Goal: Task Accomplishment & Management: Manage account settings

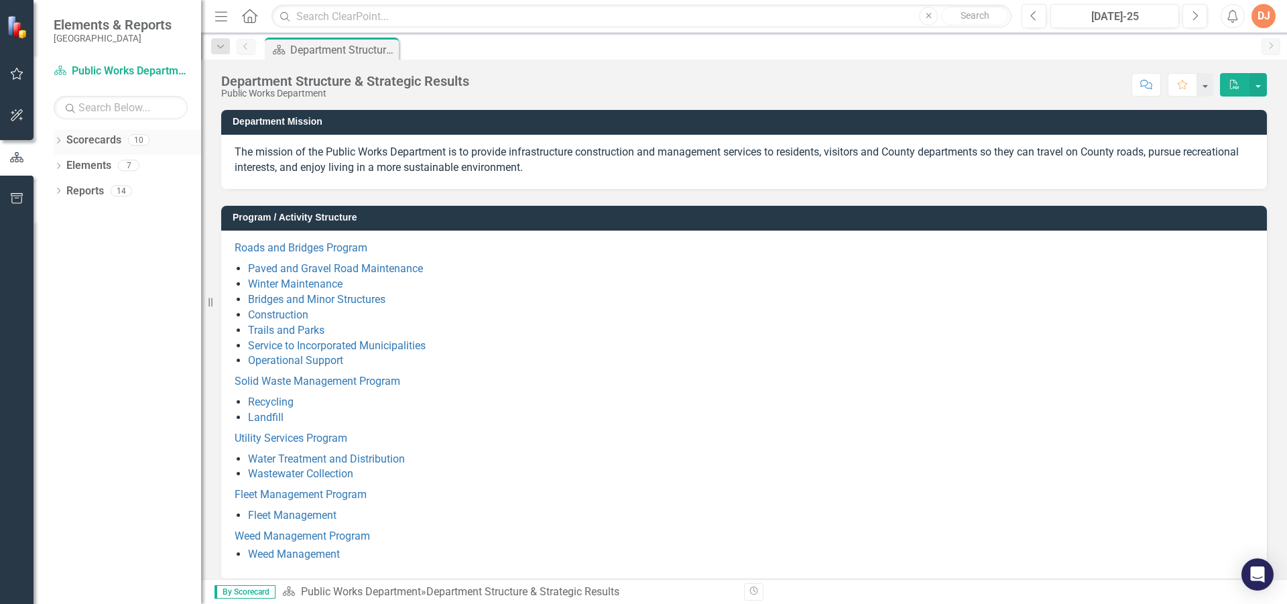
click at [60, 140] on icon "Dropdown" at bounding box center [58, 141] width 9 height 7
click at [61, 139] on div "Dropdown" at bounding box center [55, 139] width 11 height 9
click at [64, 137] on div "Dropdown Scorecards 10" at bounding box center [127, 141] width 147 height 25
click at [60, 138] on icon "Dropdown" at bounding box center [58, 141] width 9 height 7
click at [74, 162] on link "Public Works Department" at bounding box center [137, 165] width 127 height 15
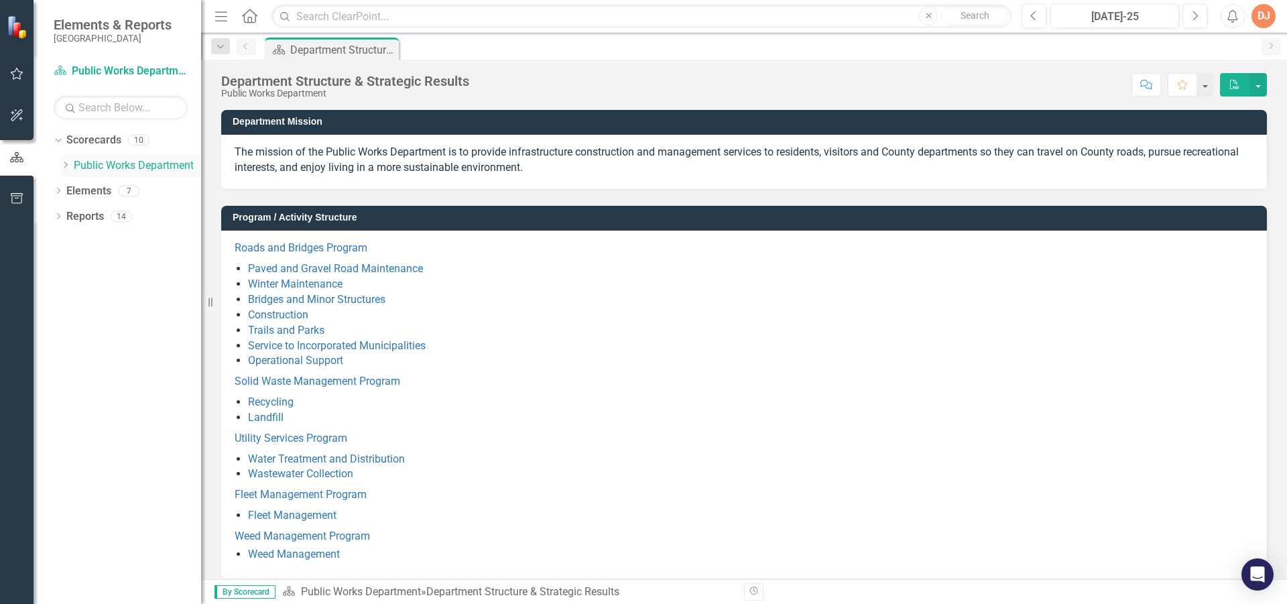
click at [68, 163] on icon "Dropdown" at bounding box center [65, 165] width 10 height 8
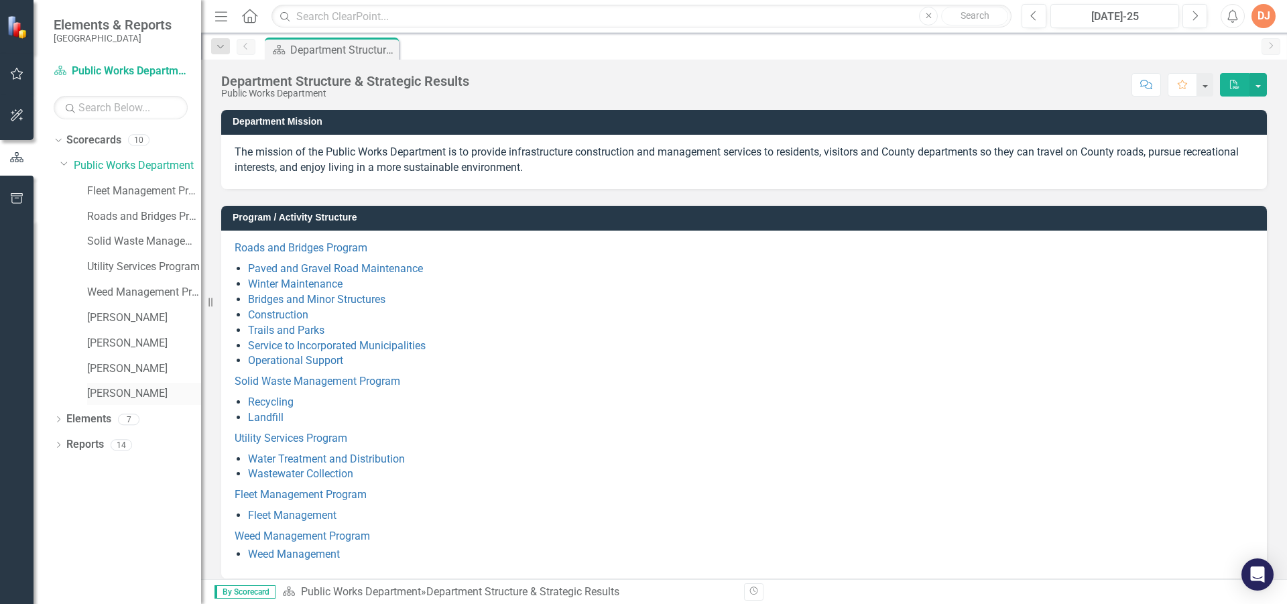
click at [91, 393] on link "[PERSON_NAME]" at bounding box center [144, 393] width 114 height 15
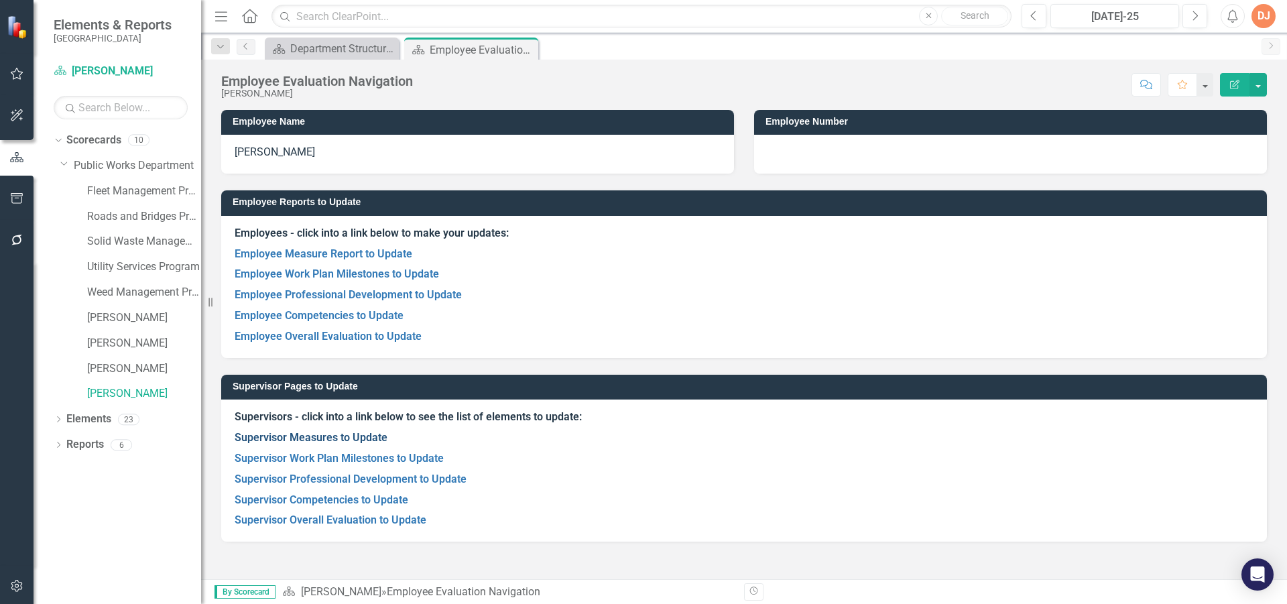
click at [294, 439] on link "Supervisor Measures to Update" at bounding box center [311, 437] width 153 height 13
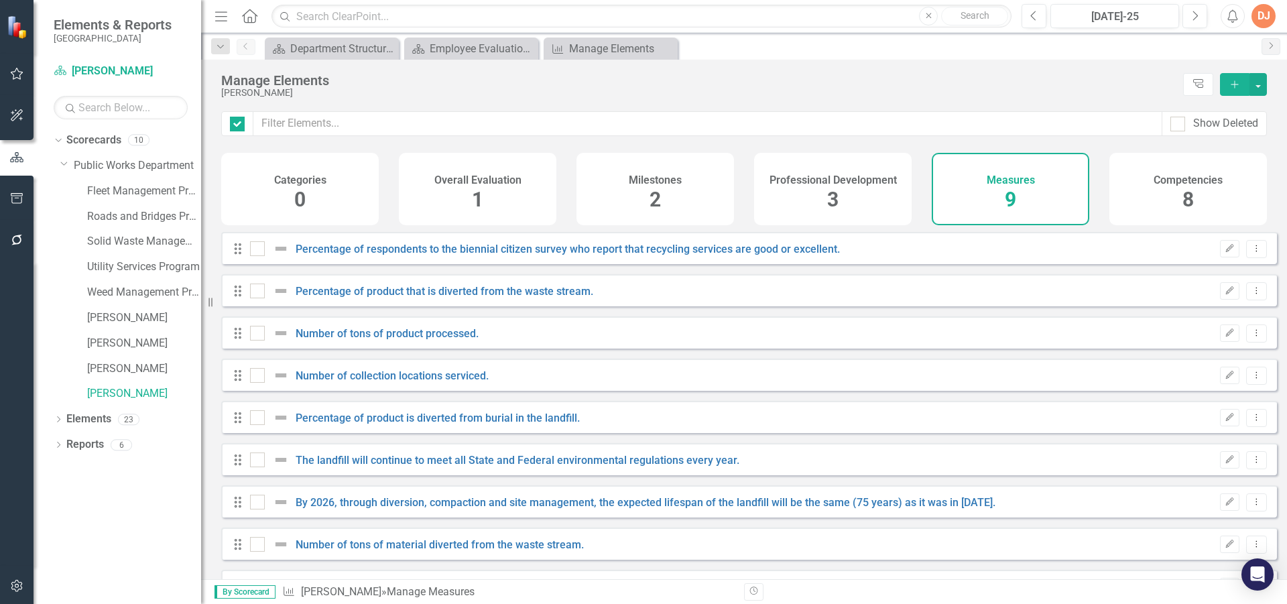
checkbox input "false"
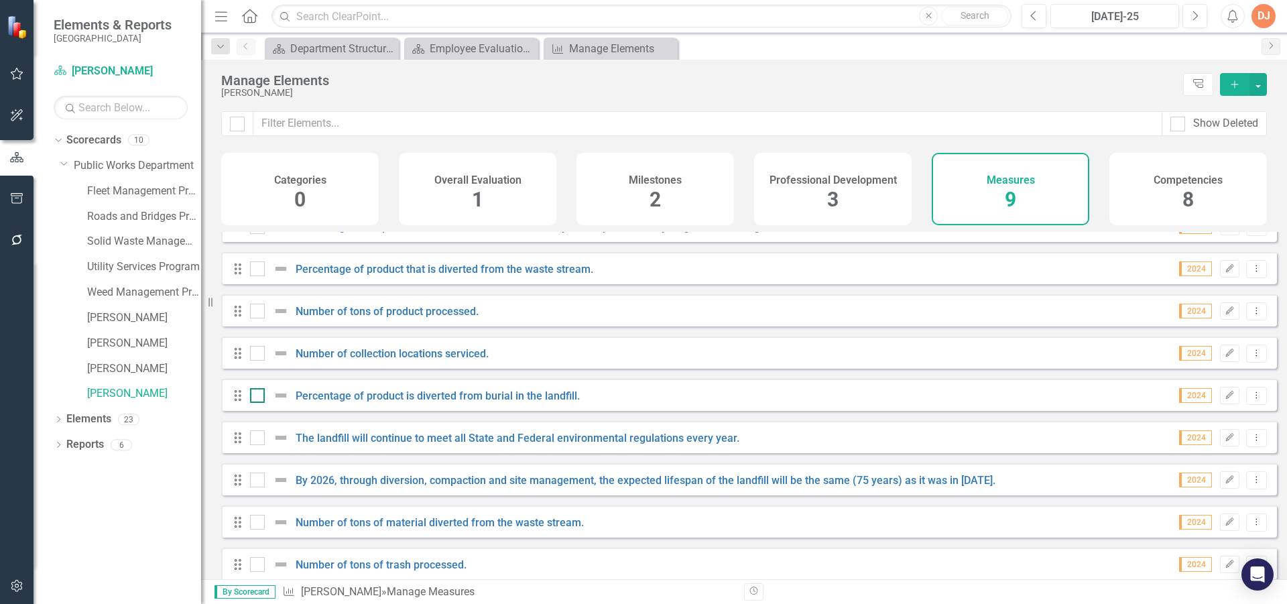
scroll to position [43, 0]
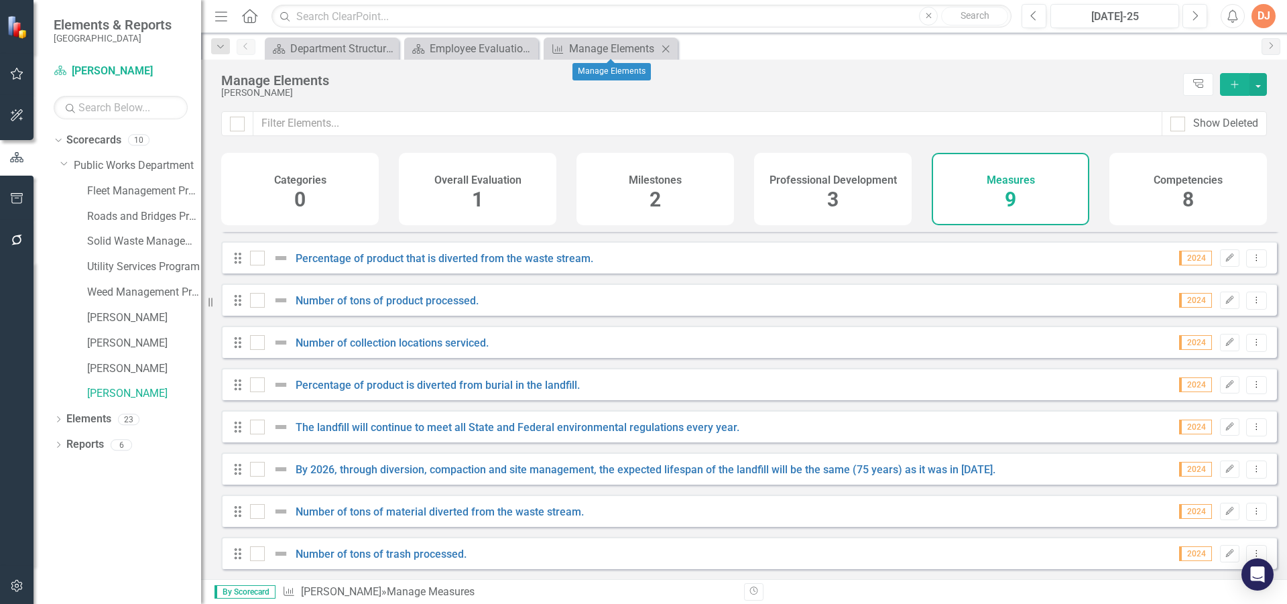
click at [664, 48] on icon "Close" at bounding box center [665, 49] width 13 height 11
click at [666, 47] on icon "Close" at bounding box center [665, 49] width 13 height 11
click at [492, 51] on div "Employee Evaluation Navigation" at bounding box center [474, 48] width 88 height 17
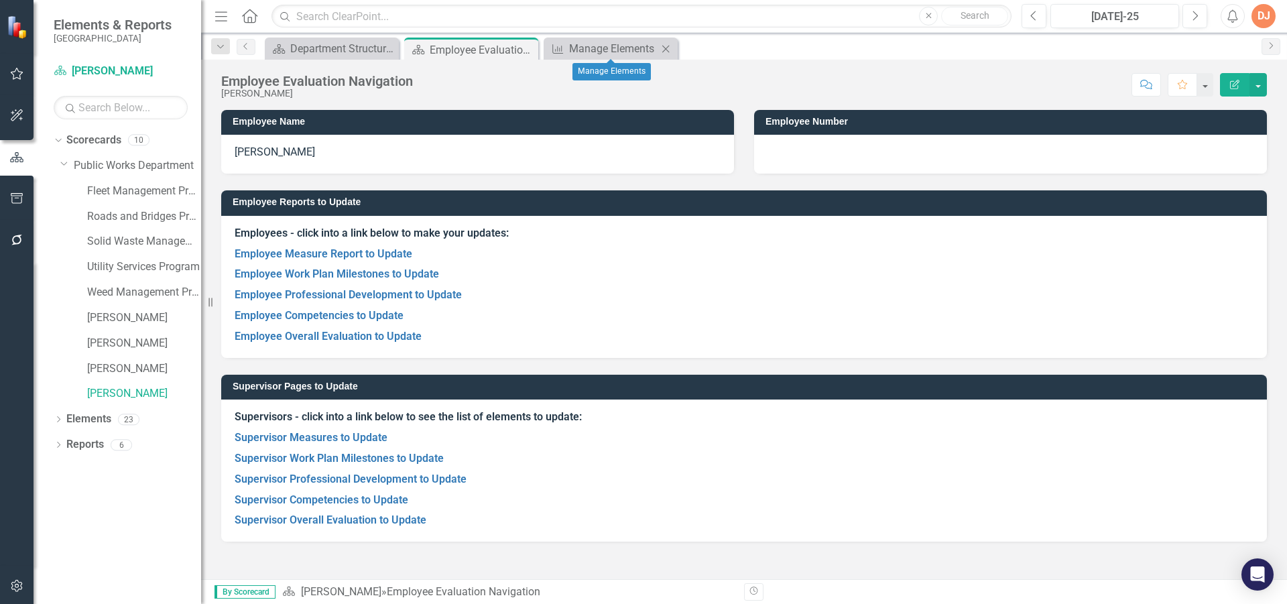
click at [664, 48] on icon "Close" at bounding box center [665, 49] width 13 height 11
click at [316, 270] on link "Employee Work Plan Milestones to Update" at bounding box center [337, 273] width 204 height 13
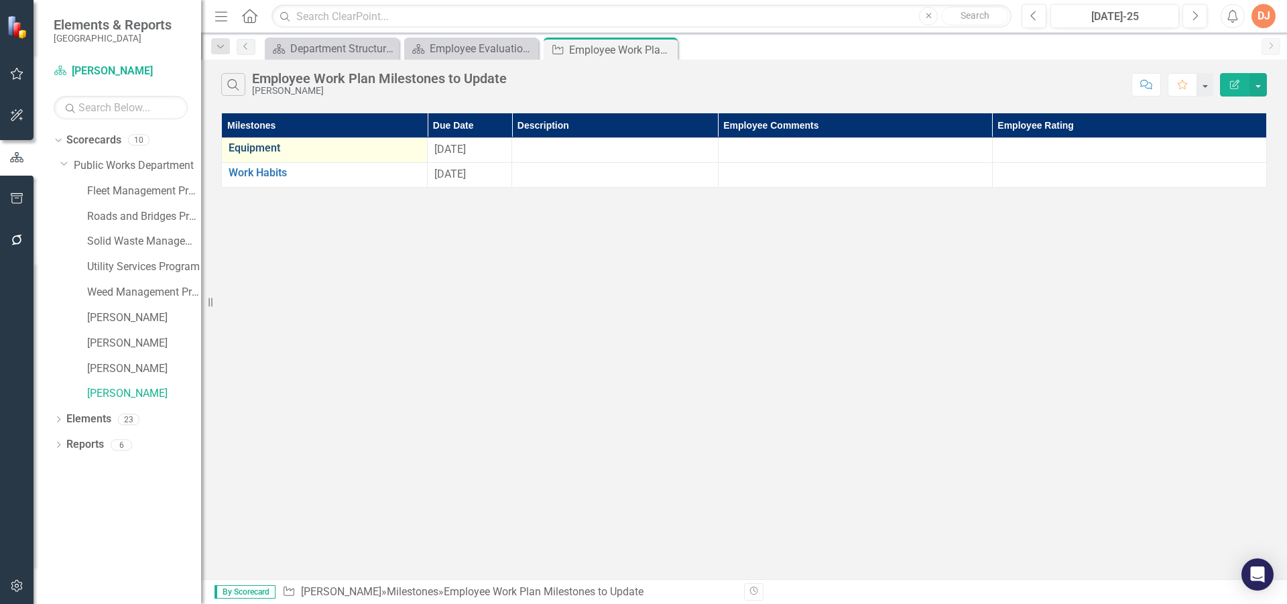
click at [273, 150] on link "Equipment" at bounding box center [325, 148] width 192 height 12
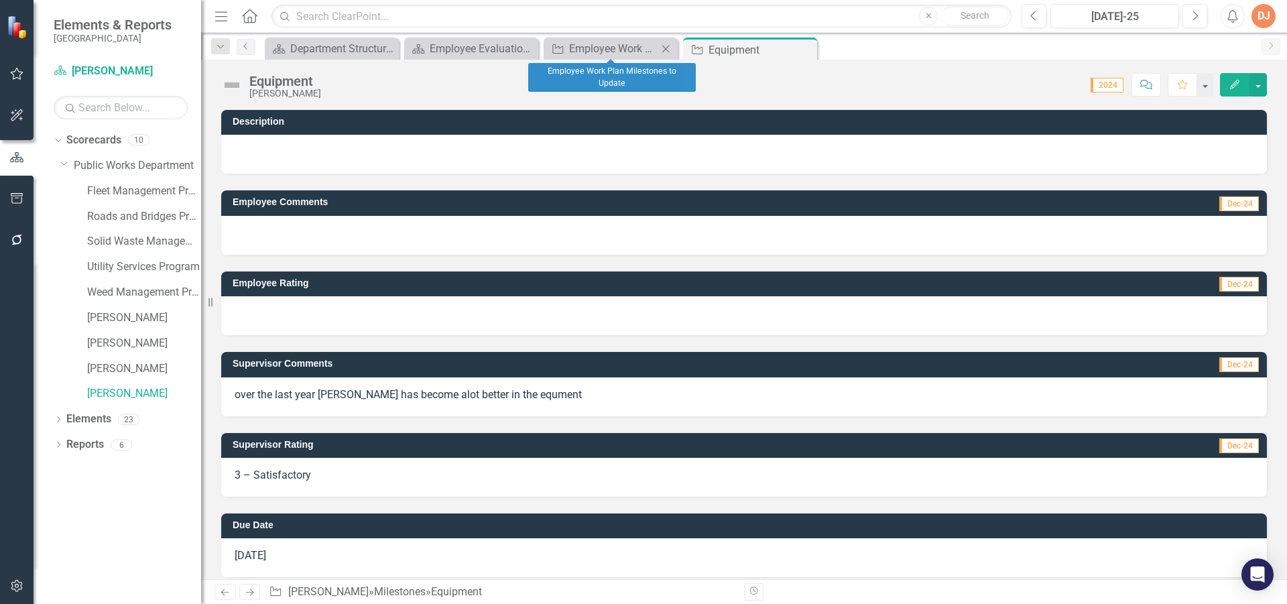
click at [664, 47] on icon at bounding box center [665, 48] width 7 height 7
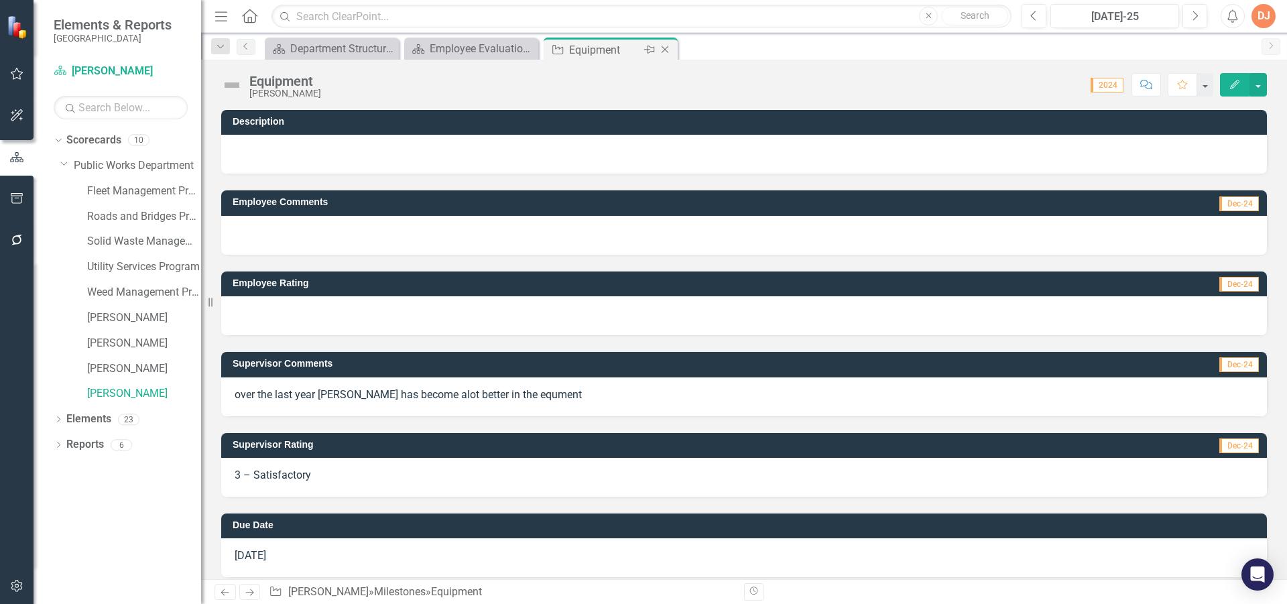
click at [667, 49] on icon "Close" at bounding box center [664, 49] width 13 height 11
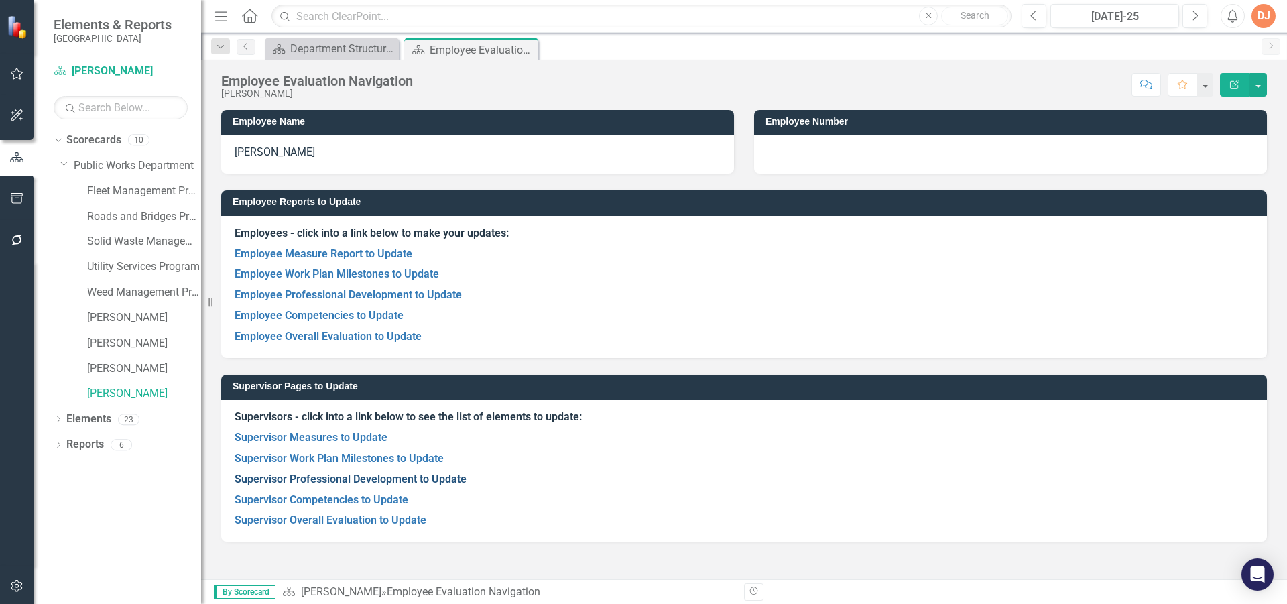
click at [286, 476] on link "Supervisor Professional Development to Update" at bounding box center [351, 479] width 232 height 13
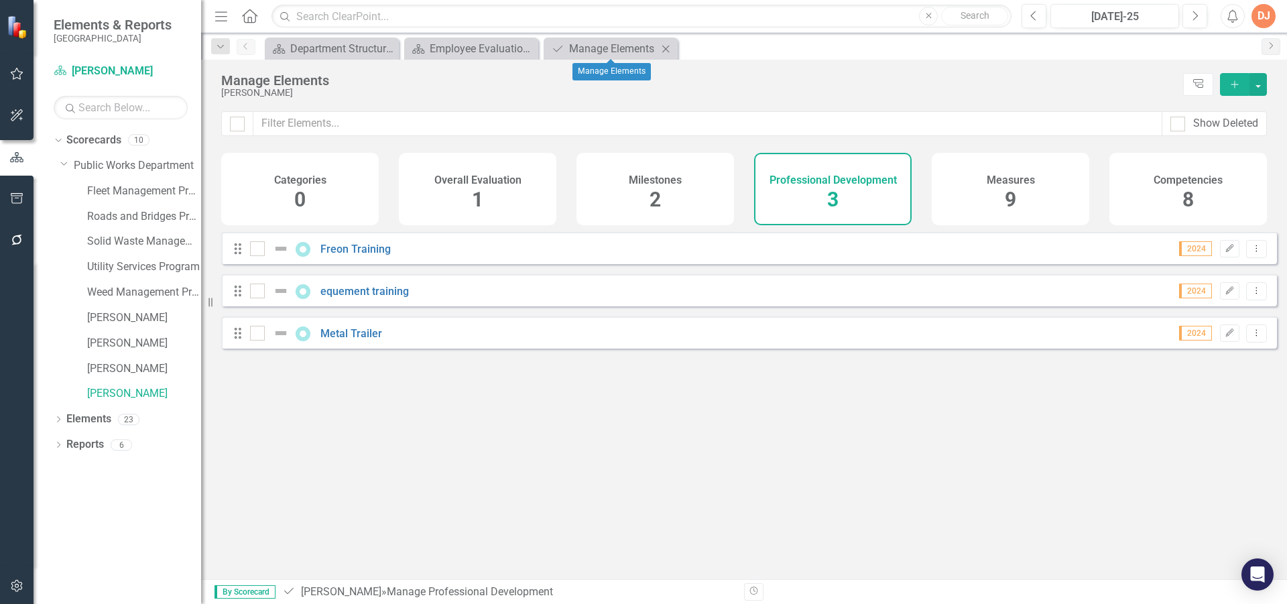
click at [665, 48] on icon at bounding box center [665, 48] width 7 height 7
click at [440, 45] on div "Employee Evaluation Navigation" at bounding box center [474, 48] width 88 height 17
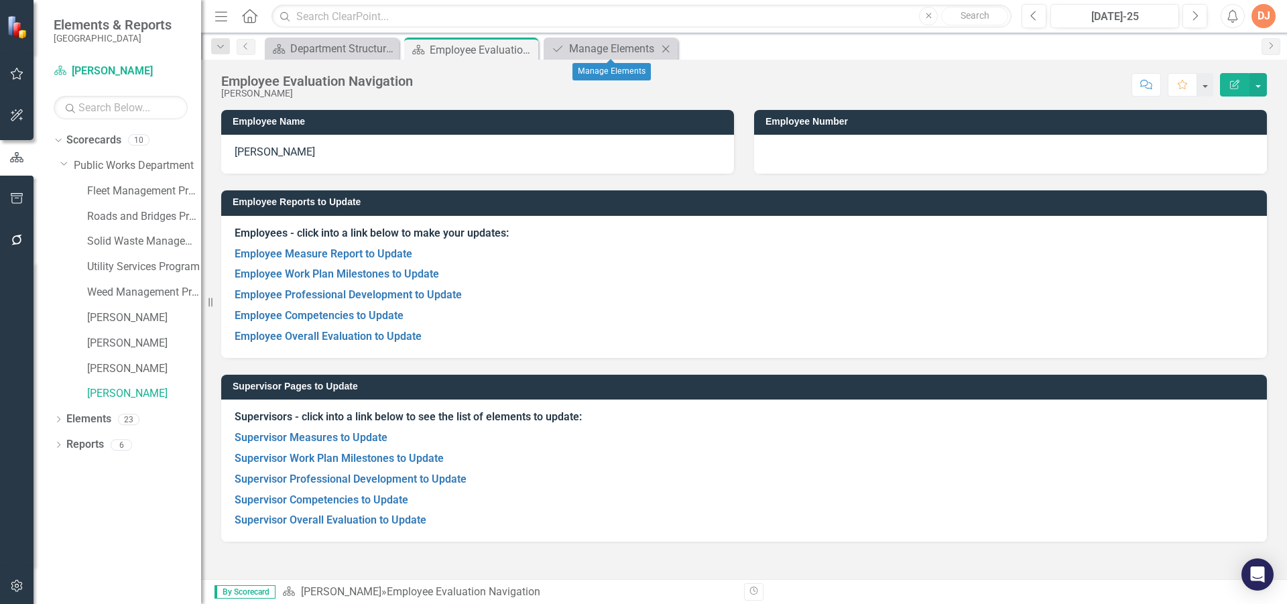
click at [664, 48] on icon "Close" at bounding box center [665, 49] width 13 height 11
click at [273, 499] on link "Supervisor Competencies to Update" at bounding box center [322, 499] width 174 height 13
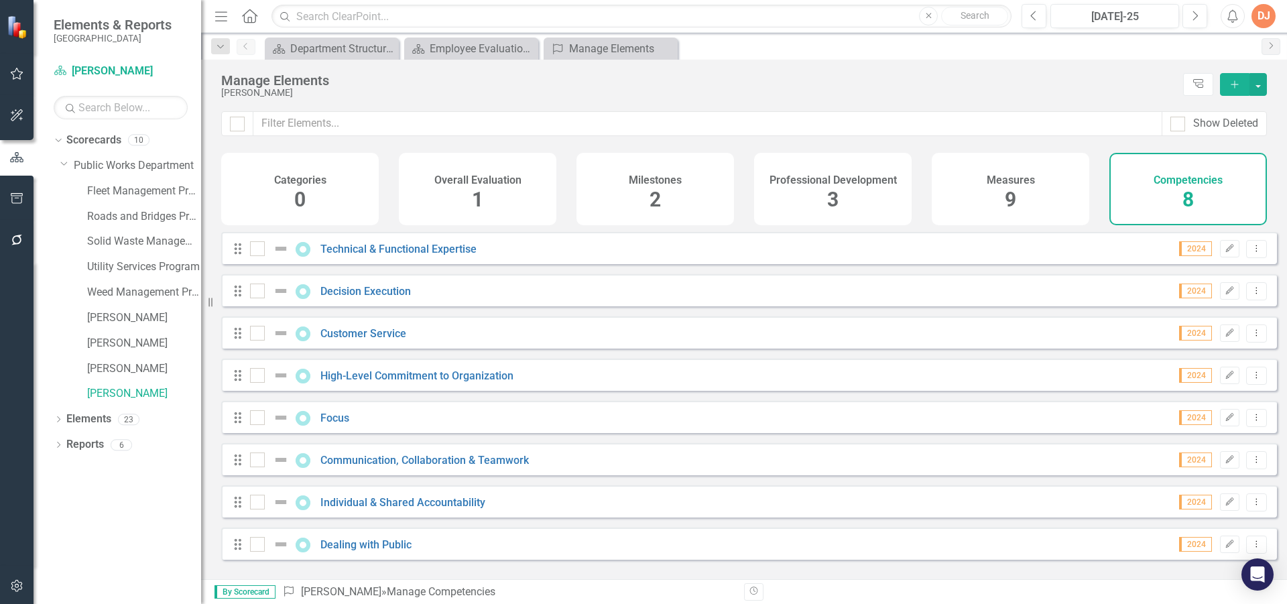
scroll to position [1, 0]
click at [404, 253] on link "Technical & Functional Expertise" at bounding box center [398, 249] width 156 height 13
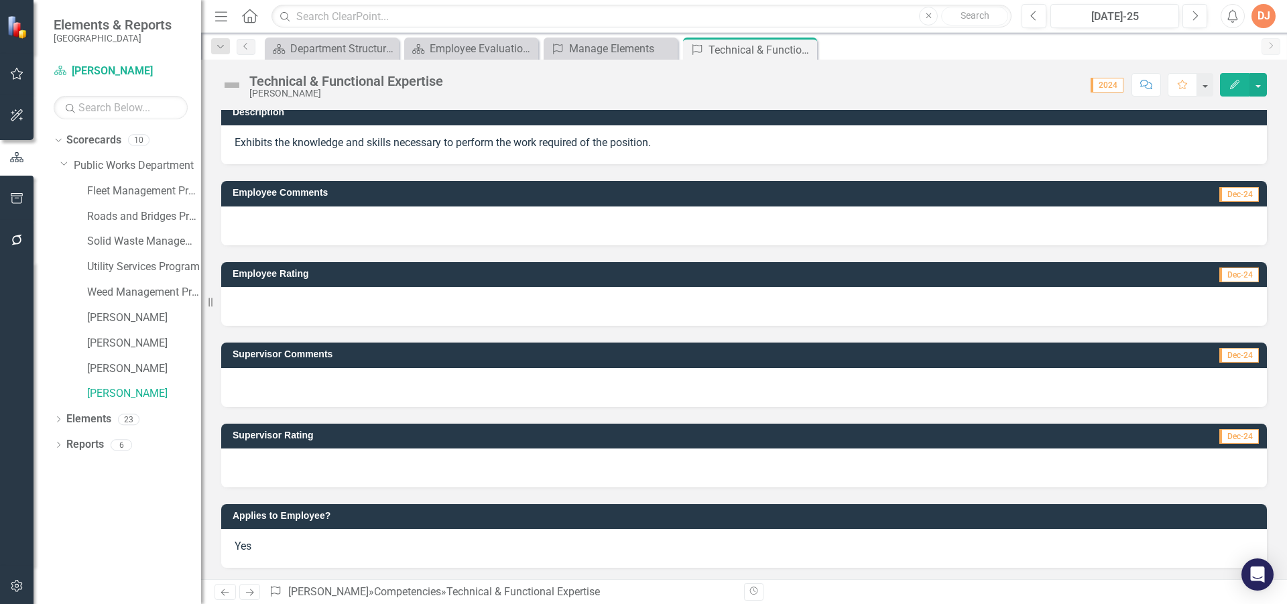
scroll to position [11, 0]
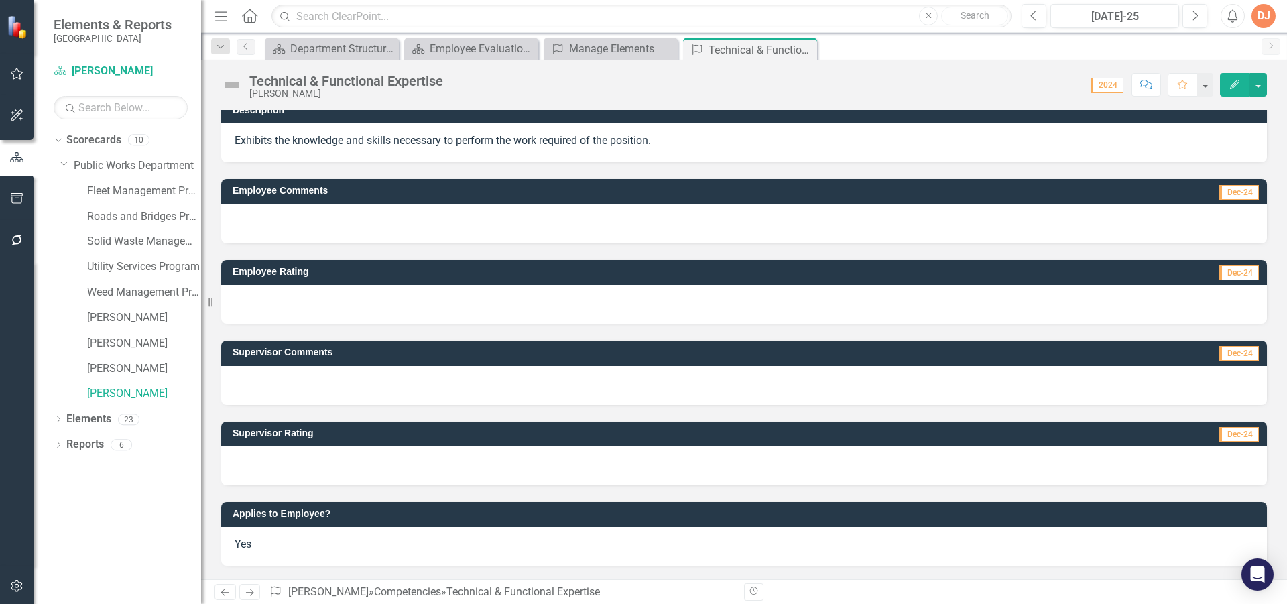
click at [353, 464] on div at bounding box center [744, 465] width 1046 height 39
click at [361, 459] on div at bounding box center [744, 465] width 1046 height 39
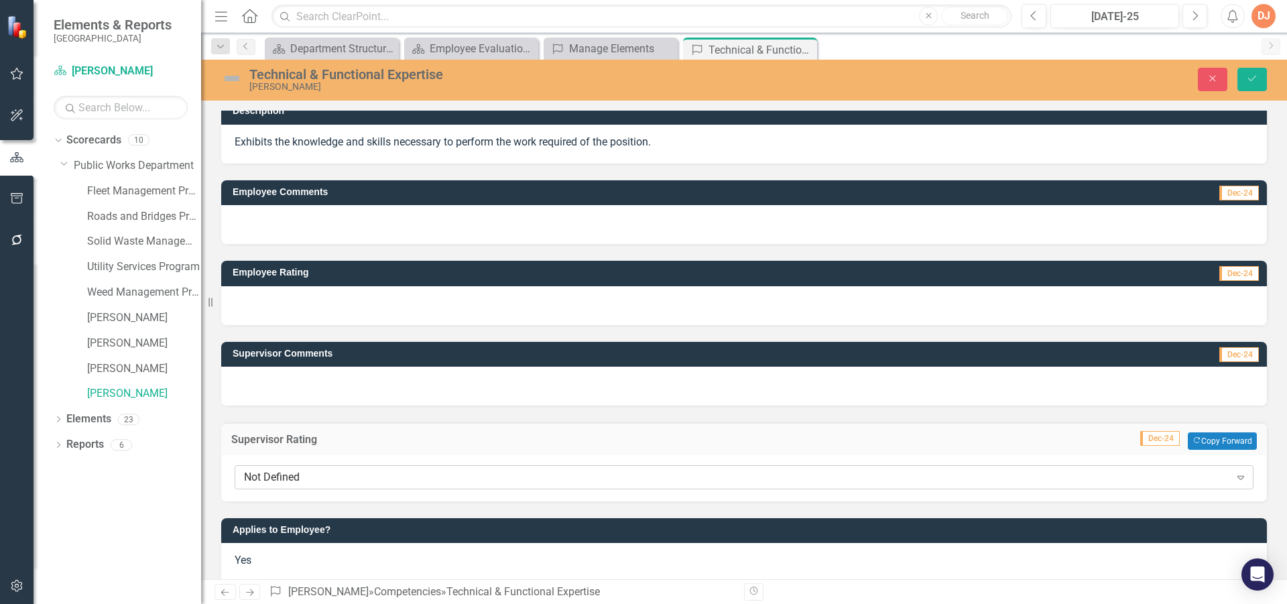
click at [1237, 477] on icon at bounding box center [1240, 478] width 7 height 4
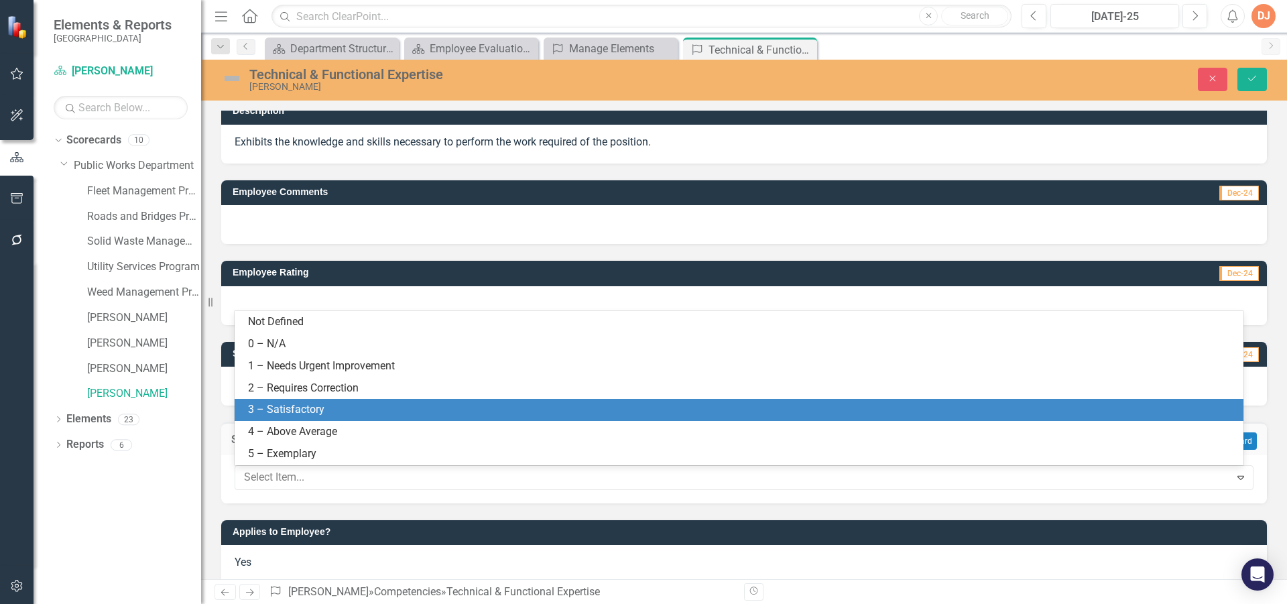
click at [831, 399] on div "3 – Satisfactory" at bounding box center [739, 410] width 1009 height 22
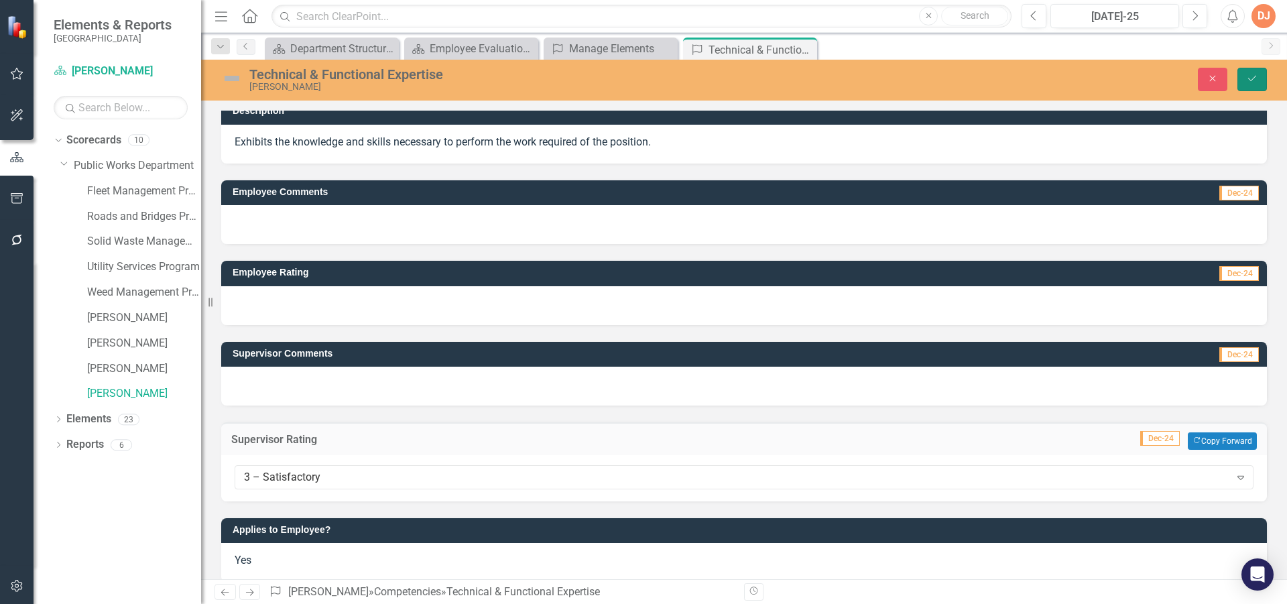
click at [1259, 72] on button "Save" at bounding box center [1251, 79] width 29 height 23
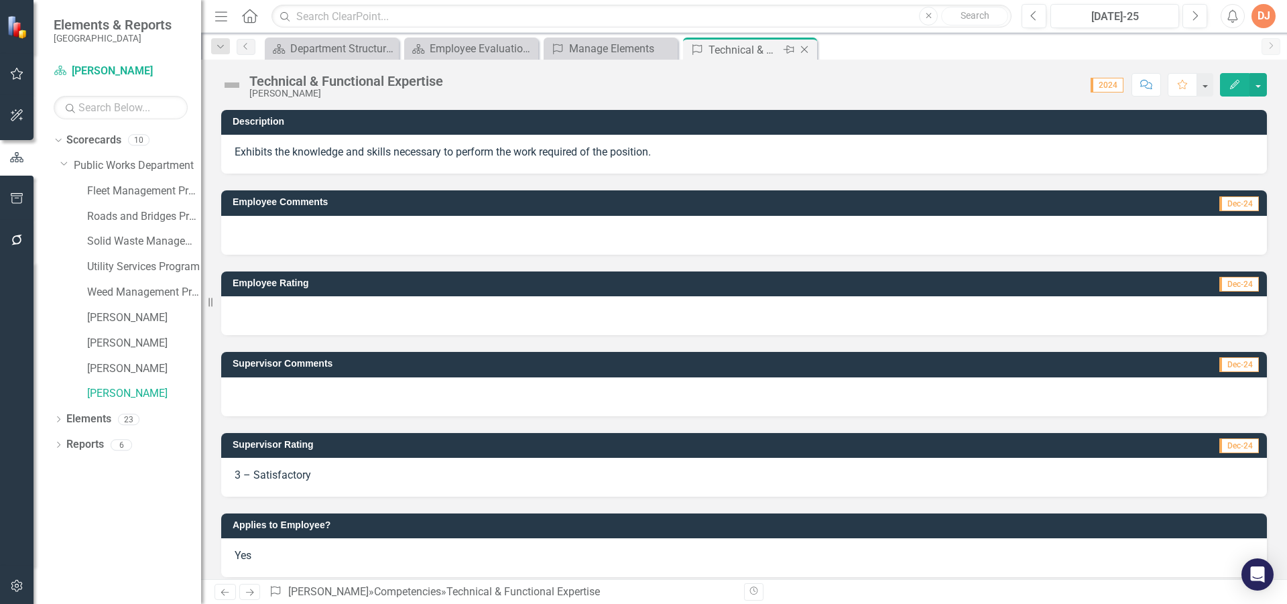
click at [805, 49] on icon at bounding box center [804, 49] width 7 height 7
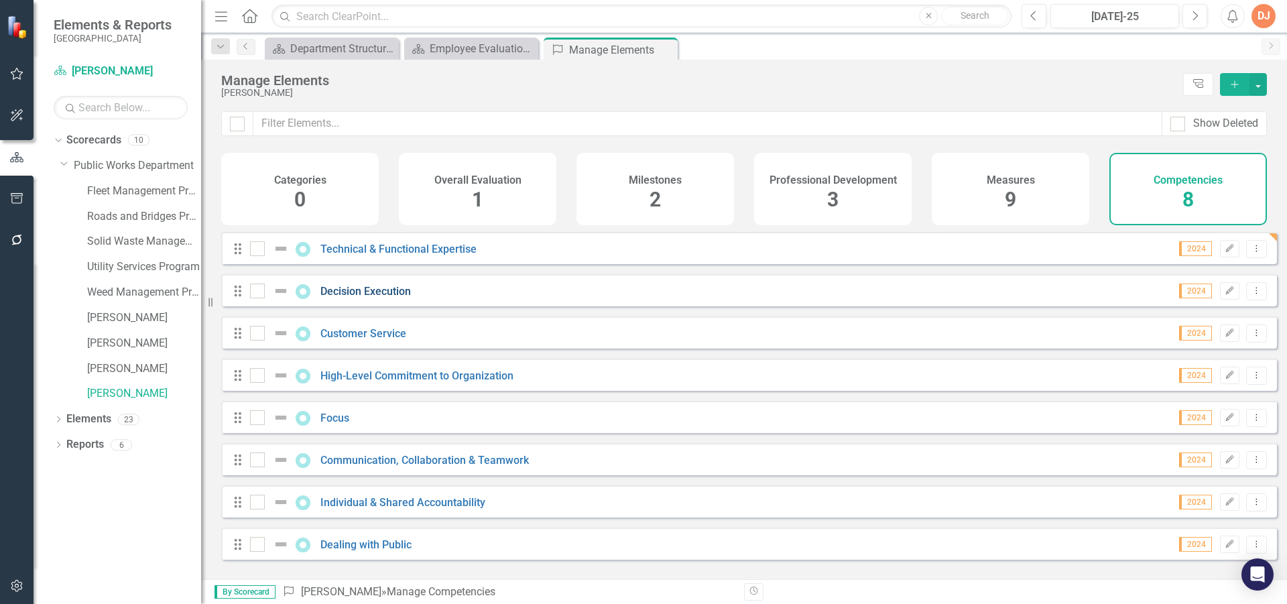
click at [361, 298] on link "Decision Execution" at bounding box center [365, 291] width 90 height 13
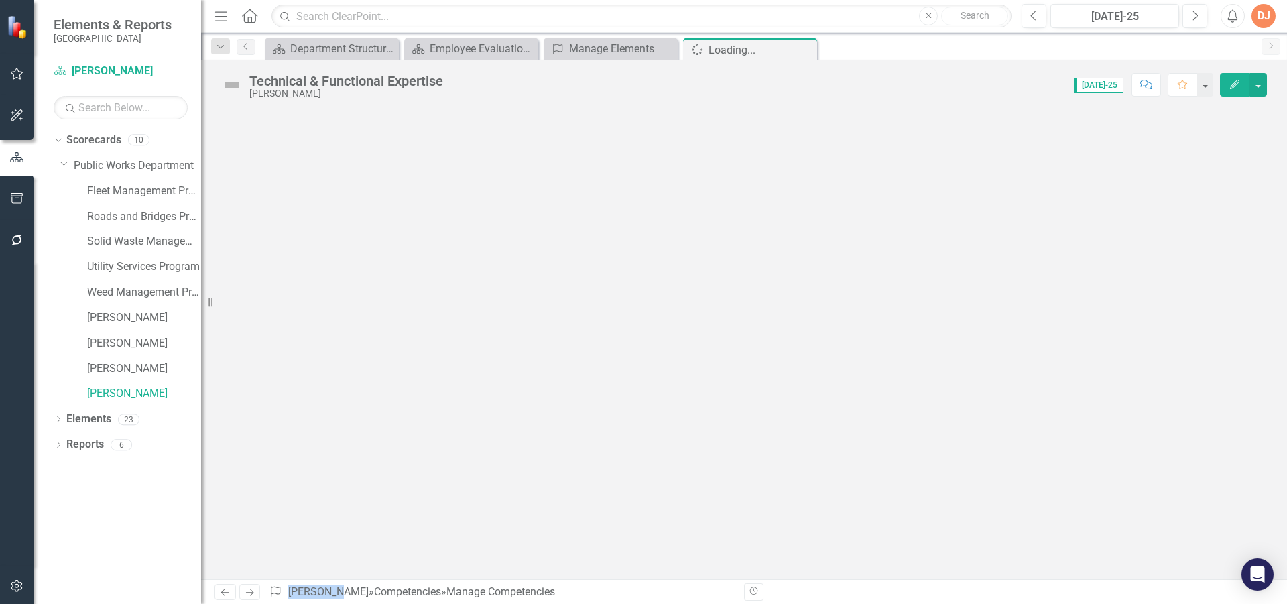
click at [361, 300] on div at bounding box center [744, 344] width 1086 height 469
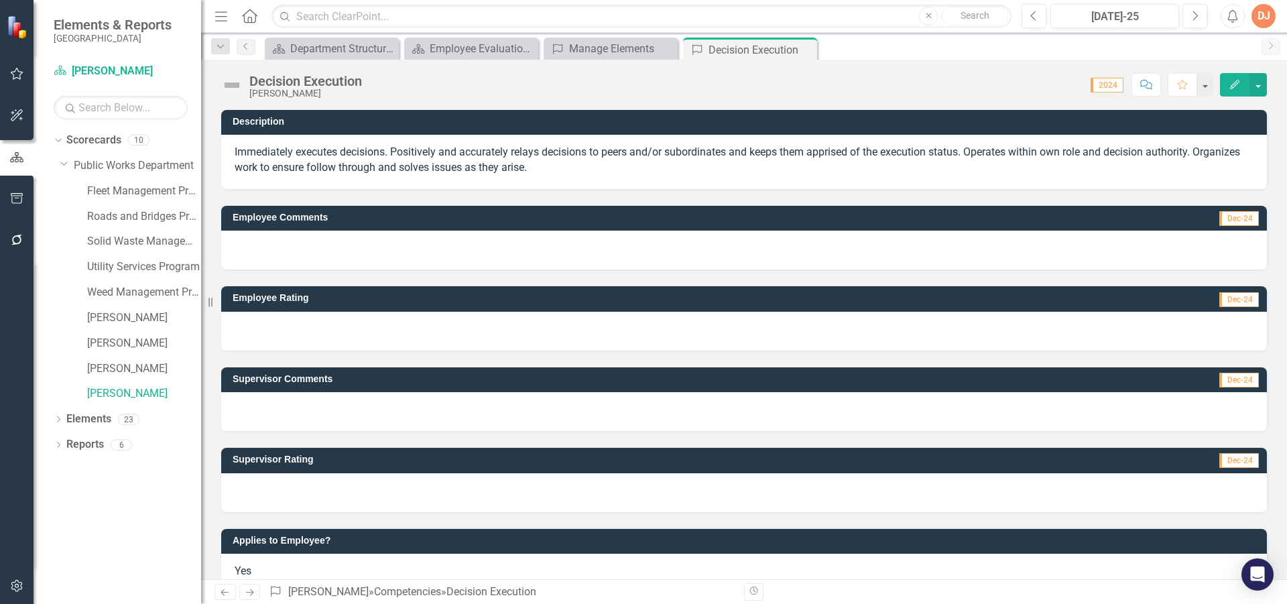
click at [335, 492] on div at bounding box center [744, 492] width 1046 height 39
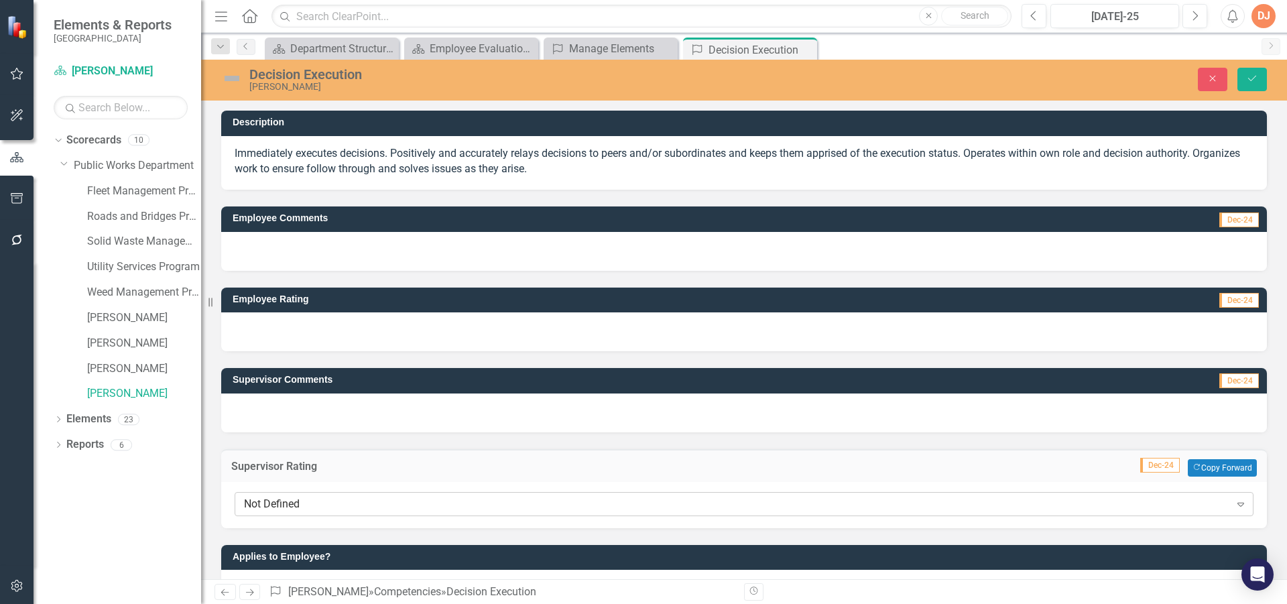
click at [1234, 501] on icon "Expand" at bounding box center [1240, 504] width 13 height 11
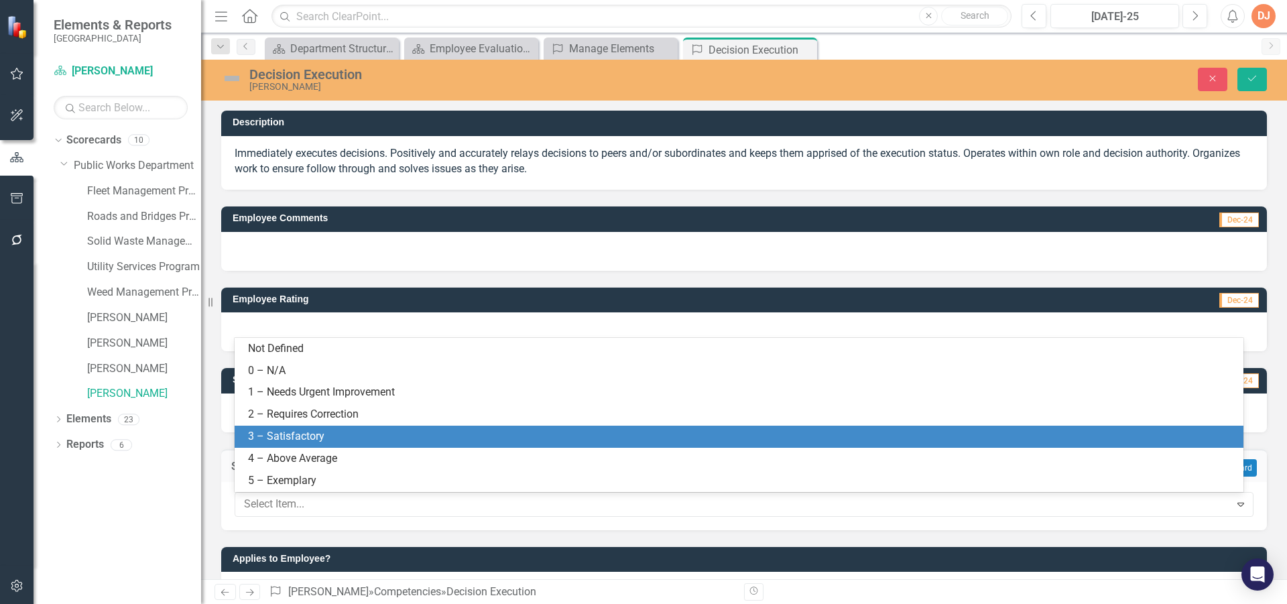
click at [440, 444] on div "3 – Satisfactory" at bounding box center [741, 436] width 987 height 15
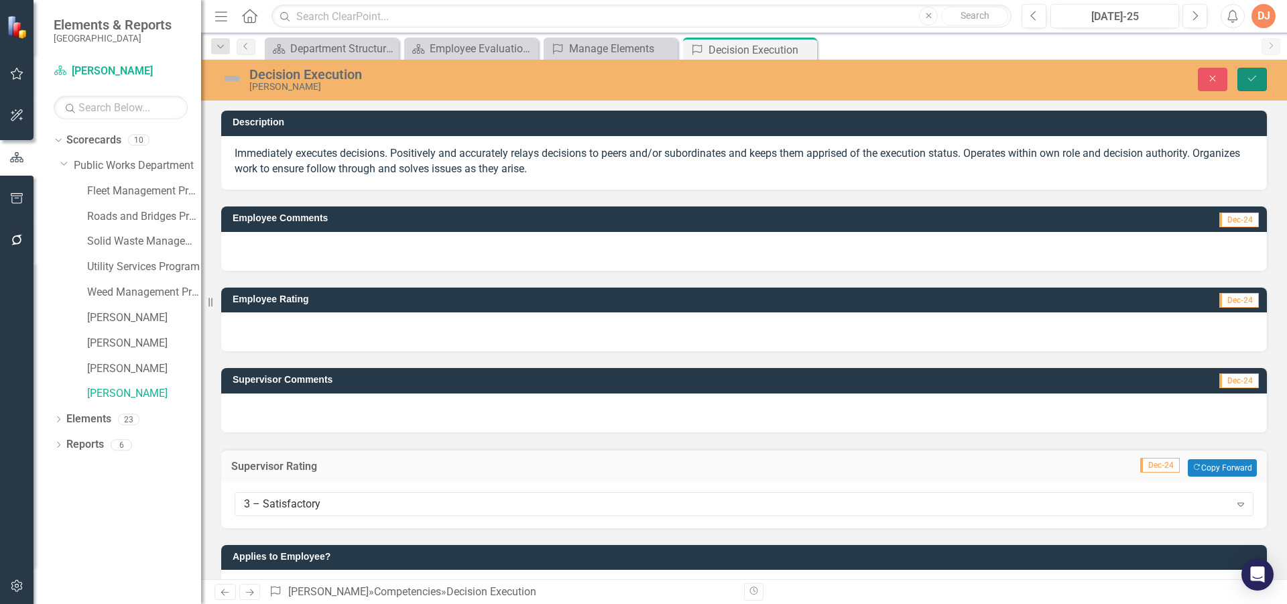
click at [1258, 74] on button "Save" at bounding box center [1251, 79] width 29 height 23
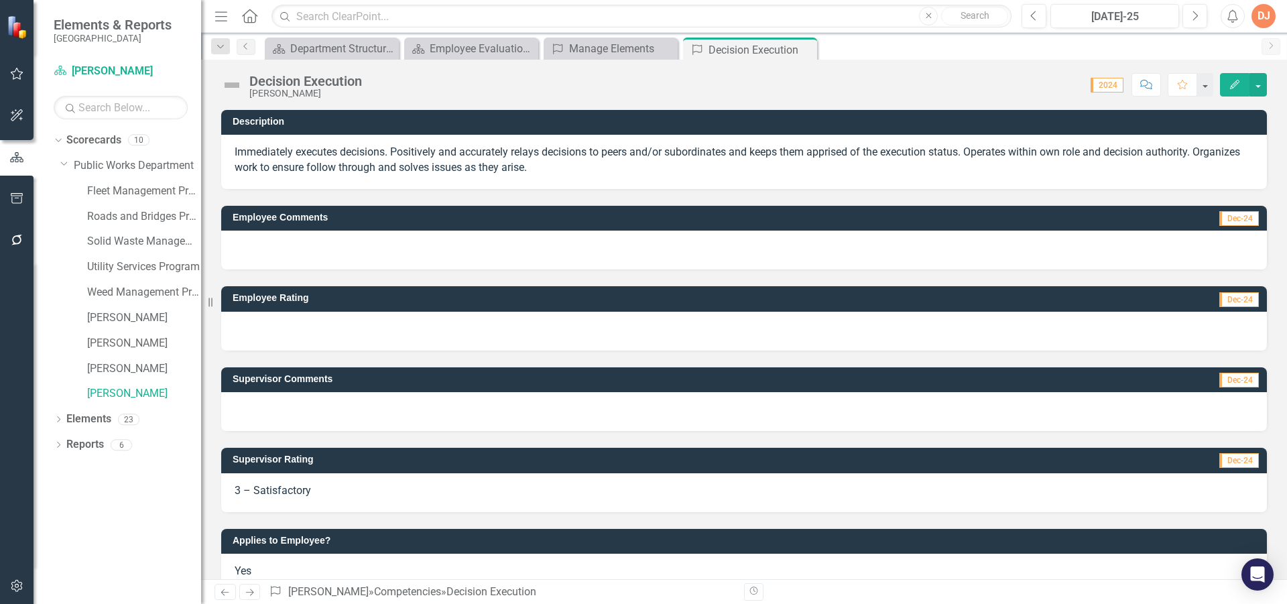
click at [737, 489] on div "3 – Satisfactory" at bounding box center [744, 492] width 1046 height 39
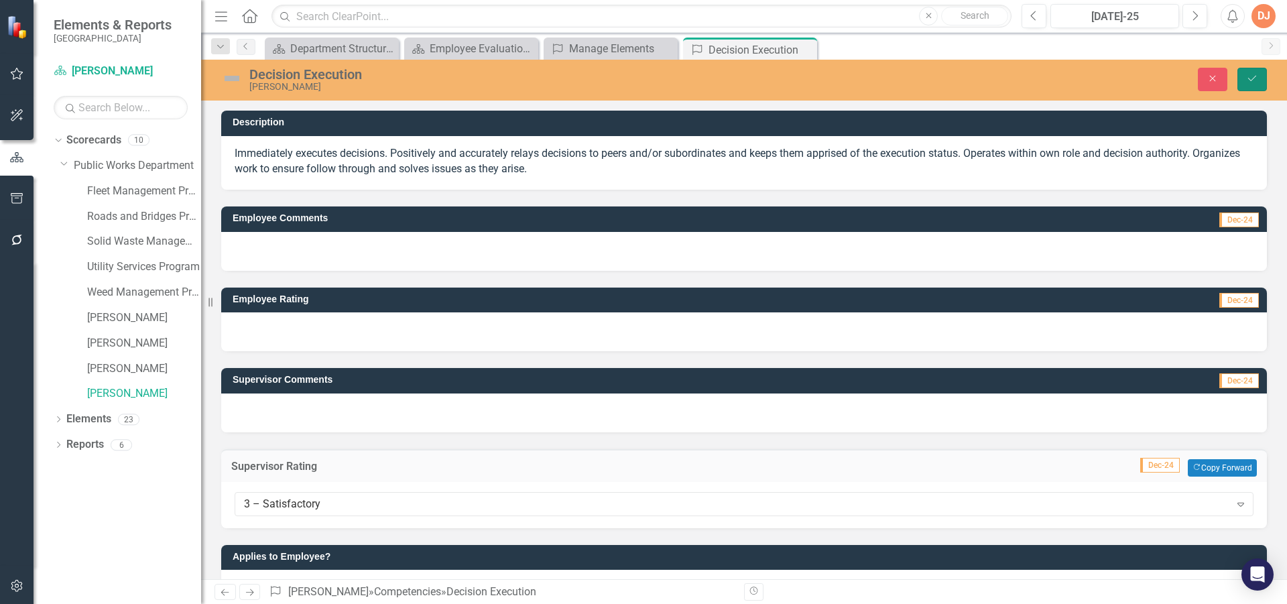
click at [1243, 84] on button "Save" at bounding box center [1251, 79] width 29 height 23
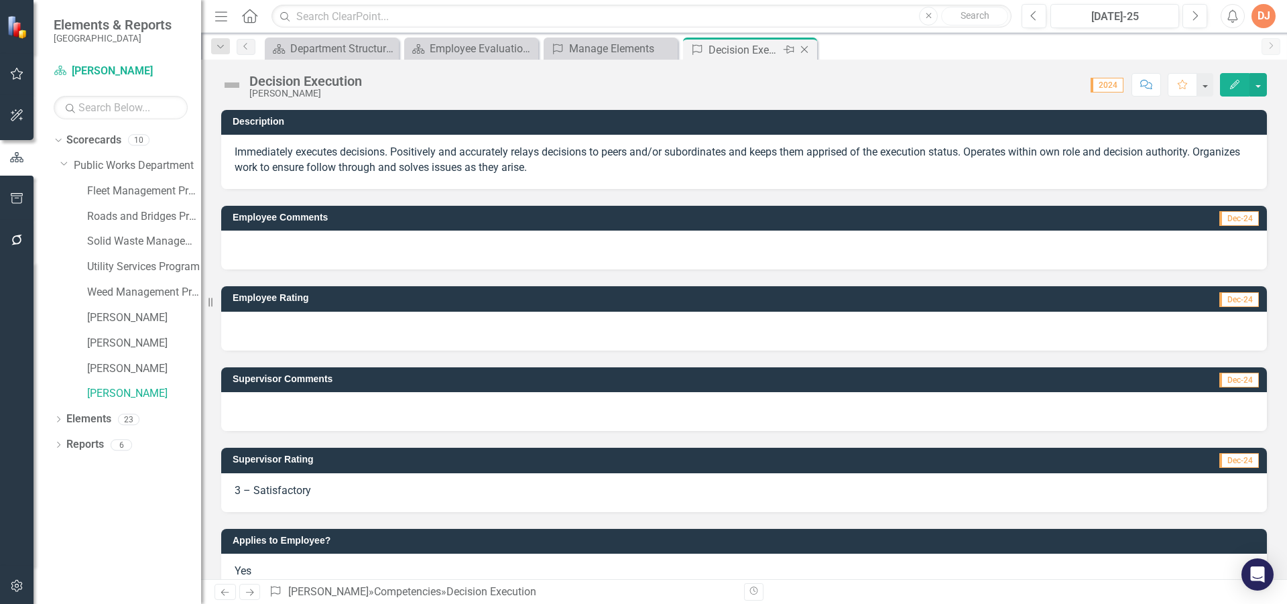
click at [803, 50] on icon "Close" at bounding box center [804, 49] width 13 height 11
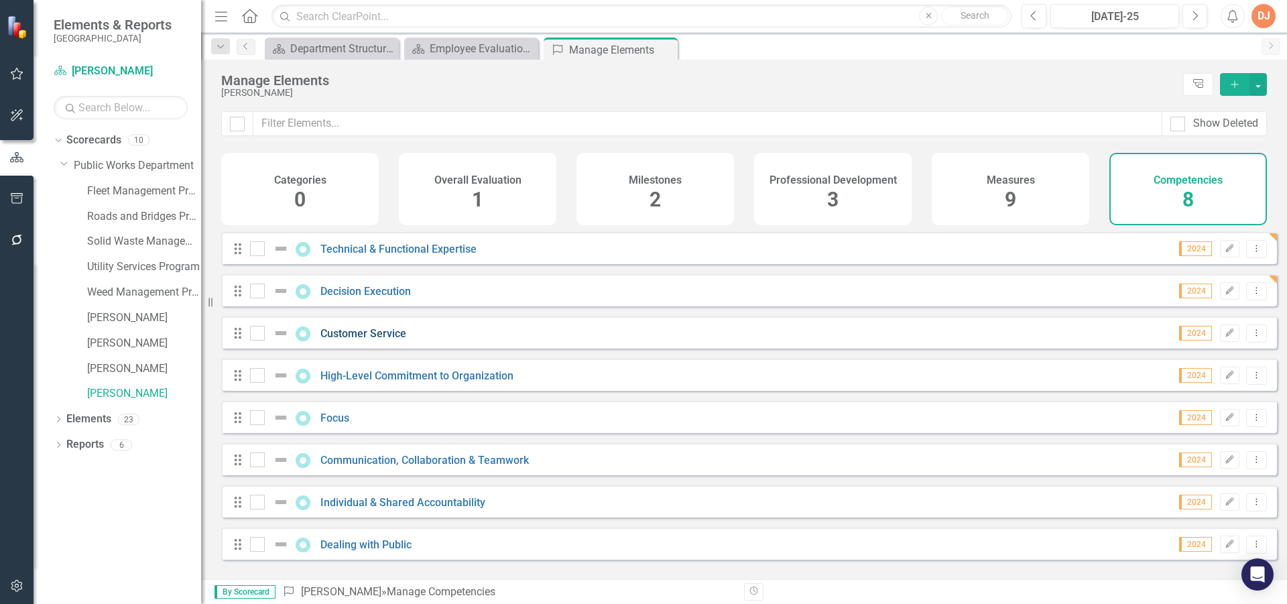
click at [367, 339] on link "Customer Service" at bounding box center [363, 333] width 86 height 13
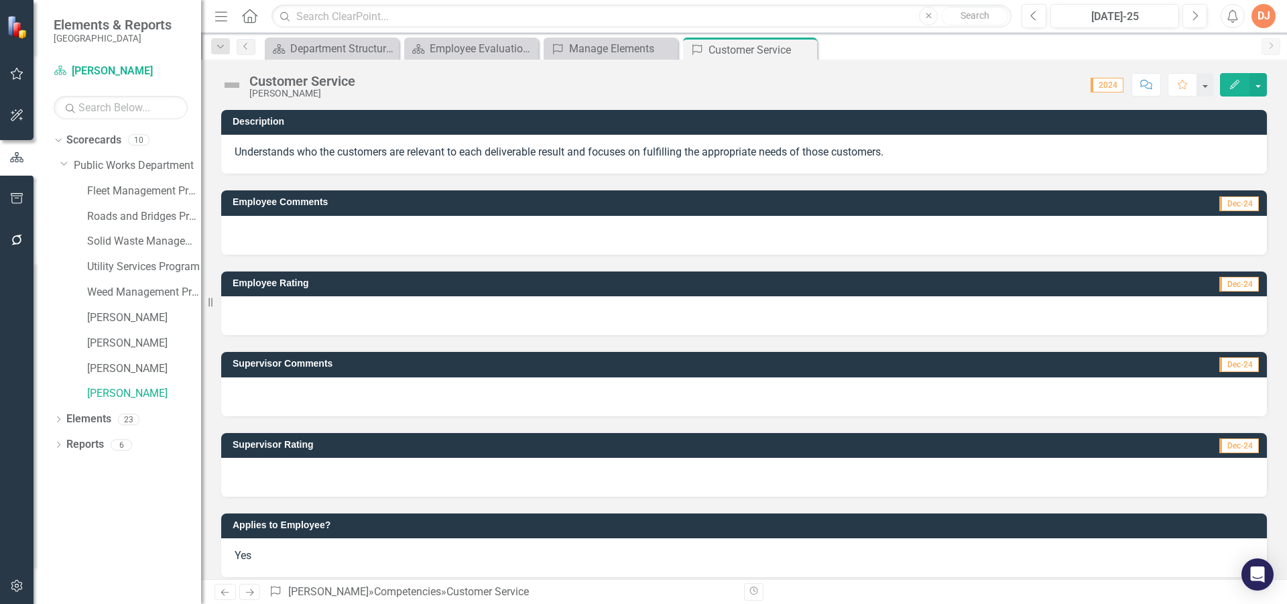
click at [315, 475] on div at bounding box center [744, 477] width 1046 height 39
click at [314, 475] on div at bounding box center [744, 477] width 1046 height 39
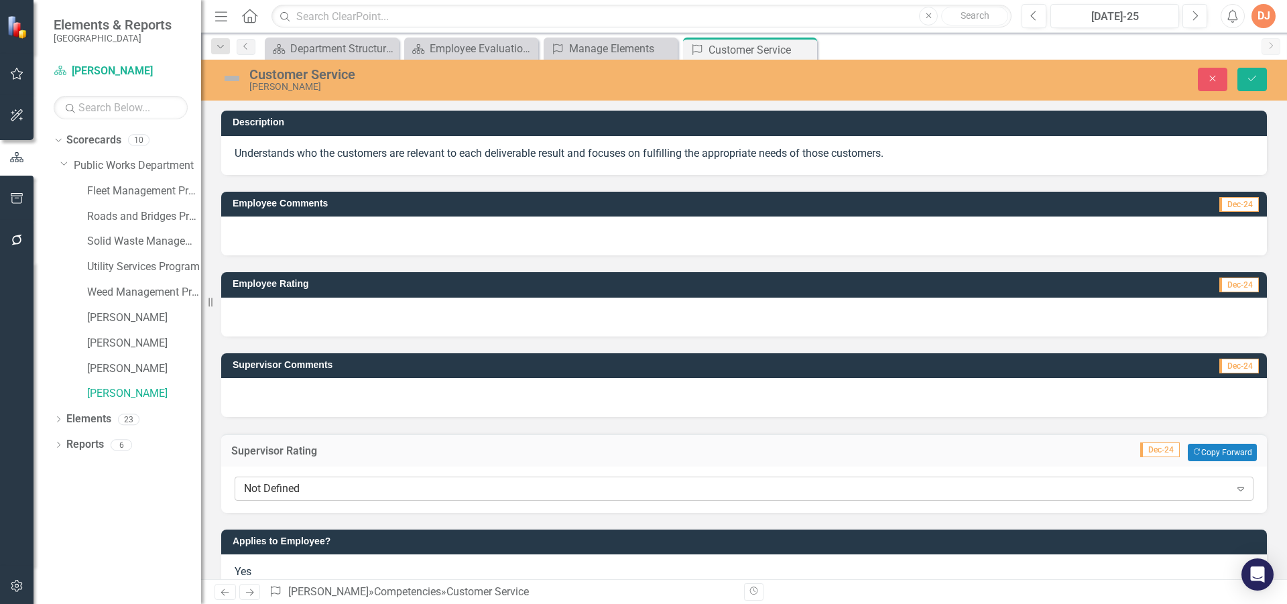
click at [294, 483] on div "Not Defined" at bounding box center [737, 488] width 986 height 15
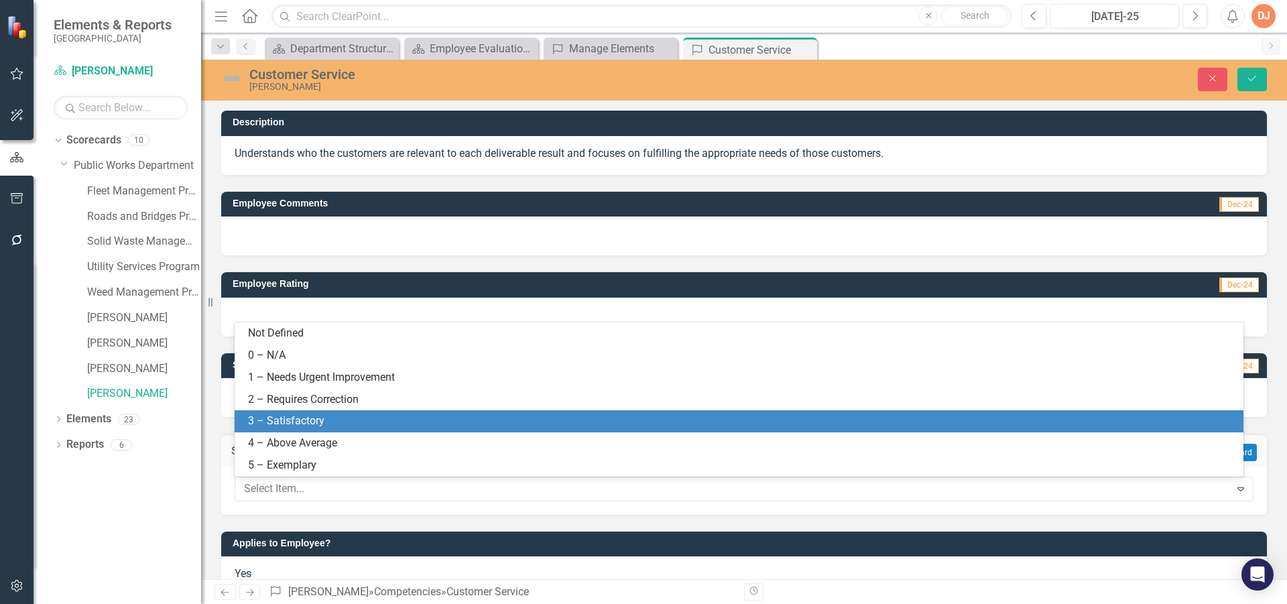
click at [321, 419] on div "3 – Satisfactory" at bounding box center [741, 421] width 987 height 15
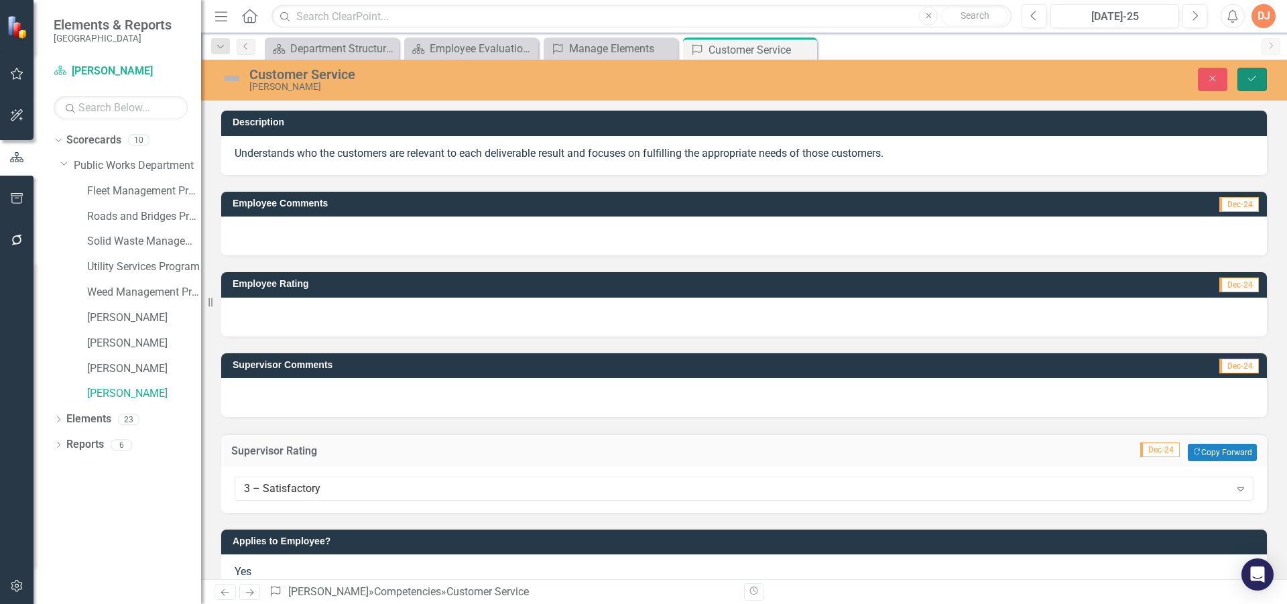
click at [1244, 72] on button "Save" at bounding box center [1251, 79] width 29 height 23
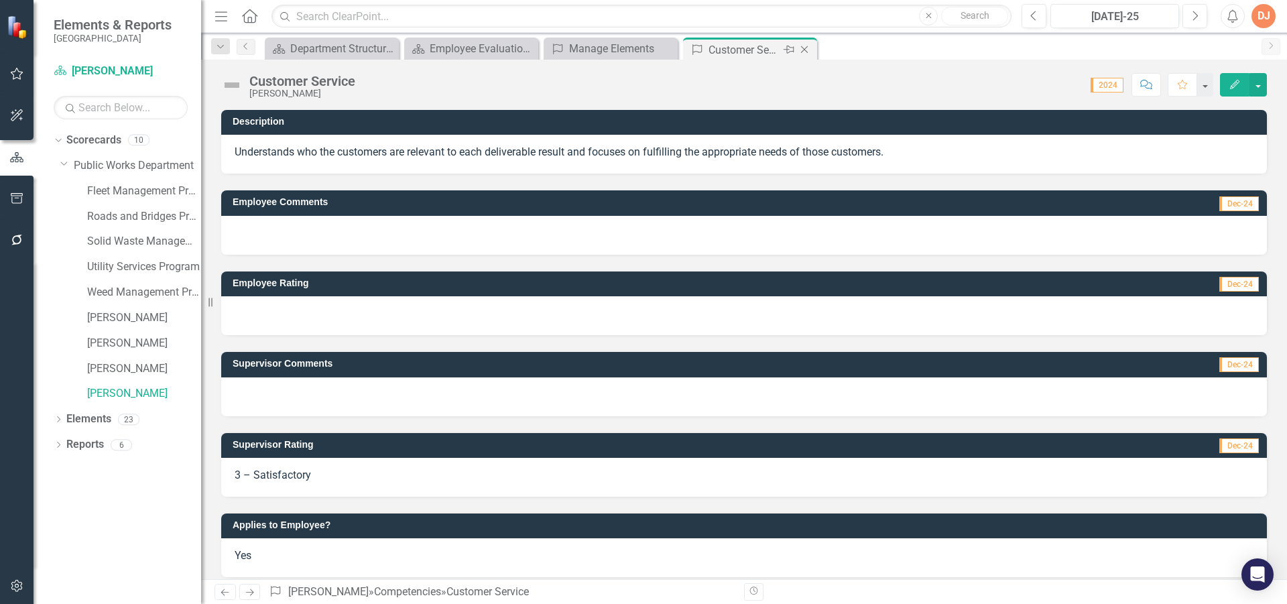
click at [805, 50] on icon "Close" at bounding box center [804, 49] width 13 height 11
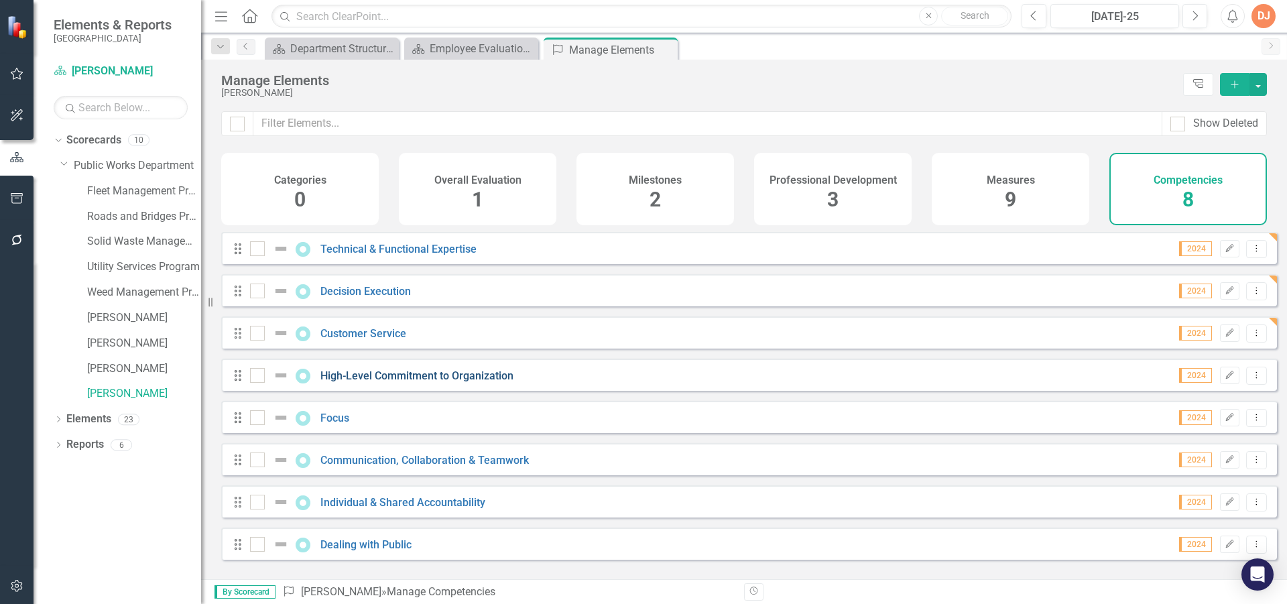
click at [426, 382] on link "High-Level Commitment to Organization" at bounding box center [416, 375] width 193 height 13
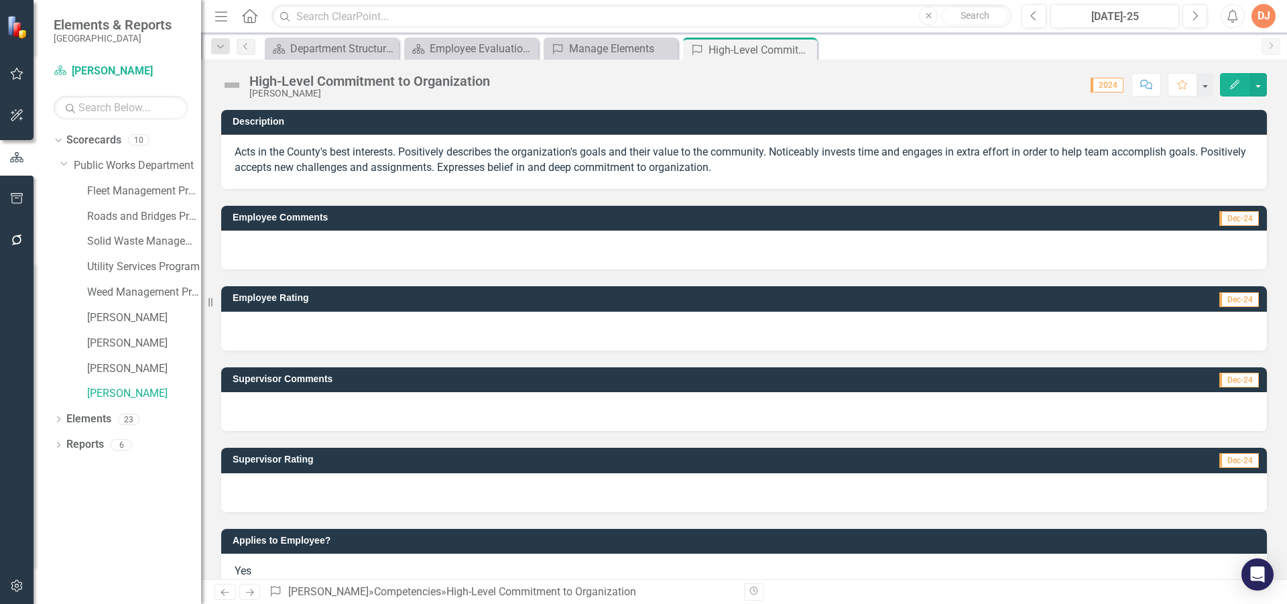
click at [403, 489] on div at bounding box center [744, 492] width 1046 height 39
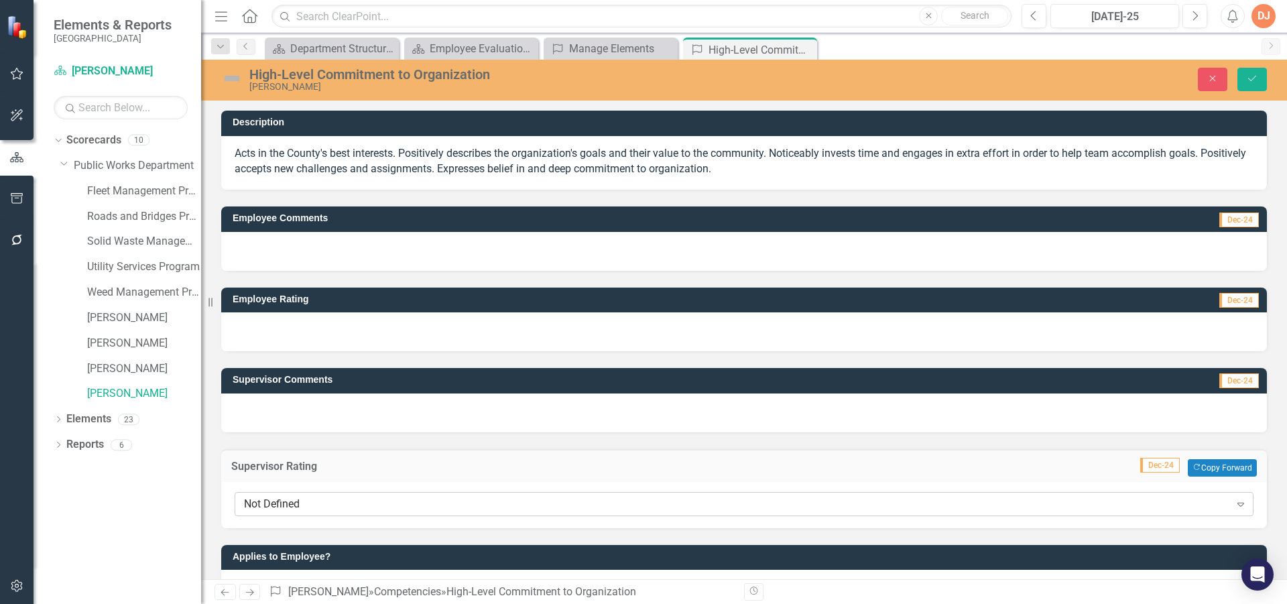
click at [1234, 505] on icon "Expand" at bounding box center [1240, 504] width 13 height 11
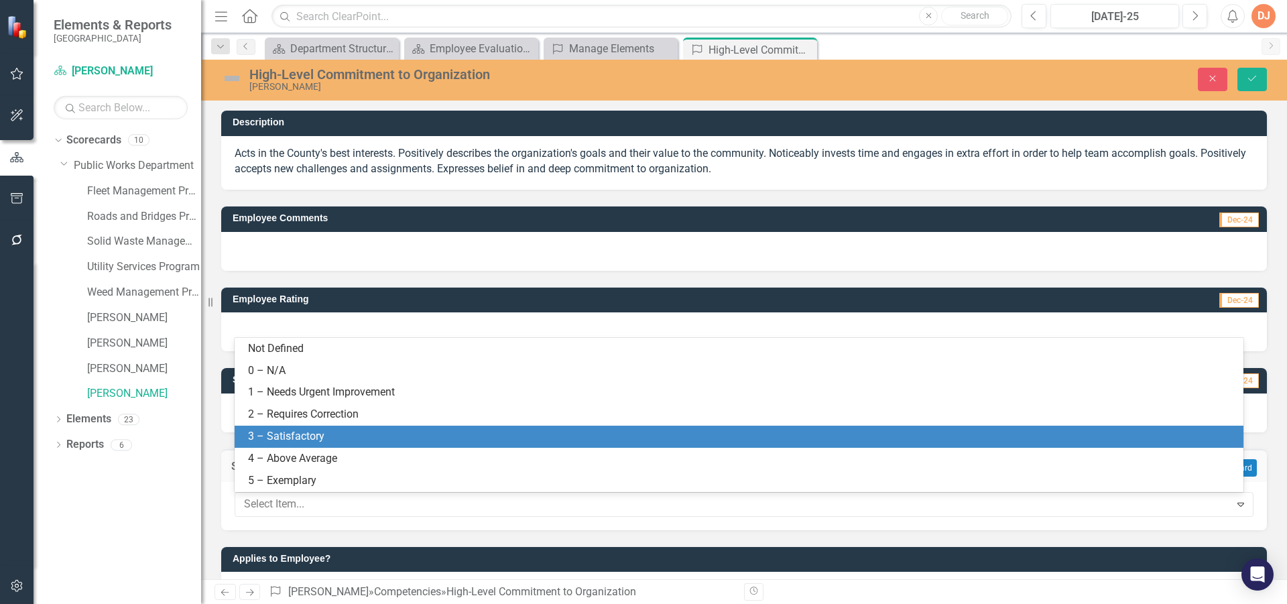
click at [589, 432] on div "3 – Satisfactory" at bounding box center [741, 436] width 987 height 15
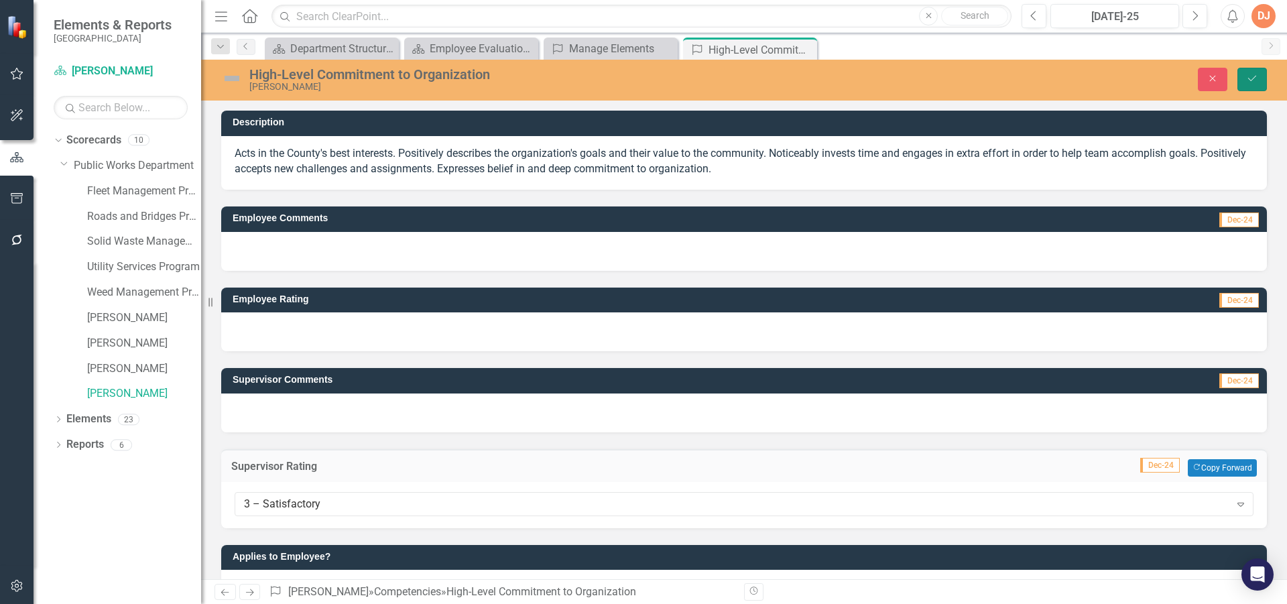
click at [1248, 74] on icon "Save" at bounding box center [1252, 78] width 12 height 9
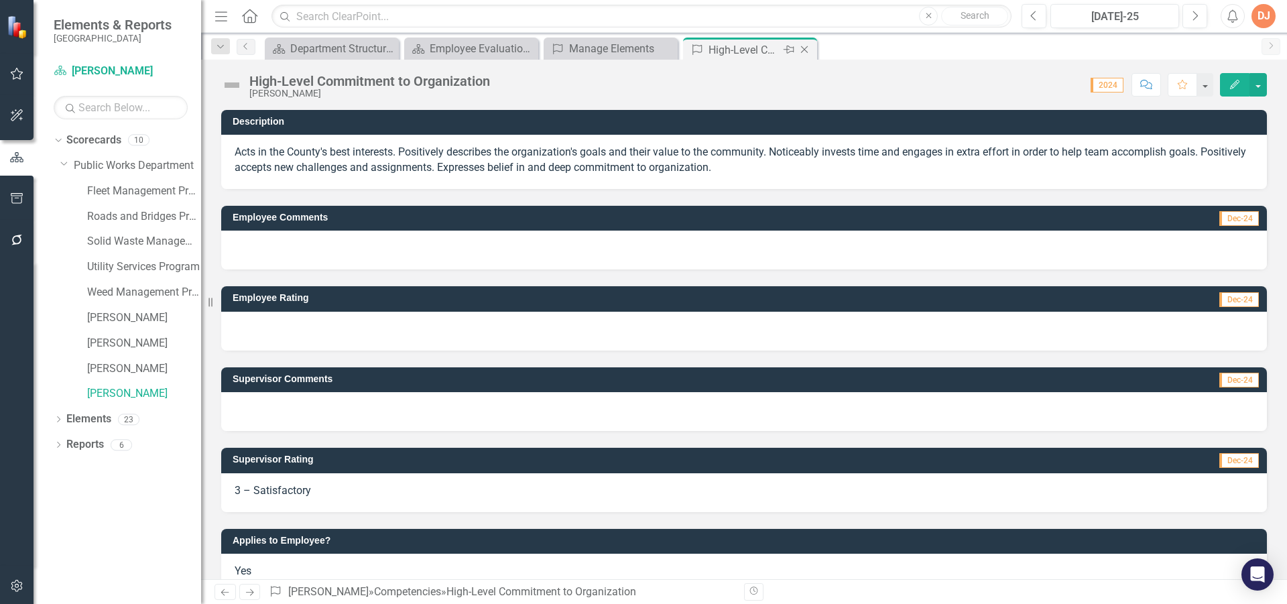
click at [806, 46] on icon "Close" at bounding box center [804, 49] width 13 height 11
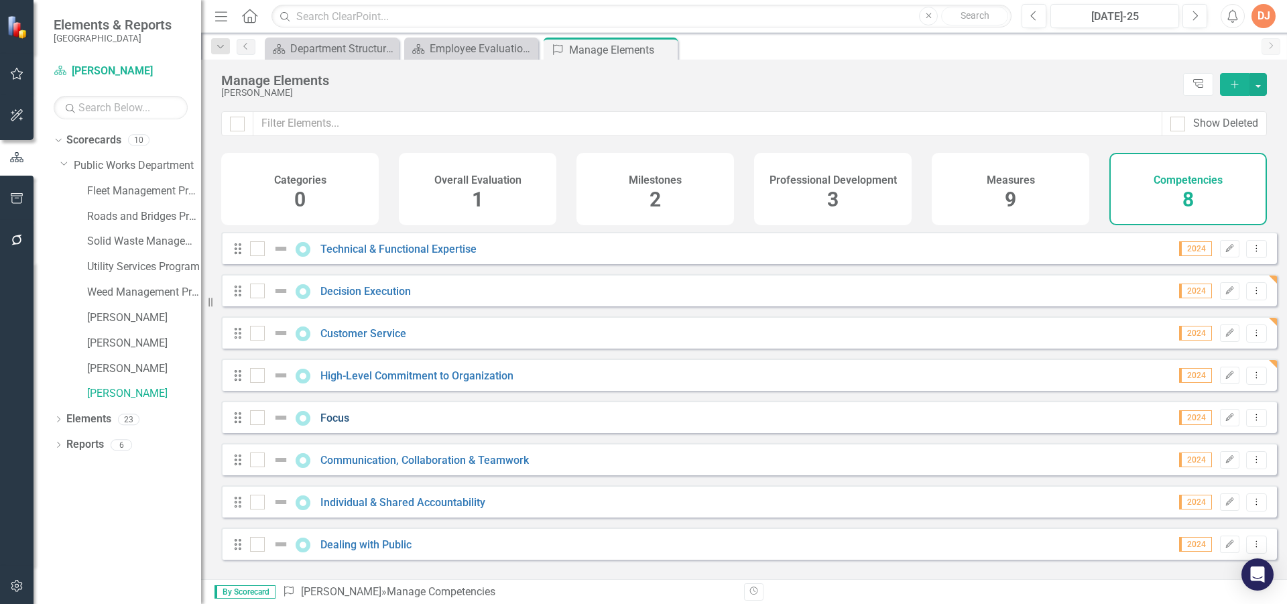
click at [340, 424] on link "Focus" at bounding box center [334, 418] width 29 height 13
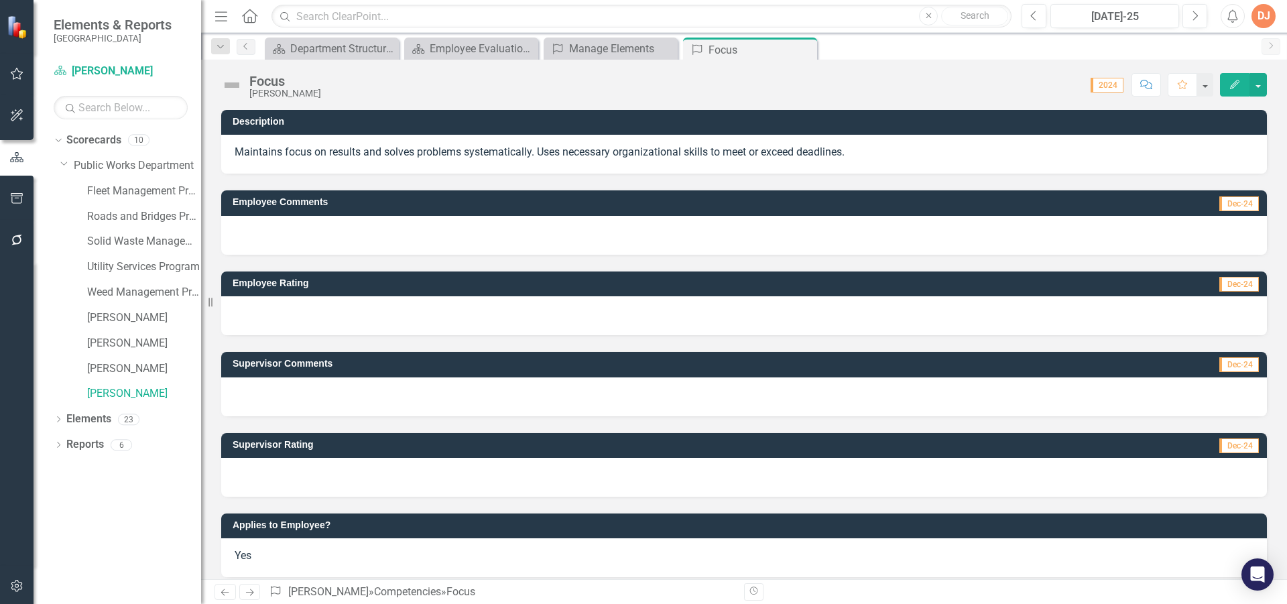
click at [786, 481] on div at bounding box center [744, 477] width 1046 height 39
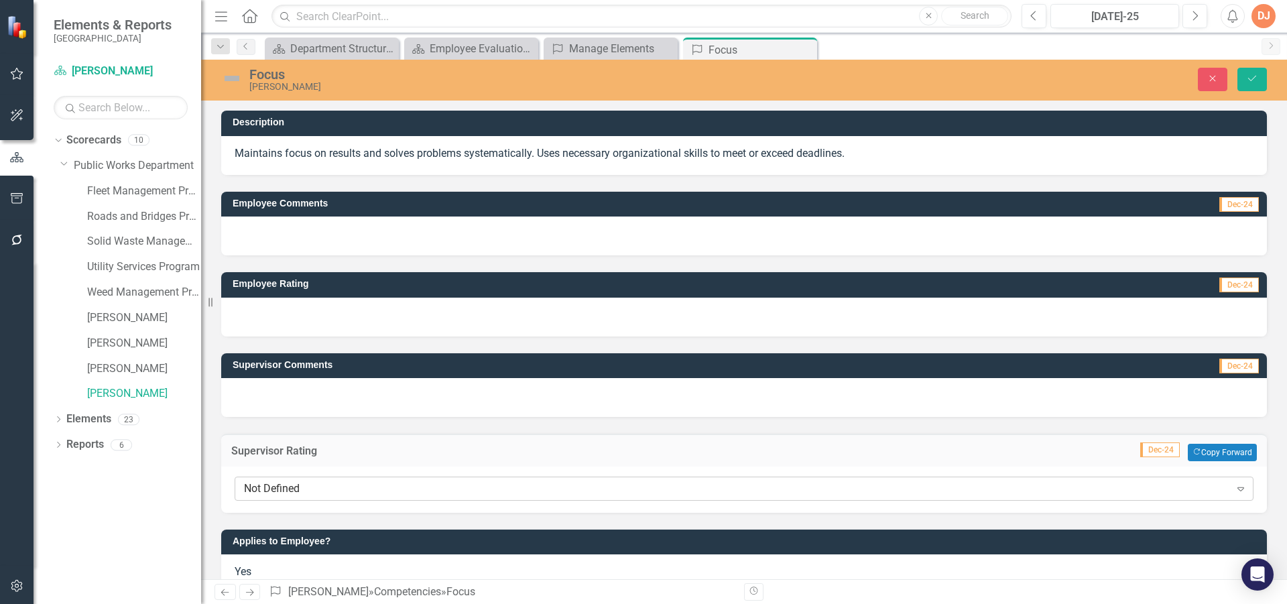
click at [791, 486] on div "Not Defined" at bounding box center [737, 488] width 986 height 15
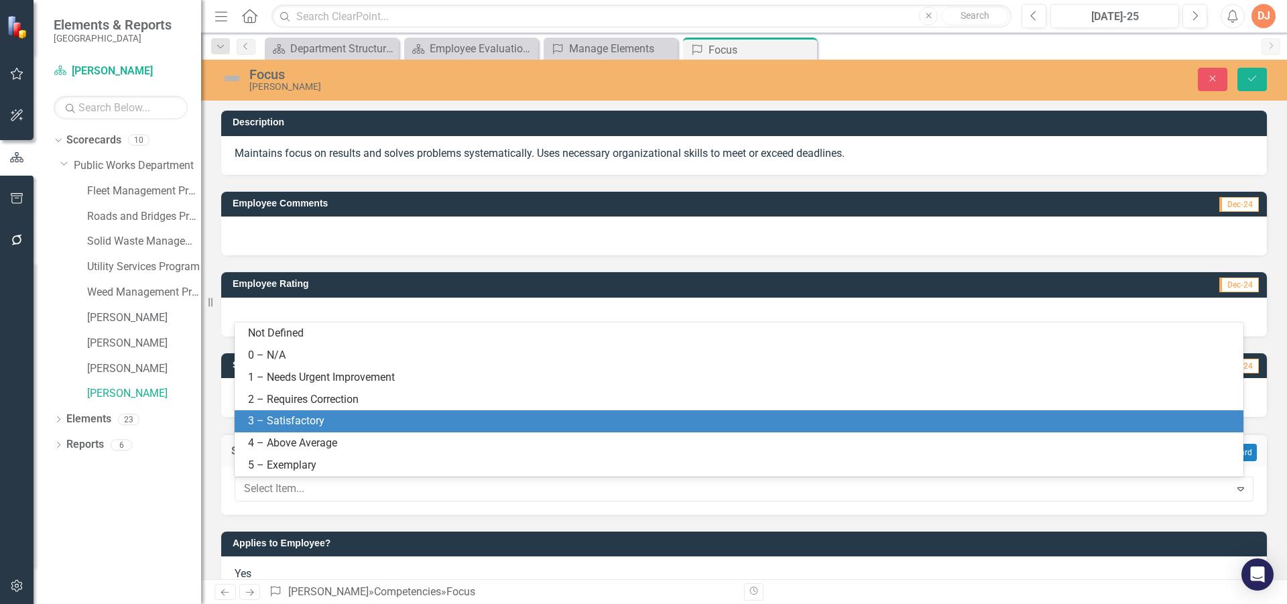
click at [580, 420] on div "3 – Satisfactory" at bounding box center [741, 421] width 987 height 15
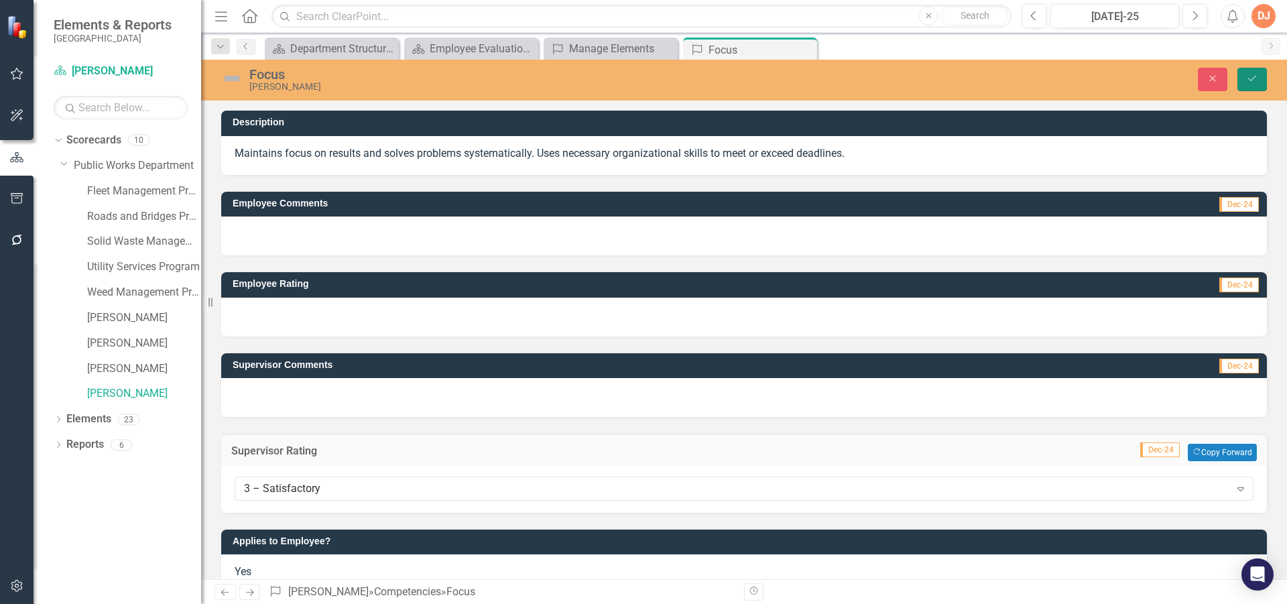
click at [1255, 73] on button "Save" at bounding box center [1251, 79] width 29 height 23
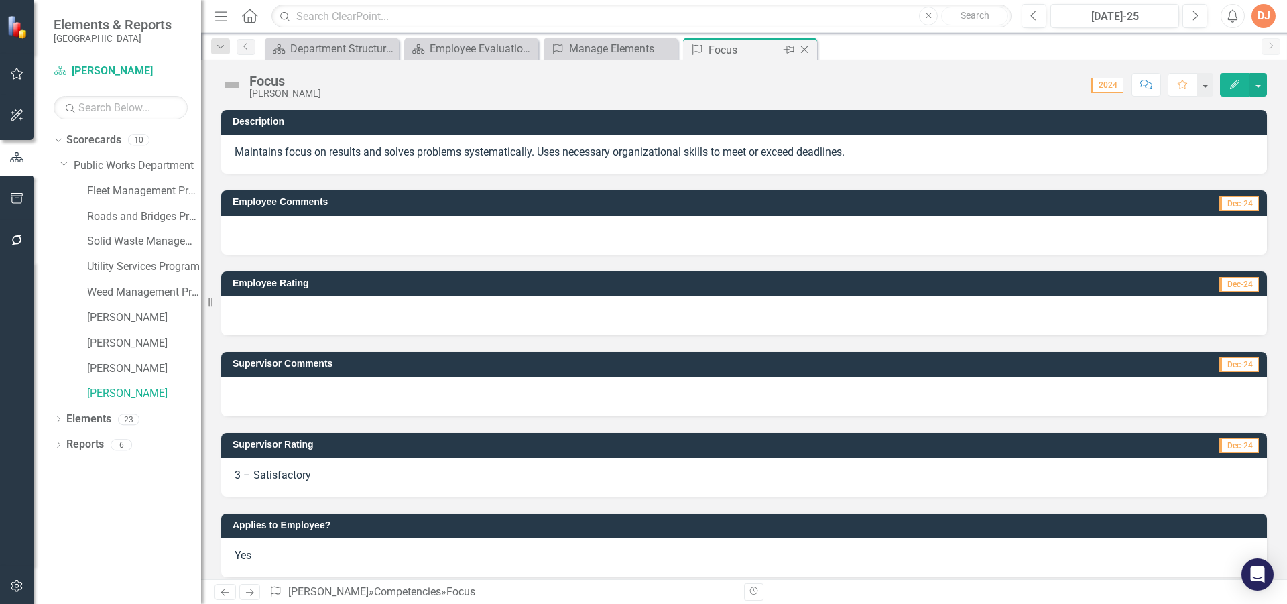
click at [803, 49] on icon "Close" at bounding box center [804, 49] width 13 height 11
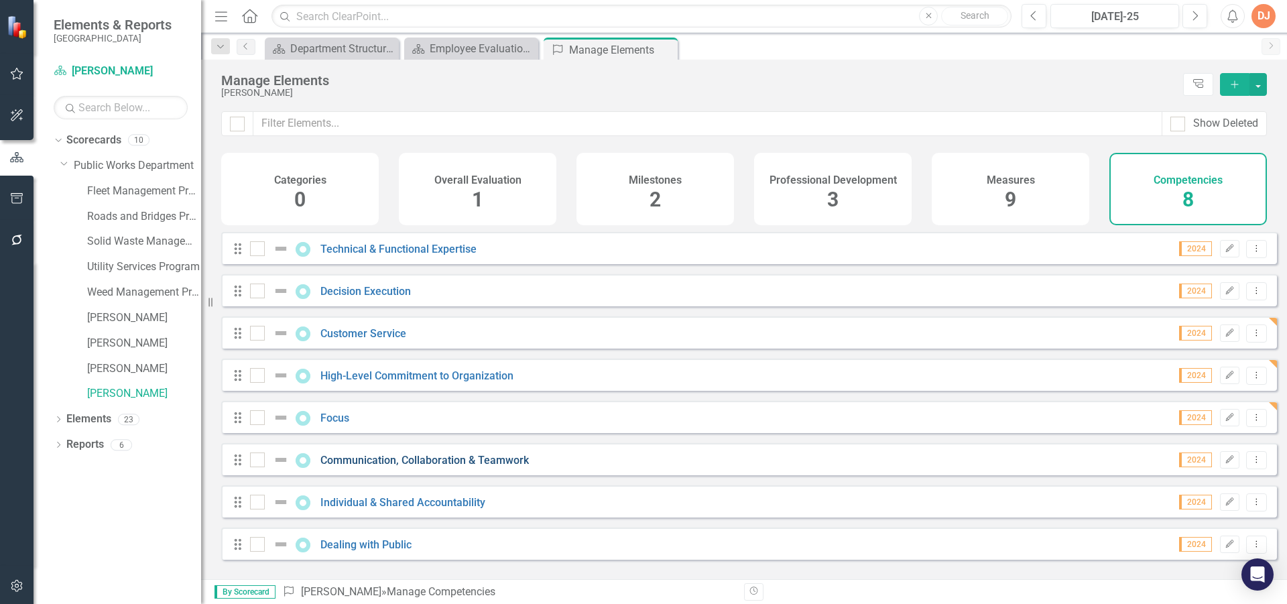
click at [395, 466] on link "Communication, Collaboration & Teamwork" at bounding box center [424, 460] width 208 height 13
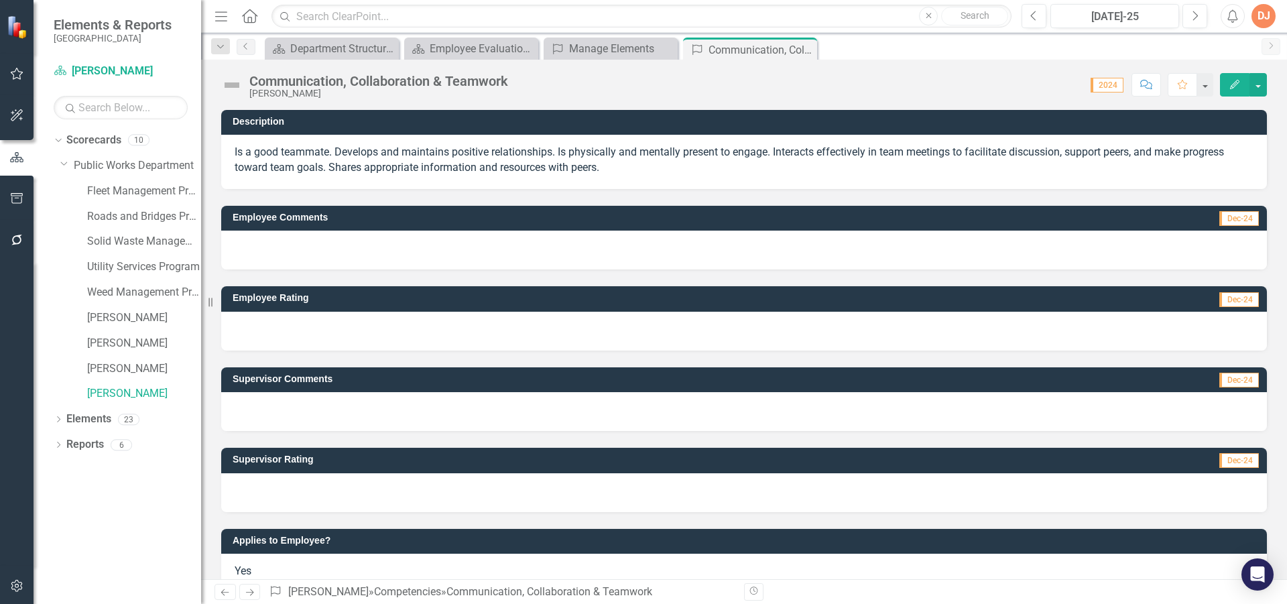
click at [948, 503] on div at bounding box center [744, 492] width 1046 height 39
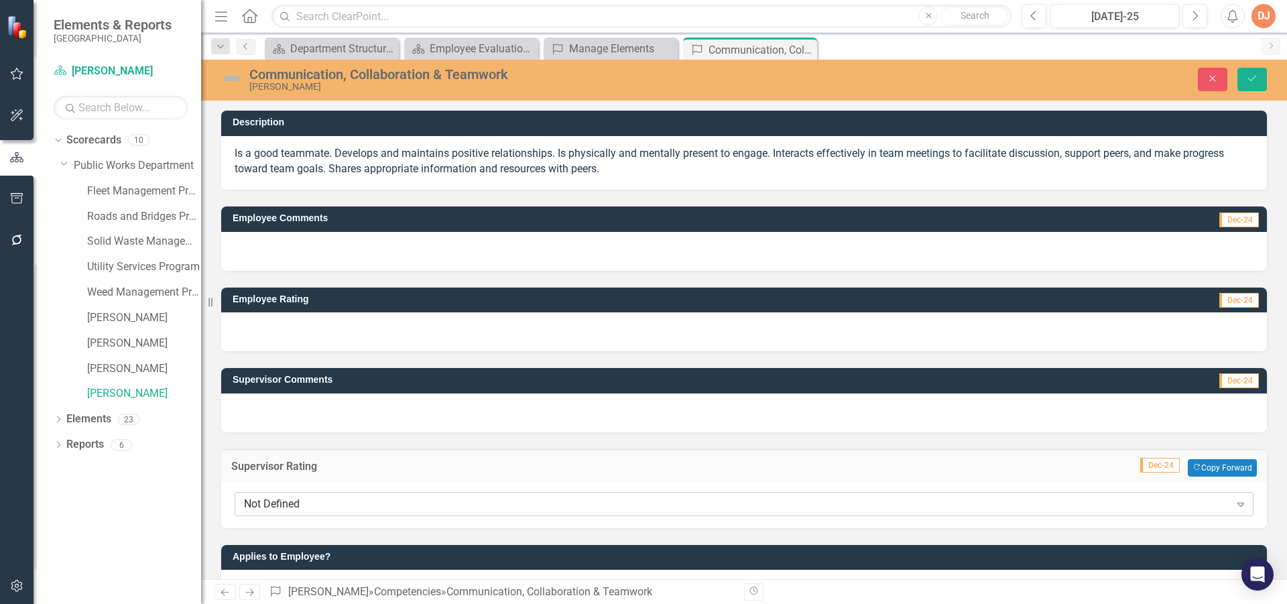
click at [1234, 502] on icon "Expand" at bounding box center [1240, 504] width 13 height 11
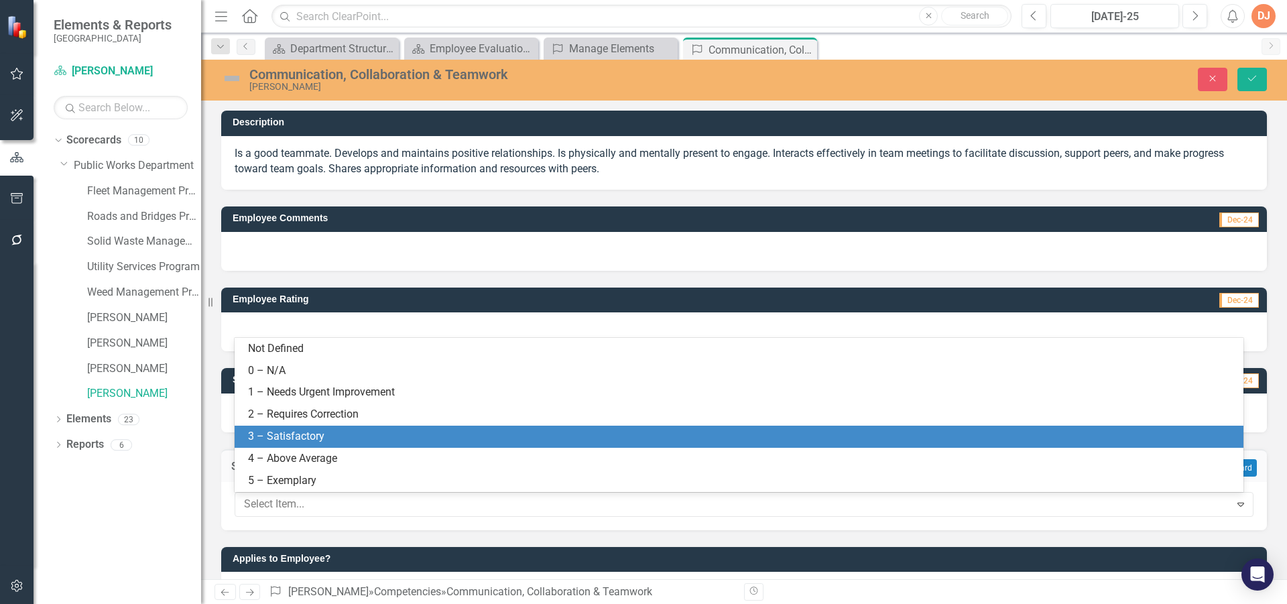
click at [751, 439] on div "3 – Satisfactory" at bounding box center [741, 436] width 987 height 15
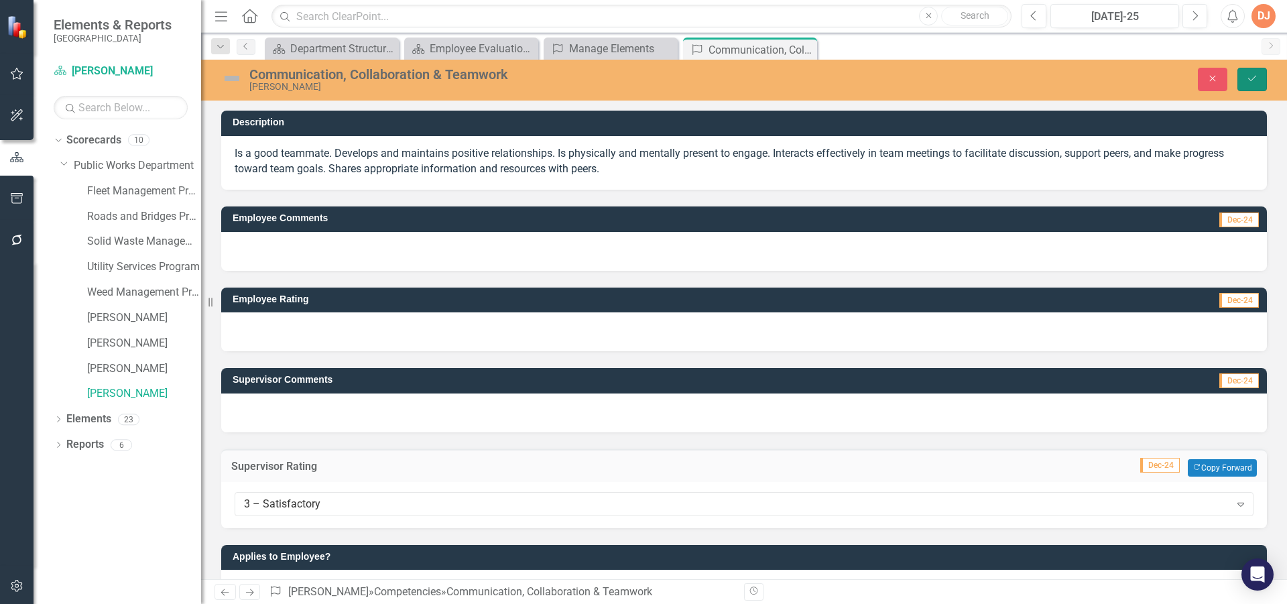
click at [1245, 78] on button "Save" at bounding box center [1251, 79] width 29 height 23
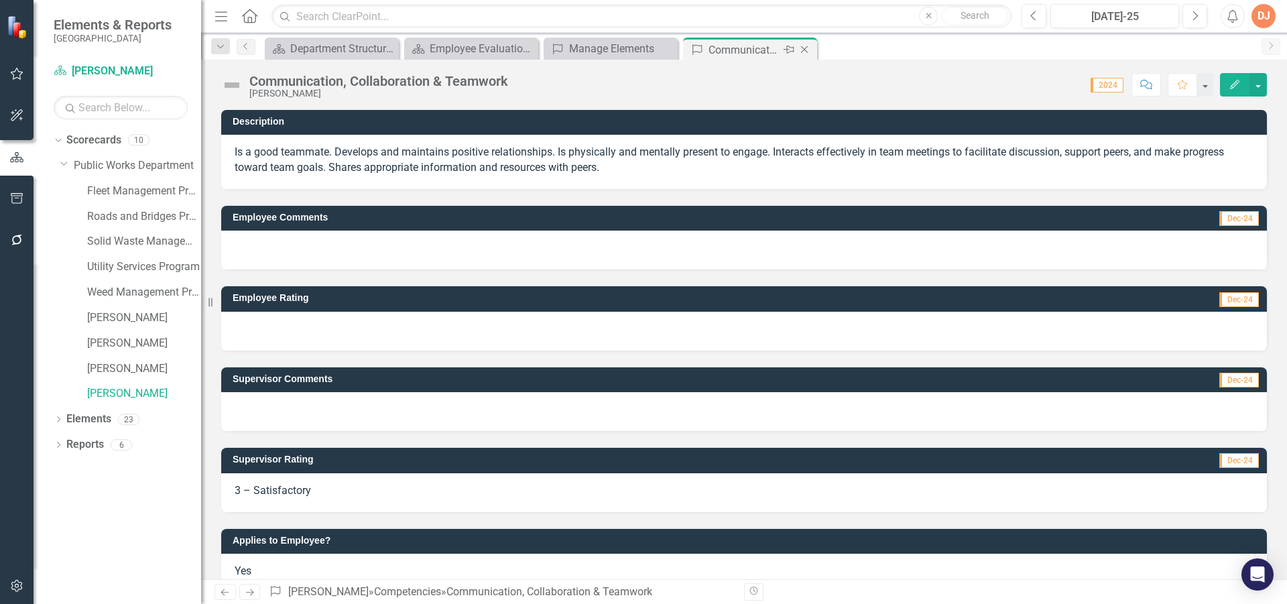
click at [806, 48] on icon "Close" at bounding box center [804, 49] width 13 height 11
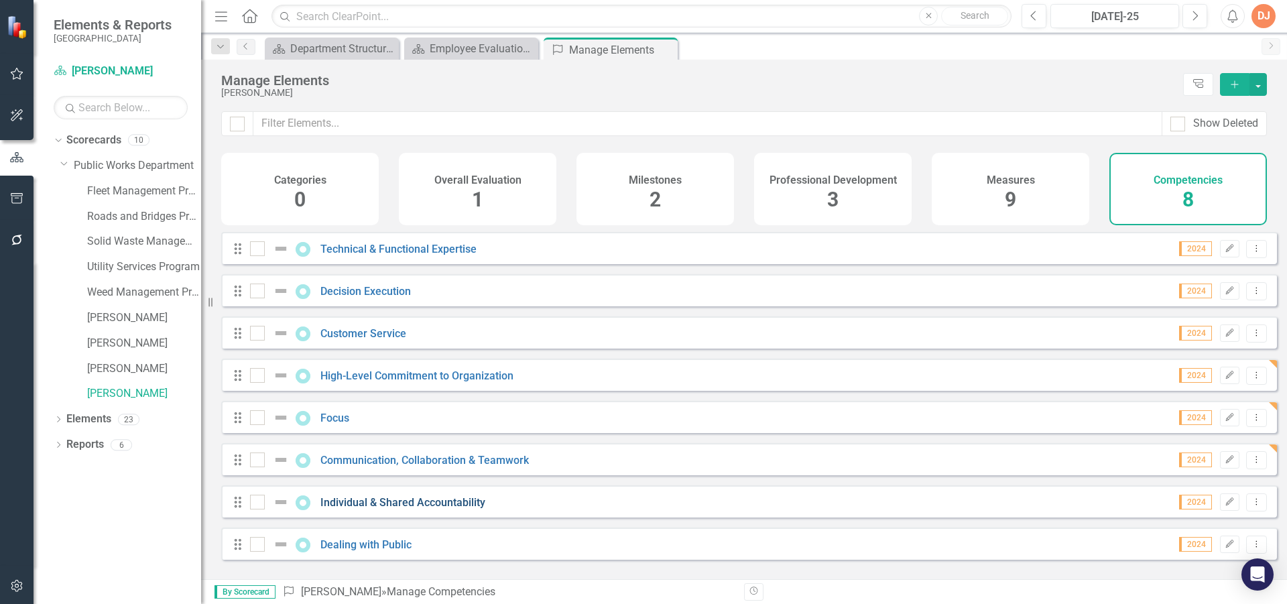
click at [373, 509] on link "Individual & Shared Accountability" at bounding box center [402, 502] width 165 height 13
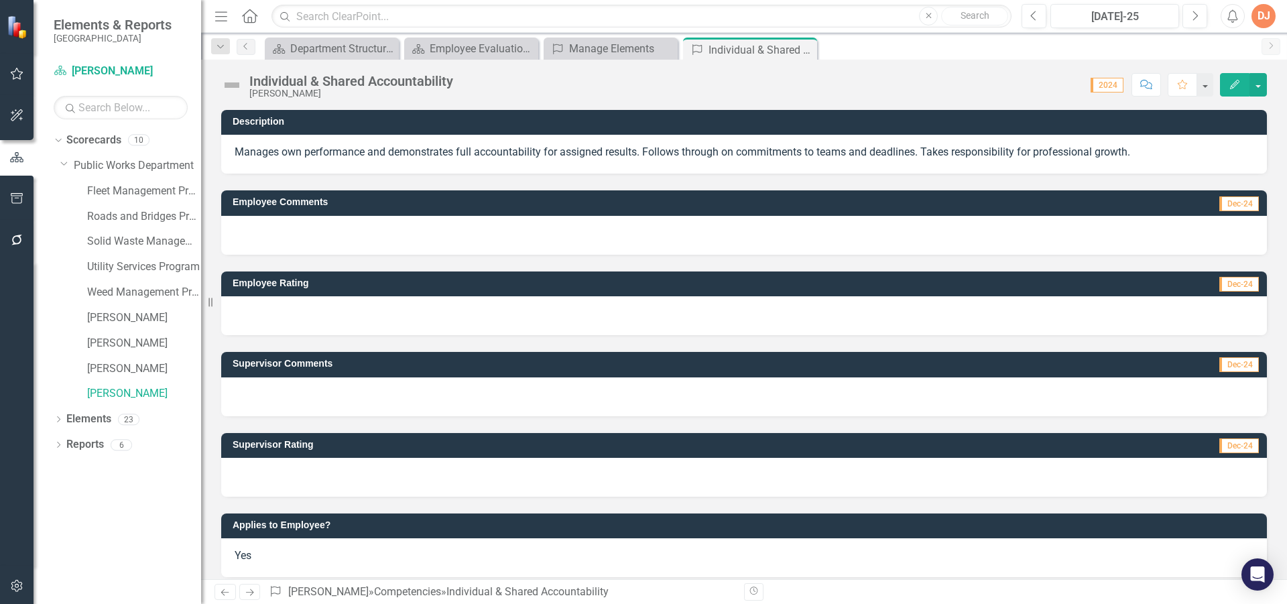
click at [433, 491] on div at bounding box center [744, 477] width 1046 height 39
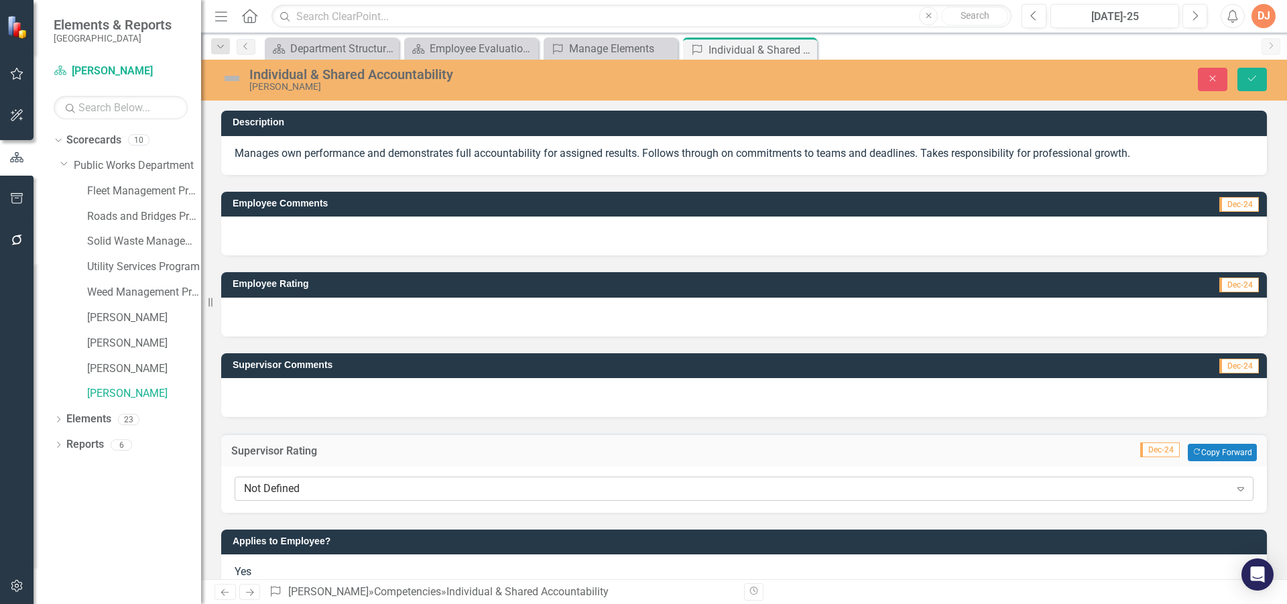
click at [436, 485] on div "Not Defined" at bounding box center [737, 488] width 986 height 15
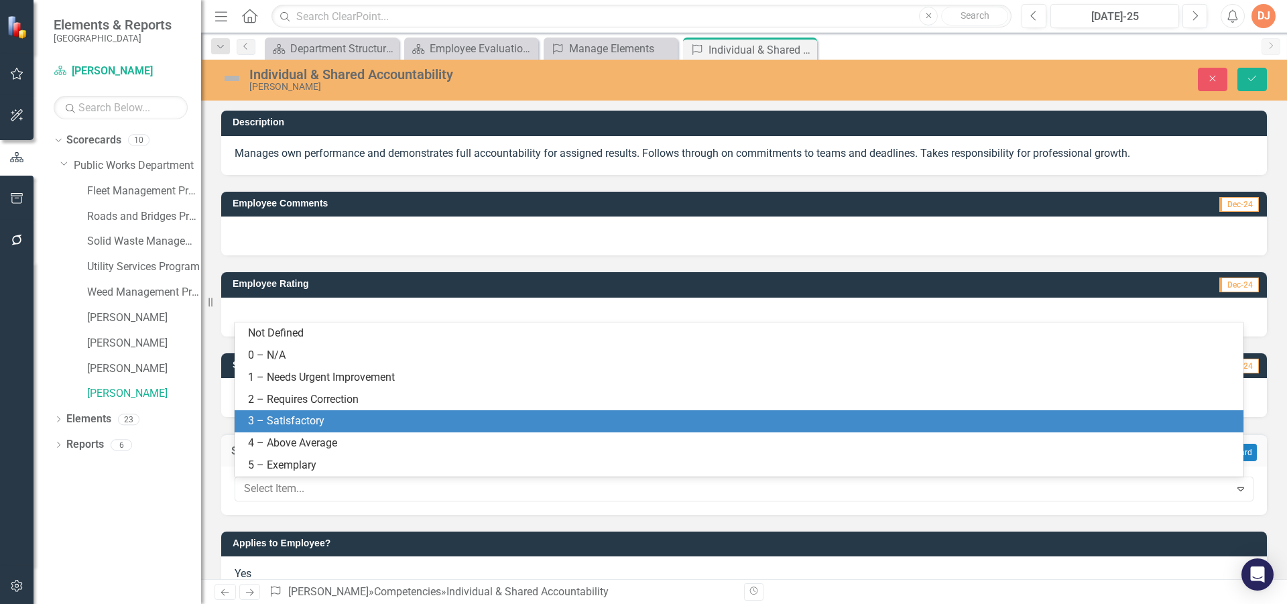
click at [453, 419] on div "3 – Satisfactory" at bounding box center [741, 421] width 987 height 15
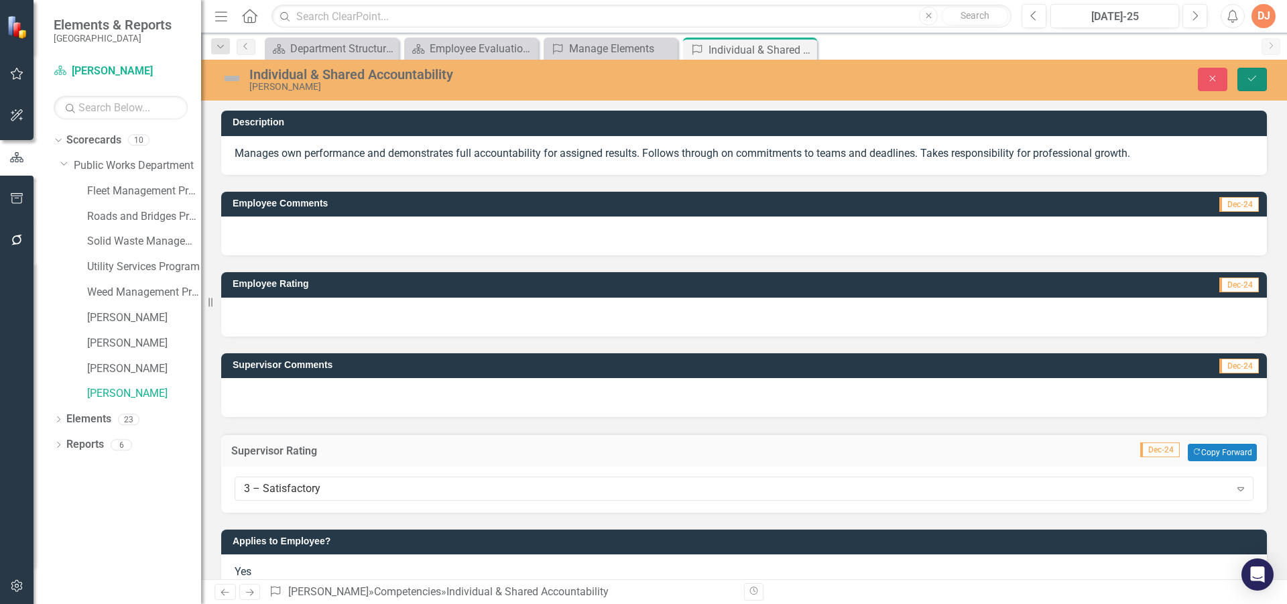
click at [1247, 75] on icon "Save" at bounding box center [1252, 78] width 12 height 9
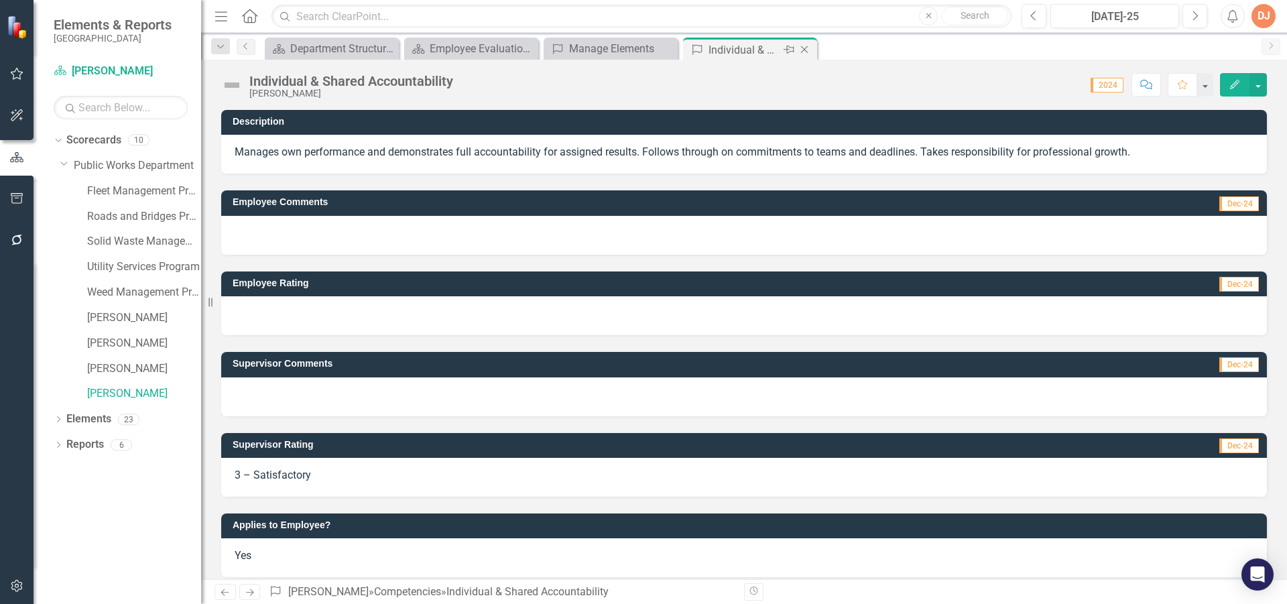
click at [802, 48] on icon "Close" at bounding box center [804, 49] width 13 height 11
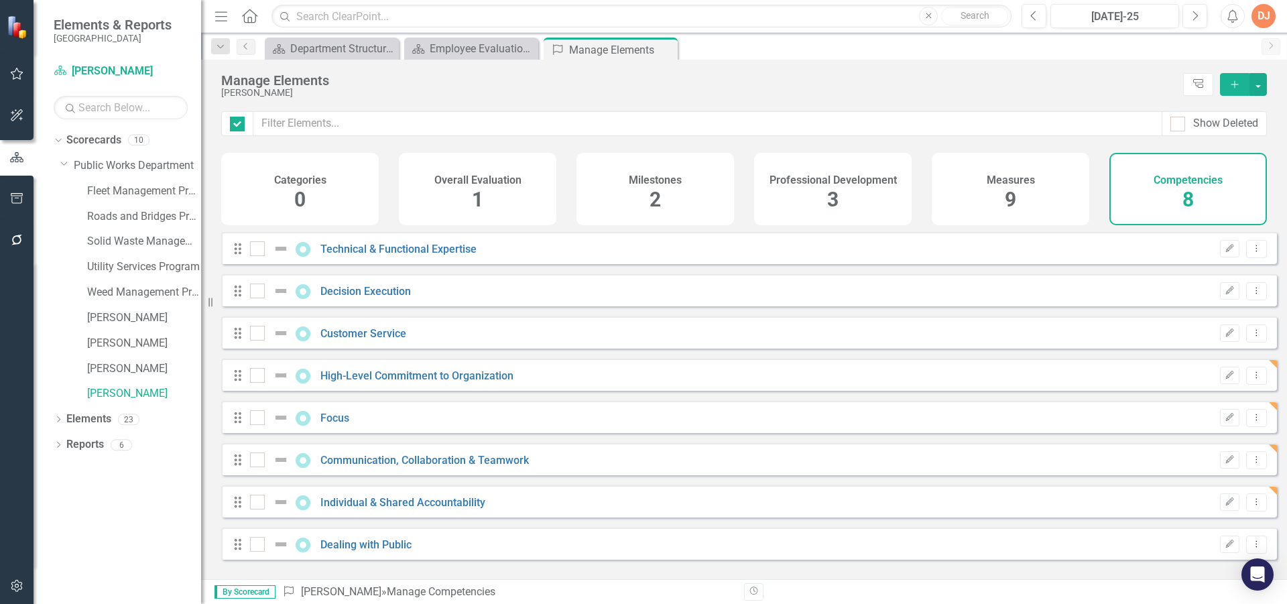
checkbox input "false"
click at [380, 551] on link "Dealing with Public" at bounding box center [365, 544] width 91 height 13
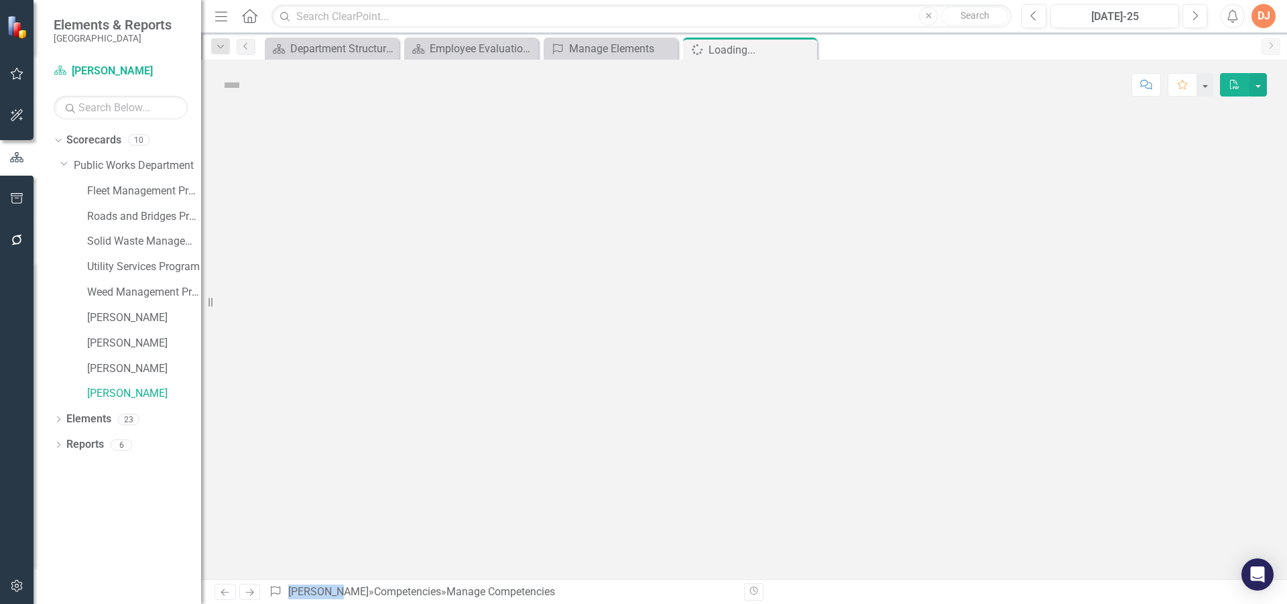
click at [380, 552] on div at bounding box center [744, 344] width 1086 height 469
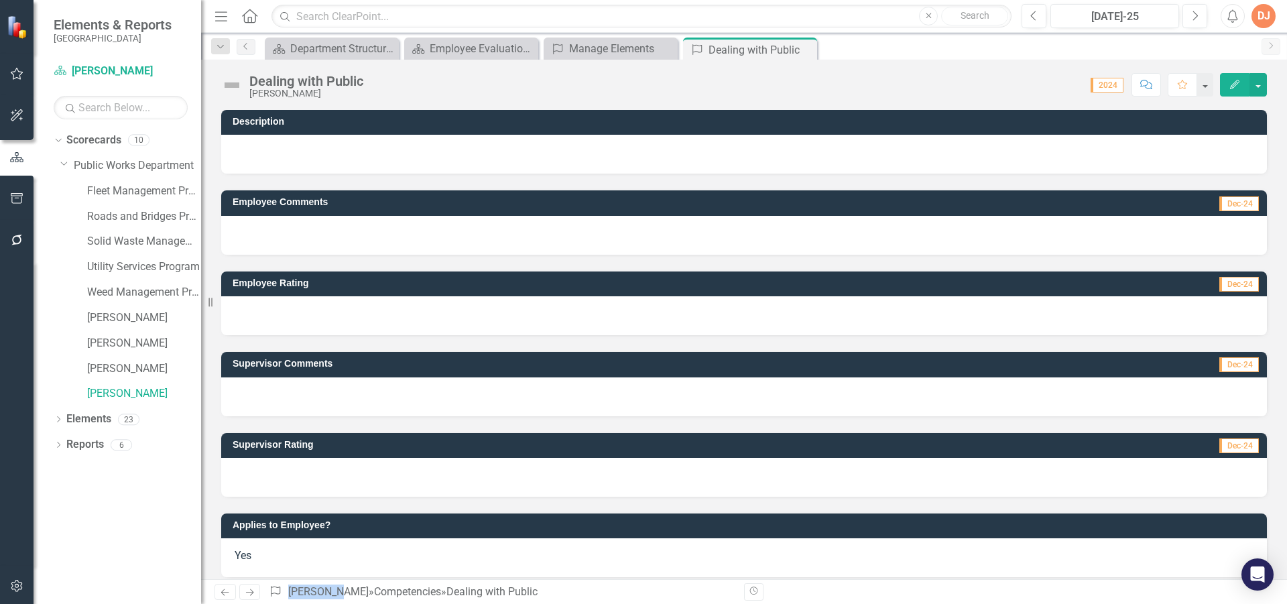
click at [427, 485] on div at bounding box center [744, 477] width 1046 height 39
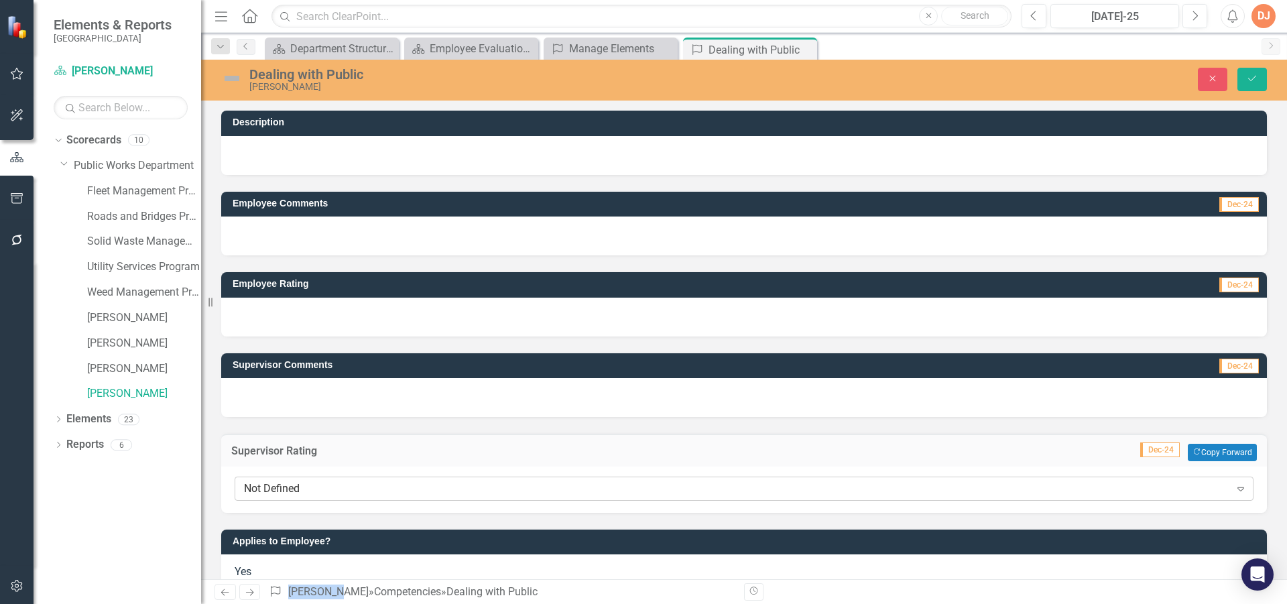
click at [1094, 487] on div "Not Defined" at bounding box center [737, 488] width 986 height 15
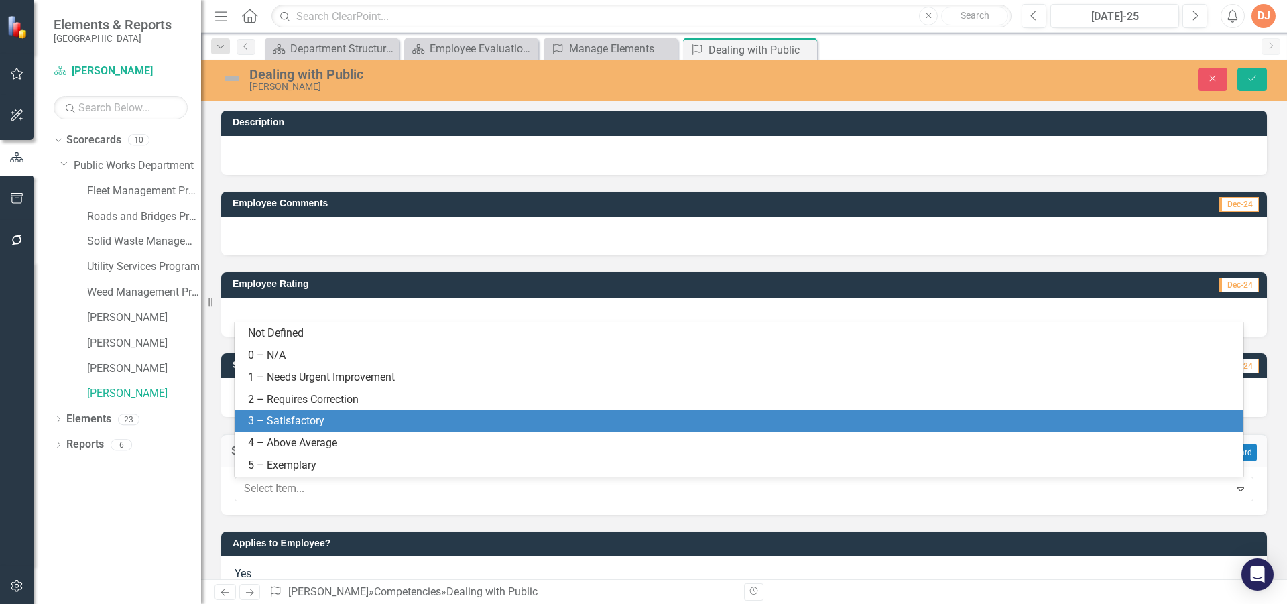
click at [463, 418] on div "3 – Satisfactory" at bounding box center [741, 421] width 987 height 15
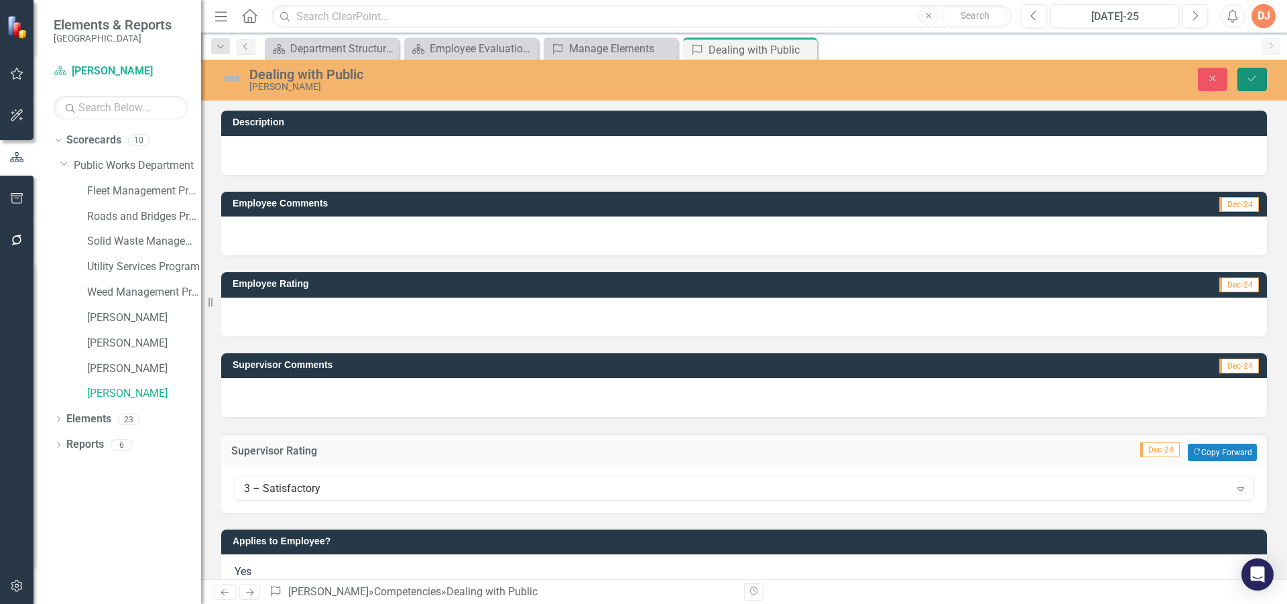
click at [1243, 76] on button "Save" at bounding box center [1251, 79] width 29 height 23
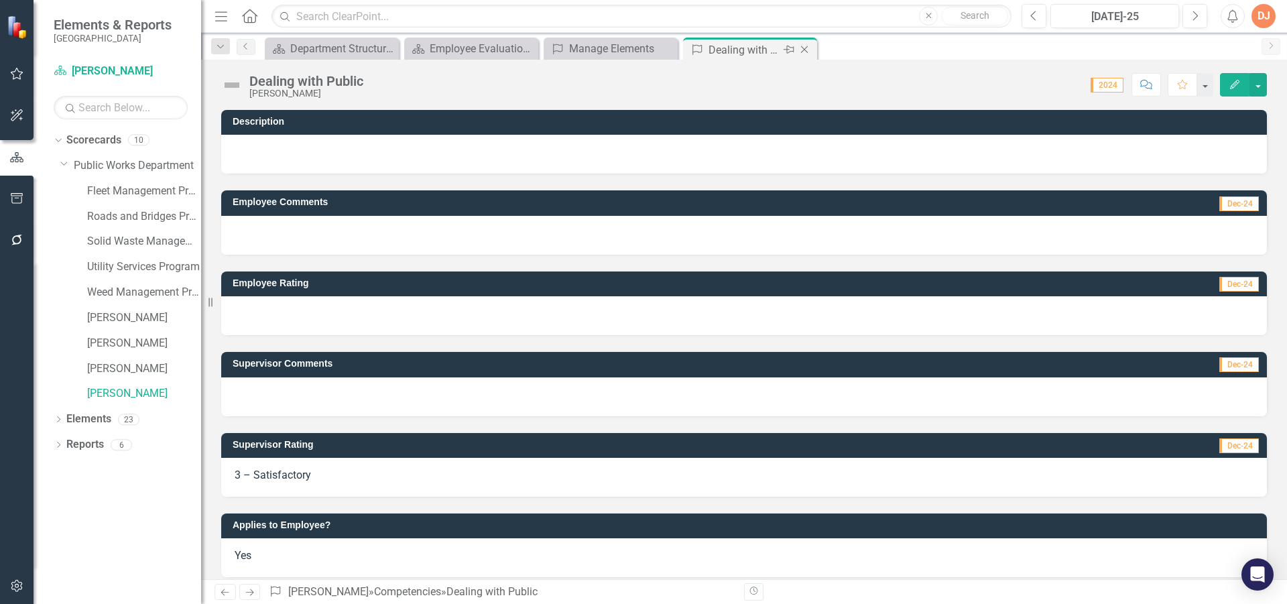
click at [801, 49] on icon "Close" at bounding box center [804, 49] width 13 height 11
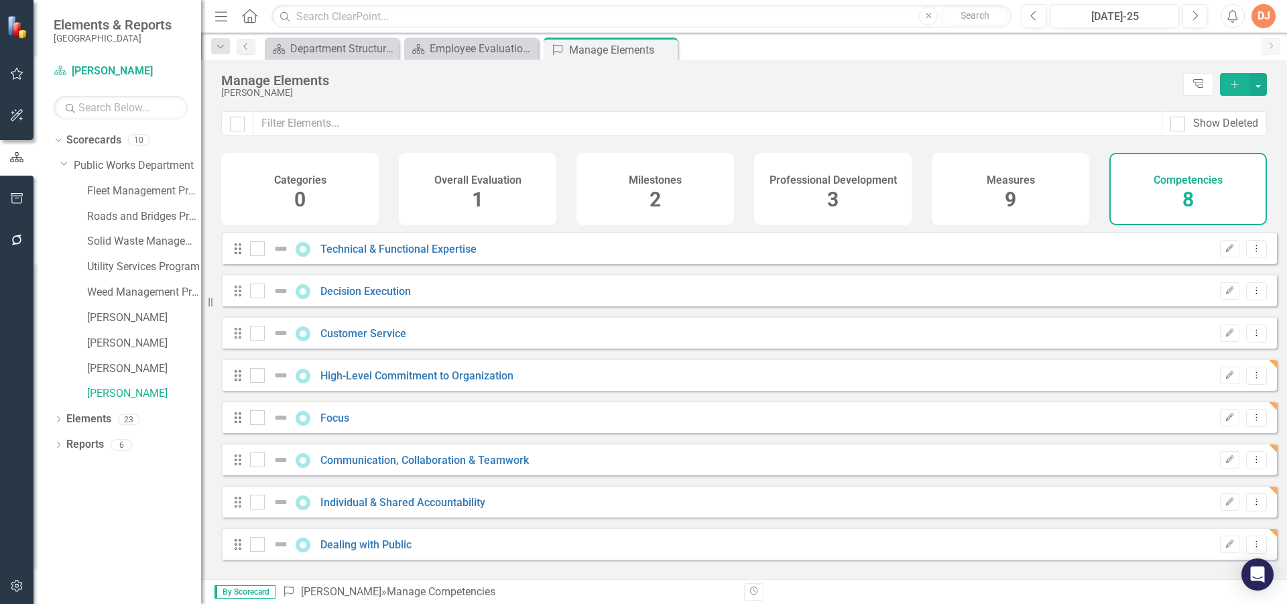
checkbox input "false"
click at [399, 509] on link "Individual & Shared Accountability" at bounding box center [402, 502] width 165 height 13
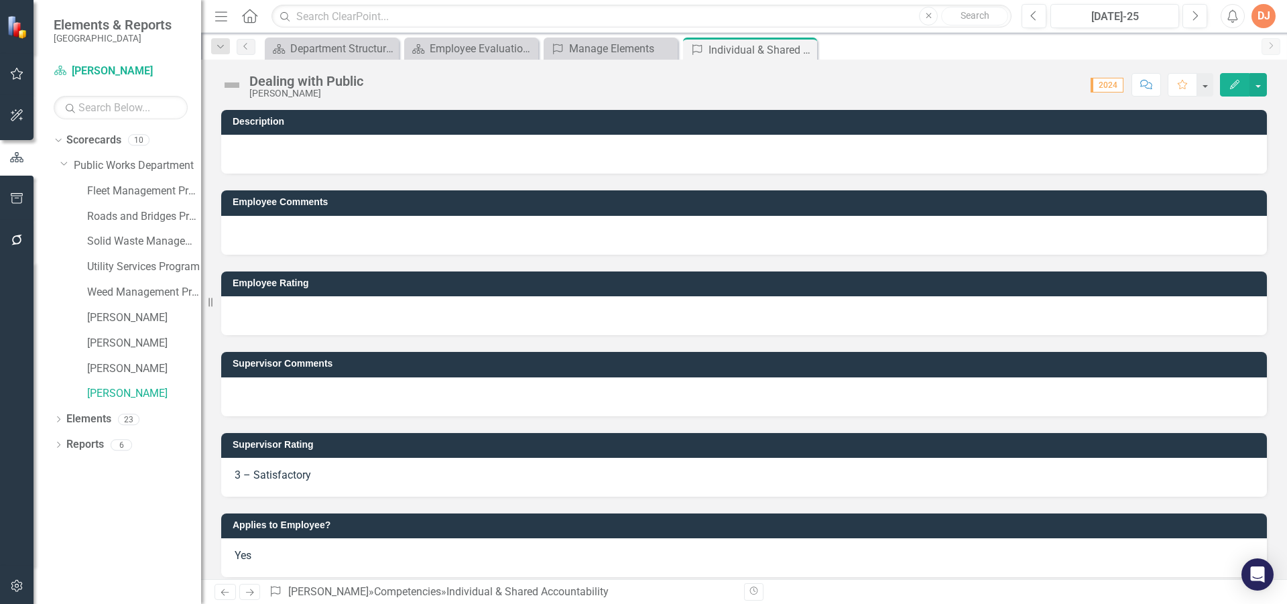
click at [399, 517] on td "Applies to Employee?" at bounding box center [746, 527] width 1027 height 20
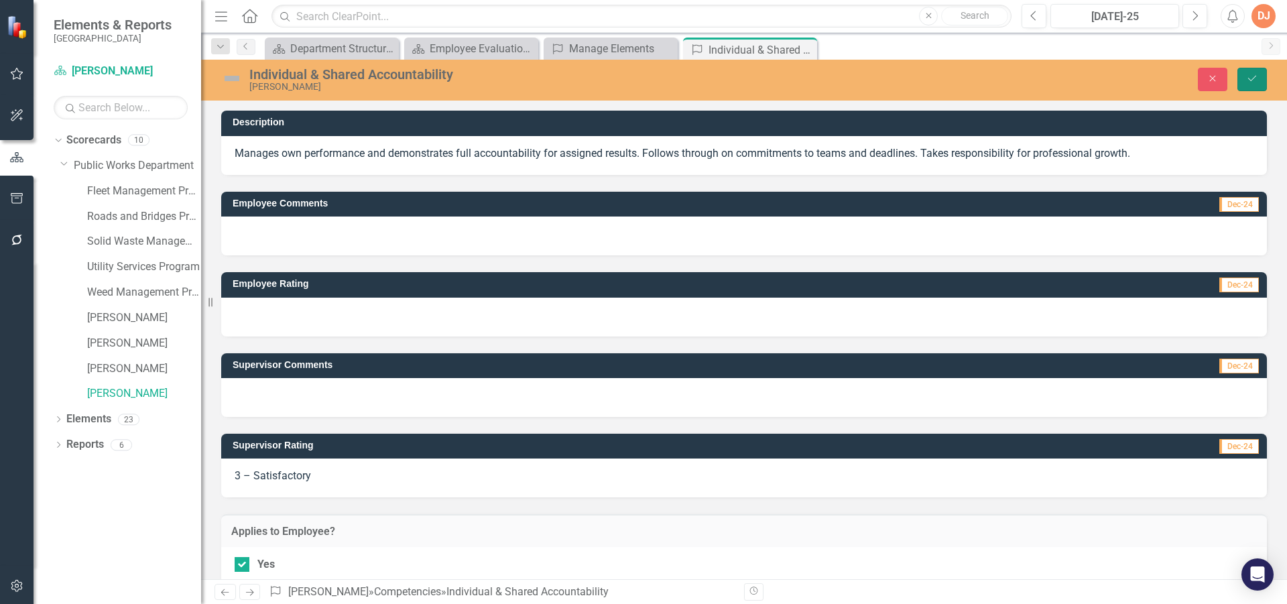
click at [1247, 76] on icon "Save" at bounding box center [1252, 78] width 12 height 9
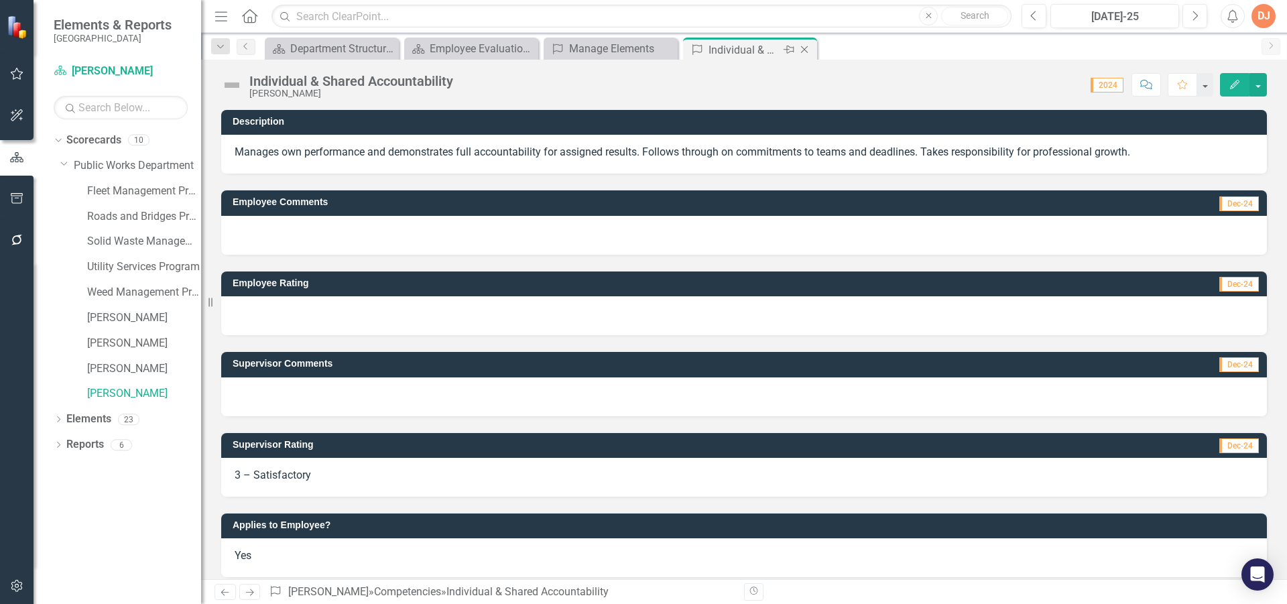
click at [807, 48] on icon "Close" at bounding box center [804, 49] width 13 height 11
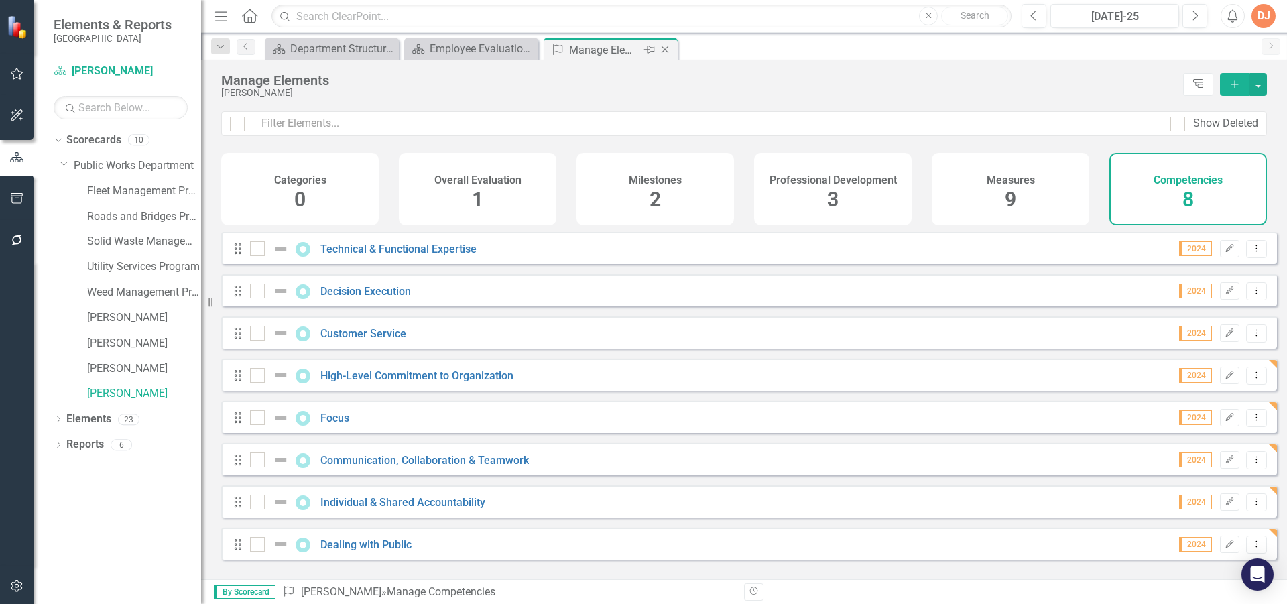
click at [664, 48] on icon at bounding box center [665, 49] width 7 height 7
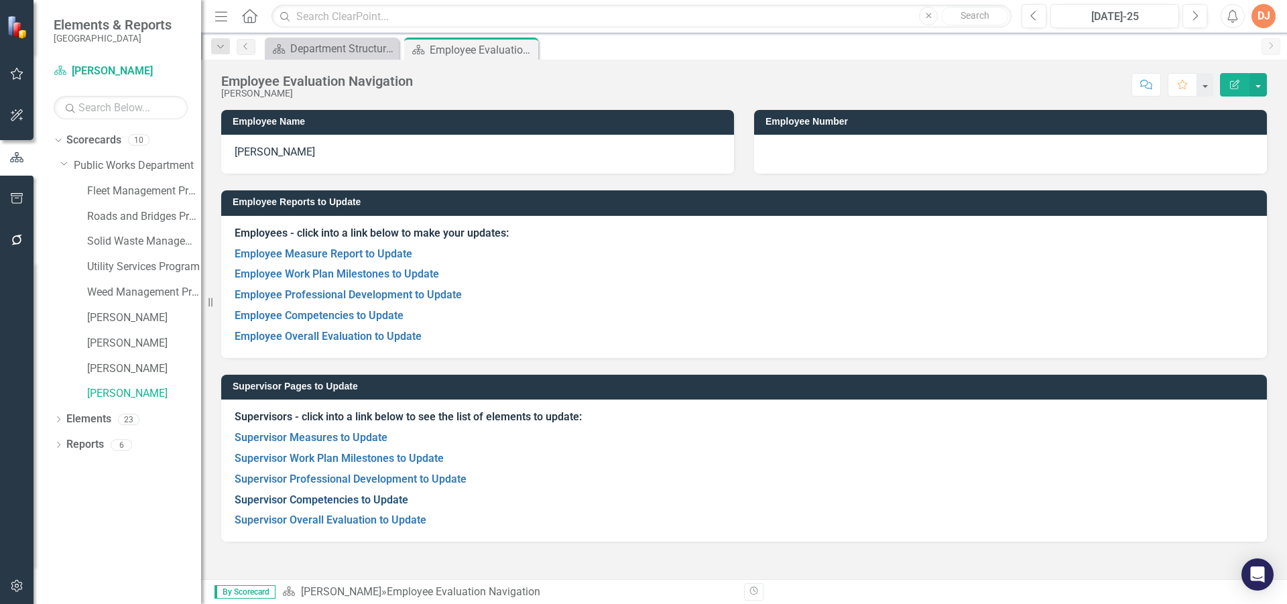
click at [312, 499] on link "Supervisor Competencies to Update" at bounding box center [322, 499] width 174 height 13
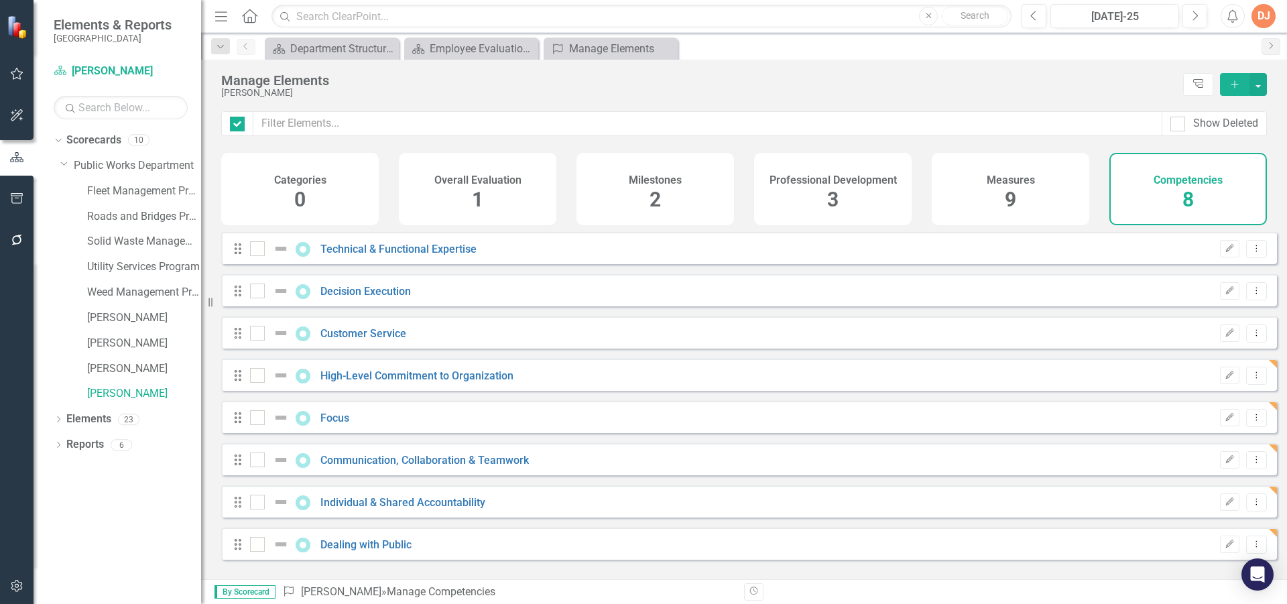
checkbox input "false"
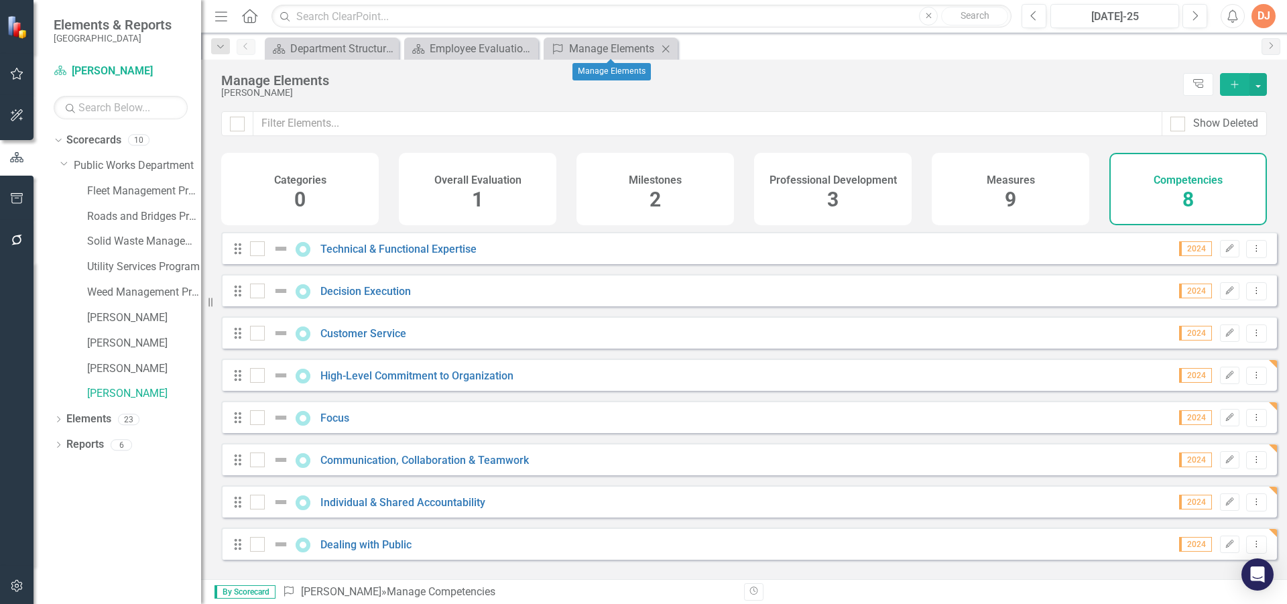
click at [666, 46] on icon "Close" at bounding box center [665, 49] width 13 height 11
click at [667, 47] on icon "Close" at bounding box center [665, 49] width 13 height 11
click at [508, 52] on div "Employee Evaluation Navigation" at bounding box center [474, 48] width 88 height 17
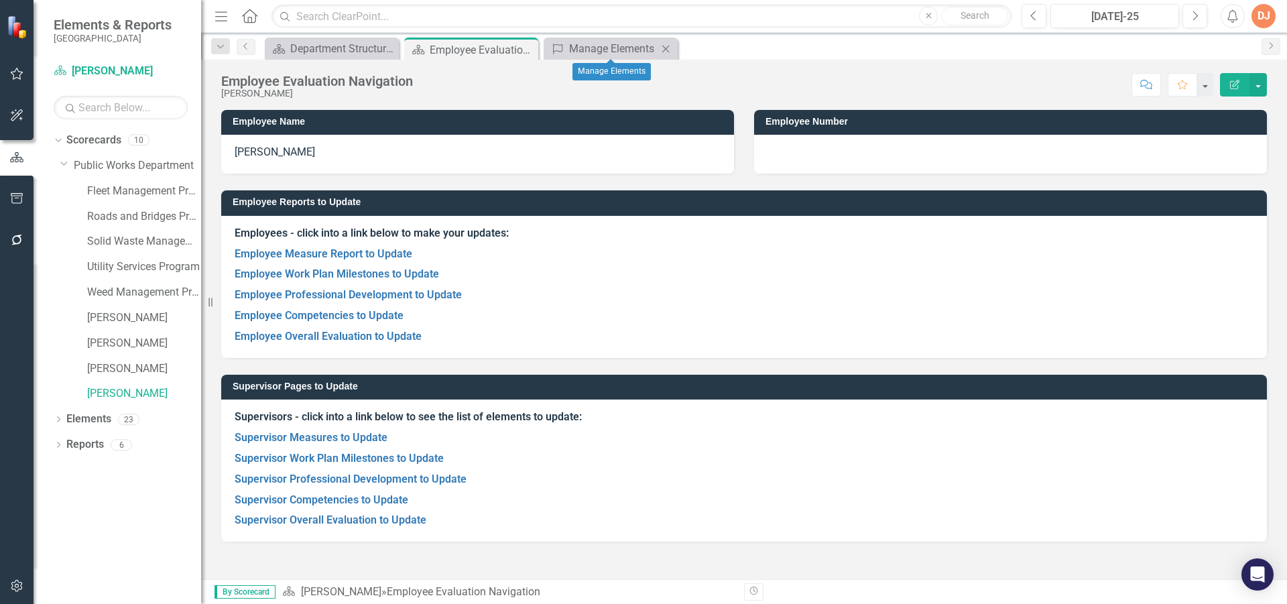
click at [664, 49] on icon "Close" at bounding box center [665, 49] width 13 height 11
click at [290, 521] on link "Supervisor Overall Evaluation to Update" at bounding box center [331, 519] width 192 height 13
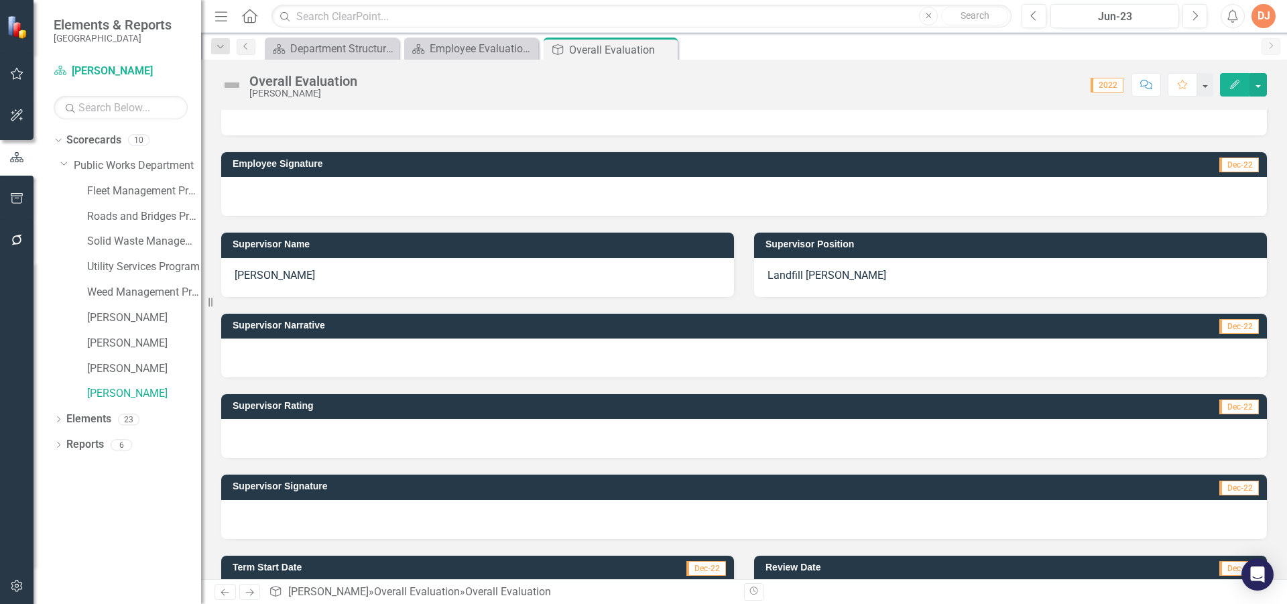
scroll to position [53, 0]
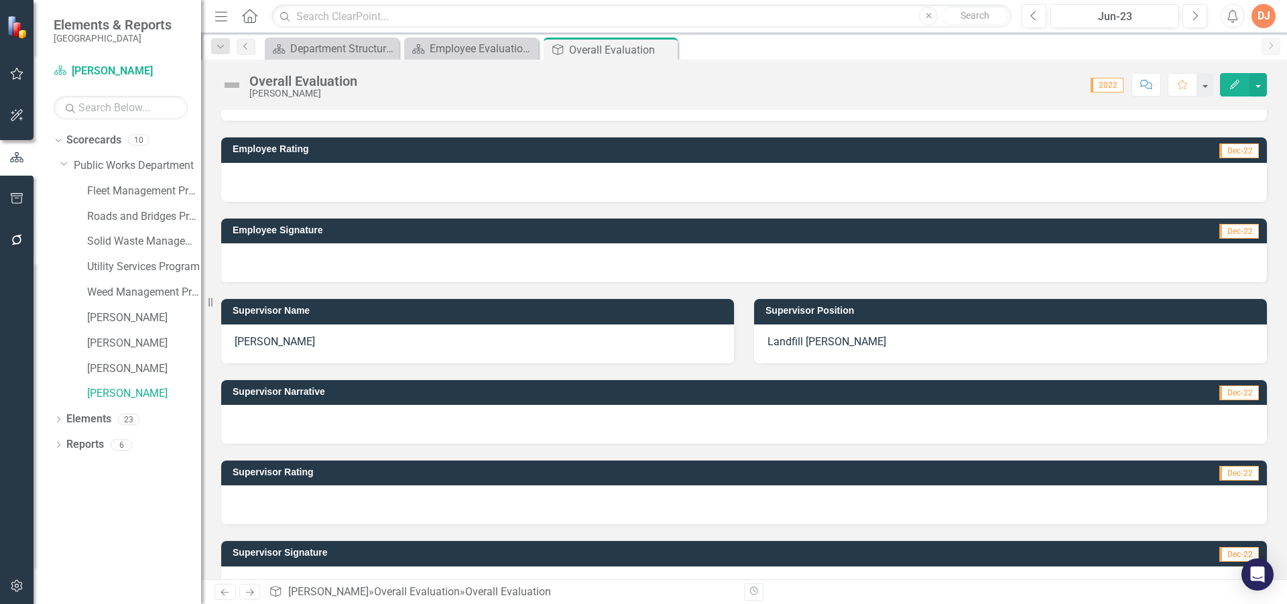
click at [318, 418] on div at bounding box center [744, 424] width 1046 height 39
click at [322, 497] on div at bounding box center [744, 504] width 1046 height 39
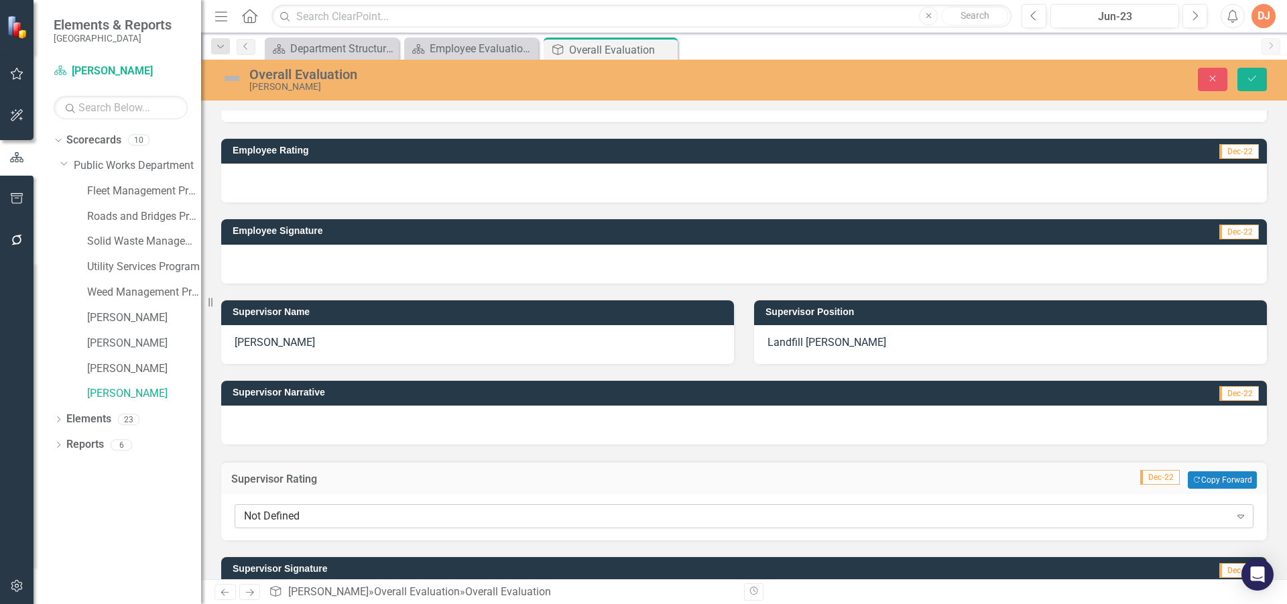
click at [1234, 518] on icon "Expand" at bounding box center [1240, 516] width 13 height 11
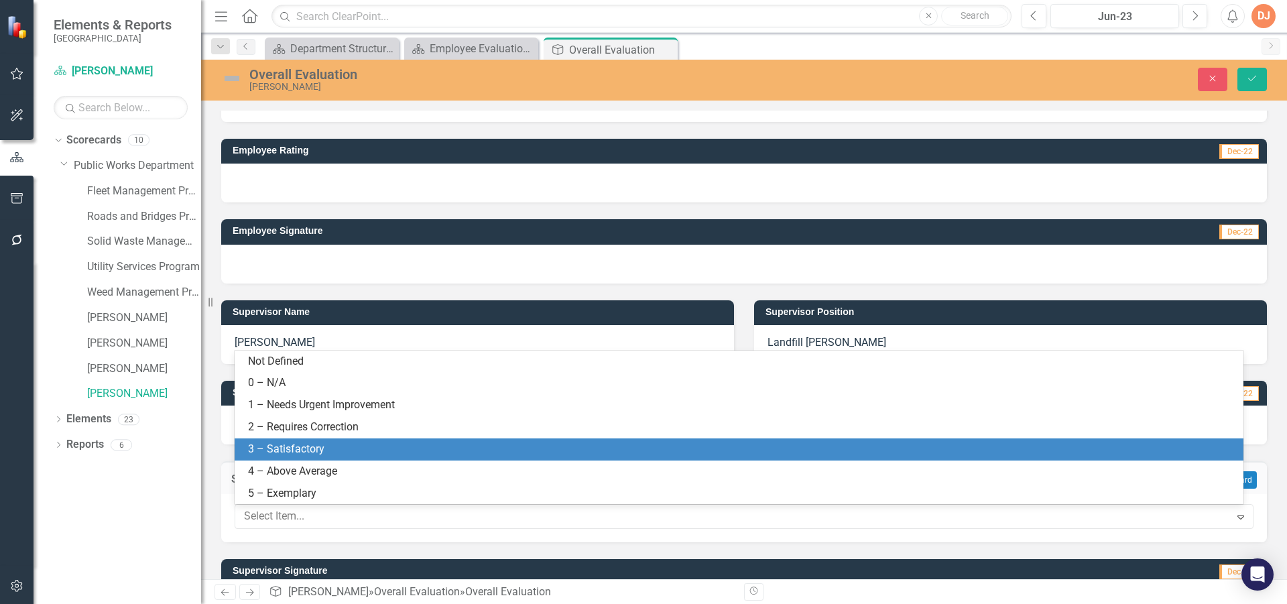
click at [451, 440] on div "3 – Satisfactory" at bounding box center [739, 449] width 1009 height 22
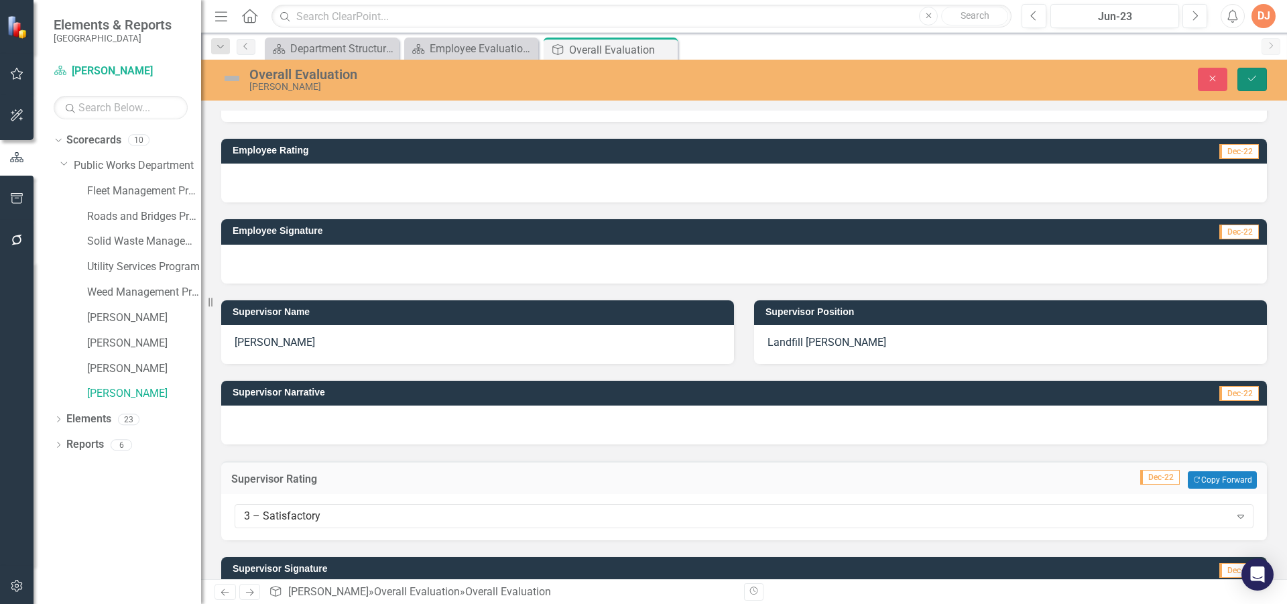
click at [1251, 76] on icon "Save" at bounding box center [1252, 78] width 12 height 9
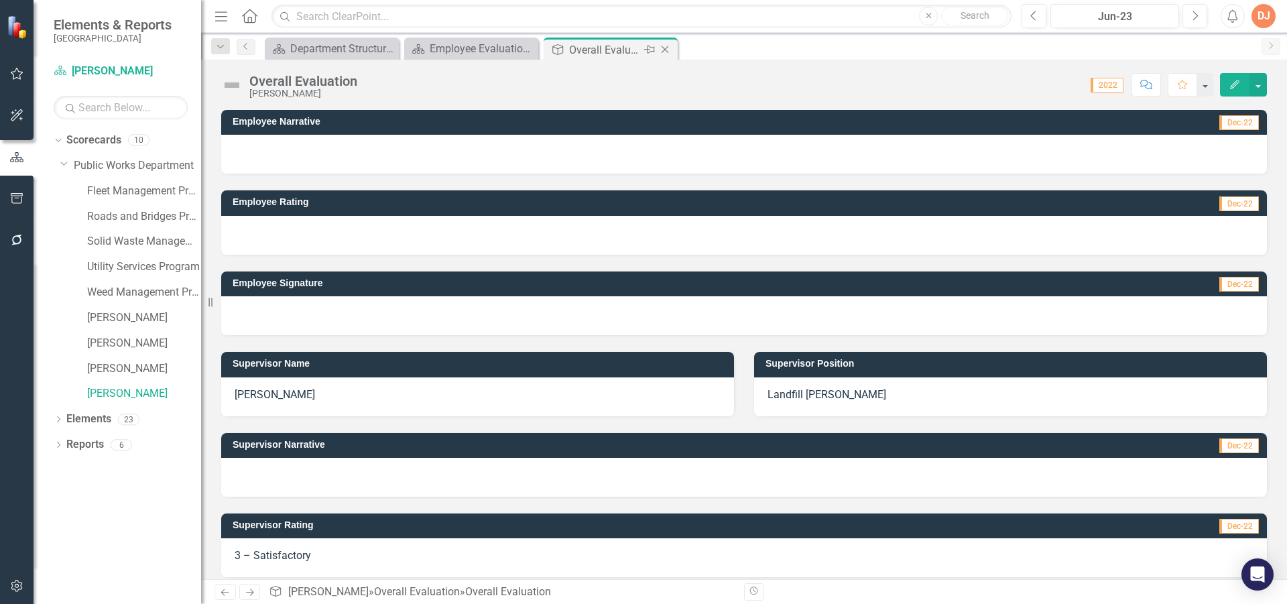
click at [665, 49] on icon "Close" at bounding box center [664, 49] width 13 height 11
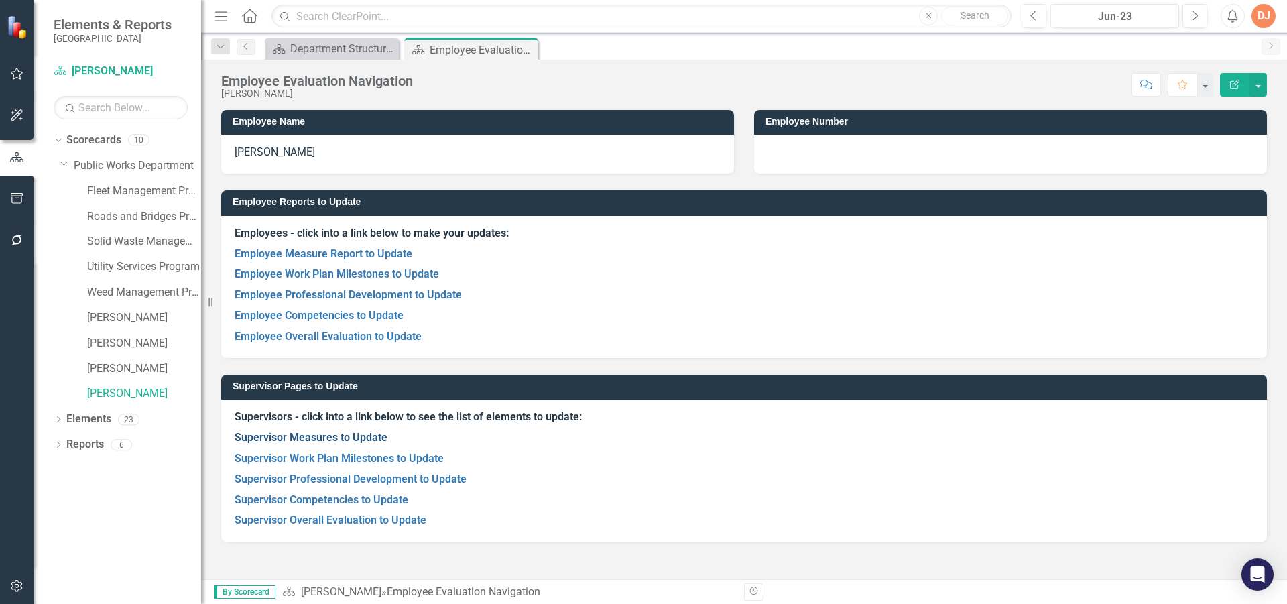
click at [320, 439] on link "Supervisor Measures to Update" at bounding box center [311, 437] width 153 height 13
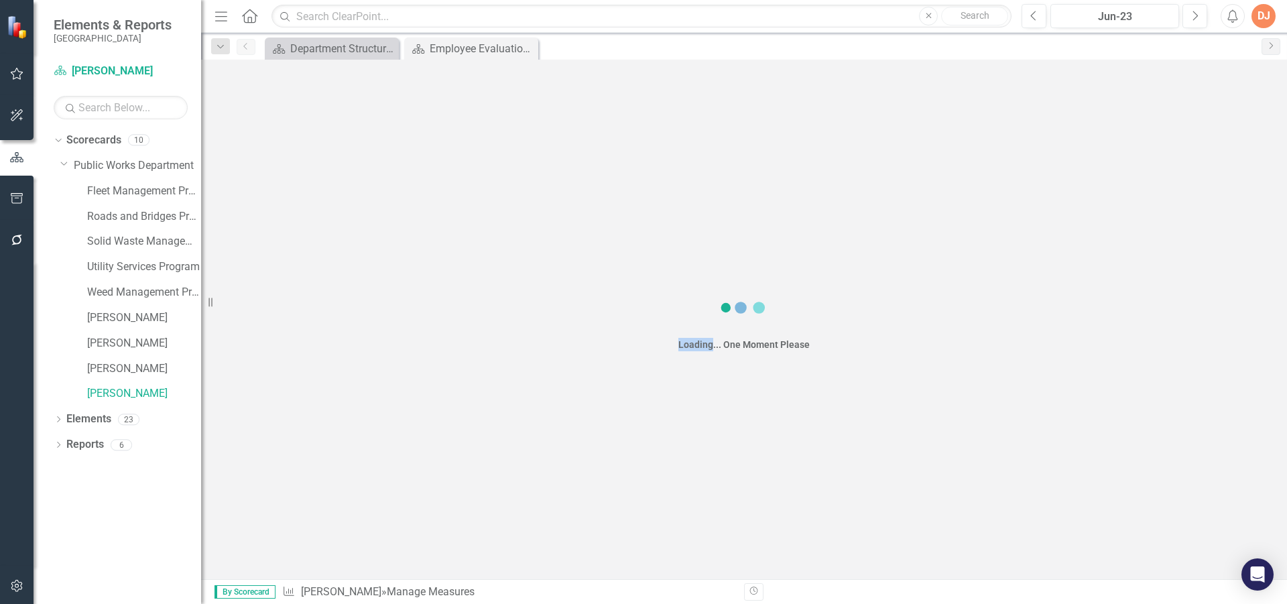
click at [320, 439] on div "Loading... One Moment Please" at bounding box center [744, 319] width 1086 height 519
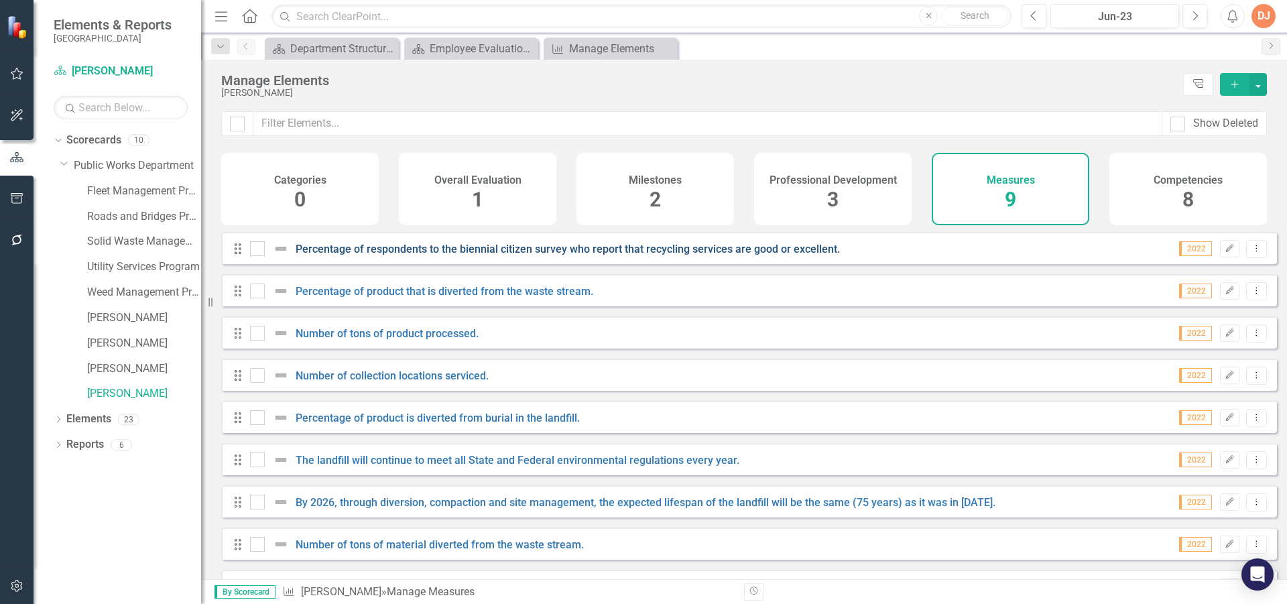
click at [389, 253] on link "Percentage of respondents to the biennial citizen survey who report that recycl…" at bounding box center [568, 249] width 544 height 13
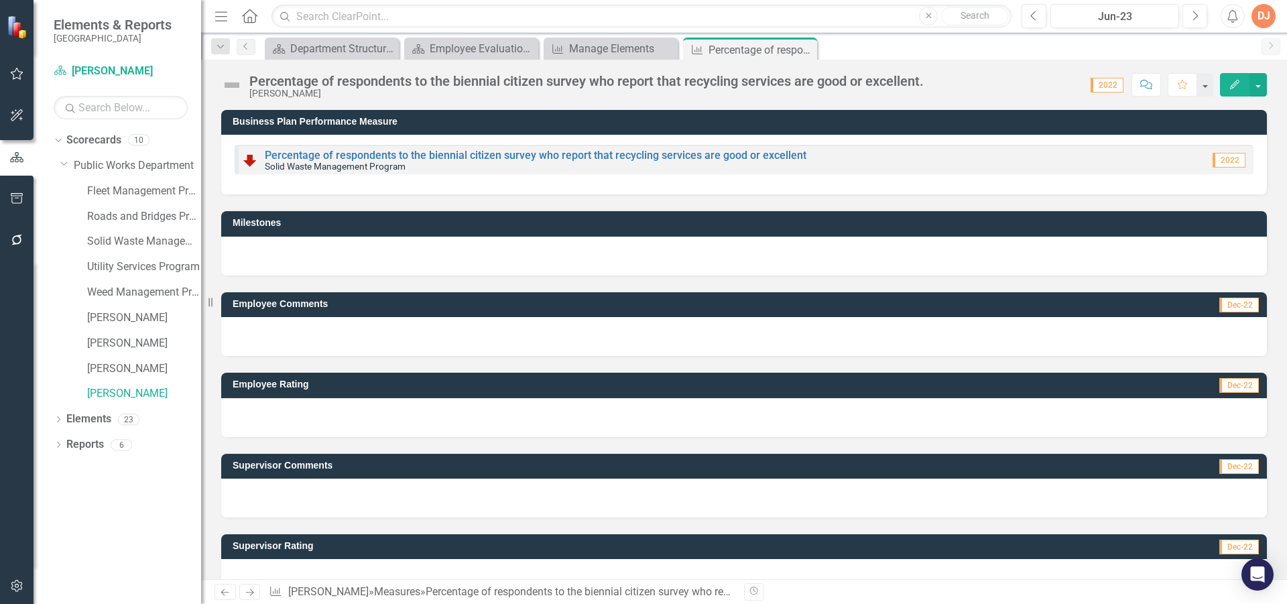
click at [327, 495] on div at bounding box center [744, 498] width 1046 height 39
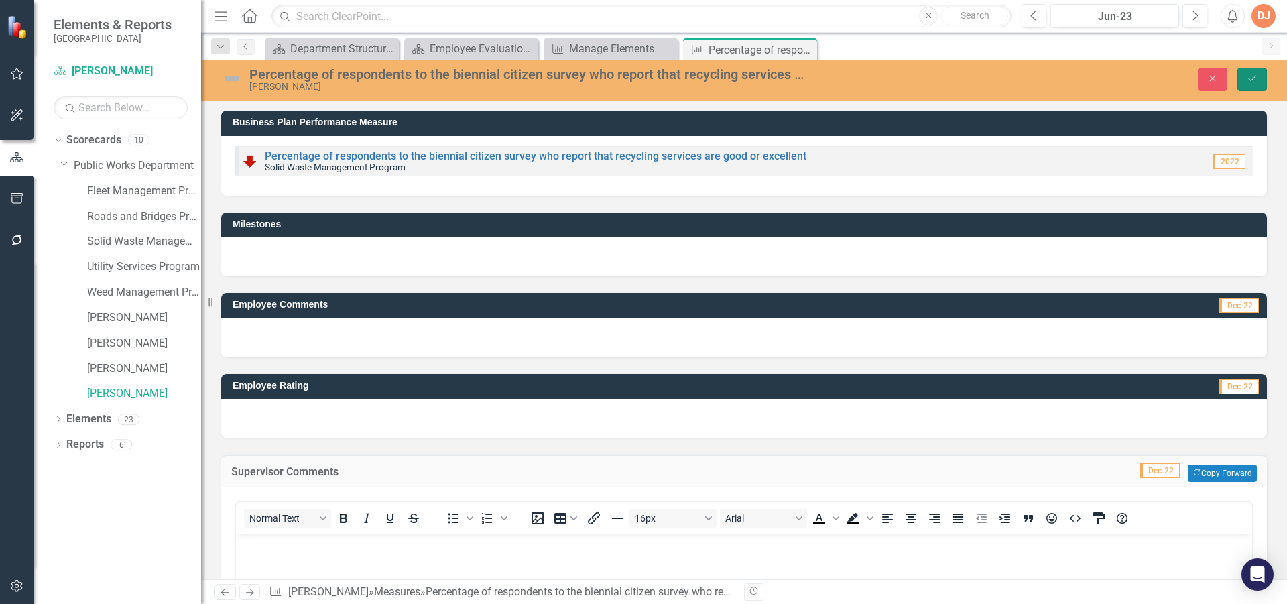
click at [1257, 71] on button "Save" at bounding box center [1251, 79] width 29 height 23
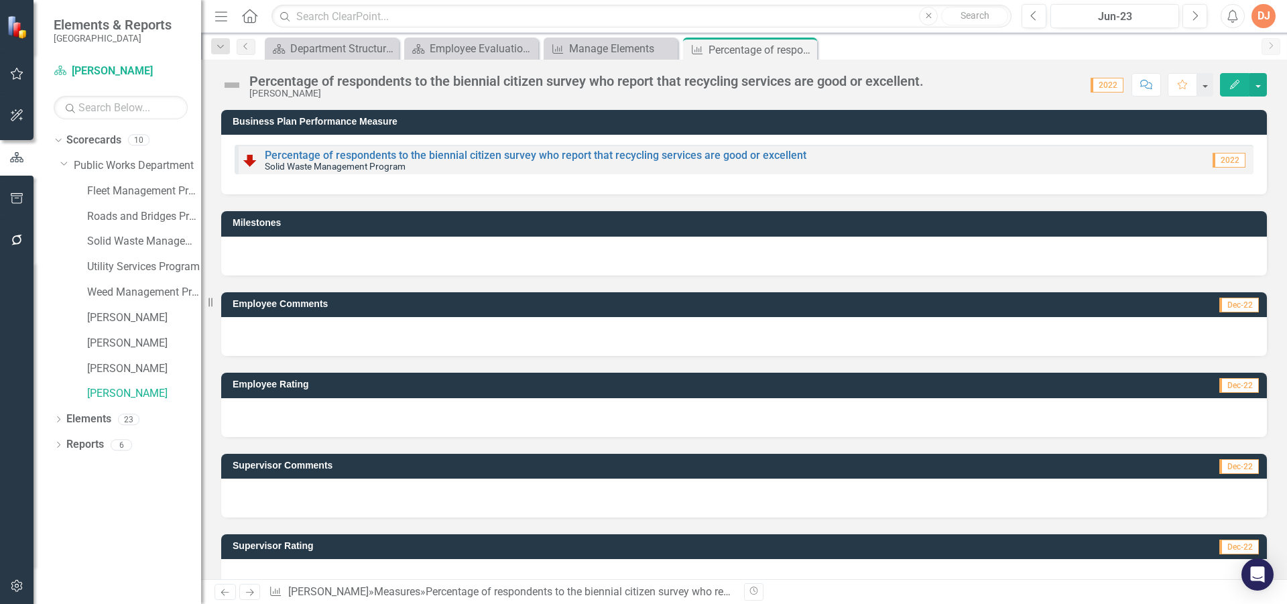
click at [326, 566] on div at bounding box center [744, 578] width 1046 height 39
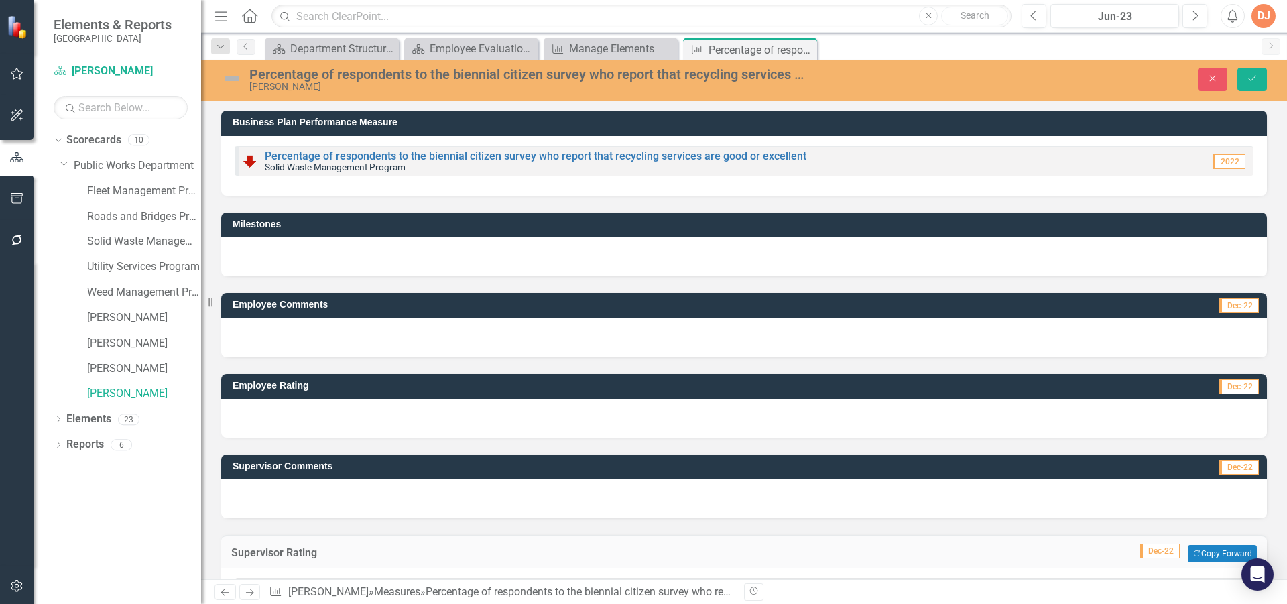
scroll to position [48, 0]
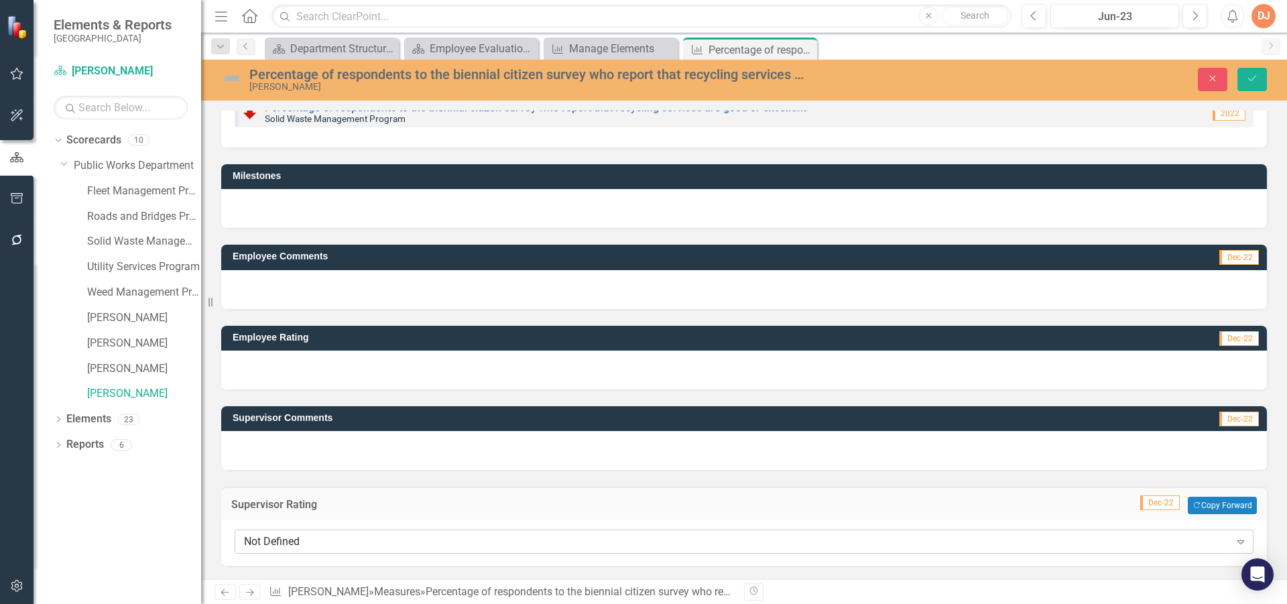
click at [1237, 543] on icon at bounding box center [1240, 542] width 7 height 4
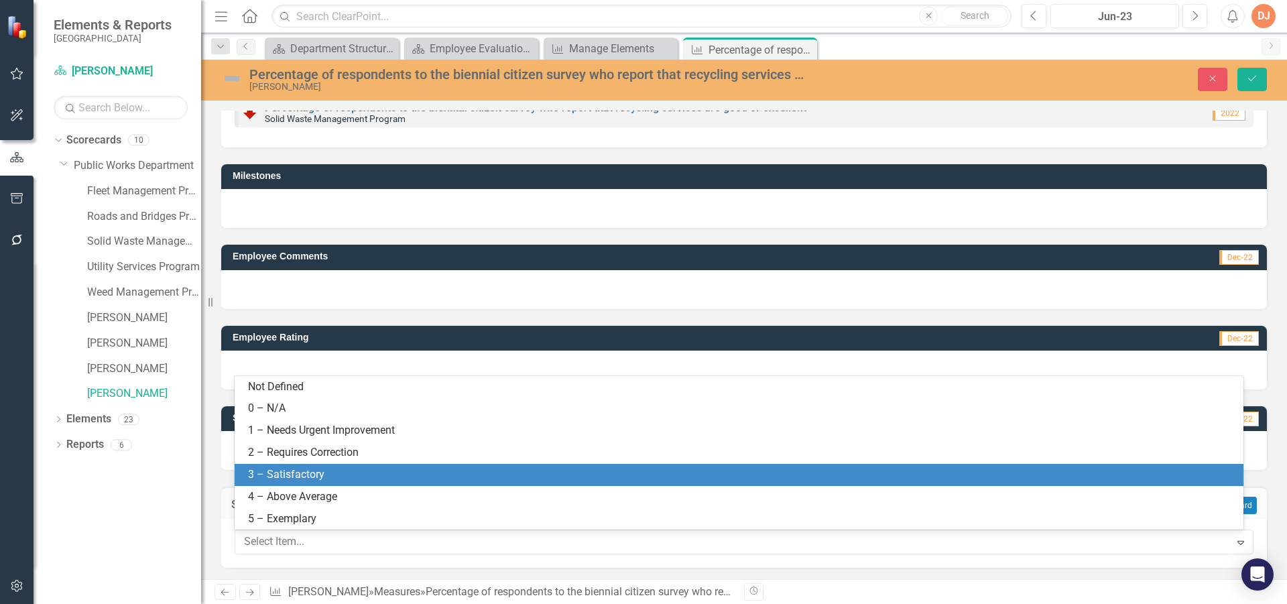
click at [782, 473] on div "3 – Satisfactory" at bounding box center [741, 474] width 987 height 15
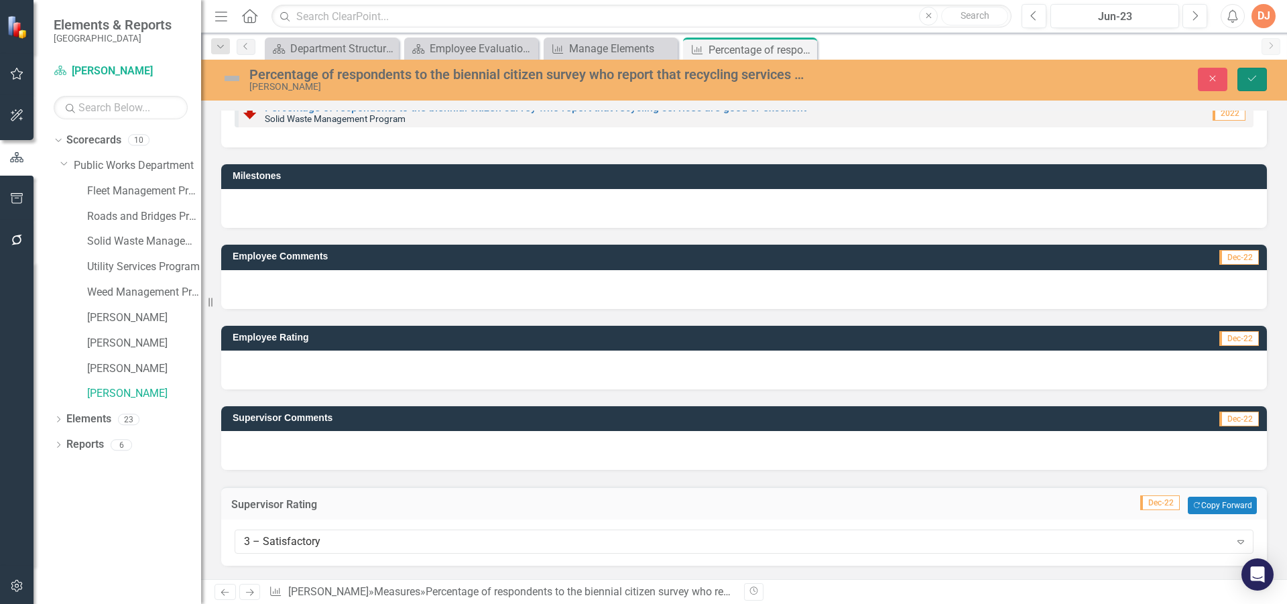
click at [1243, 80] on button "Save" at bounding box center [1251, 79] width 29 height 23
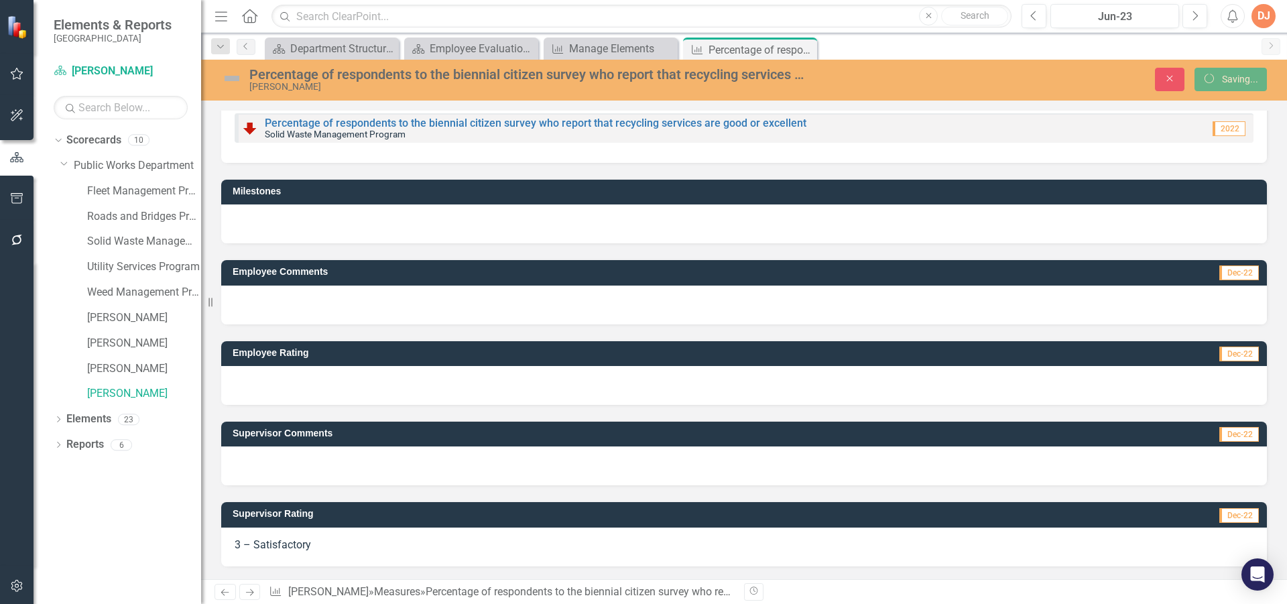
scroll to position [33, 0]
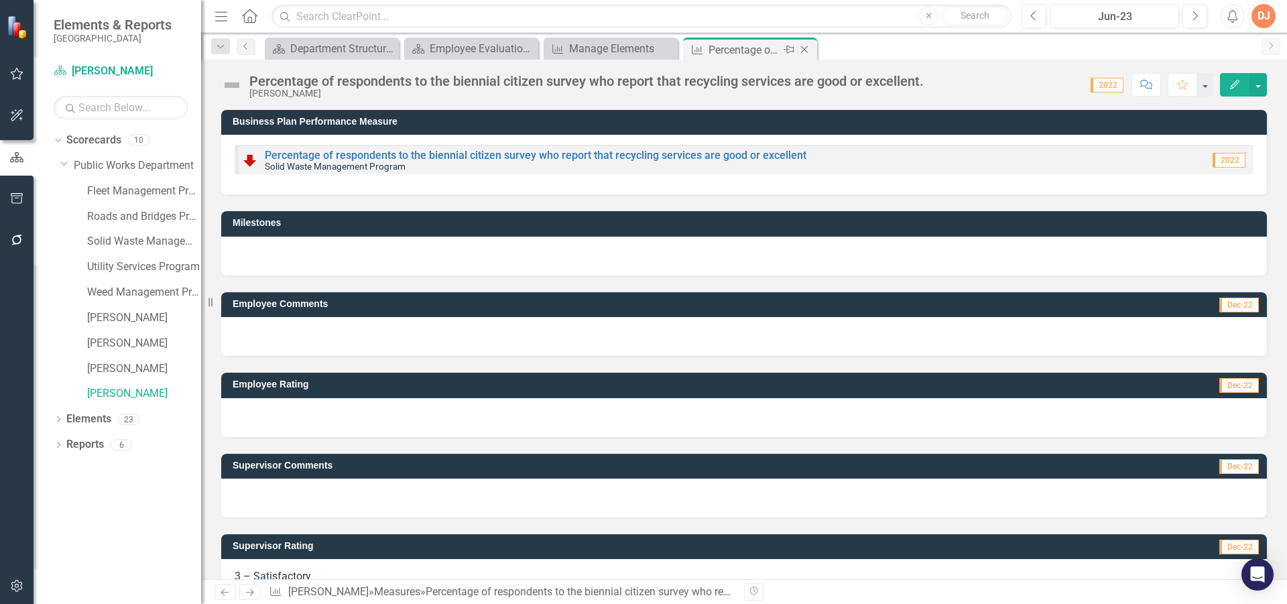
click at [806, 47] on icon "Close" at bounding box center [804, 49] width 13 height 11
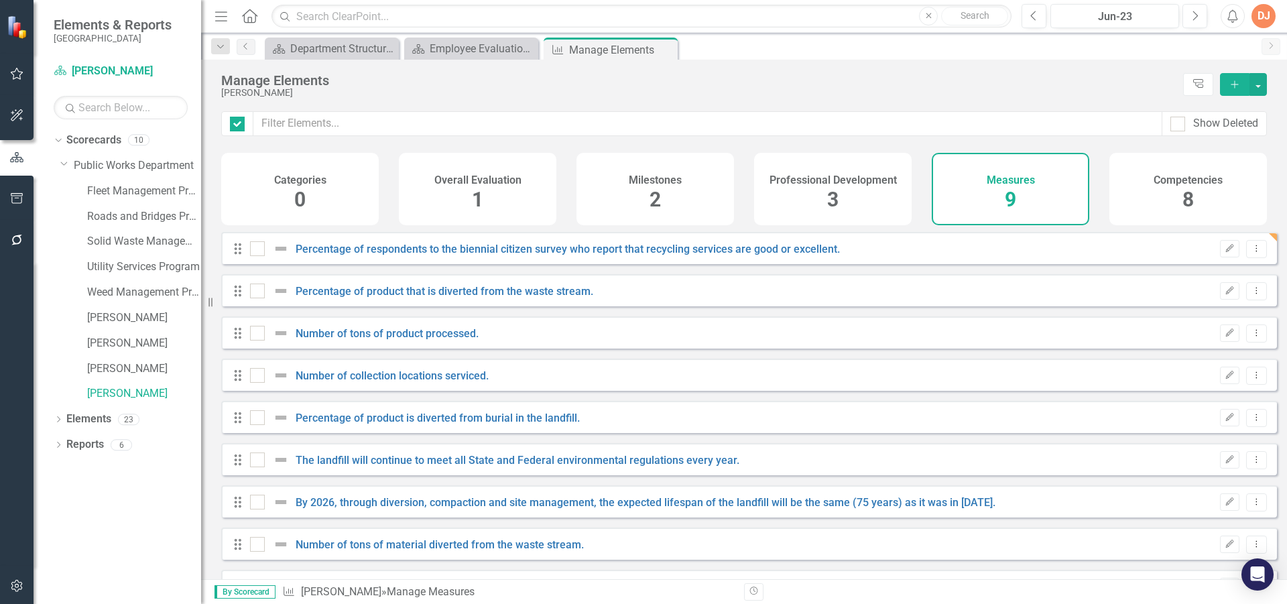
checkbox input "false"
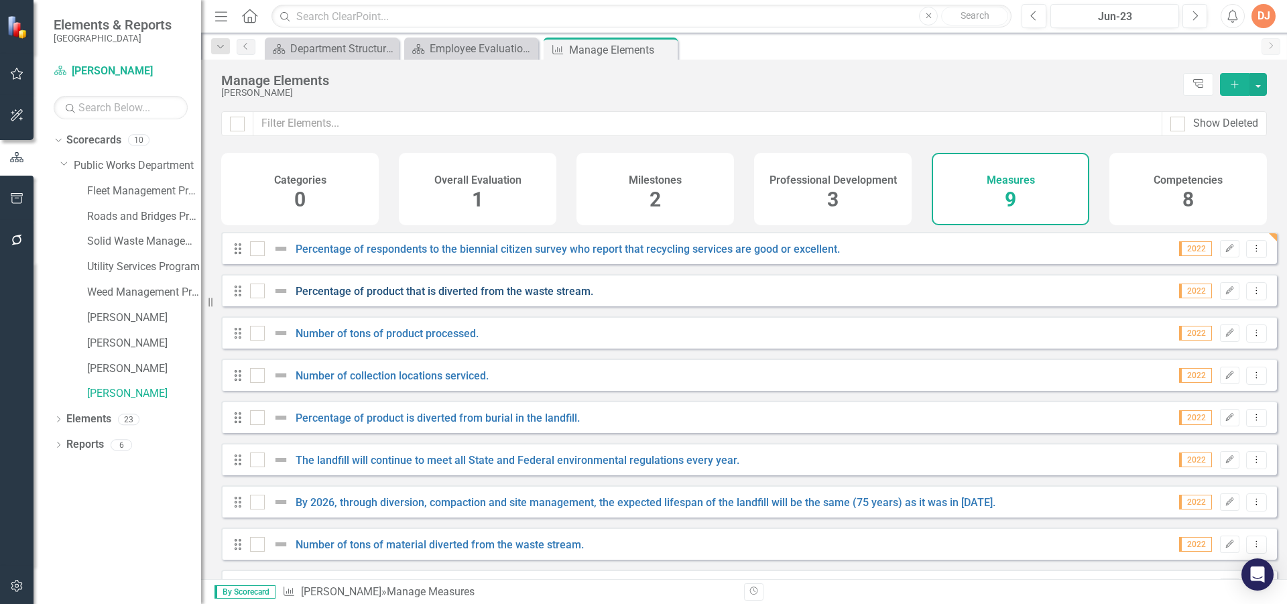
click at [446, 298] on link "Percentage of product that is diverted from the waste stream." at bounding box center [445, 291] width 298 height 13
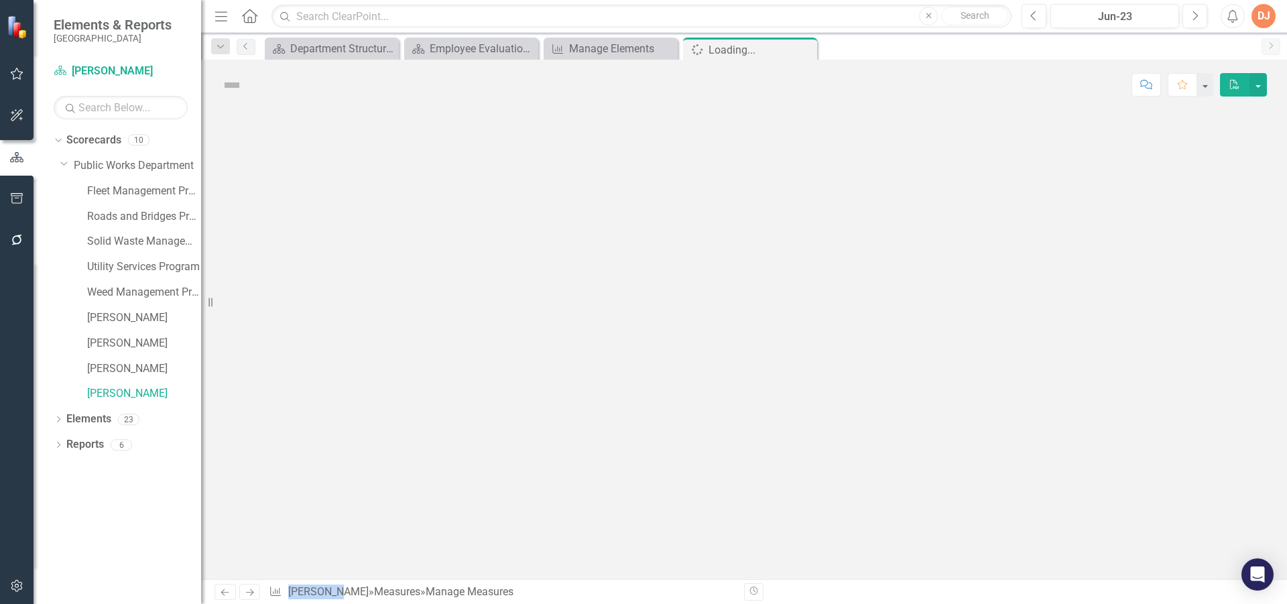
click at [446, 299] on div at bounding box center [744, 344] width 1086 height 469
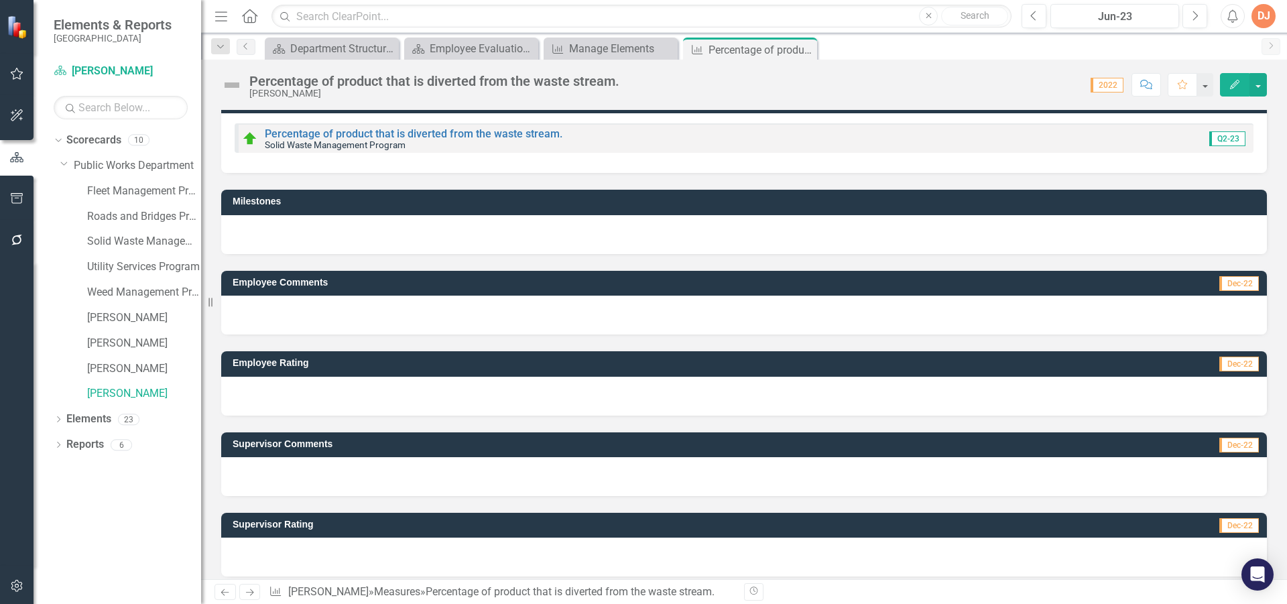
scroll to position [32, 0]
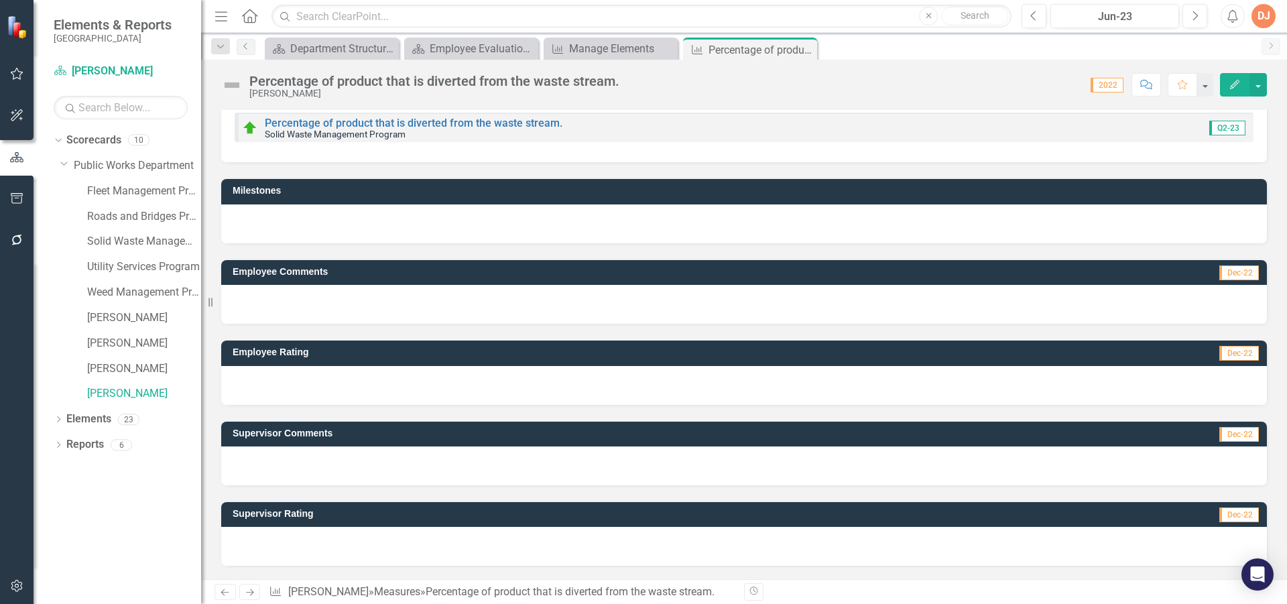
click at [918, 550] on div at bounding box center [744, 546] width 1046 height 39
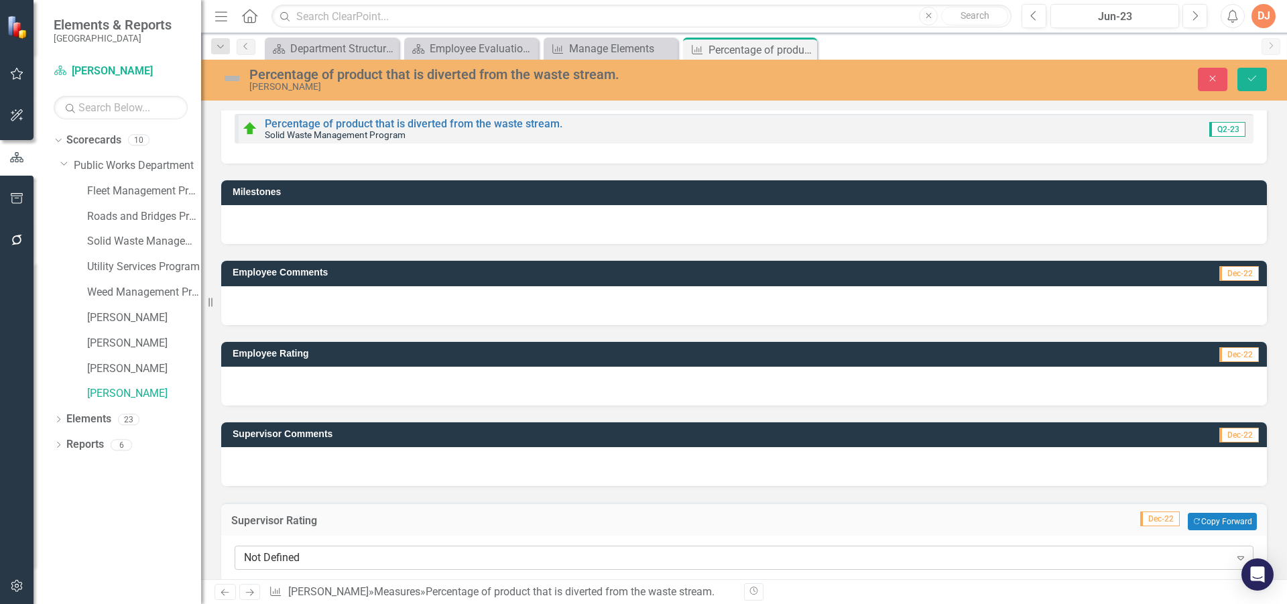
click at [1234, 560] on icon "Expand" at bounding box center [1240, 557] width 13 height 11
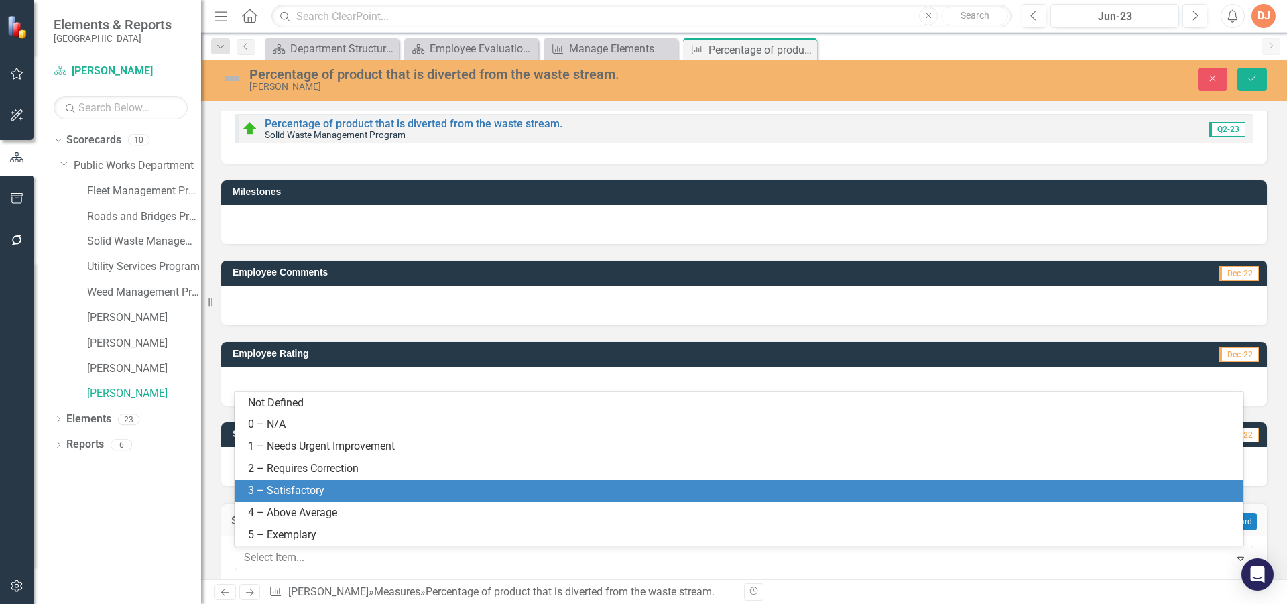
click at [704, 487] on div "3 – Satisfactory" at bounding box center [741, 490] width 987 height 15
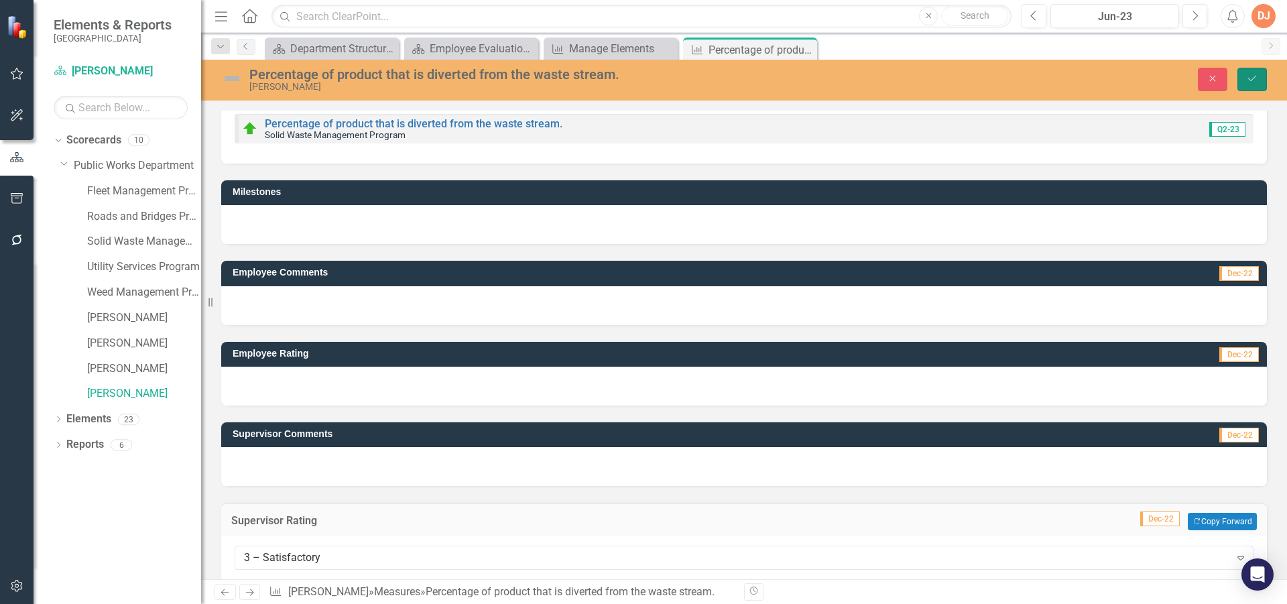
click at [1250, 75] on icon "Save" at bounding box center [1252, 78] width 12 height 9
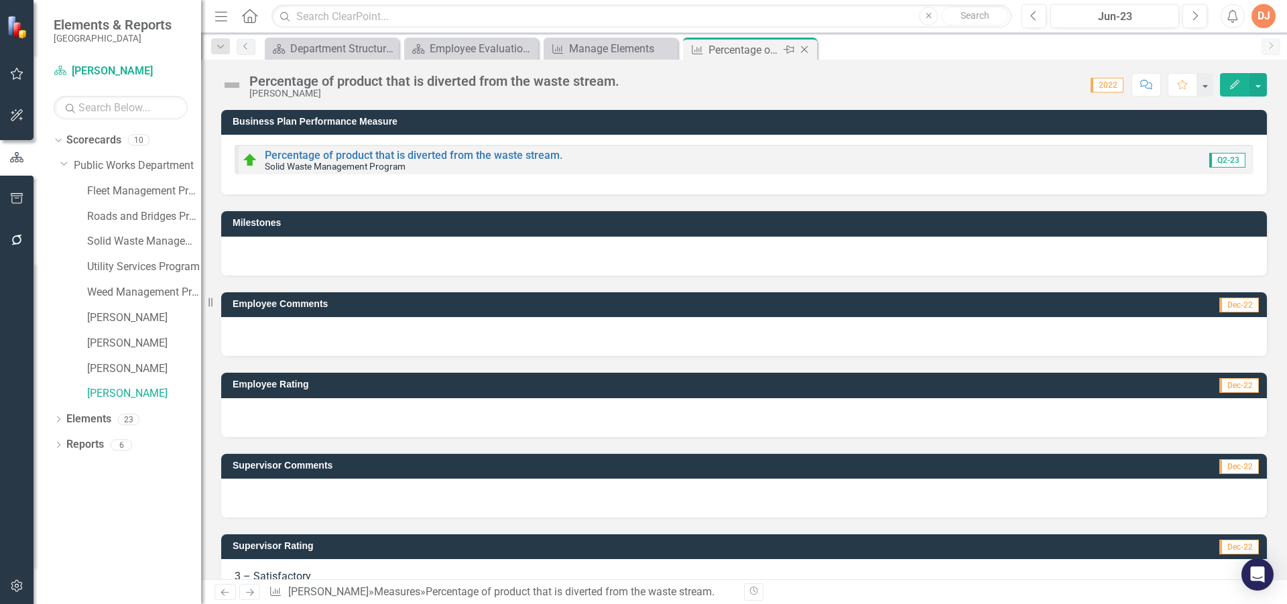
click at [804, 48] on icon "Close" at bounding box center [804, 49] width 13 height 11
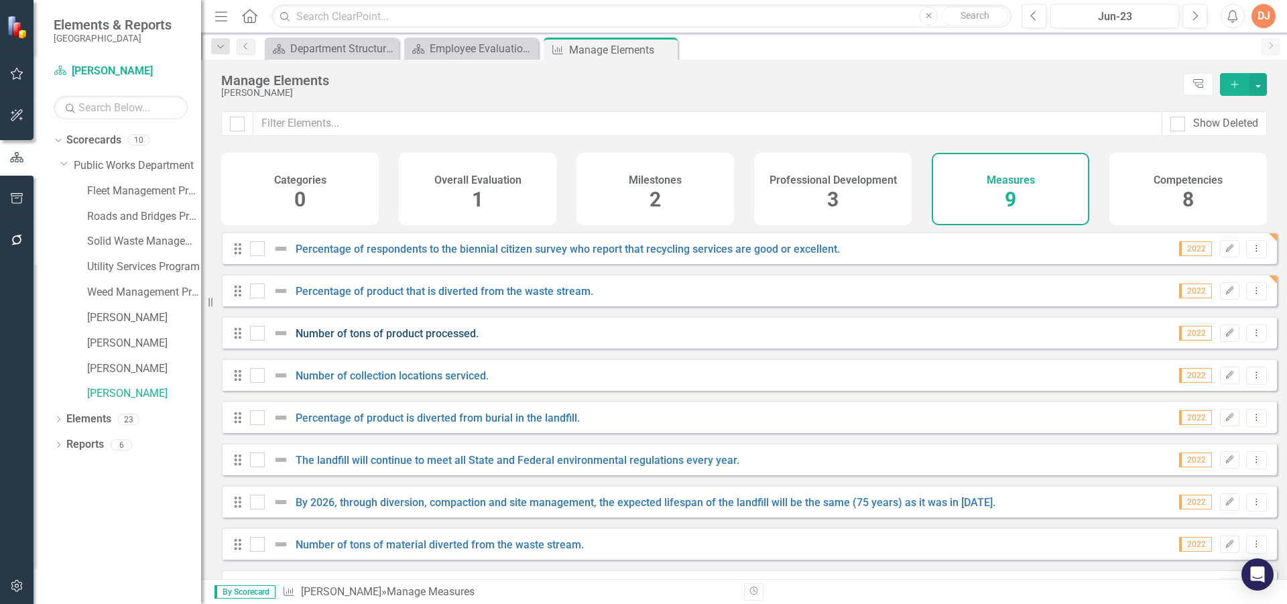
click at [440, 340] on link "Number of tons of product processed." at bounding box center [387, 333] width 183 height 13
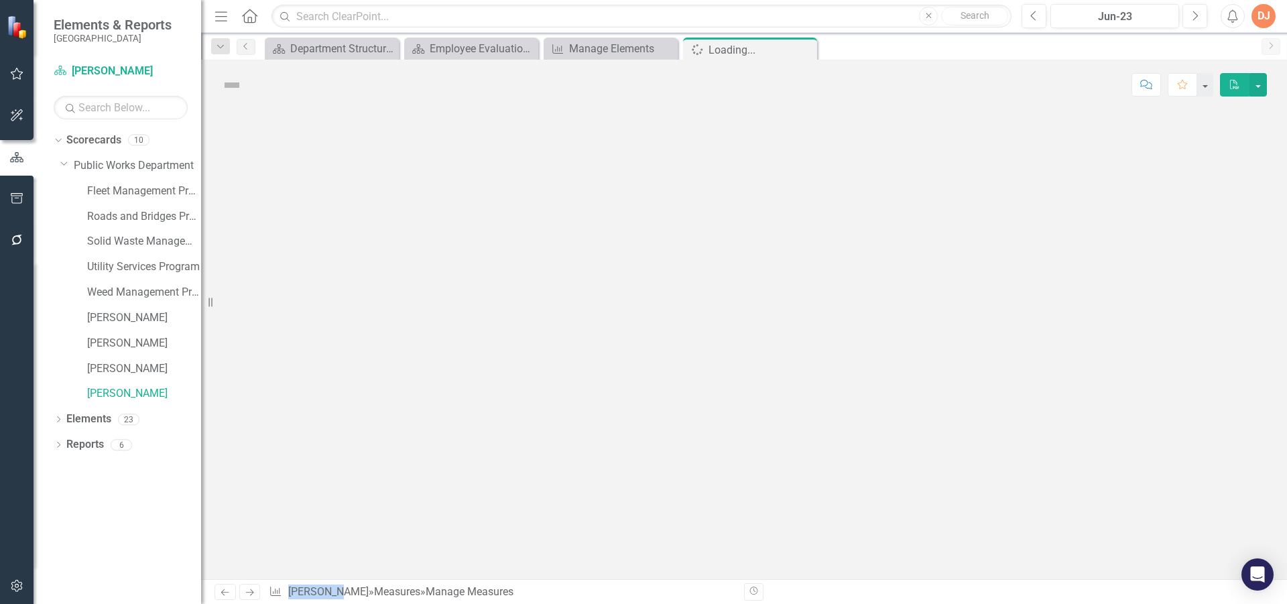
click at [440, 345] on div at bounding box center [744, 344] width 1086 height 469
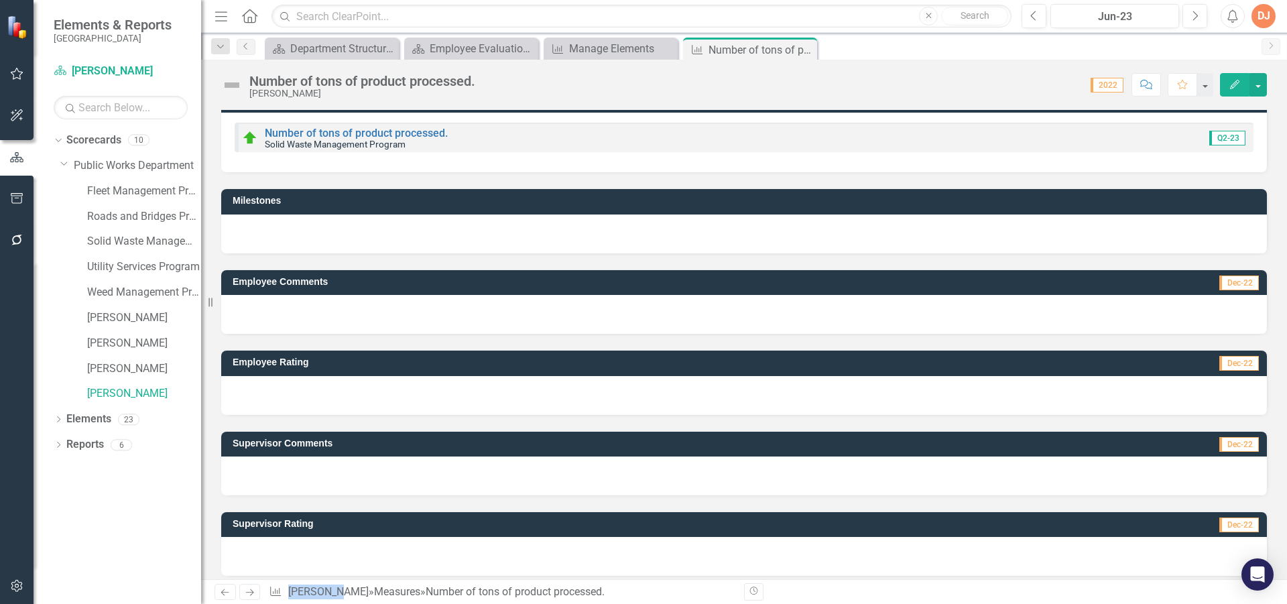
scroll to position [32, 0]
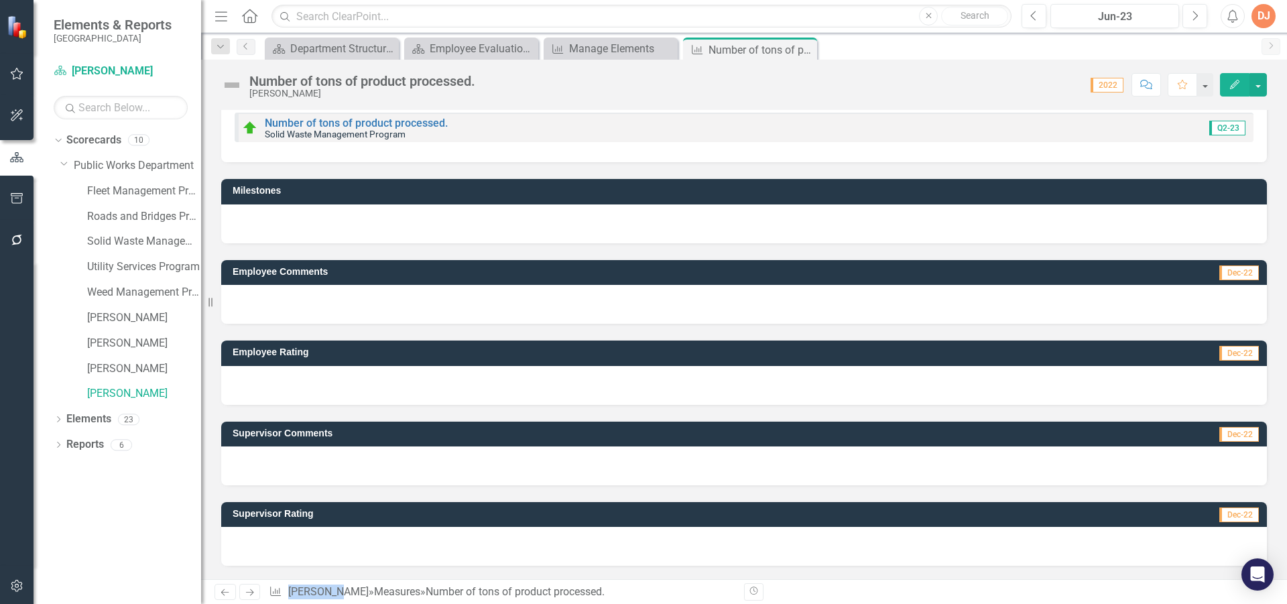
click at [398, 550] on div at bounding box center [744, 546] width 1046 height 39
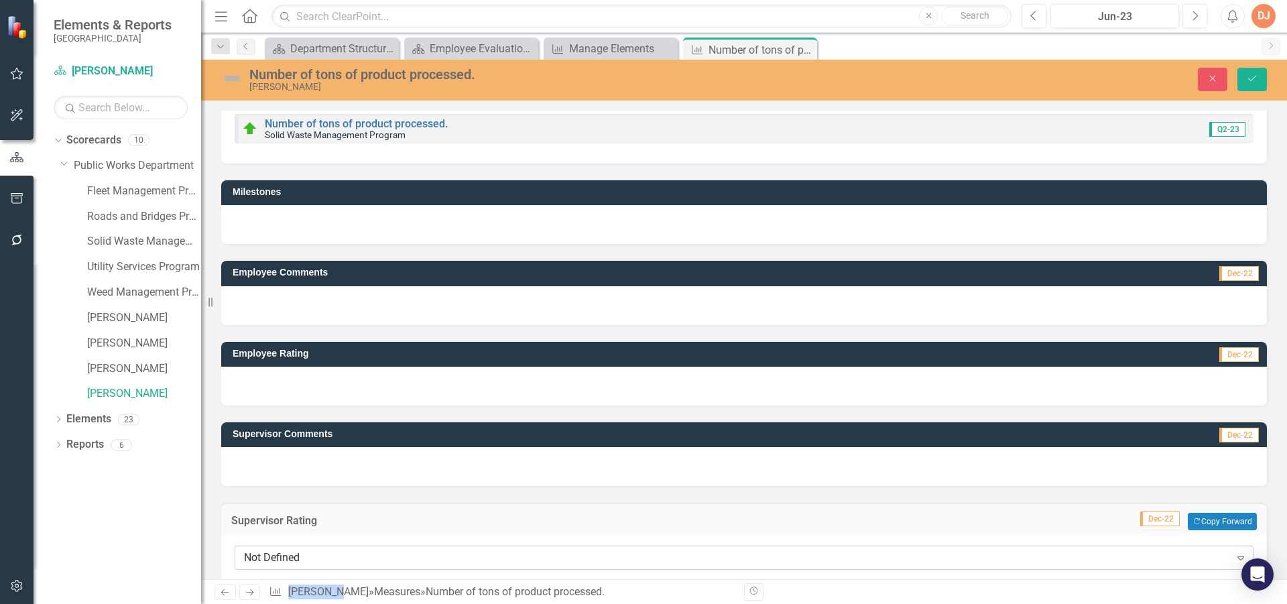
click at [401, 554] on div "Not Defined" at bounding box center [737, 557] width 986 height 15
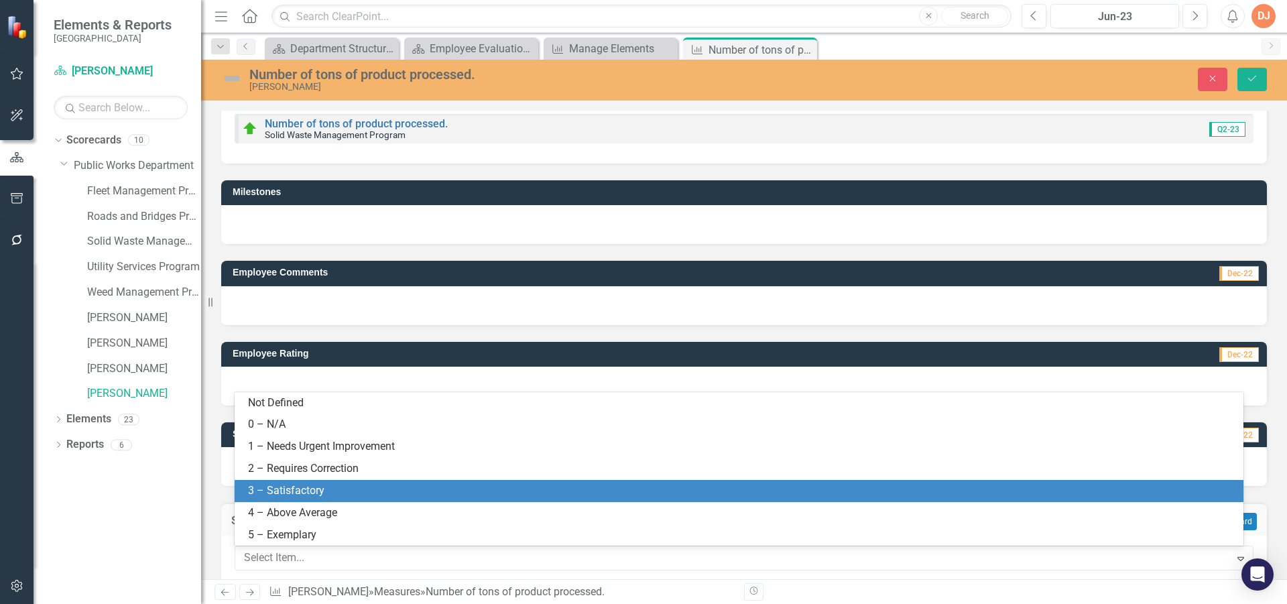
click at [378, 487] on div "3 – Satisfactory" at bounding box center [741, 490] width 987 height 15
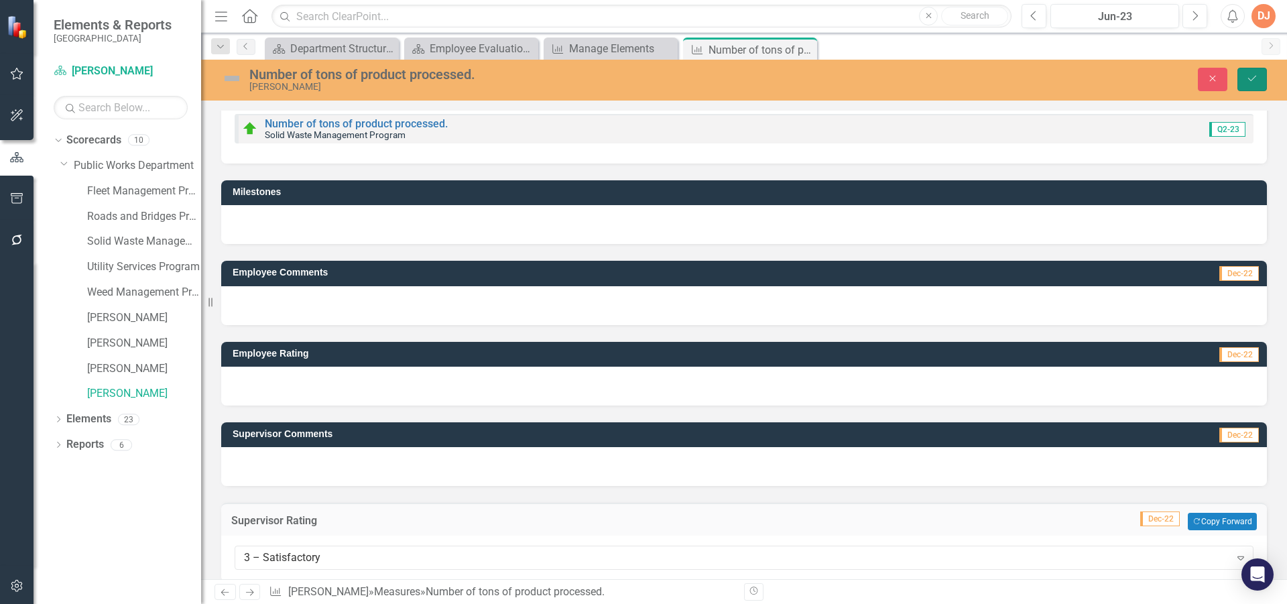
click at [1255, 82] on icon "Save" at bounding box center [1252, 78] width 12 height 9
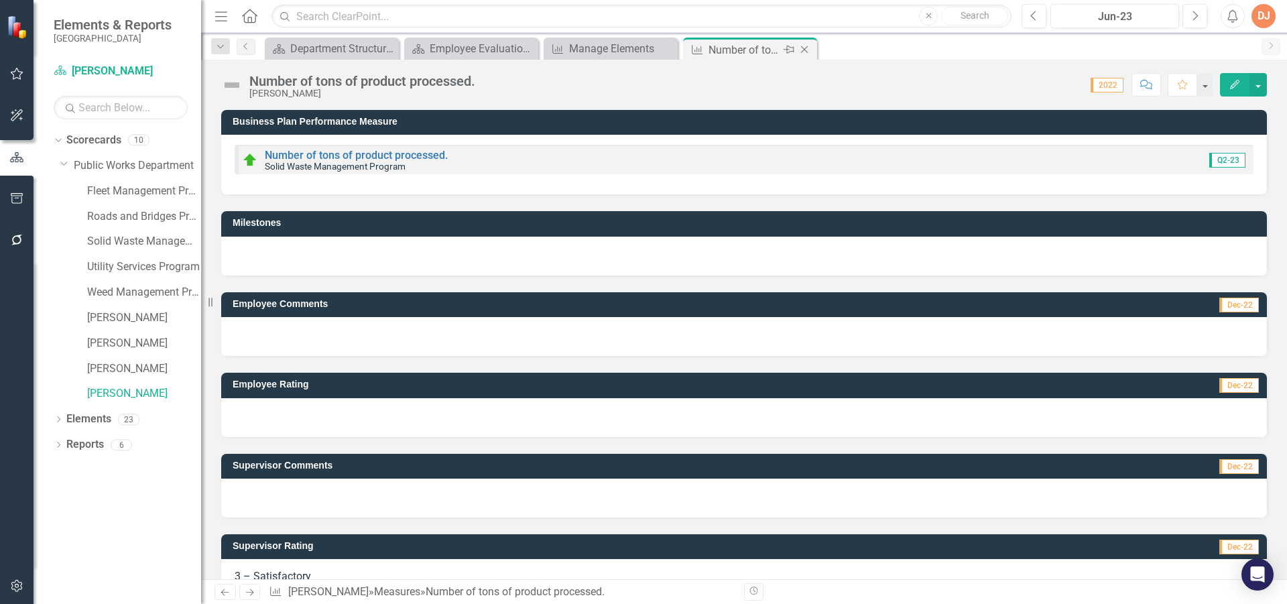
click at [804, 47] on icon "Close" at bounding box center [804, 49] width 13 height 11
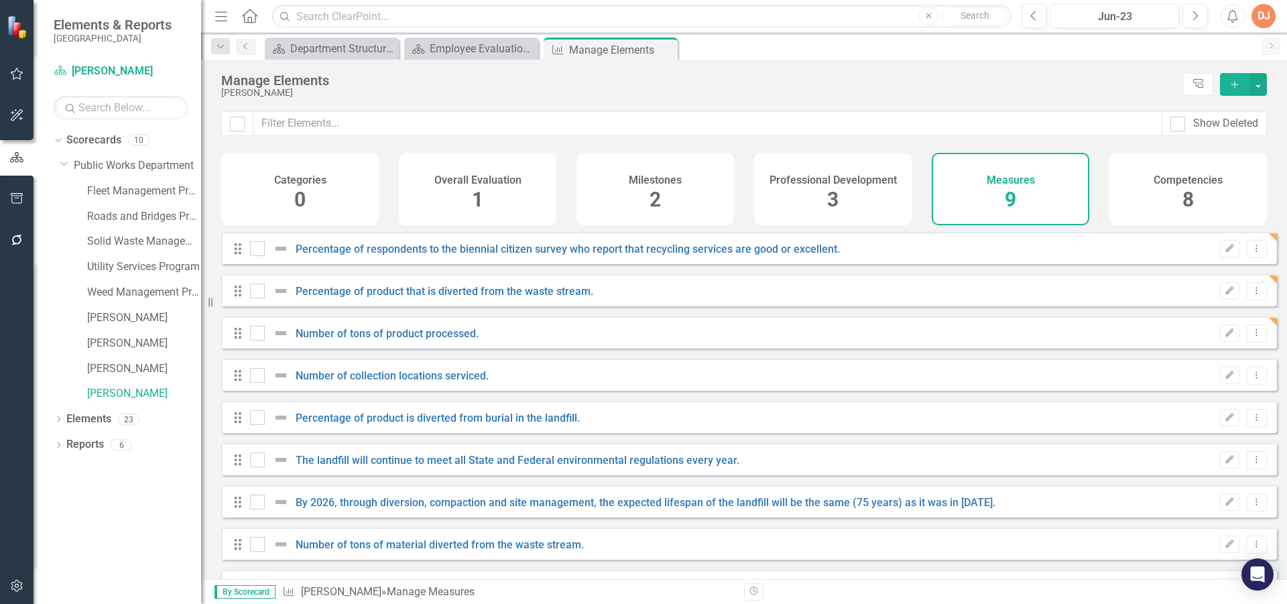
checkbox input "false"
click at [375, 382] on link "Number of collection locations serviced." at bounding box center [392, 375] width 193 height 13
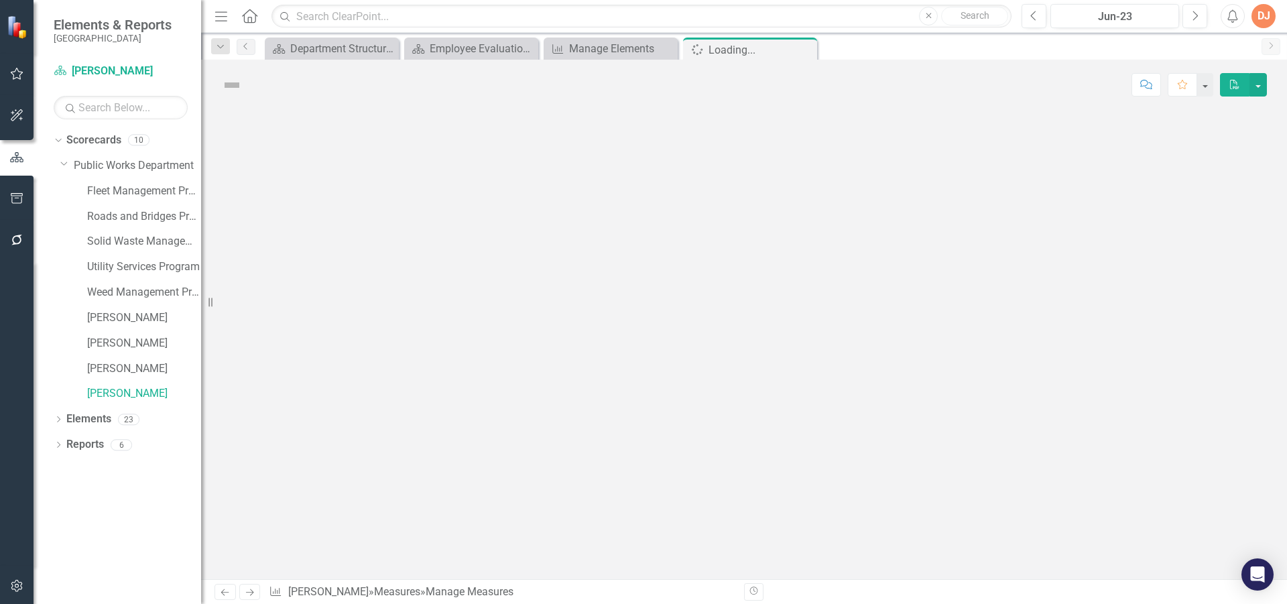
click at [375, 388] on div at bounding box center [744, 344] width 1086 height 469
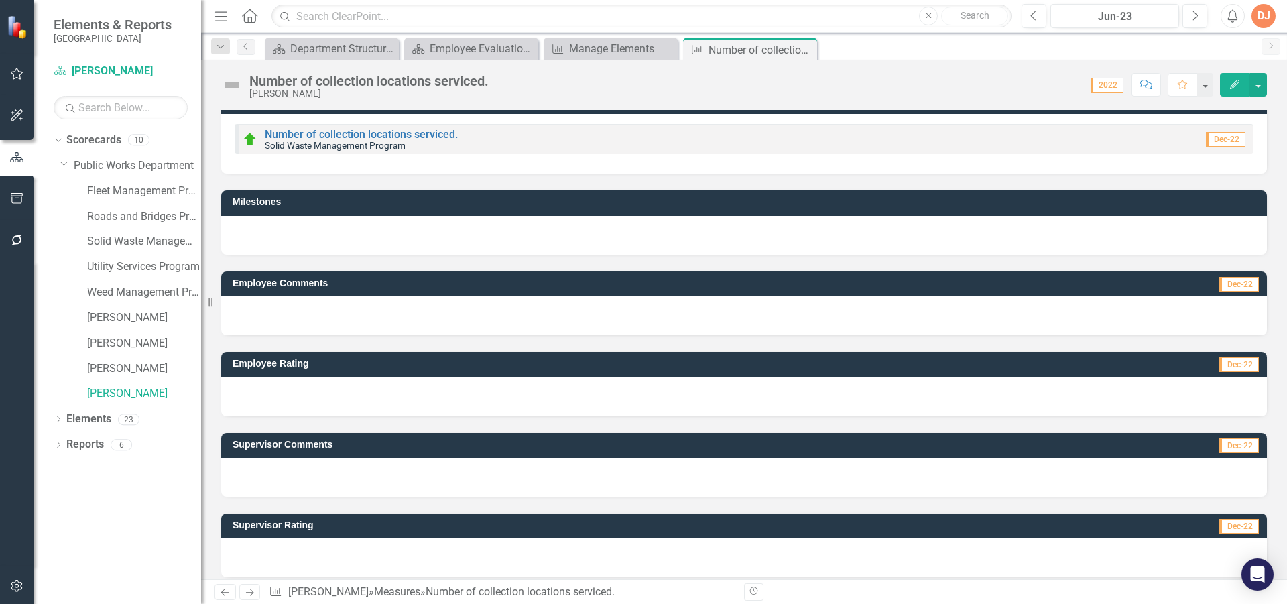
scroll to position [32, 0]
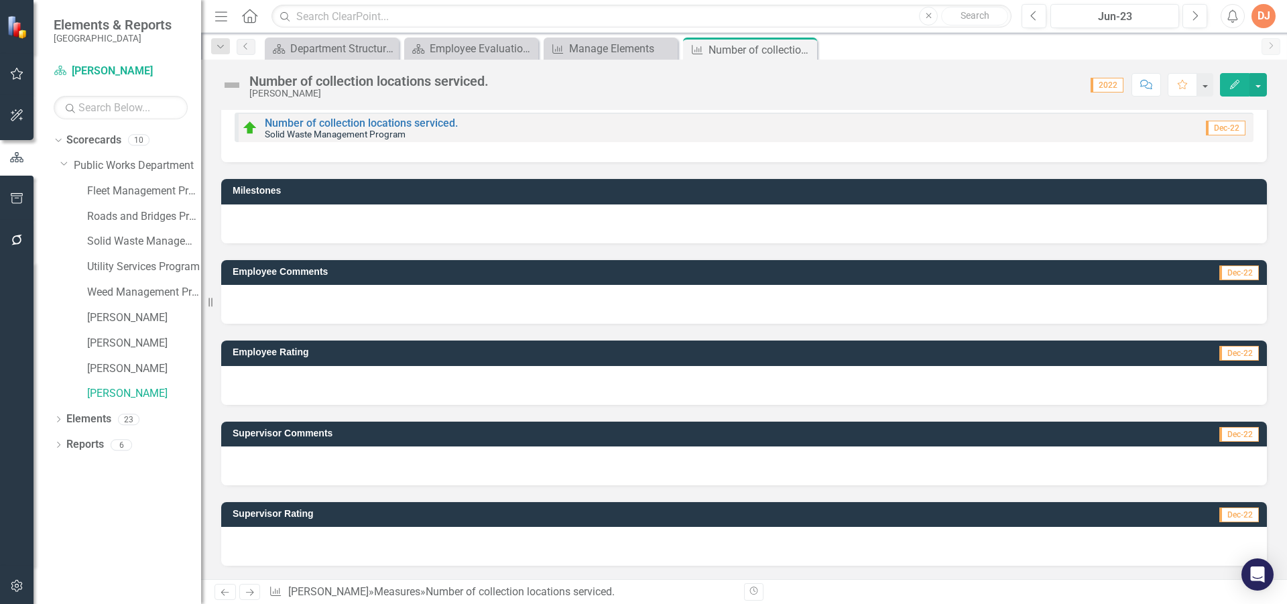
click at [401, 544] on div at bounding box center [744, 546] width 1046 height 39
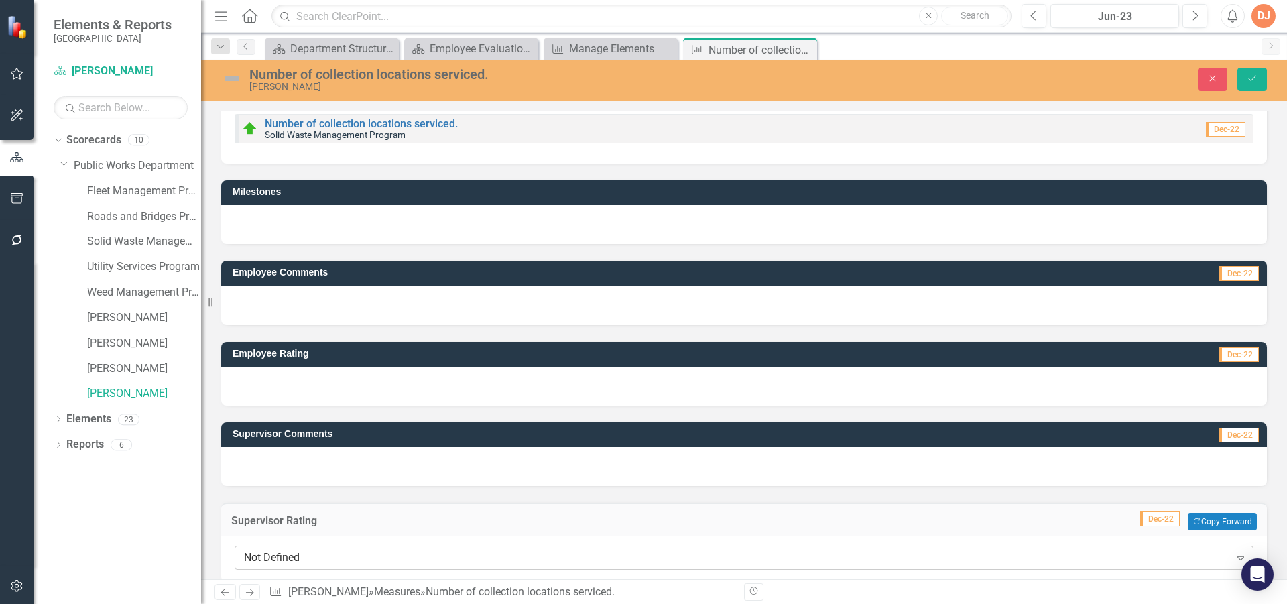
click at [1234, 558] on icon "Expand" at bounding box center [1240, 557] width 13 height 11
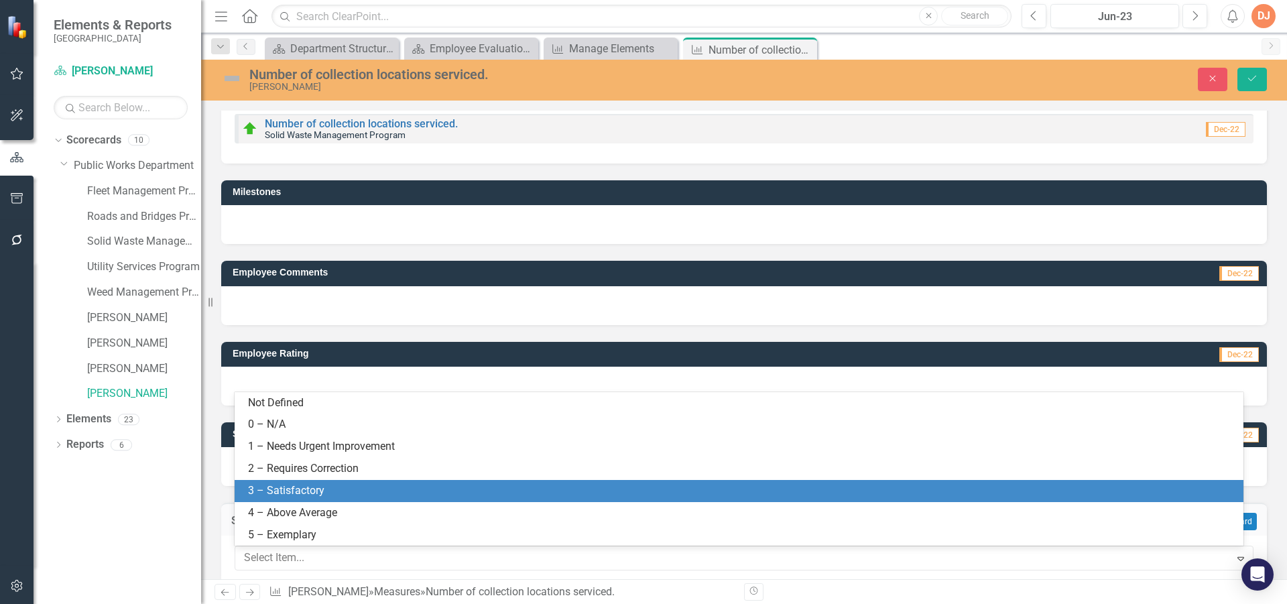
click at [670, 490] on div "3 – Satisfactory" at bounding box center [741, 490] width 987 height 15
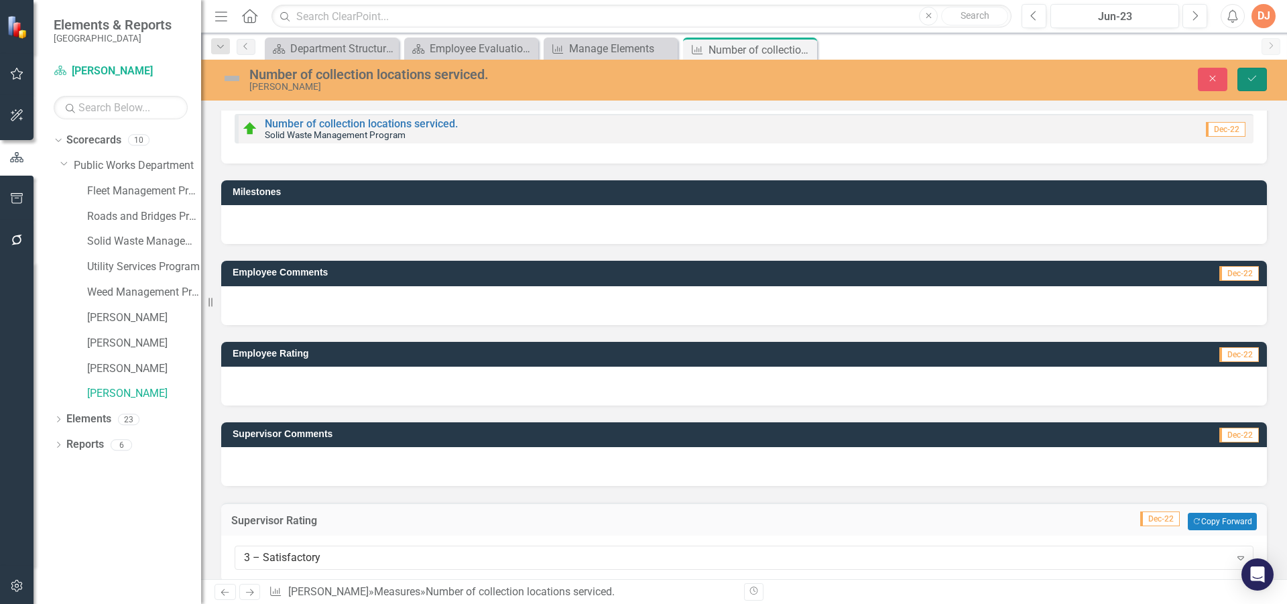
click at [1261, 82] on button "Save" at bounding box center [1251, 79] width 29 height 23
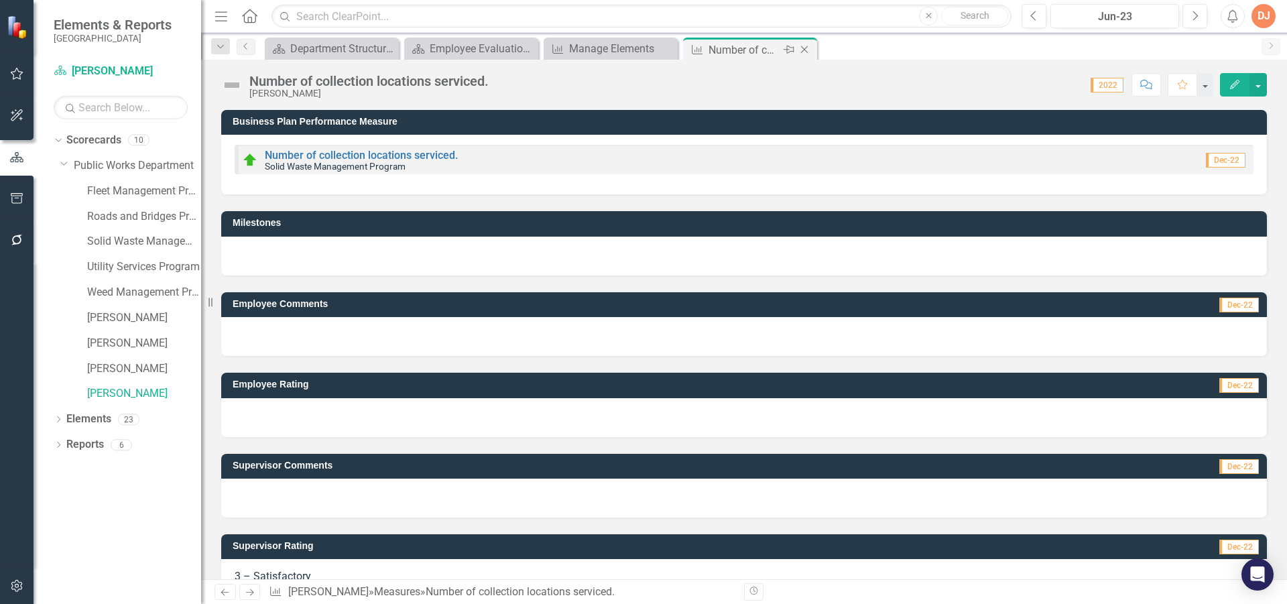
click at [803, 48] on icon at bounding box center [804, 49] width 7 height 7
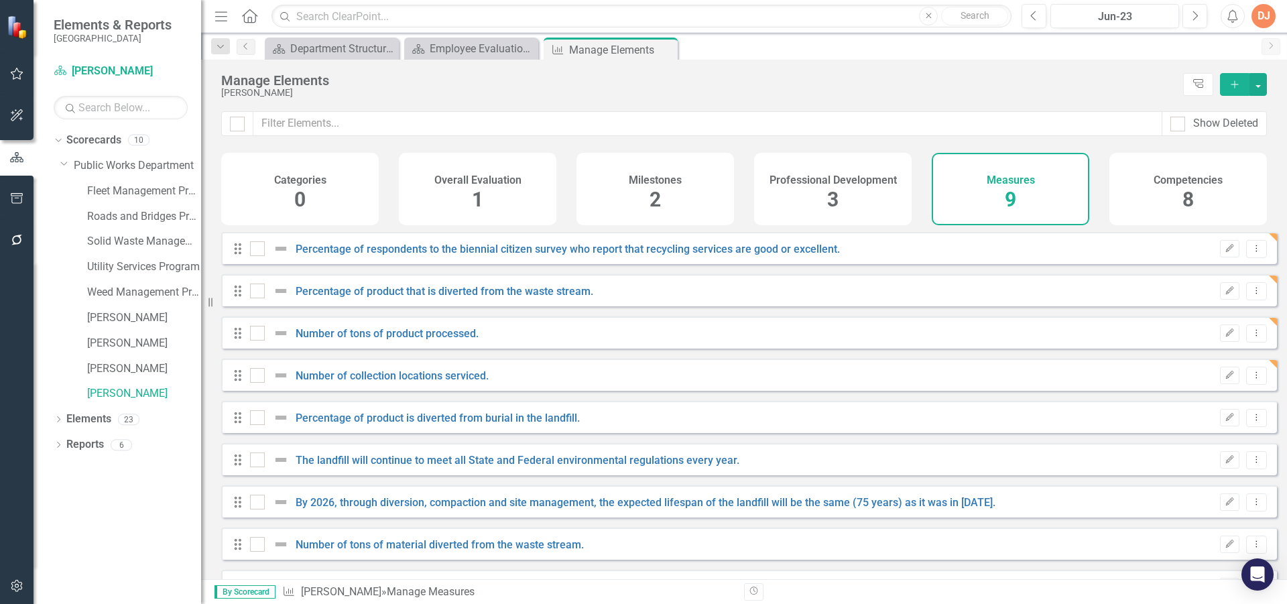
checkbox input "false"
click at [430, 422] on link "Percentage of product is diverted from burial in the landfill." at bounding box center [438, 418] width 284 height 13
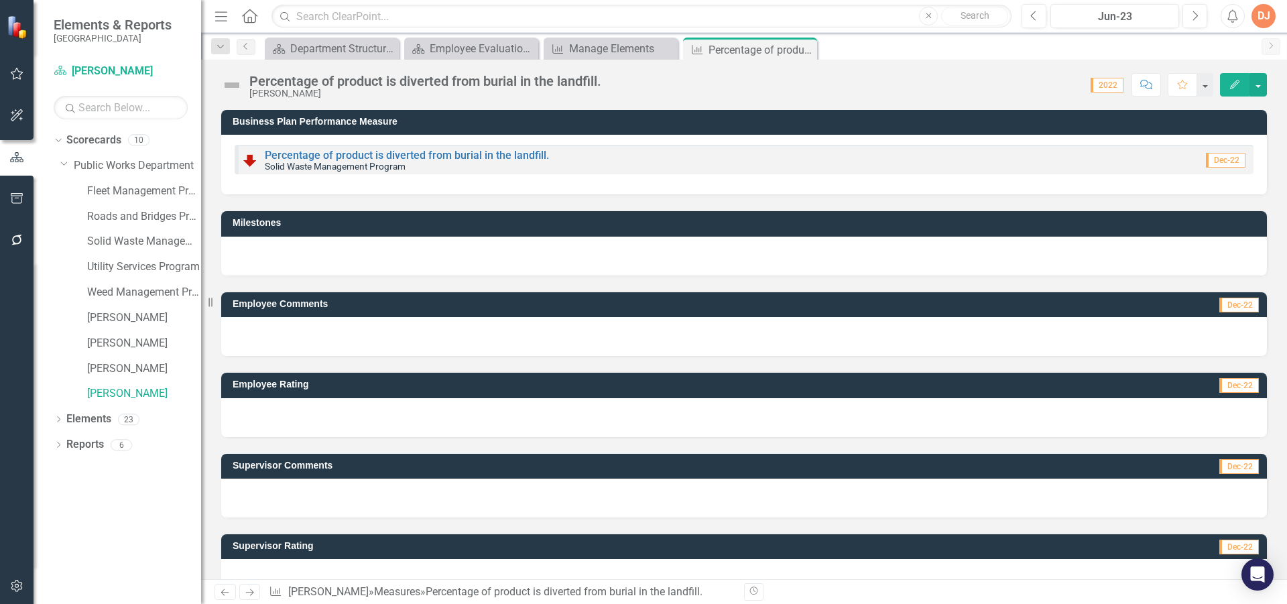
click at [420, 566] on div at bounding box center [744, 578] width 1046 height 39
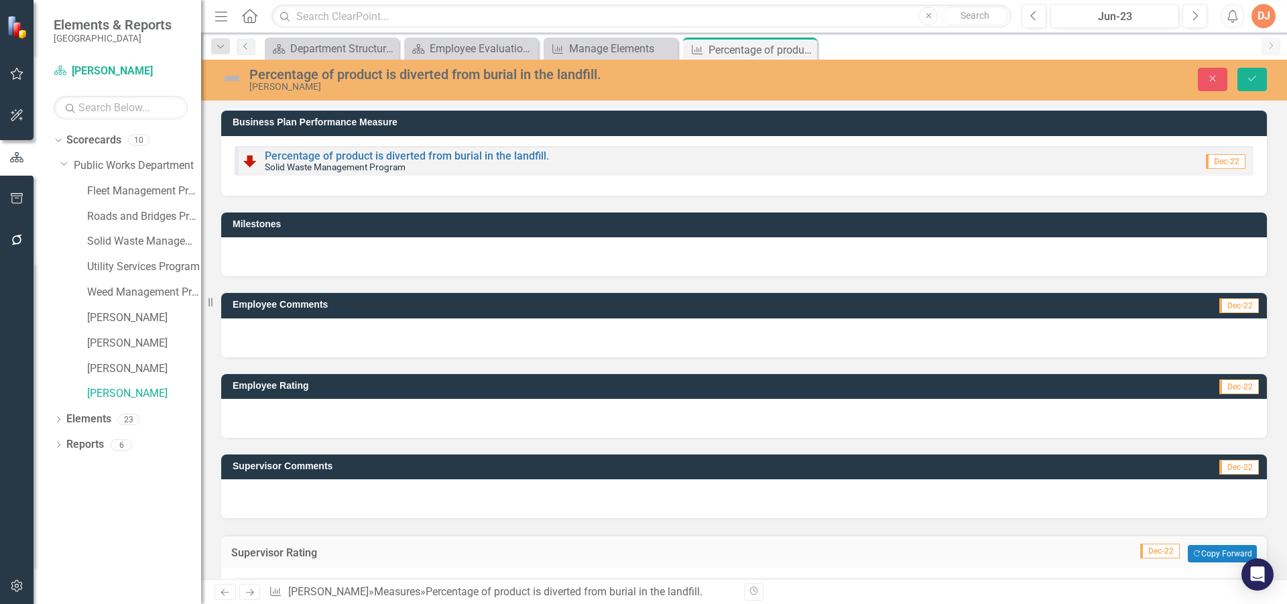
scroll to position [48, 0]
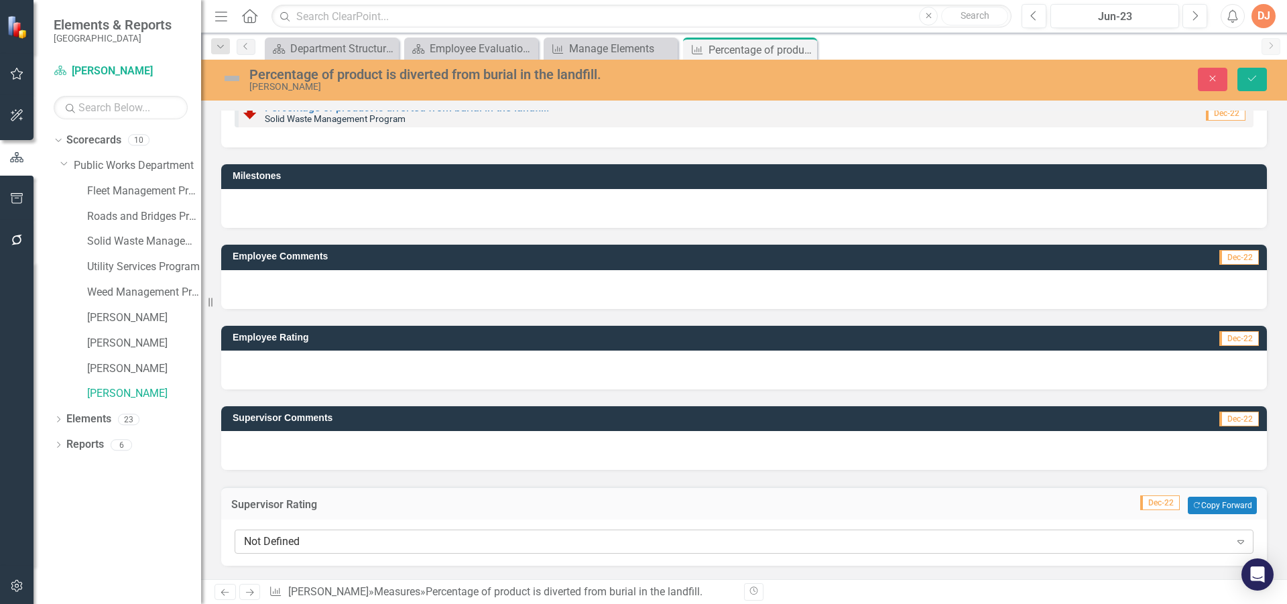
click at [1006, 551] on div "Not Defined Expand" at bounding box center [744, 541] width 1019 height 24
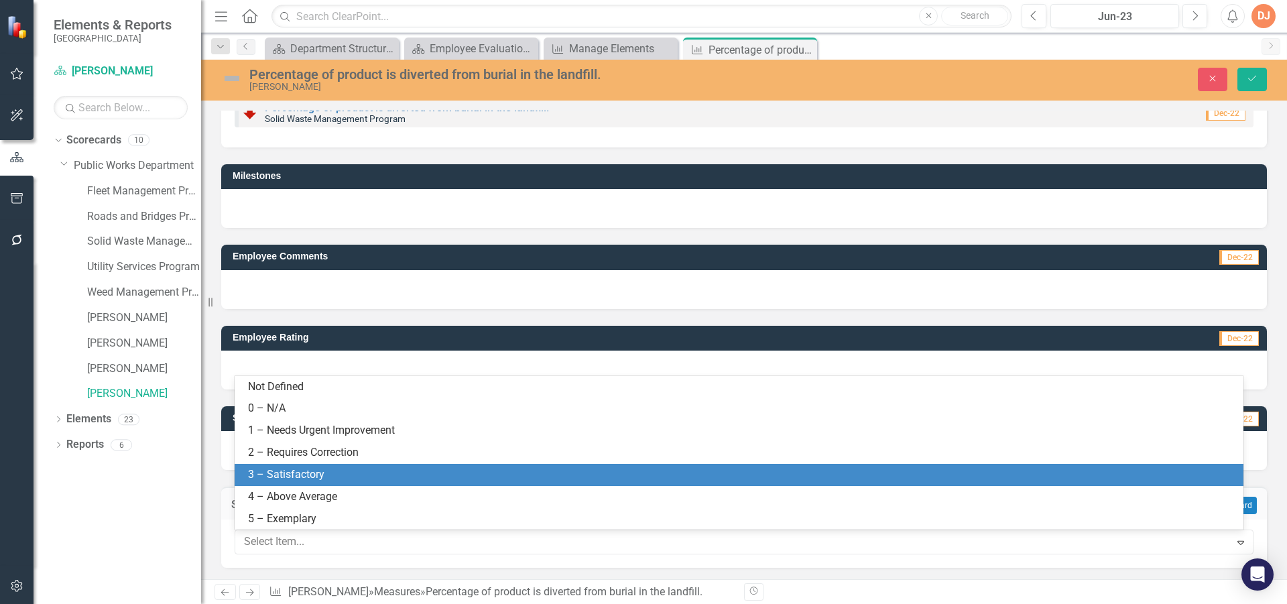
click at [546, 465] on div "3 – Satisfactory" at bounding box center [739, 475] width 1009 height 22
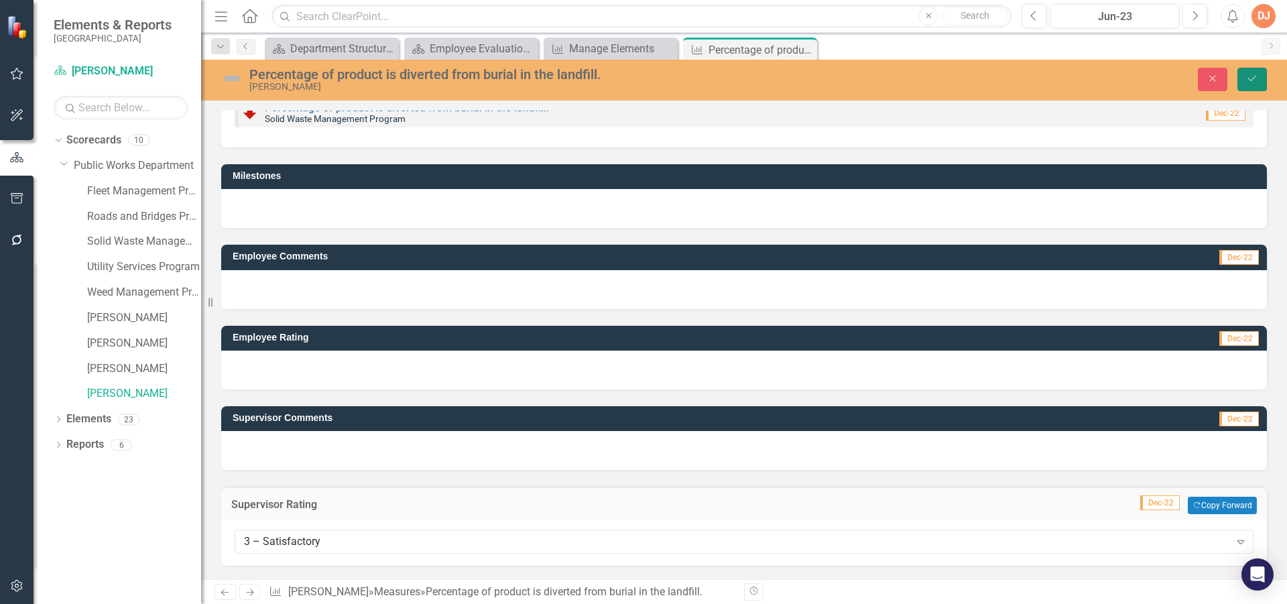
click at [1257, 76] on icon "Save" at bounding box center [1252, 78] width 12 height 9
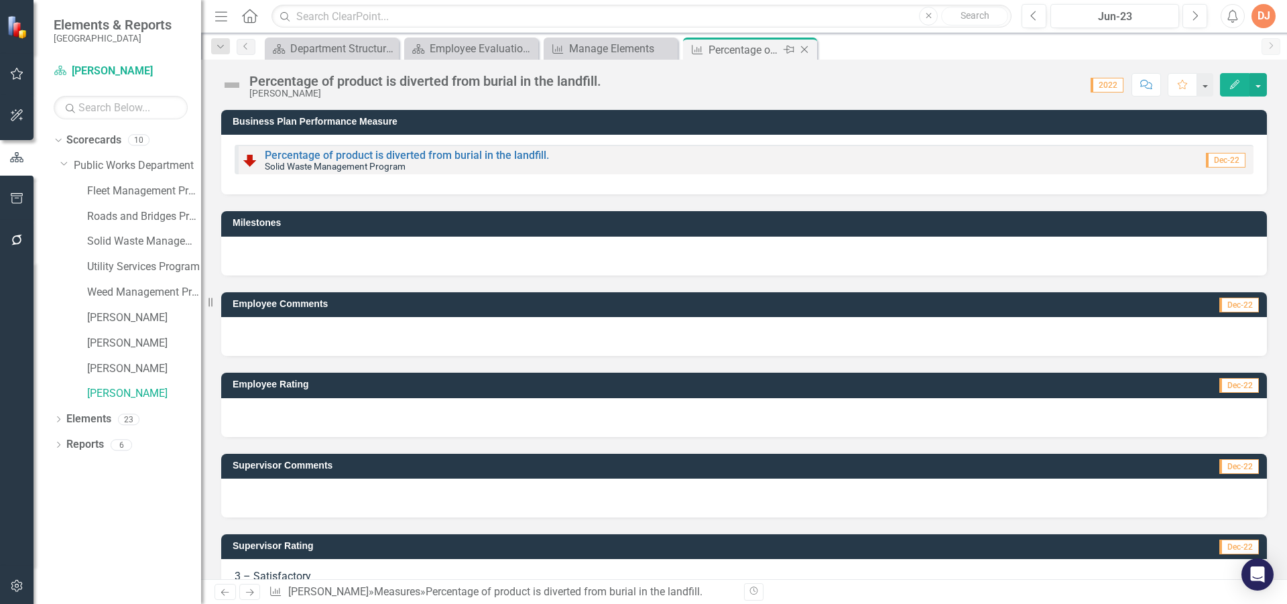
click at [805, 48] on icon "Close" at bounding box center [804, 49] width 13 height 11
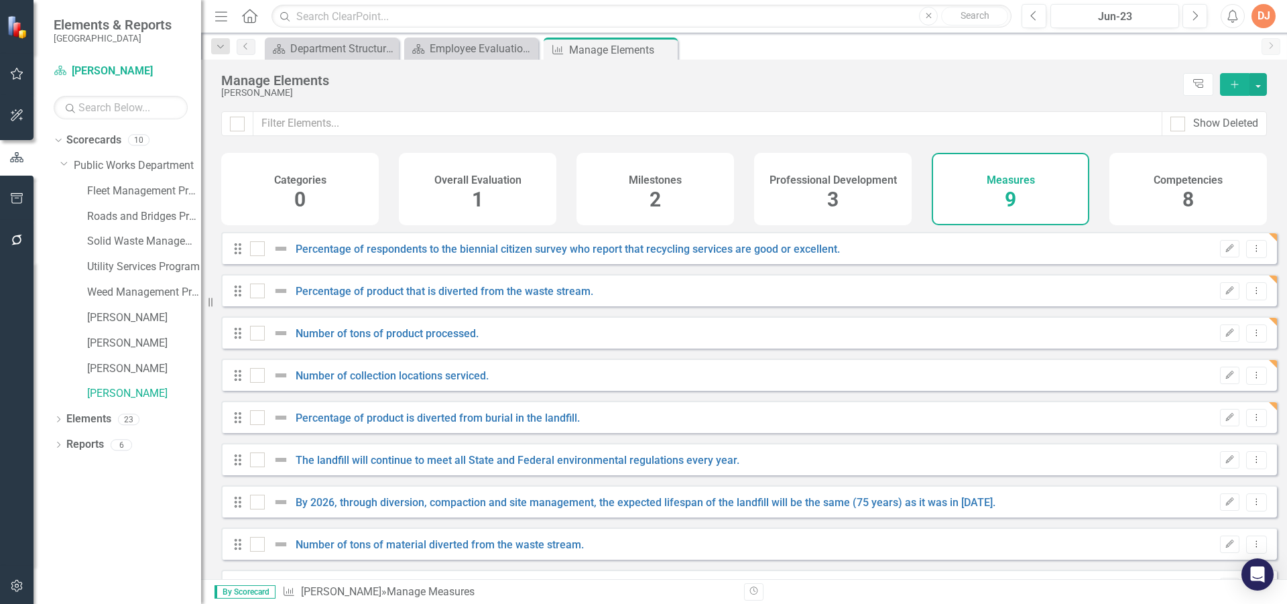
checkbox input "false"
click at [446, 466] on link "The landfill will continue to meet all State and Federal environmental regulati…" at bounding box center [518, 460] width 444 height 13
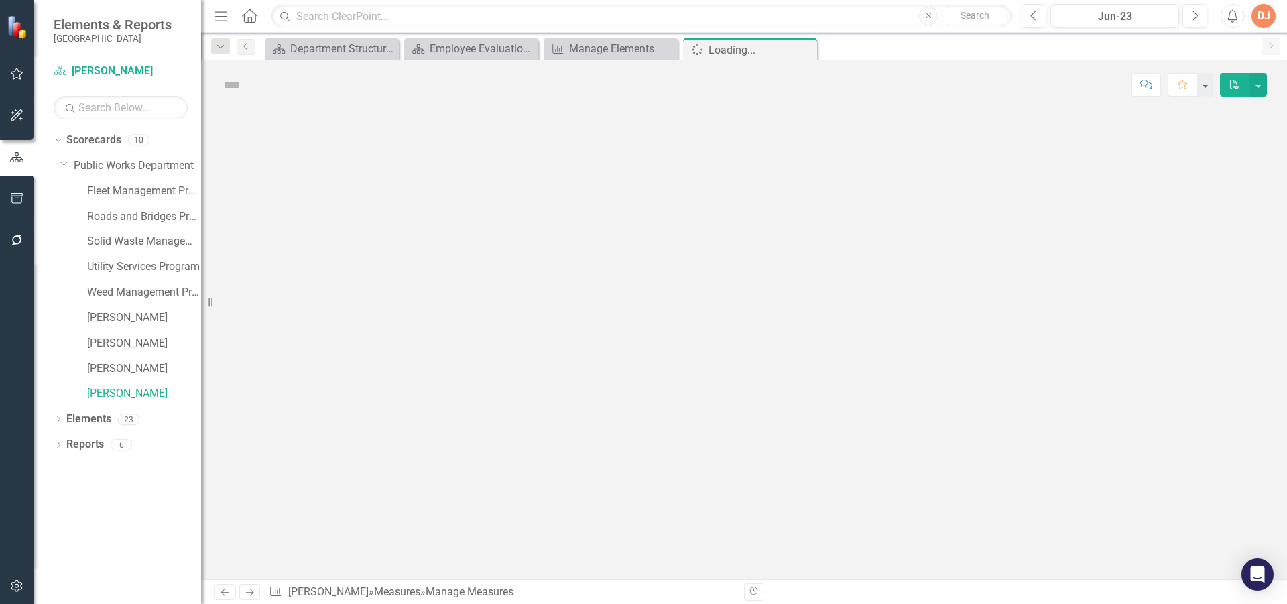
click at [446, 468] on div at bounding box center [744, 344] width 1086 height 469
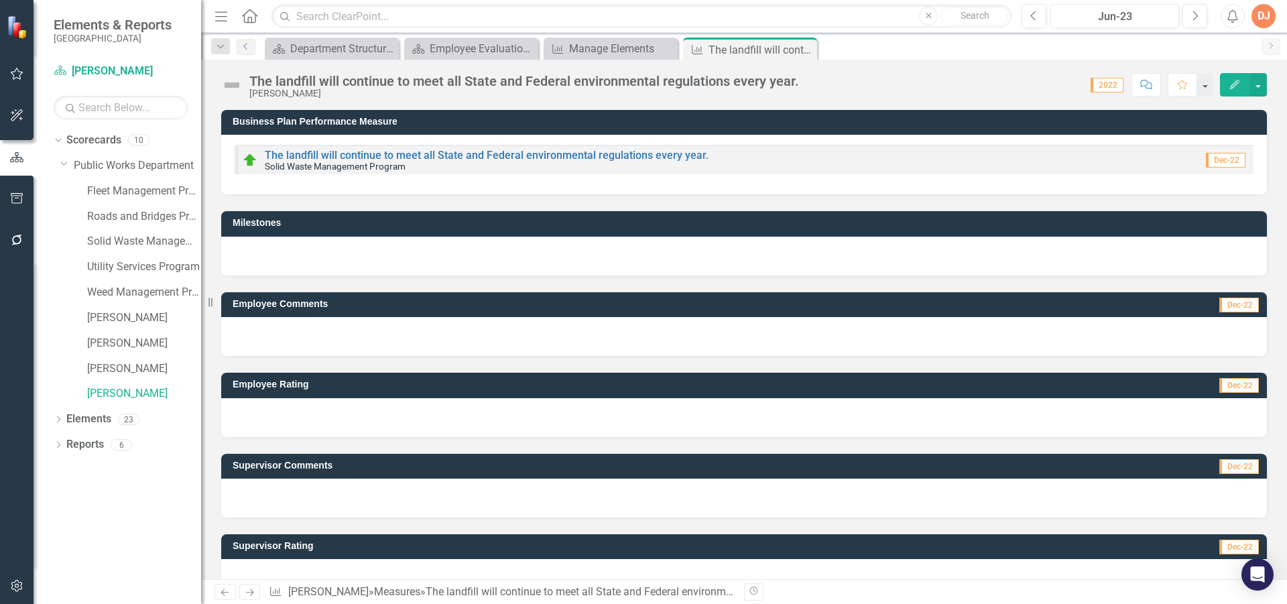
scroll to position [32, 0]
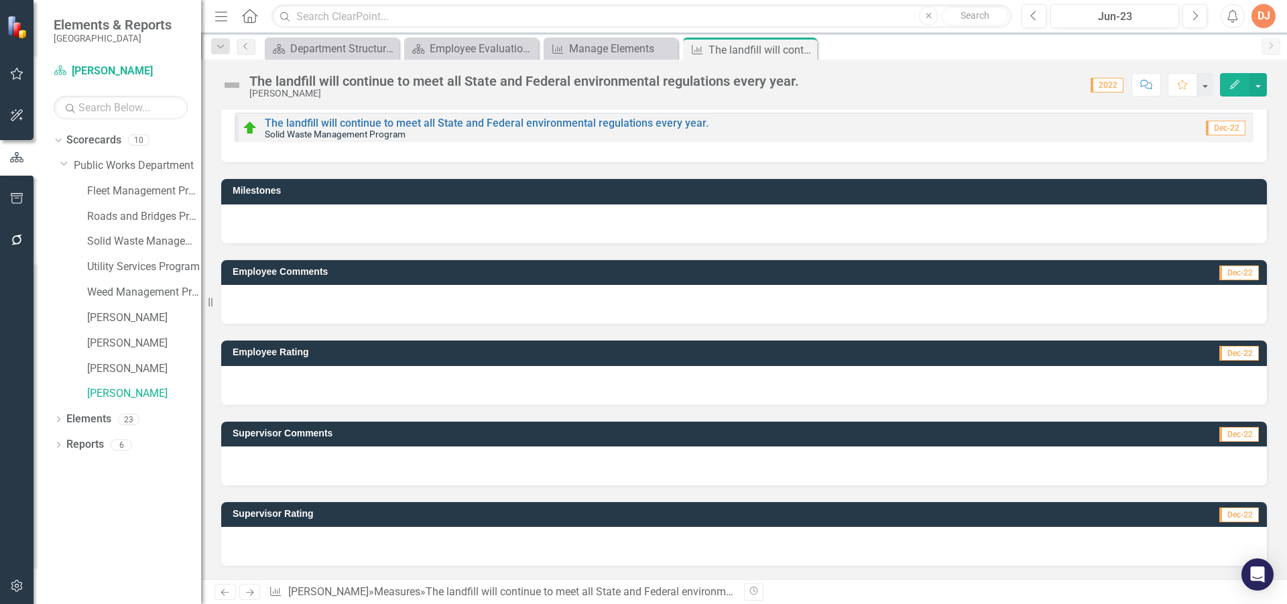
click at [432, 535] on div at bounding box center [744, 546] width 1046 height 39
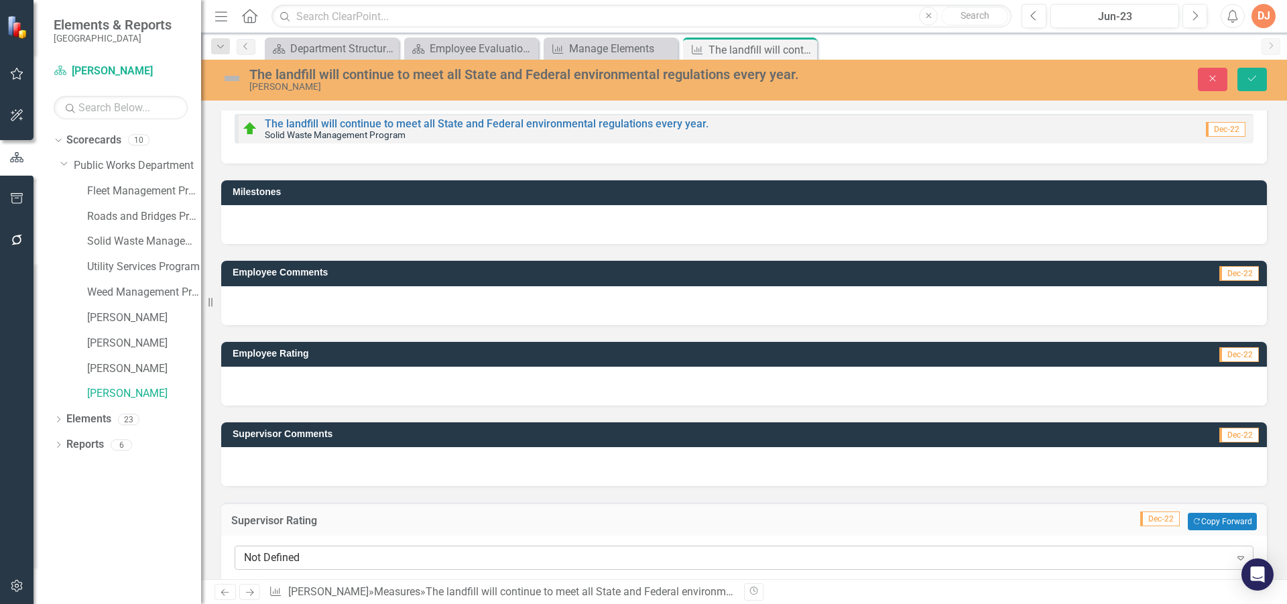
click at [428, 554] on div "Not Defined" at bounding box center [737, 557] width 986 height 15
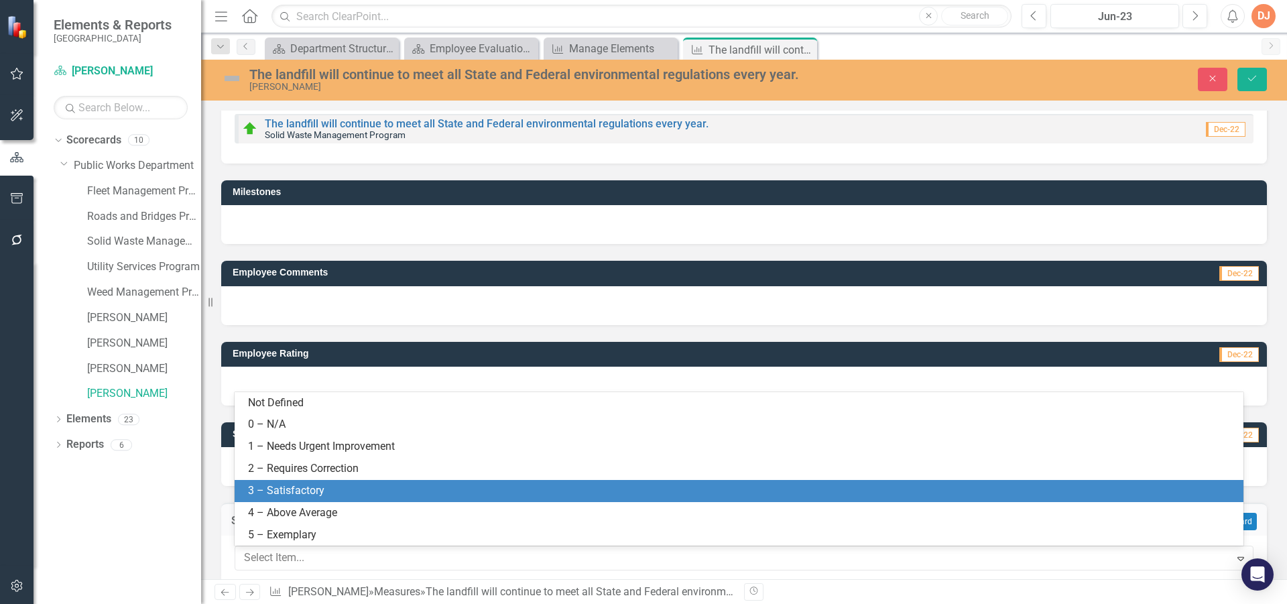
click at [369, 492] on div "3 – Satisfactory" at bounding box center [741, 490] width 987 height 15
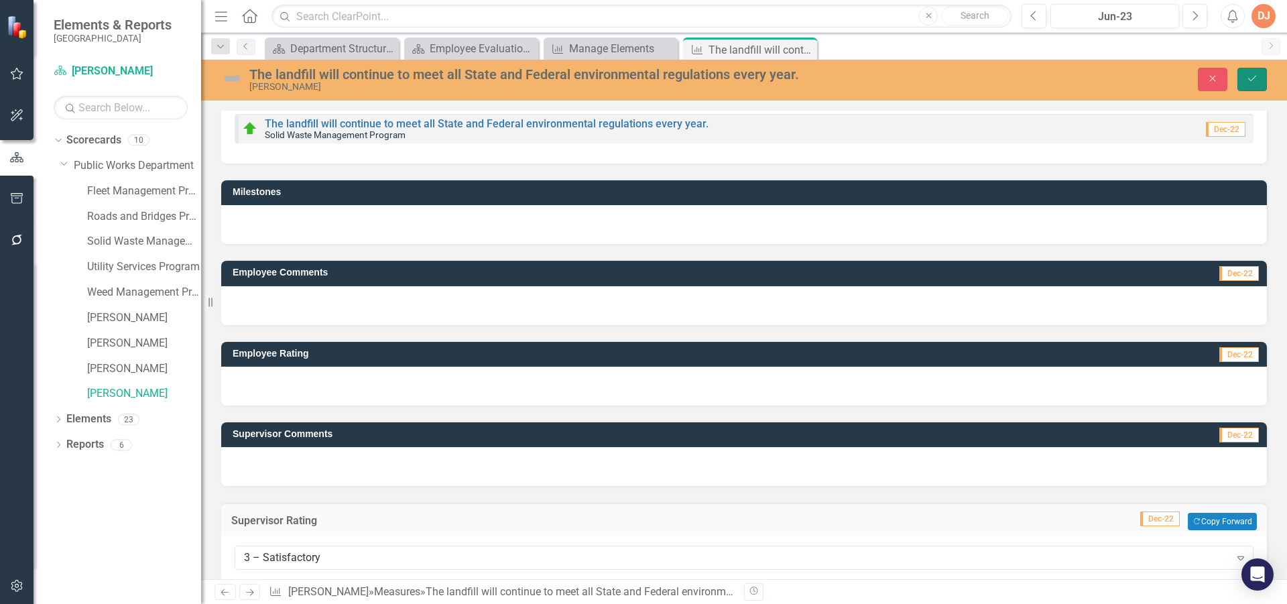
click at [1253, 83] on icon "Save" at bounding box center [1252, 78] width 12 height 9
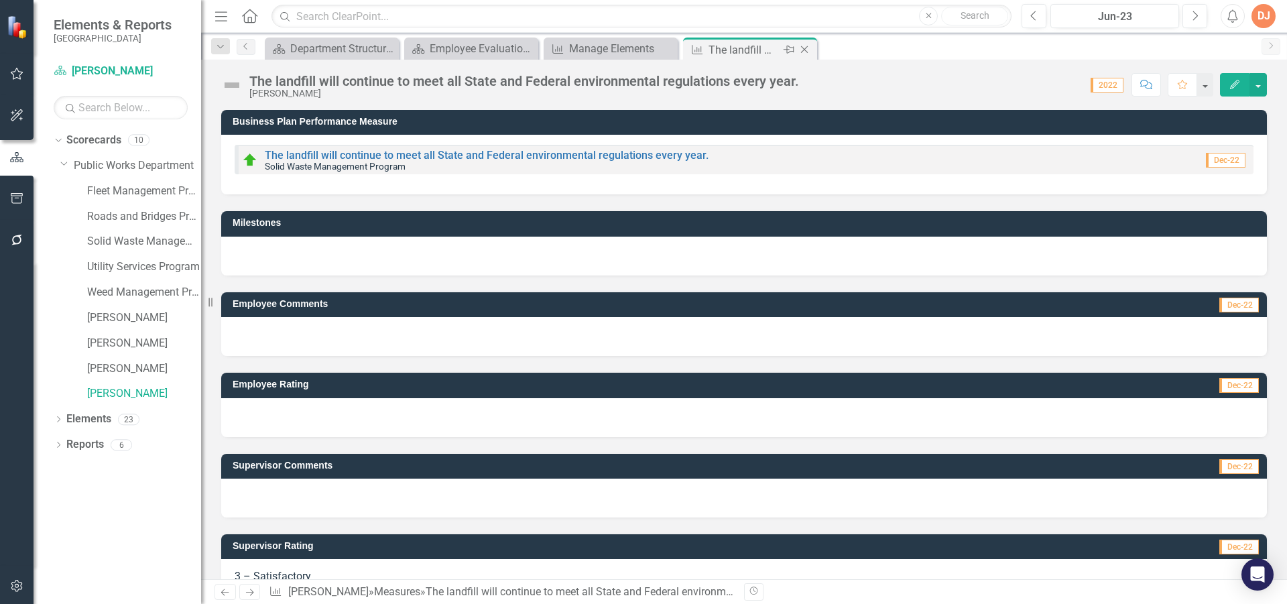
click at [804, 48] on icon "Close" at bounding box center [804, 49] width 13 height 11
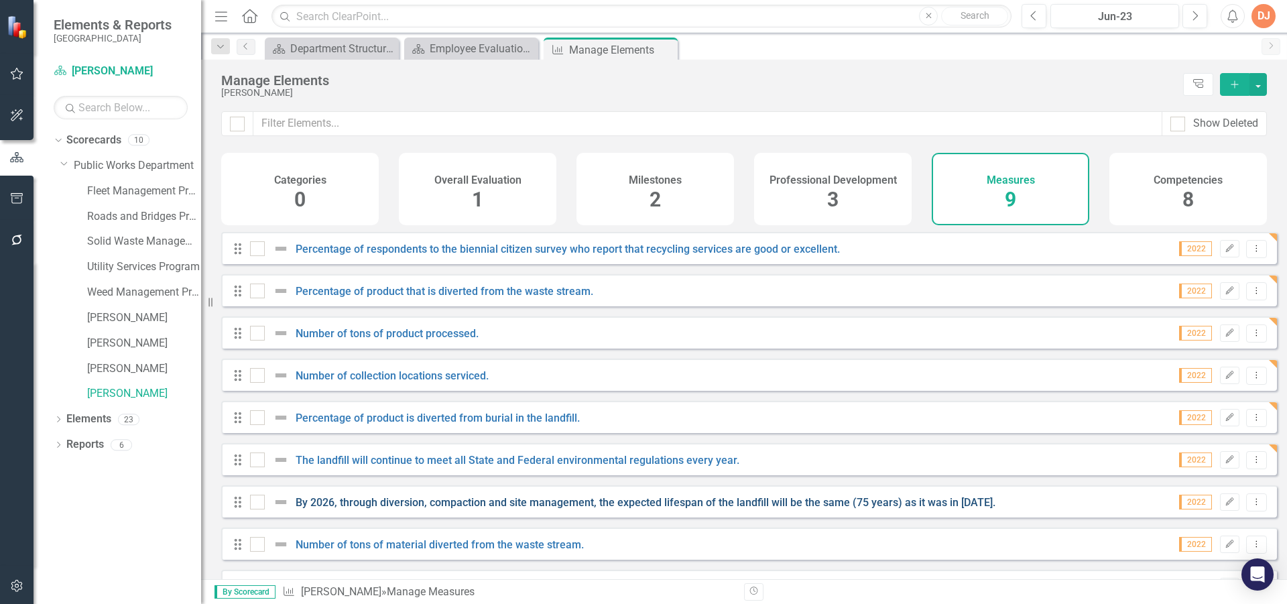
click at [434, 509] on link "By 2026, through diversion, compaction and site management, the expected lifesp…" at bounding box center [646, 502] width 700 height 13
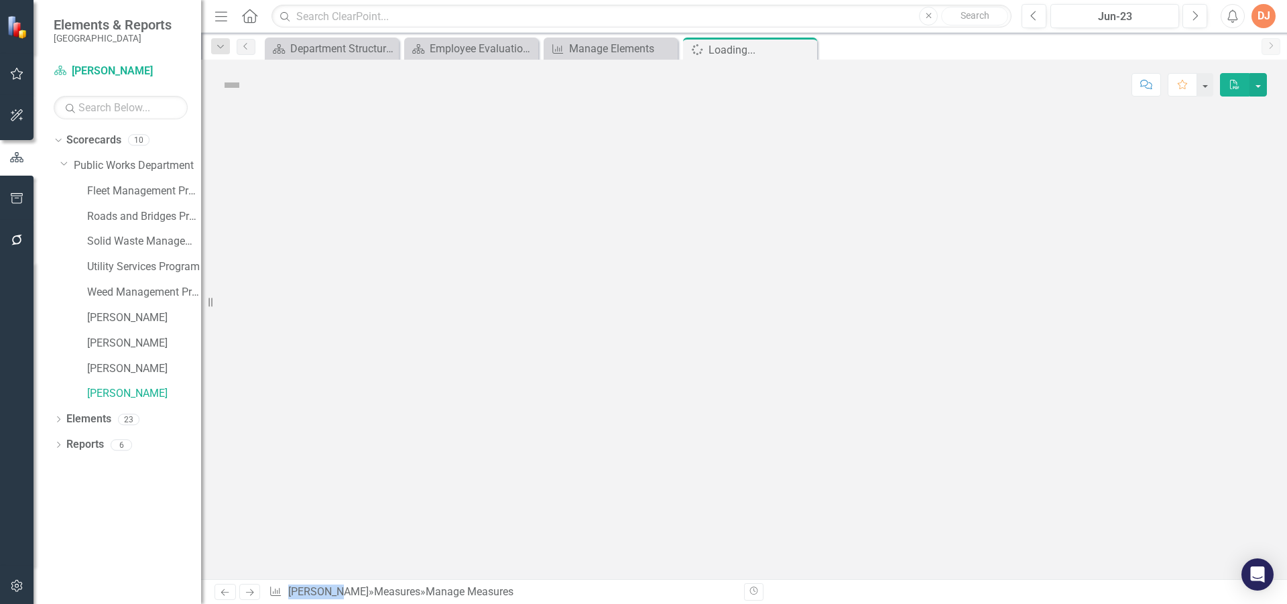
click at [434, 512] on div at bounding box center [744, 344] width 1086 height 469
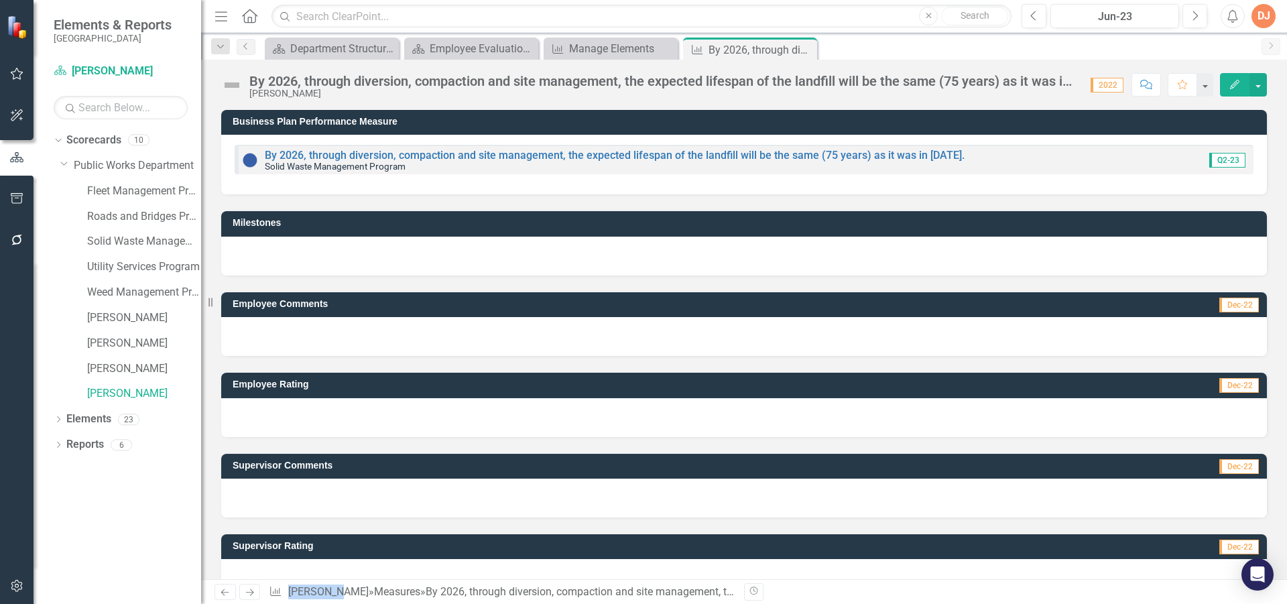
click at [434, 566] on div at bounding box center [744, 578] width 1046 height 39
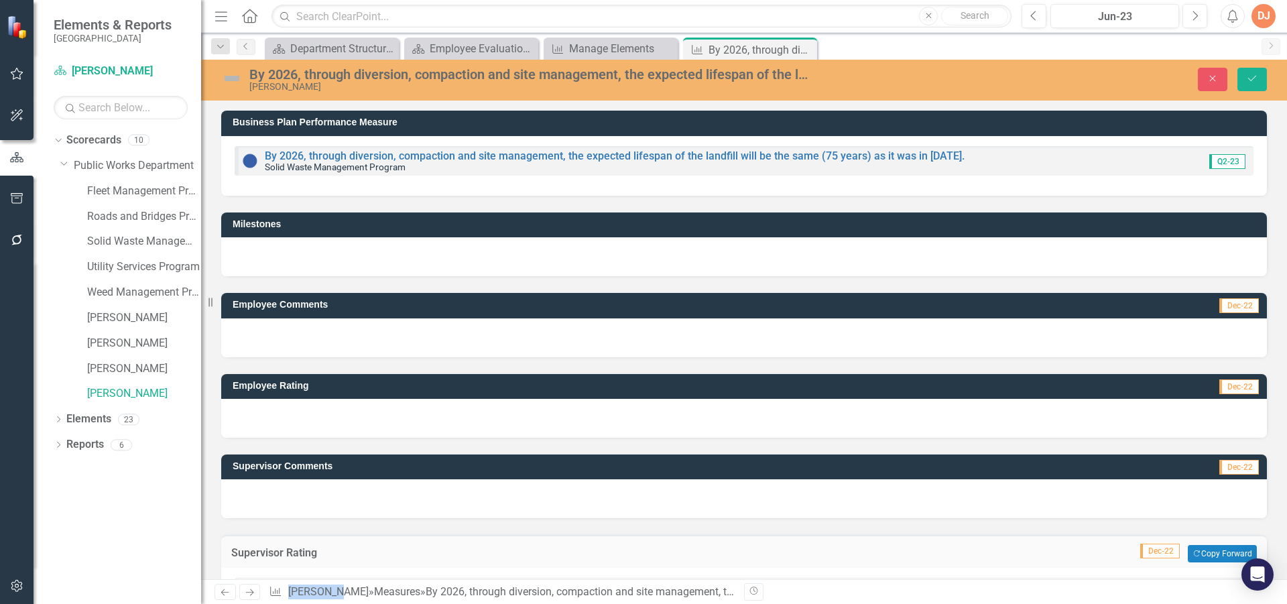
scroll to position [48, 0]
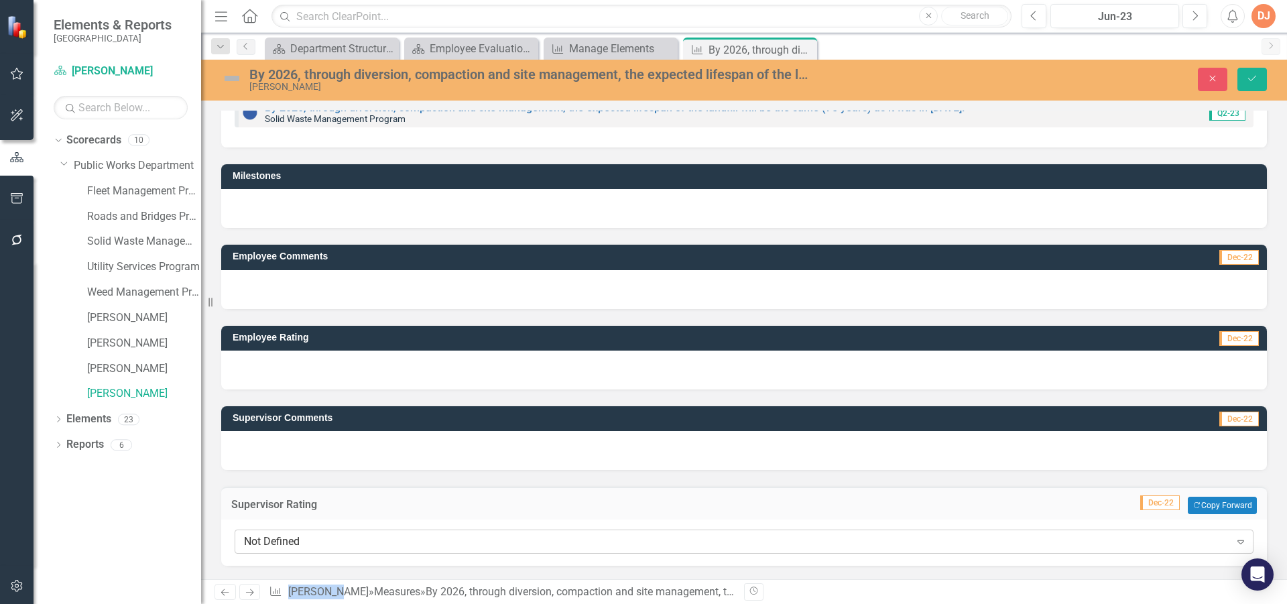
click at [1234, 539] on icon "Expand" at bounding box center [1240, 541] width 13 height 11
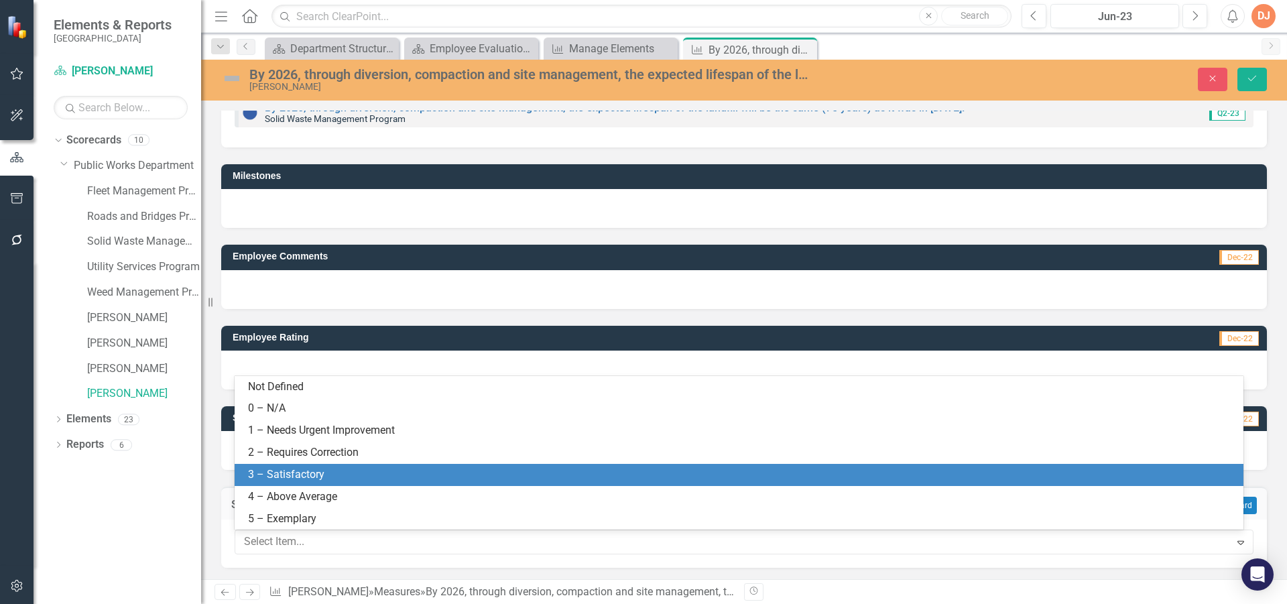
click at [838, 473] on div "3 – Satisfactory" at bounding box center [741, 474] width 987 height 15
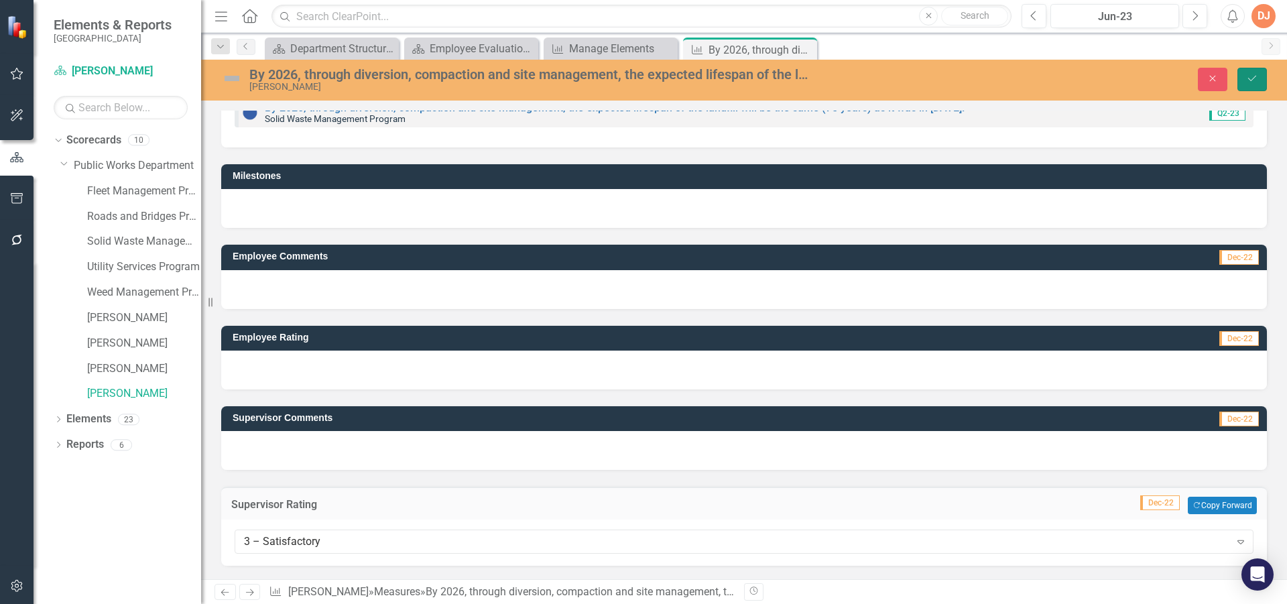
click at [1243, 74] on button "Save" at bounding box center [1251, 79] width 29 height 23
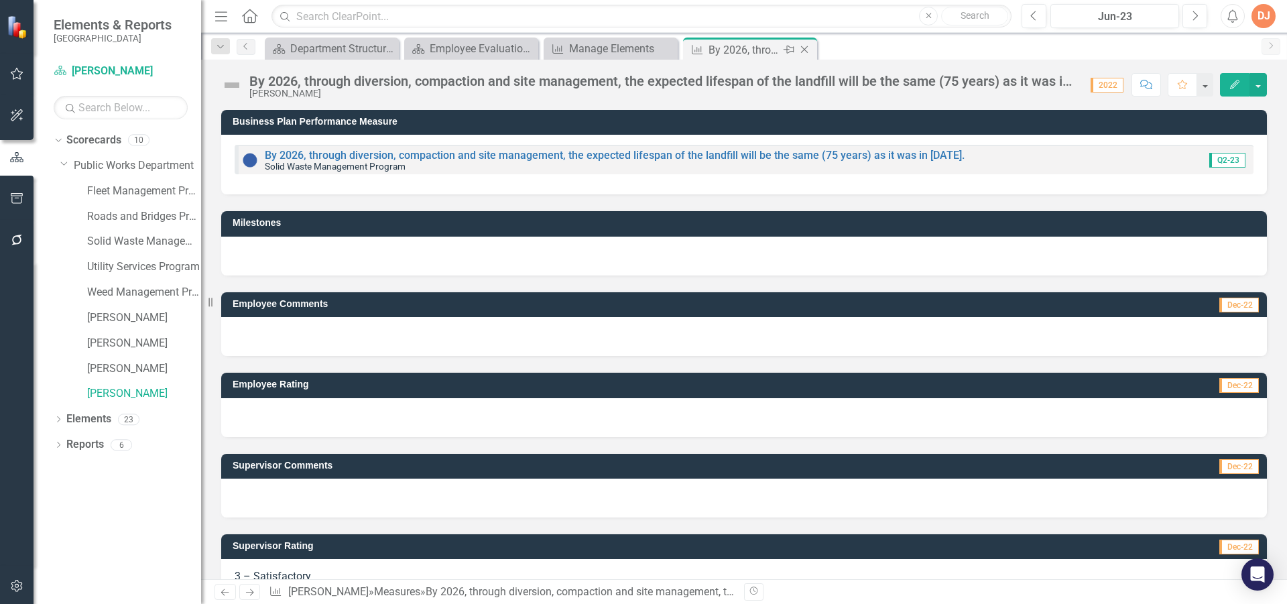
click at [806, 48] on icon "Close" at bounding box center [804, 49] width 13 height 11
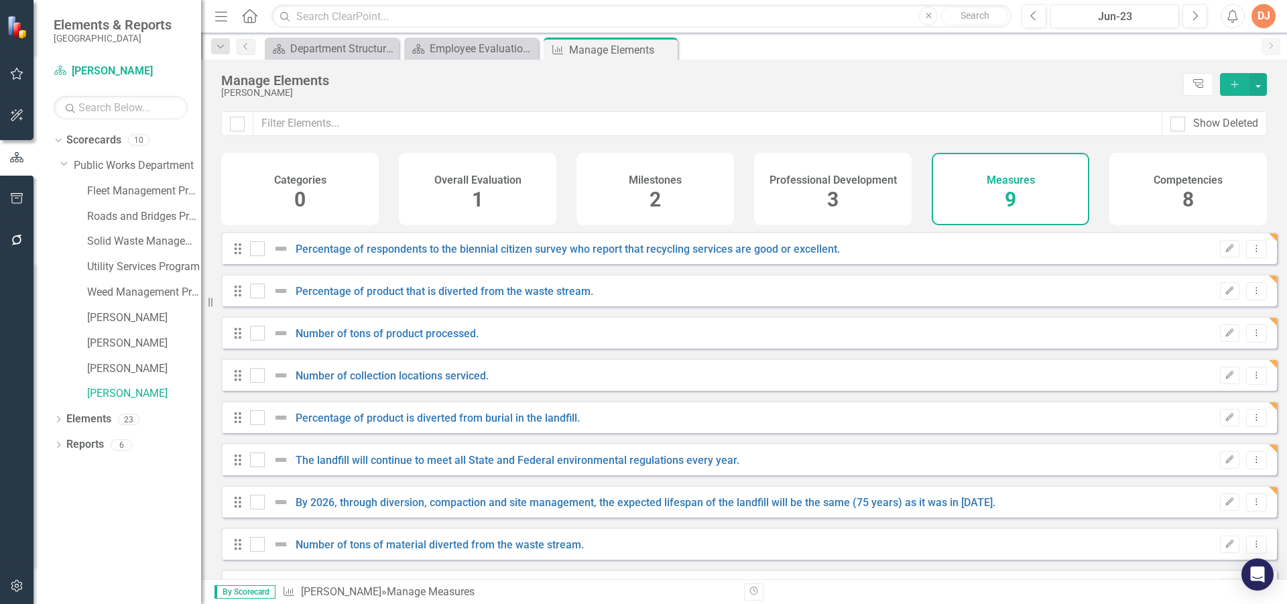
checkbox input "false"
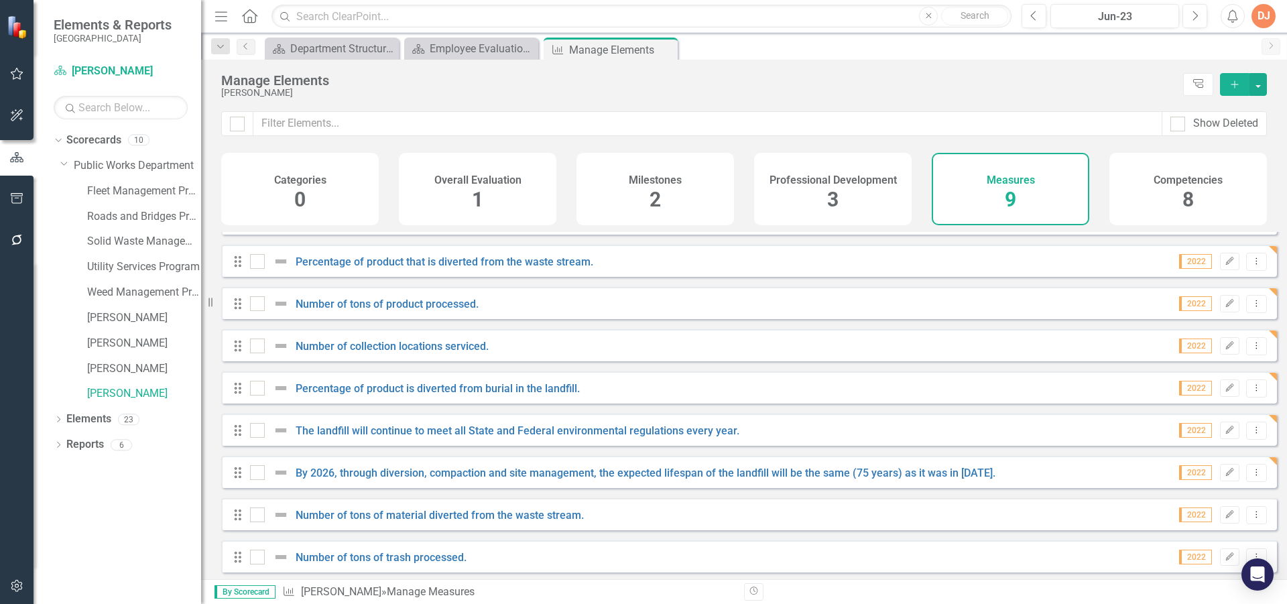
scroll to position [43, 0]
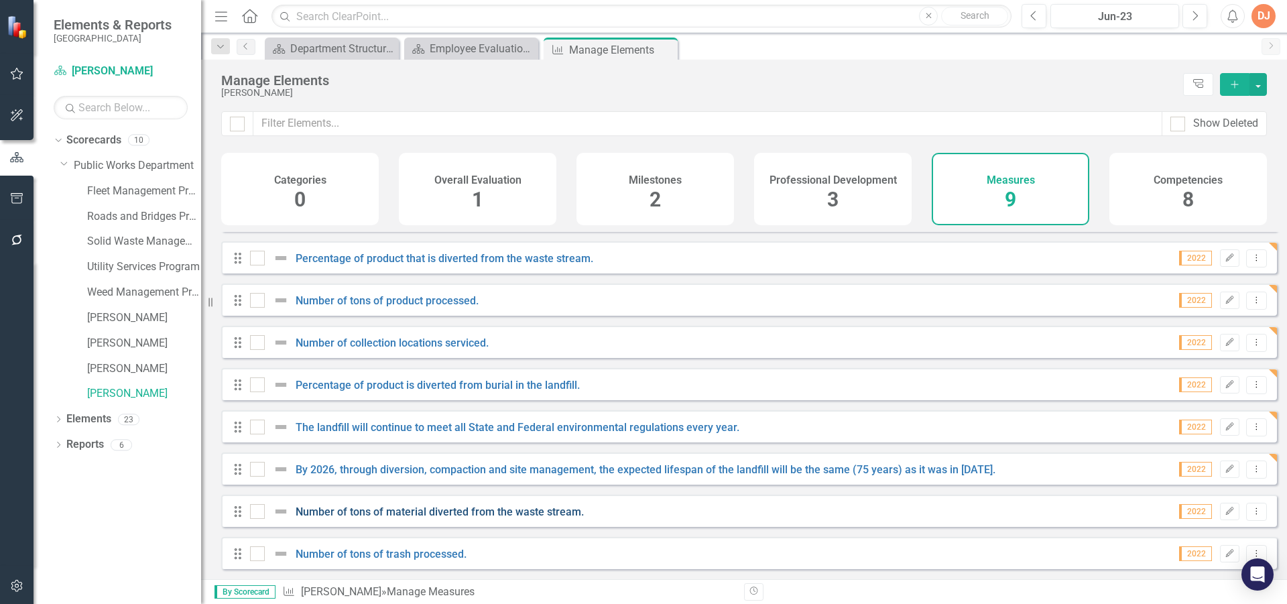
click at [474, 511] on link "Number of tons of material diverted from the waste stream." at bounding box center [440, 511] width 288 height 13
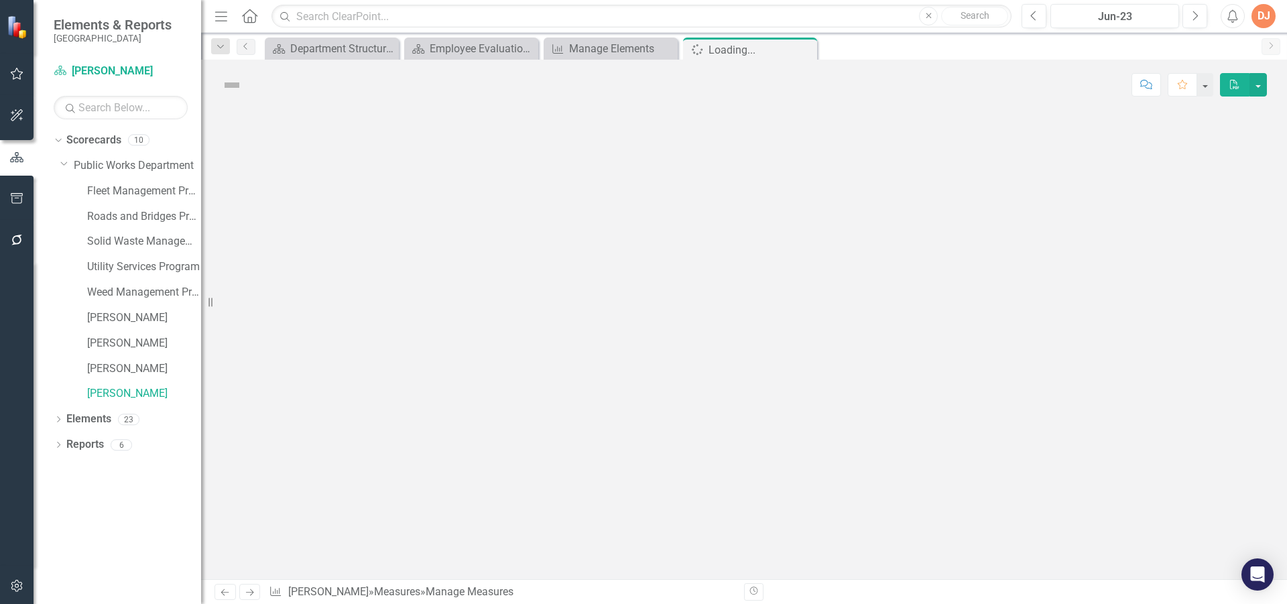
click at [474, 511] on div at bounding box center [744, 344] width 1086 height 469
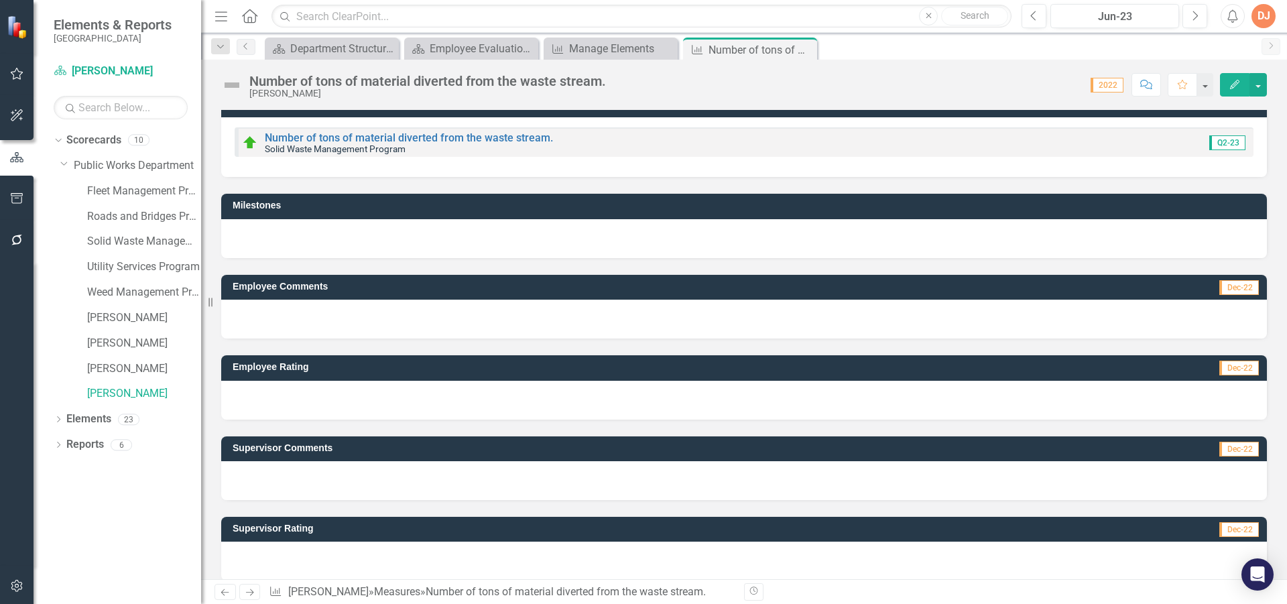
scroll to position [32, 0]
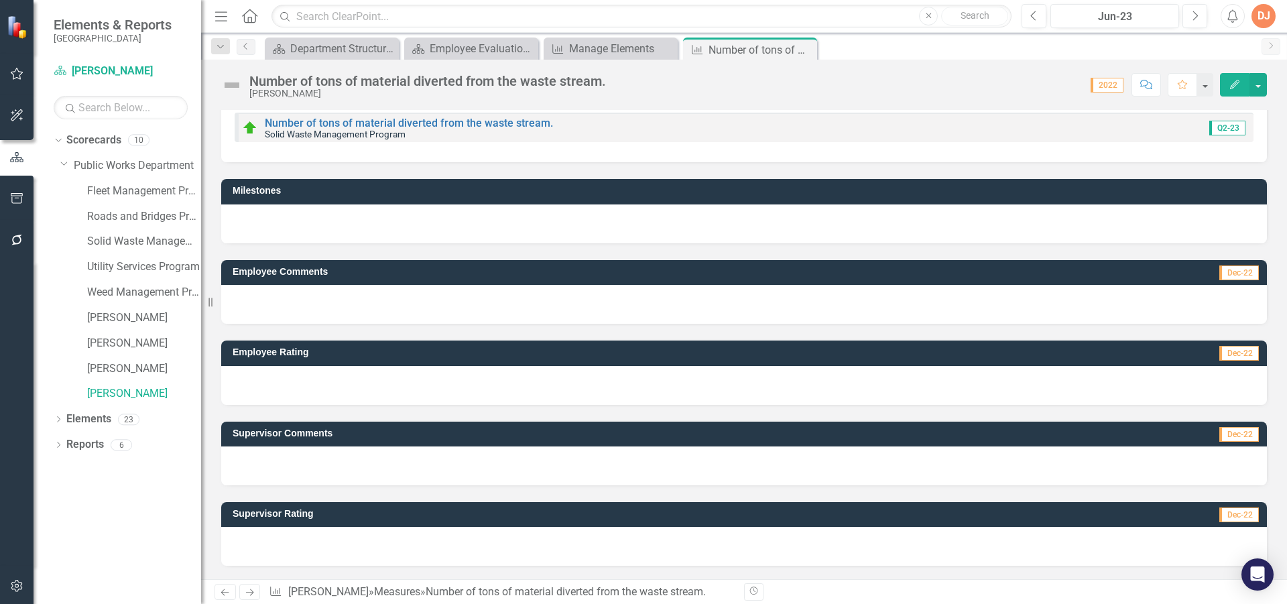
click at [481, 541] on div at bounding box center [744, 546] width 1046 height 39
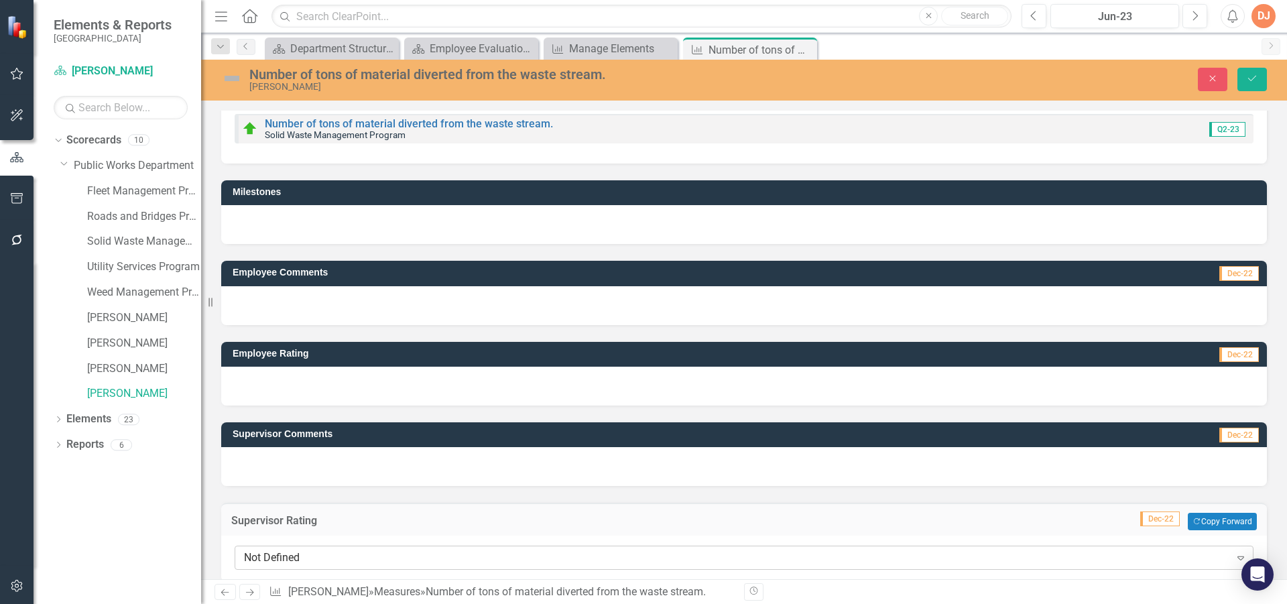
click at [491, 553] on div "Not Defined" at bounding box center [737, 557] width 986 height 15
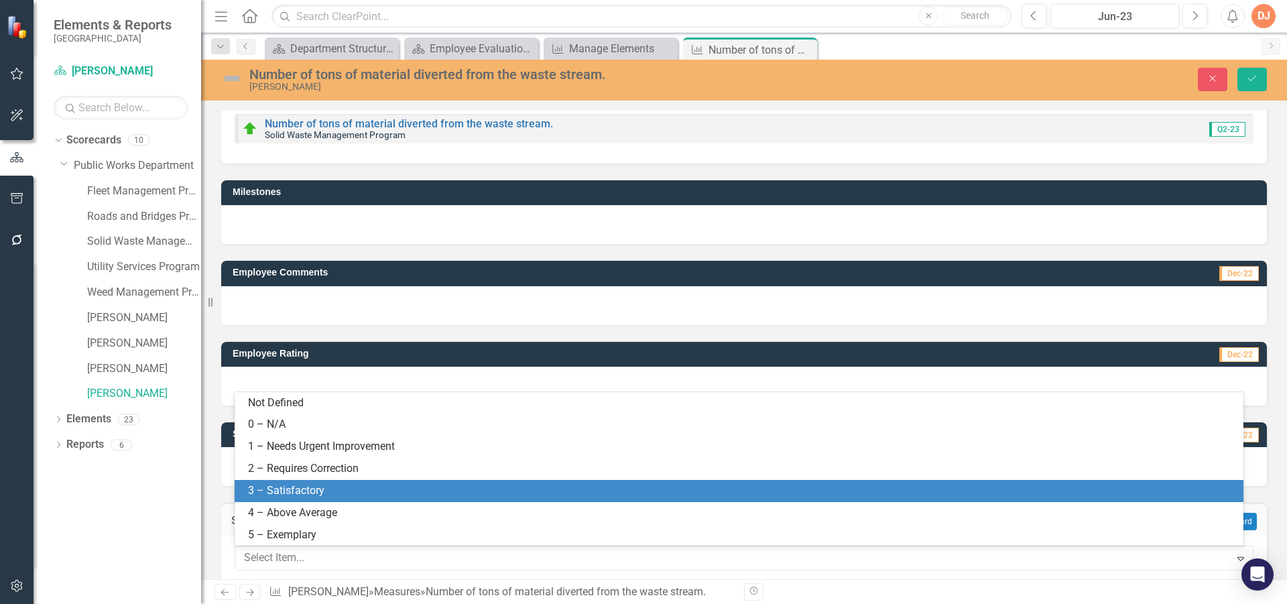
click at [487, 498] on div "3 – Satisfactory" at bounding box center [741, 490] width 987 height 15
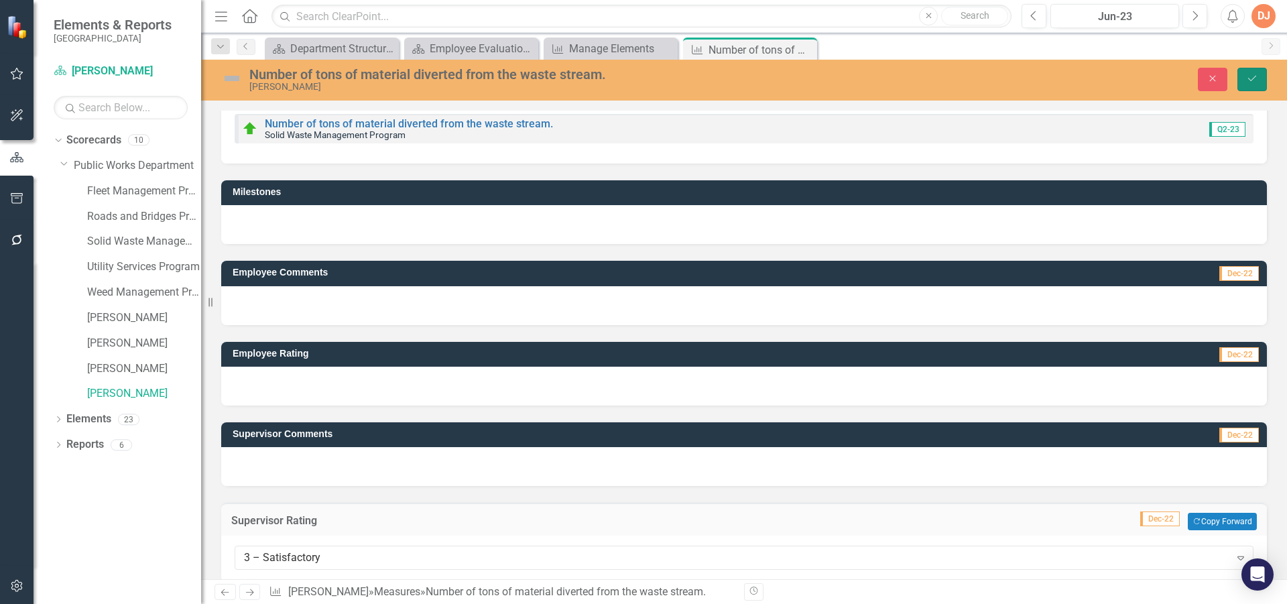
click at [1256, 78] on icon "Save" at bounding box center [1252, 78] width 12 height 9
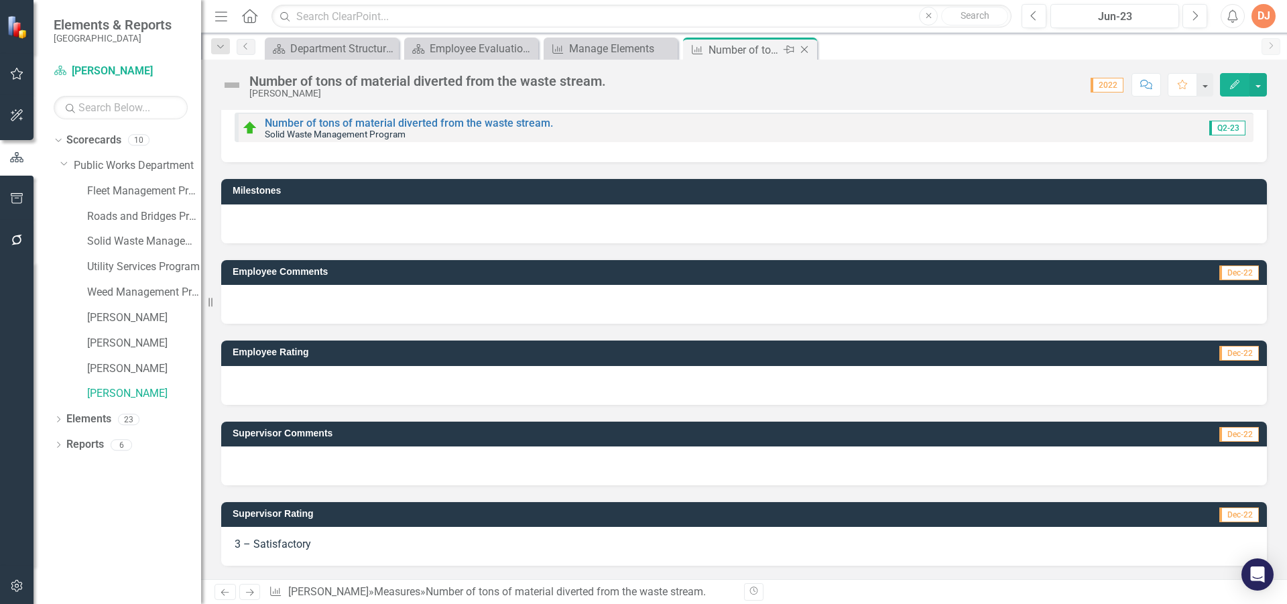
click at [804, 46] on icon "Close" at bounding box center [804, 49] width 13 height 11
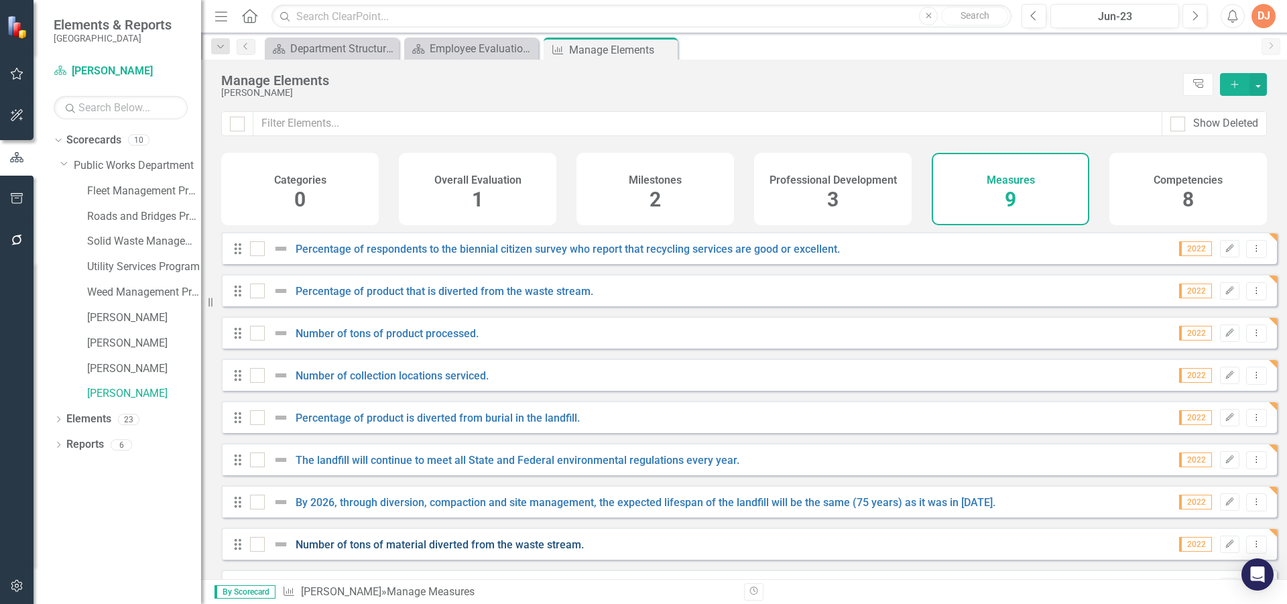
click at [405, 551] on link "Number of tons of material diverted from the waste stream." at bounding box center [440, 544] width 288 height 13
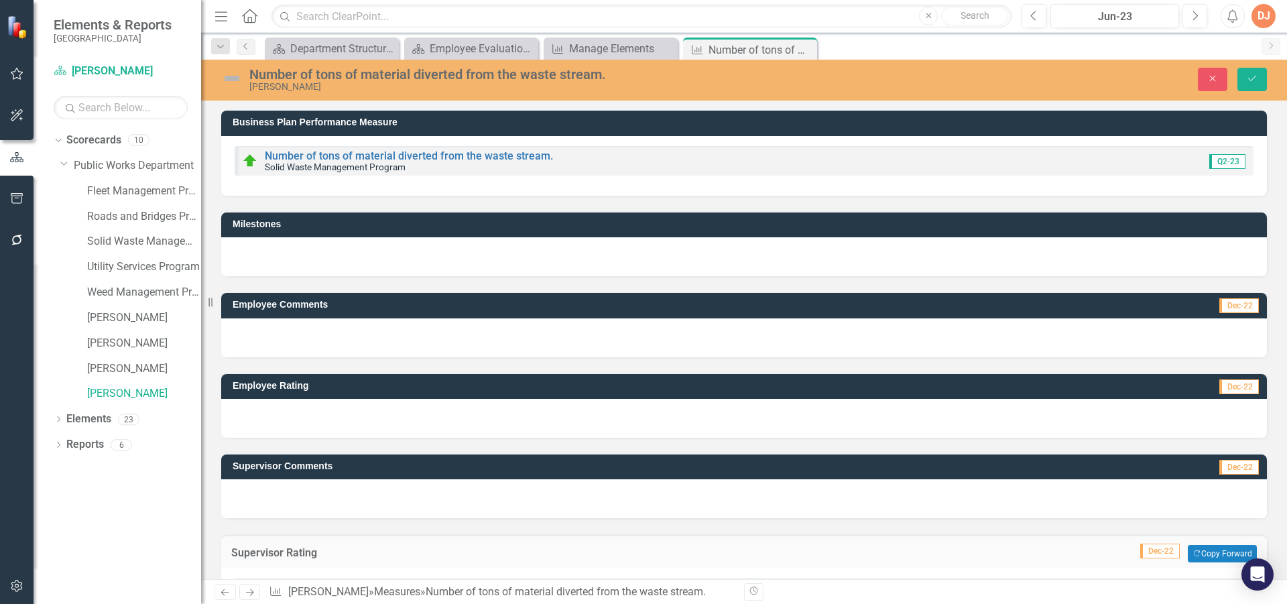
scroll to position [48, 0]
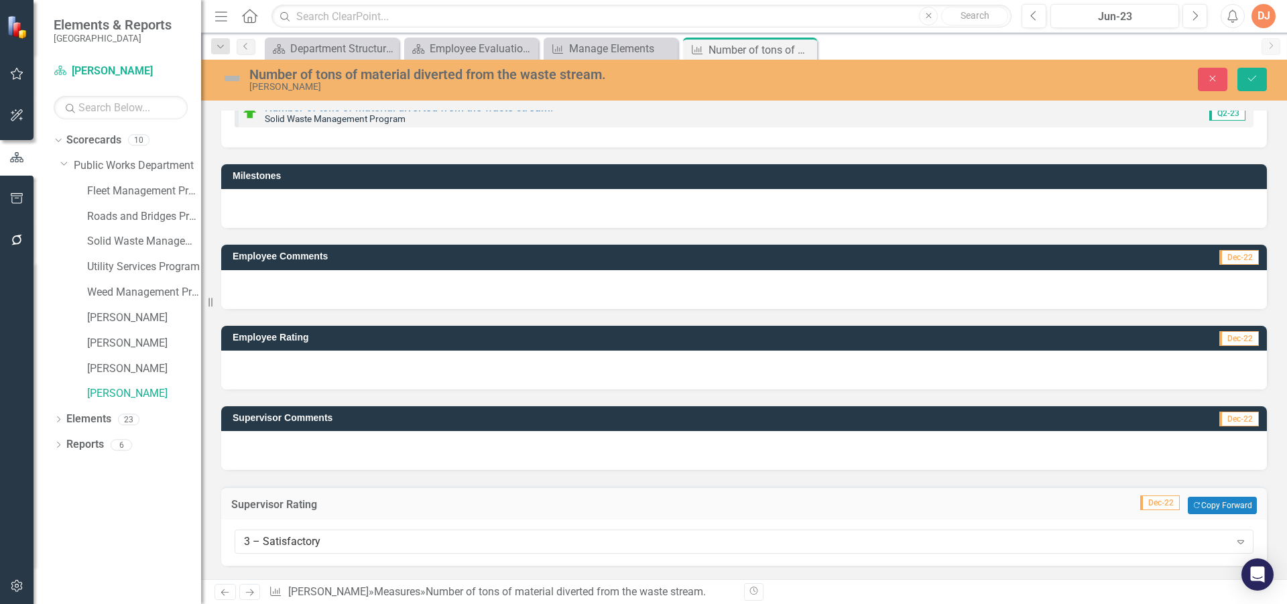
click at [405, 552] on div "3 – Satisfactory Expand" at bounding box center [744, 541] width 1019 height 24
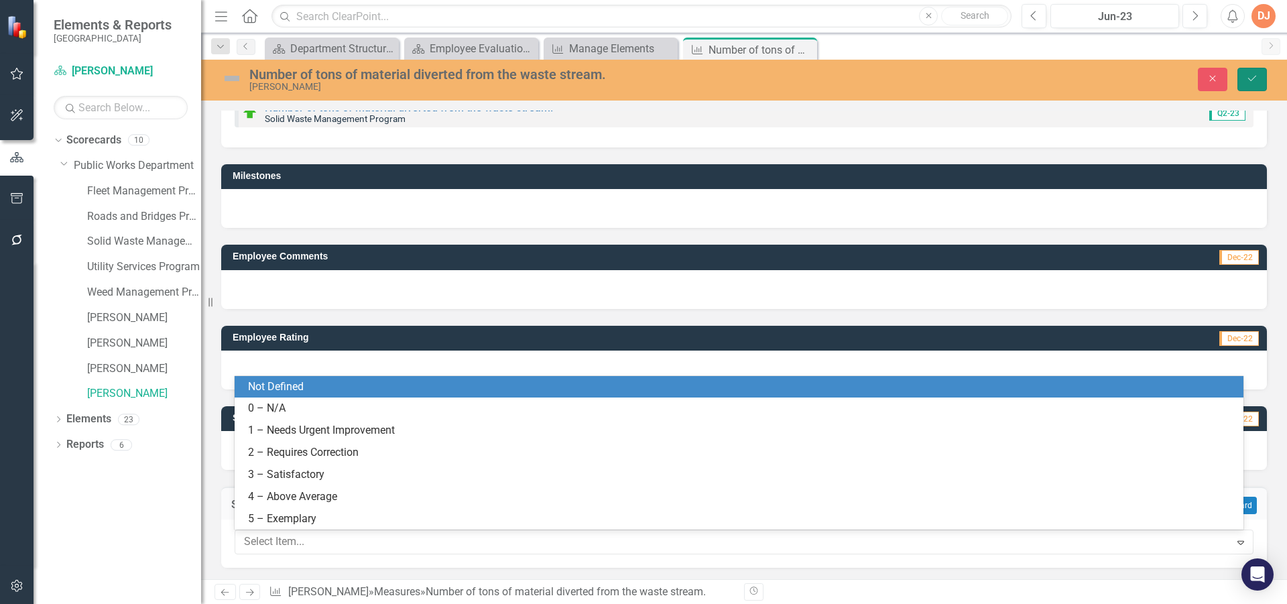
click at [1247, 77] on icon "Save" at bounding box center [1252, 78] width 12 height 9
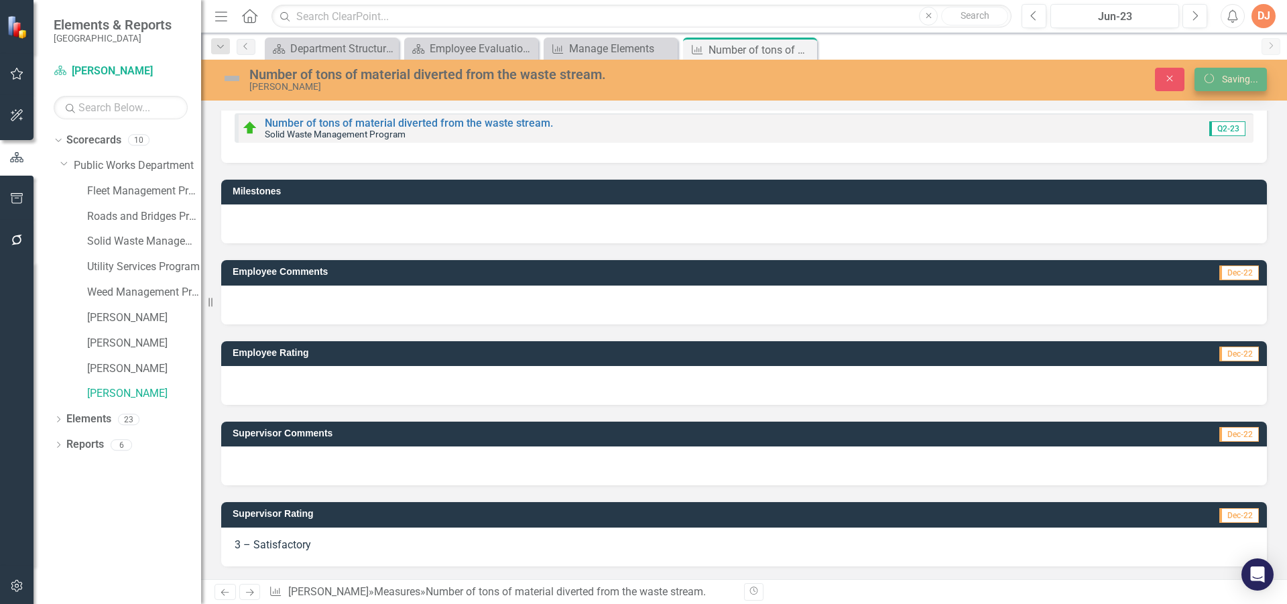
scroll to position [33, 0]
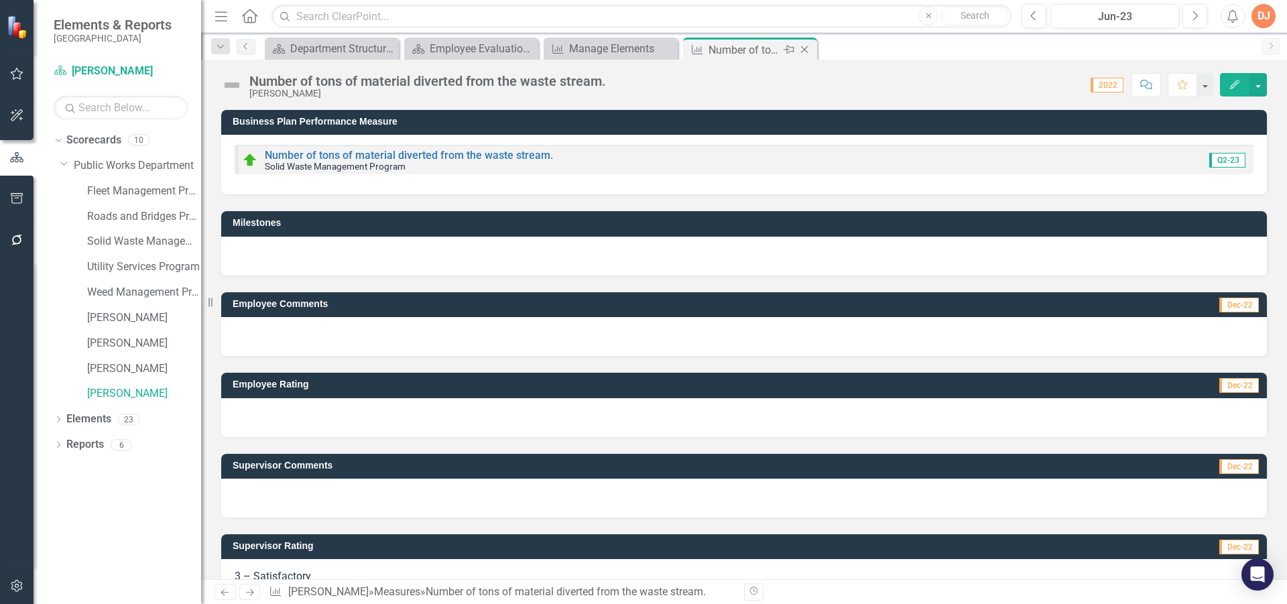
click at [804, 48] on icon "Close" at bounding box center [804, 49] width 13 height 11
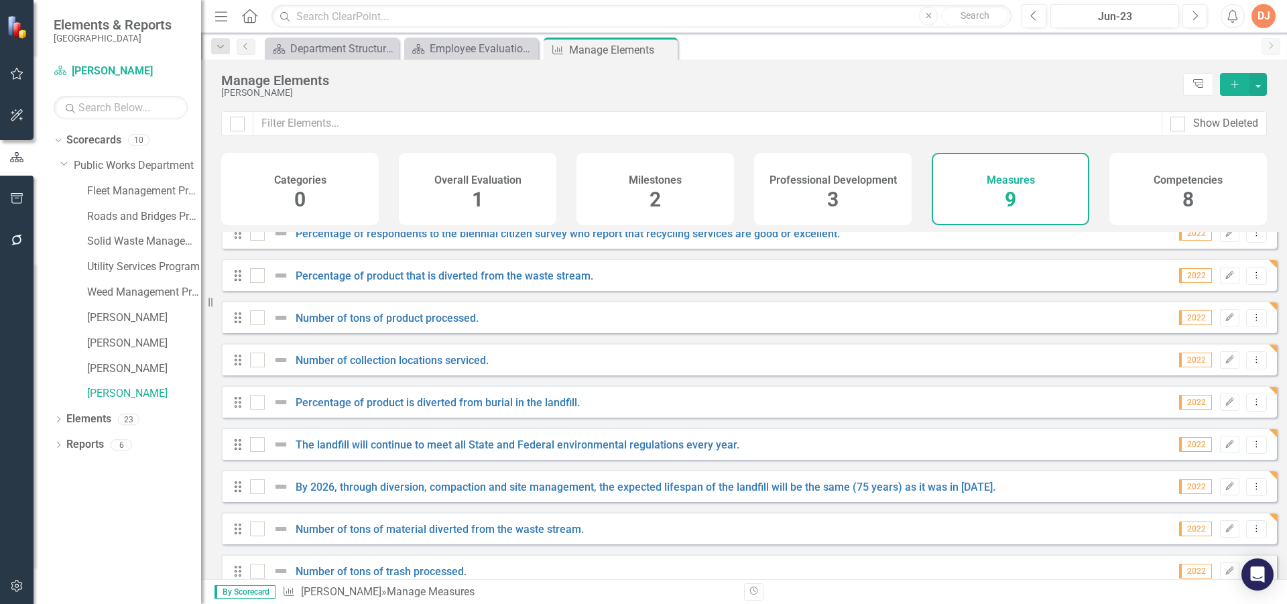
scroll to position [43, 0]
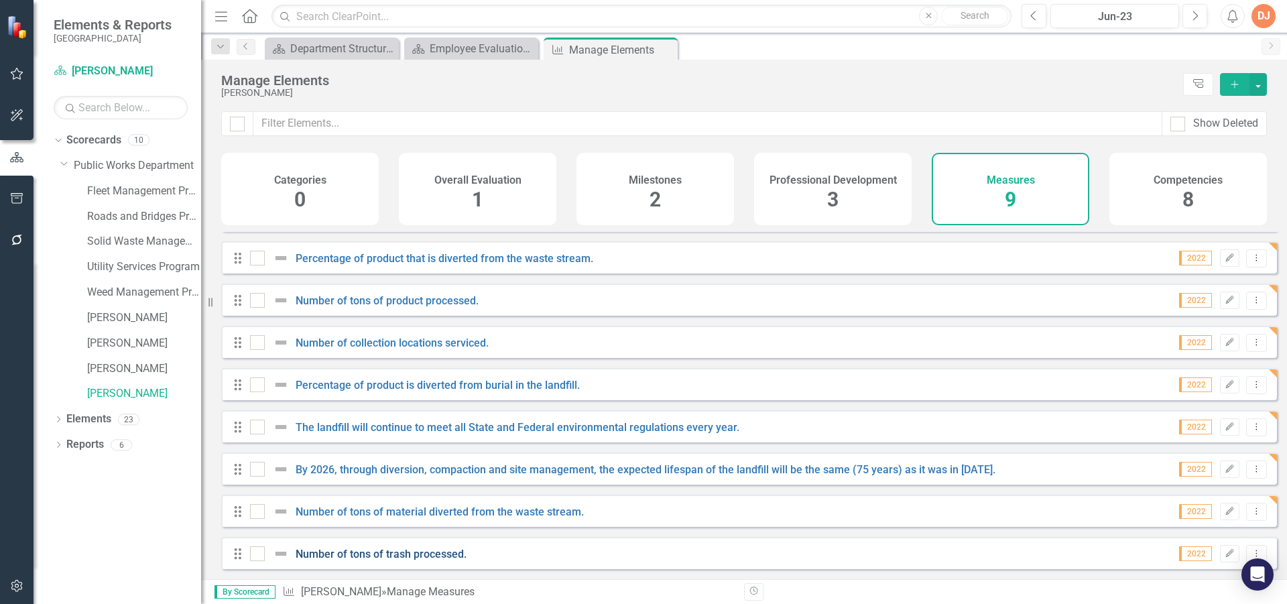
click at [391, 554] on link "Number of tons of trash processed." at bounding box center [381, 554] width 171 height 13
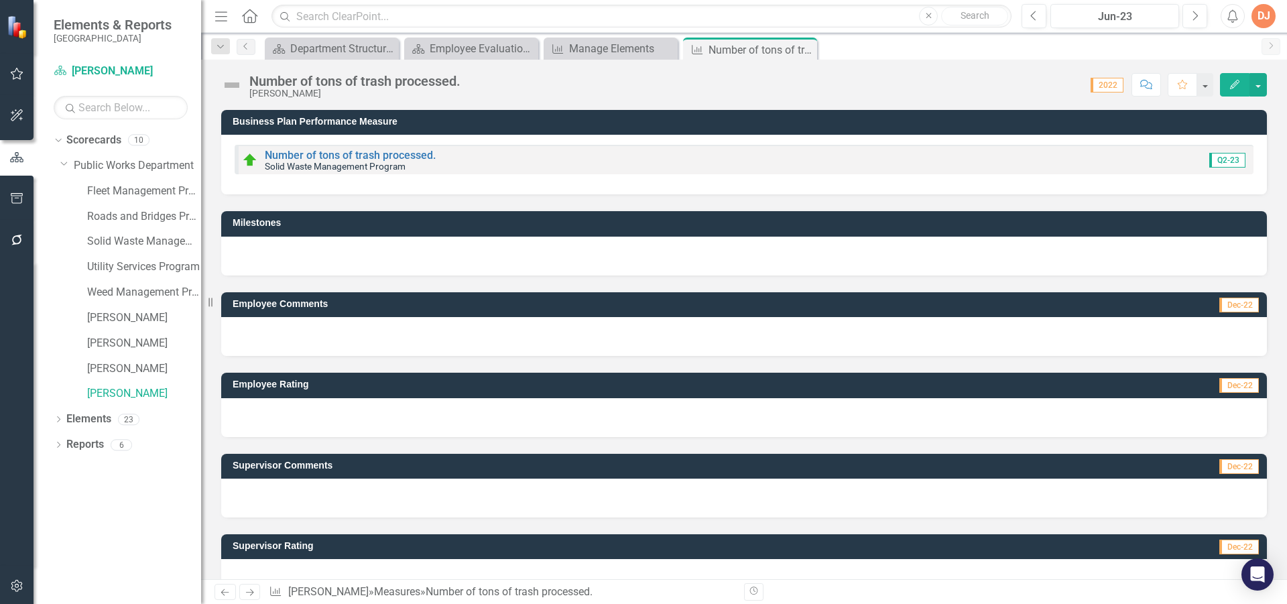
click at [403, 567] on div at bounding box center [744, 578] width 1046 height 39
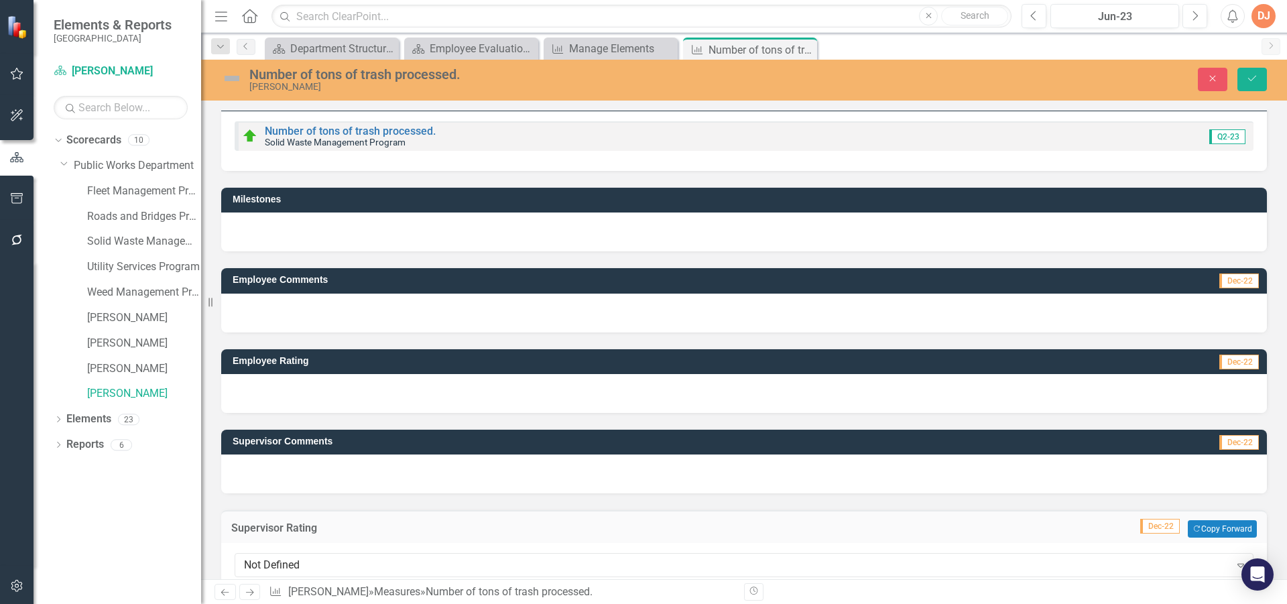
scroll to position [48, 0]
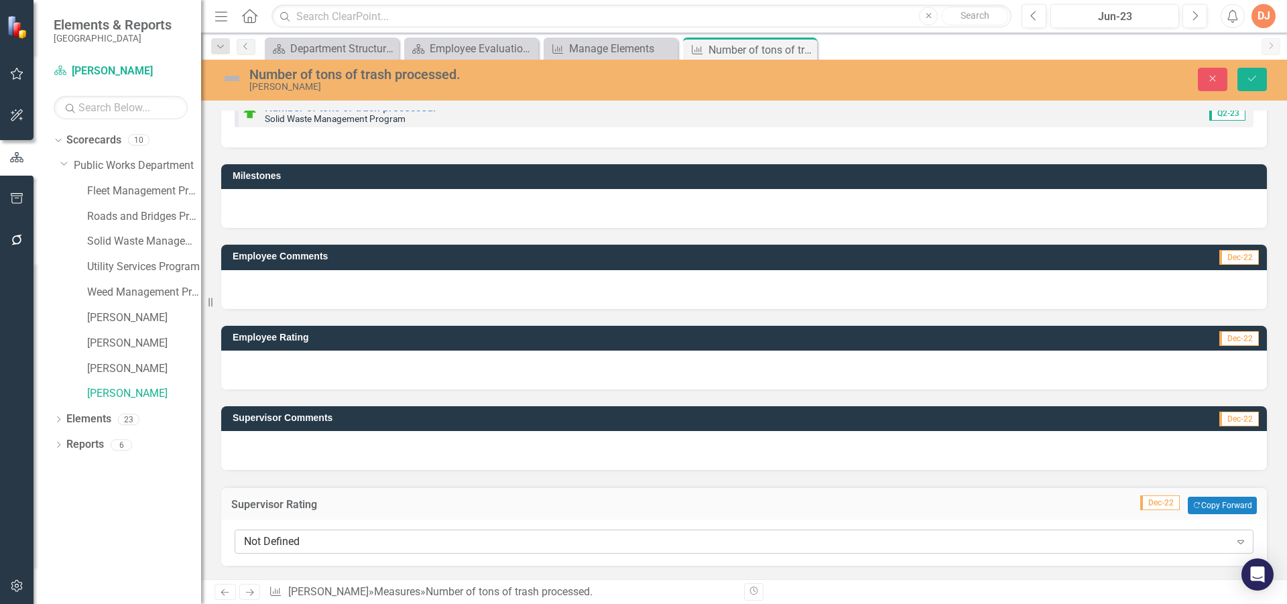
click at [405, 550] on div "Not Defined Expand" at bounding box center [744, 541] width 1019 height 24
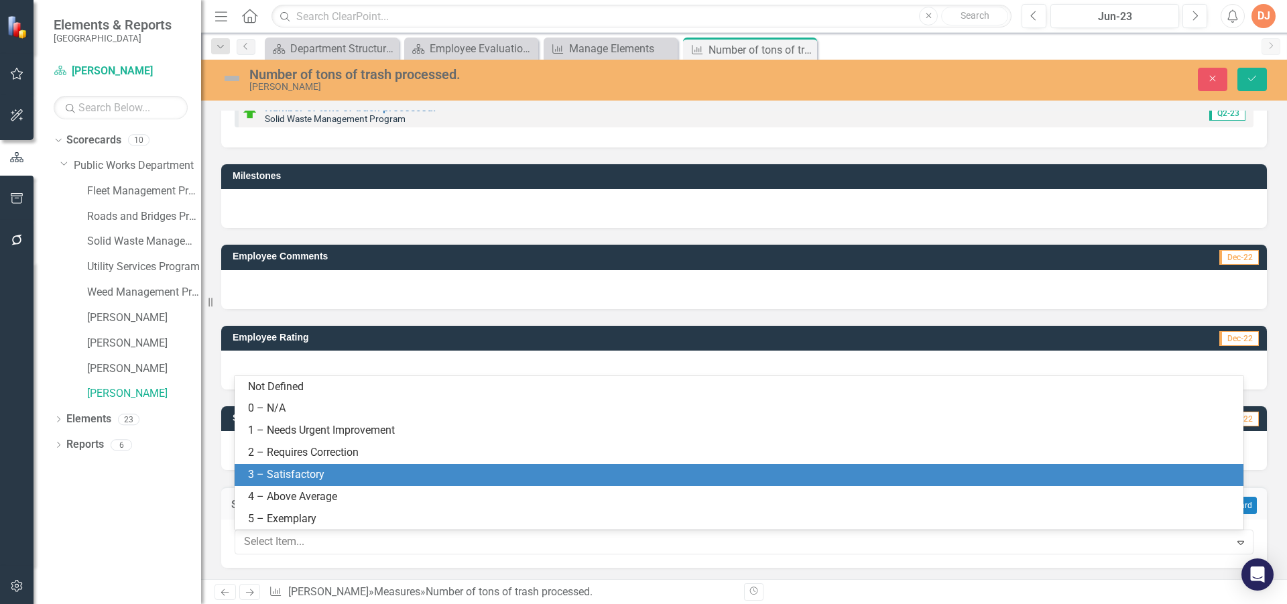
click at [423, 468] on div "3 – Satisfactory" at bounding box center [741, 474] width 987 height 15
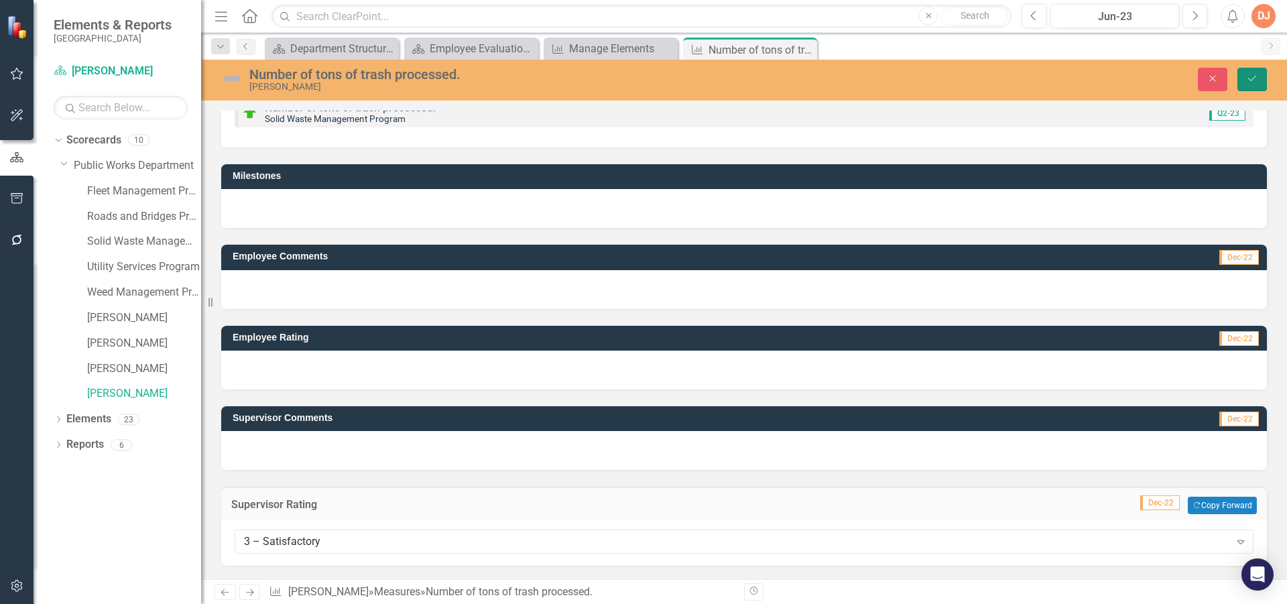
click at [1257, 81] on icon "Save" at bounding box center [1252, 78] width 12 height 9
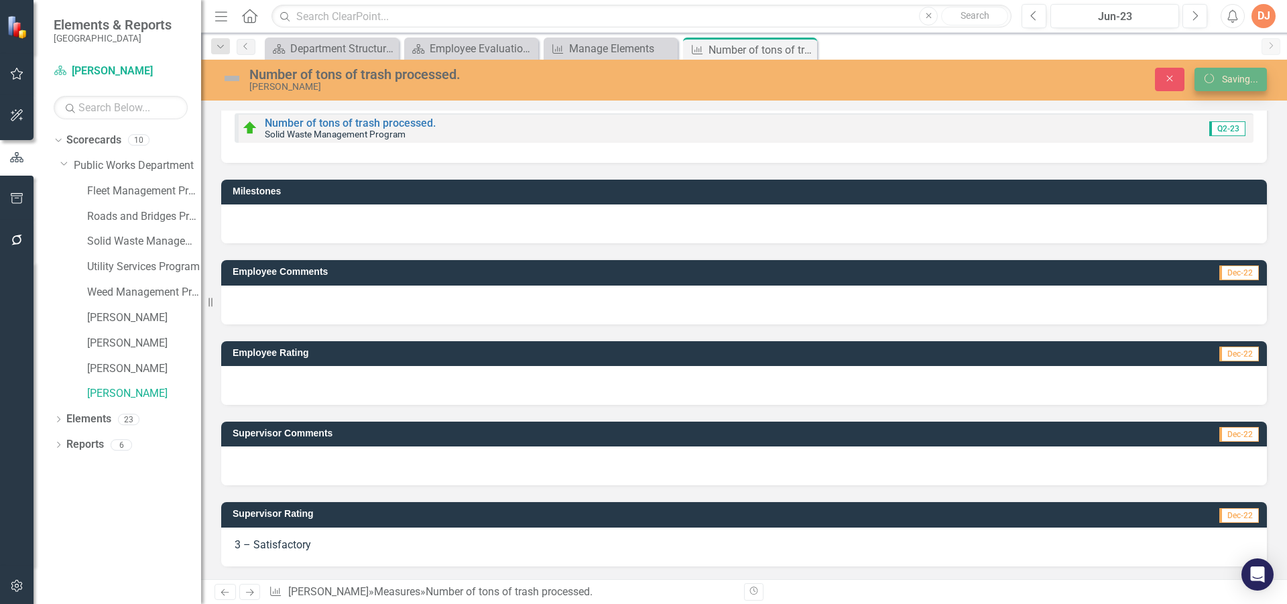
scroll to position [33, 0]
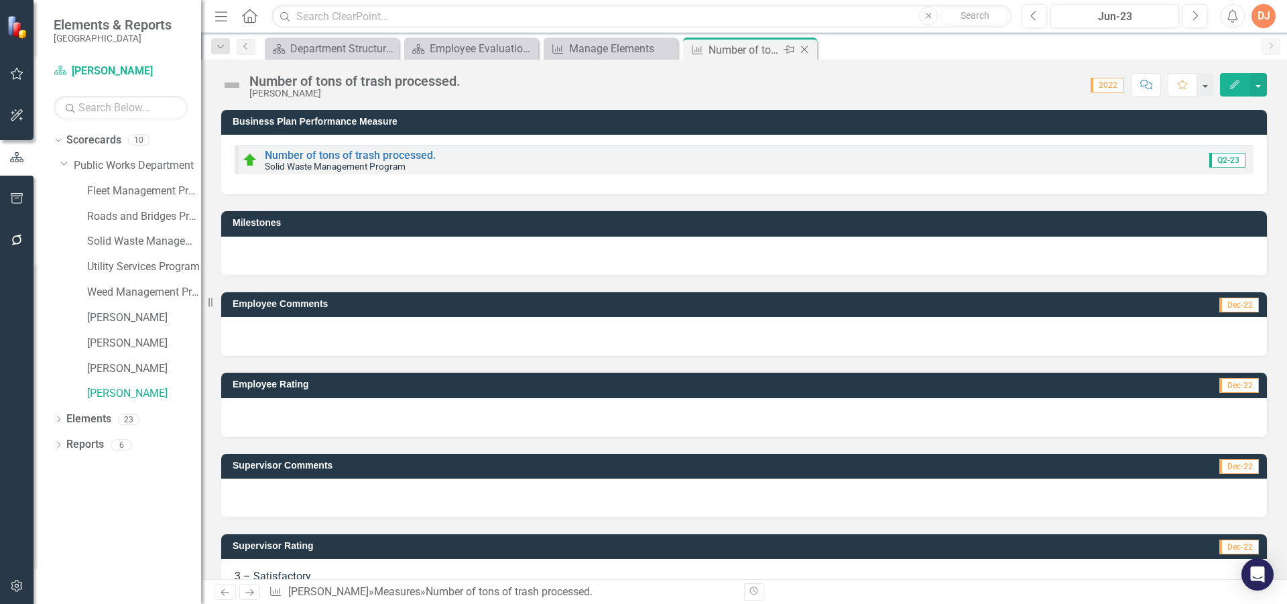
click at [803, 49] on icon "Close" at bounding box center [804, 49] width 13 height 11
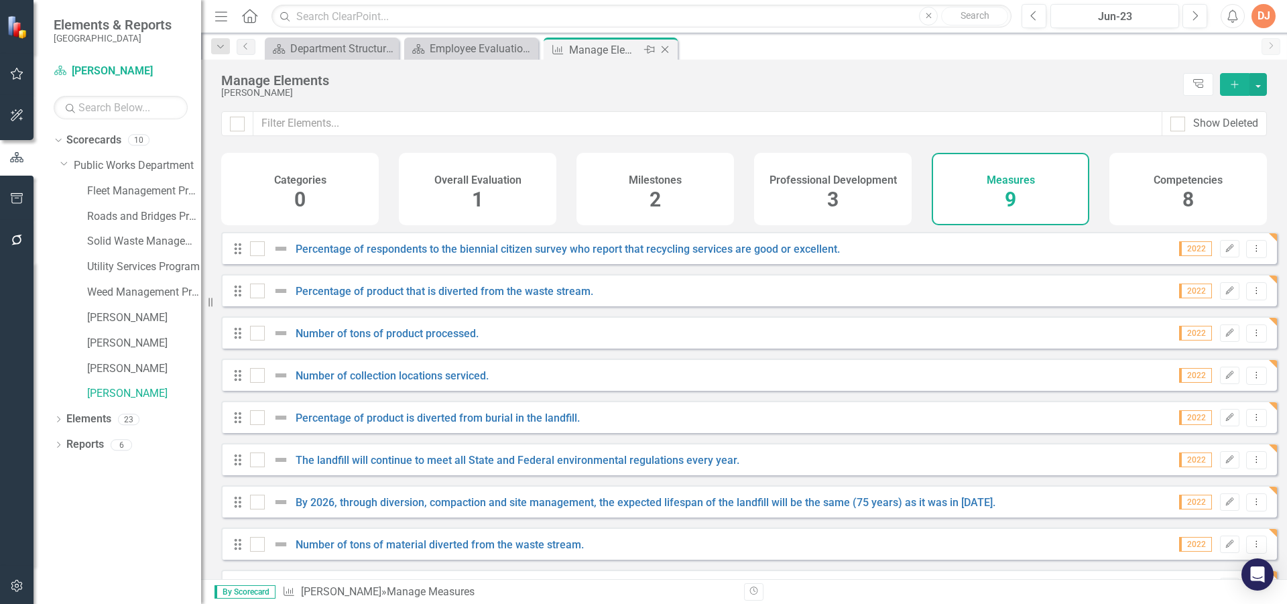
click at [666, 48] on icon "Close" at bounding box center [664, 49] width 13 height 11
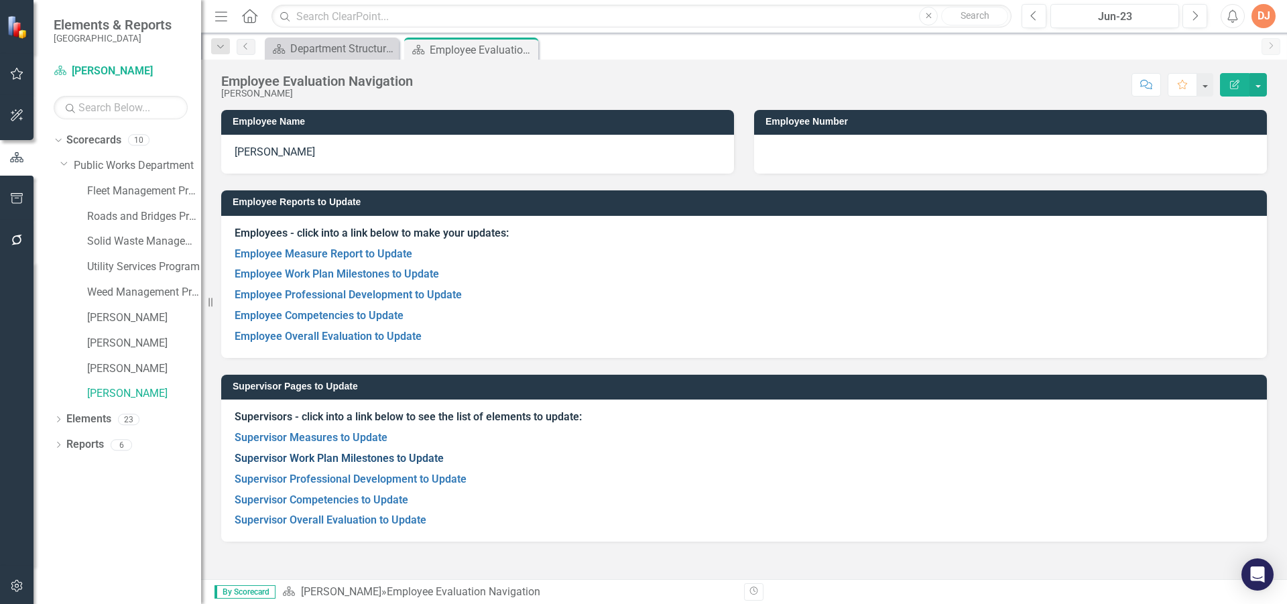
click at [332, 454] on link "Supervisor Work Plan Milestones to Update" at bounding box center [339, 458] width 209 height 13
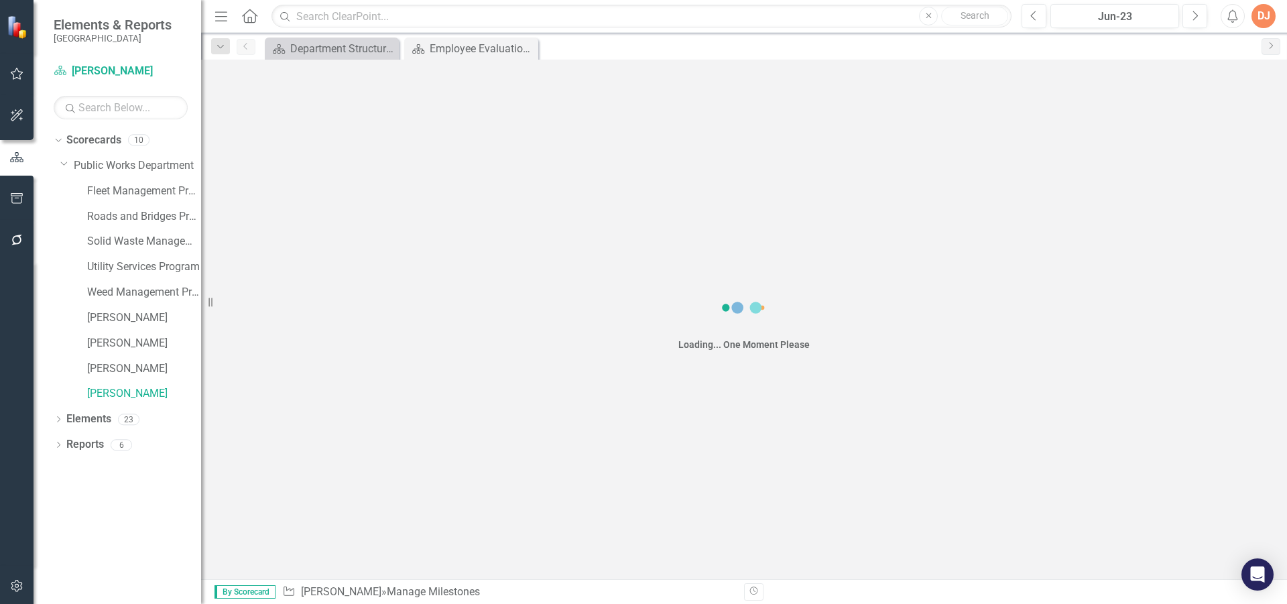
click at [332, 454] on div "Loading... One Moment Please" at bounding box center [744, 319] width 1086 height 519
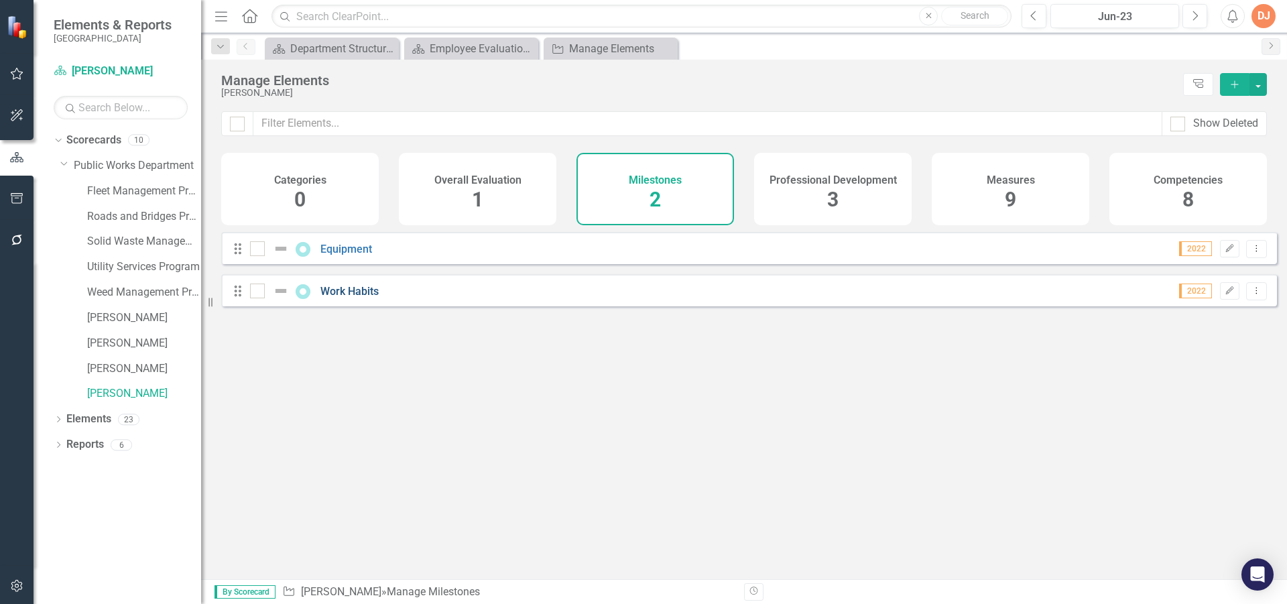
click at [361, 298] on link "Work Habits" at bounding box center [349, 291] width 58 height 13
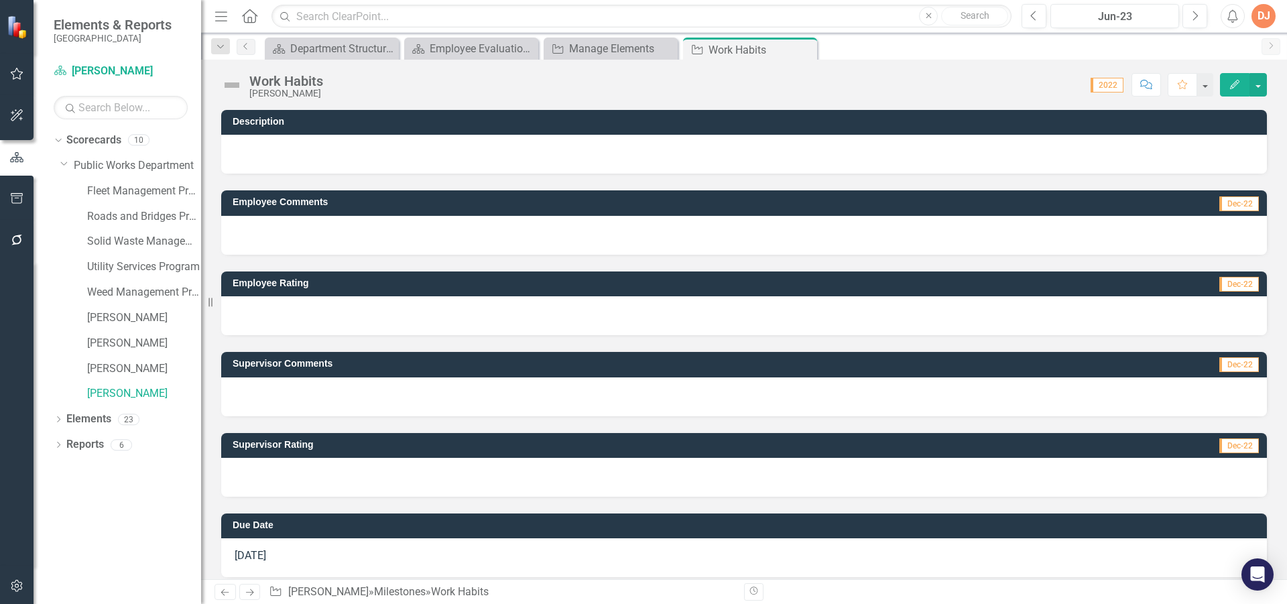
click at [322, 466] on div at bounding box center [744, 477] width 1046 height 39
click at [325, 473] on div at bounding box center [744, 477] width 1046 height 39
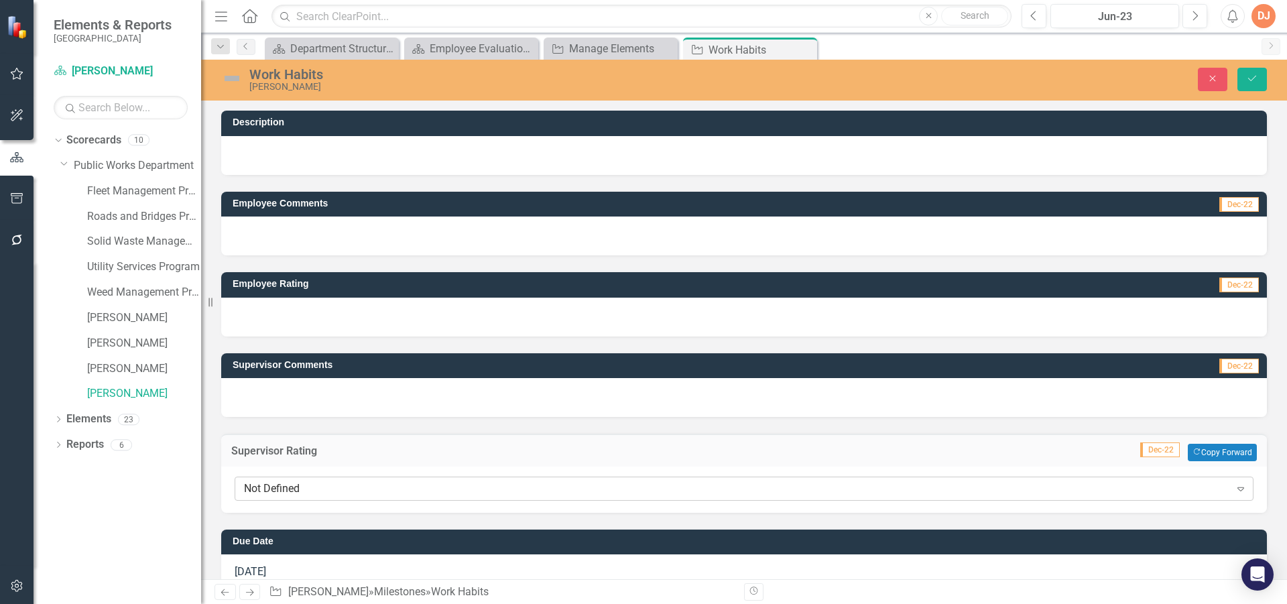
click at [328, 485] on div "Not Defined" at bounding box center [737, 488] width 986 height 15
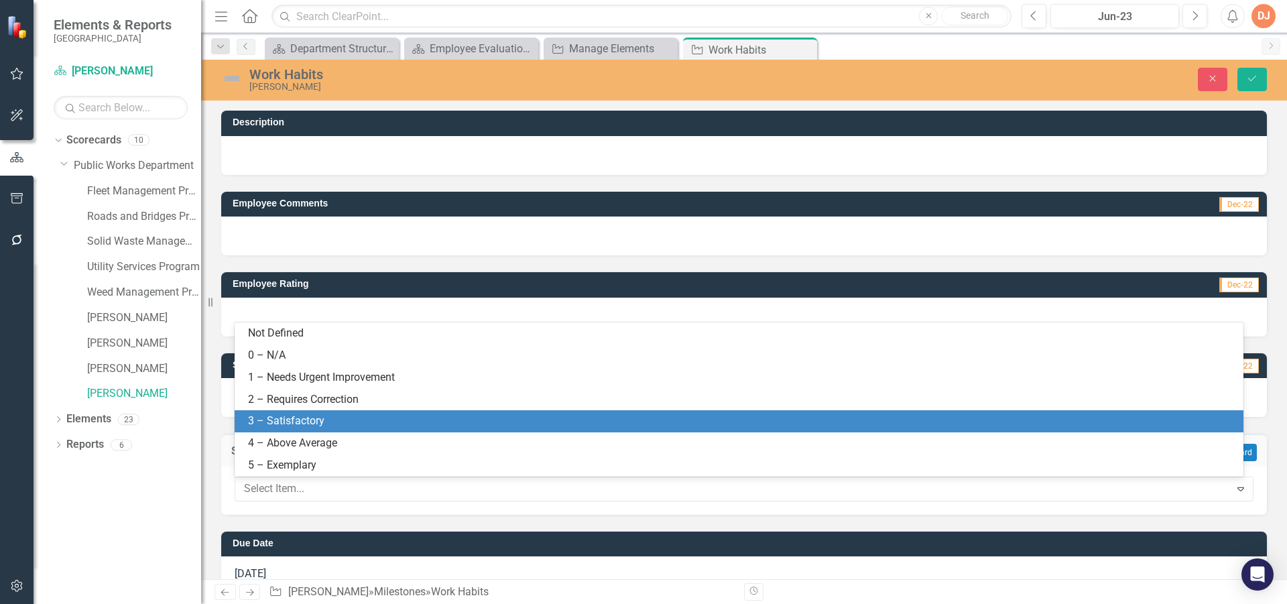
click at [331, 426] on div "3 – Satisfactory" at bounding box center [741, 421] width 987 height 15
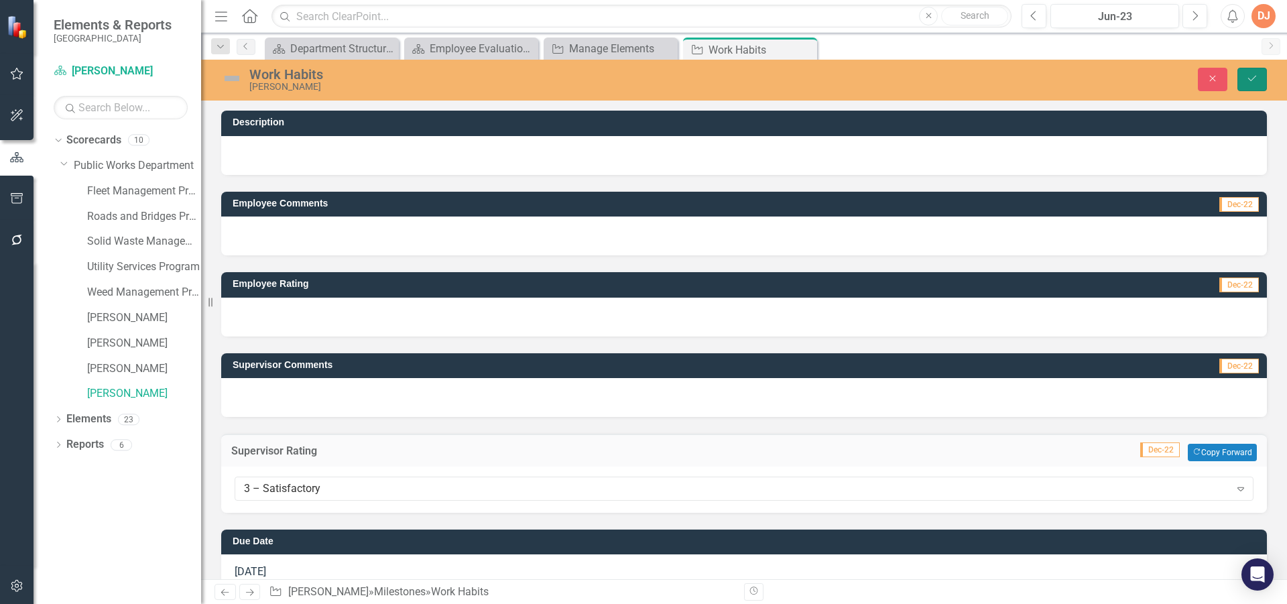
click at [1254, 72] on button "Save" at bounding box center [1251, 79] width 29 height 23
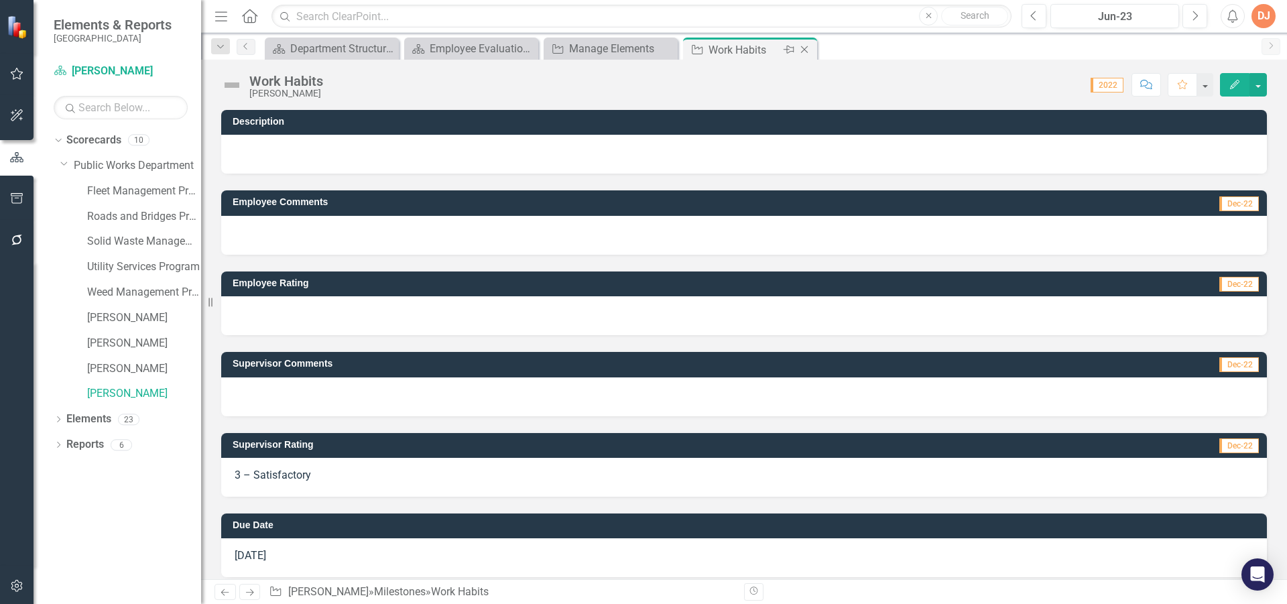
click at [802, 48] on icon "Close" at bounding box center [804, 49] width 13 height 11
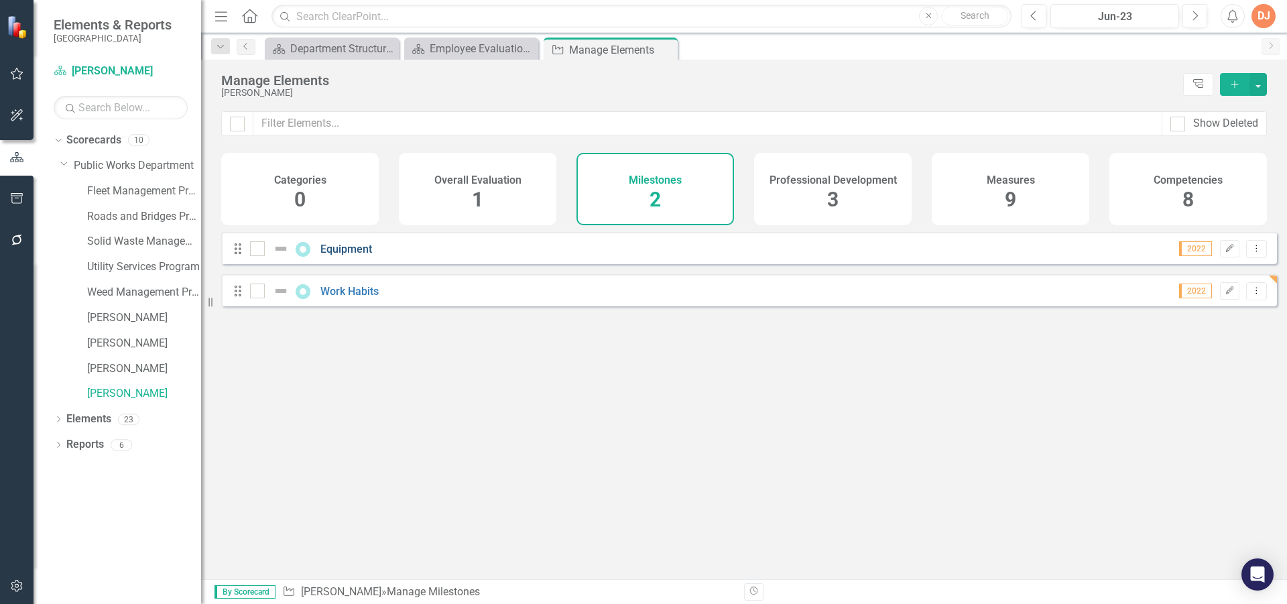
click at [351, 255] on link "Equipment" at bounding box center [346, 249] width 52 height 13
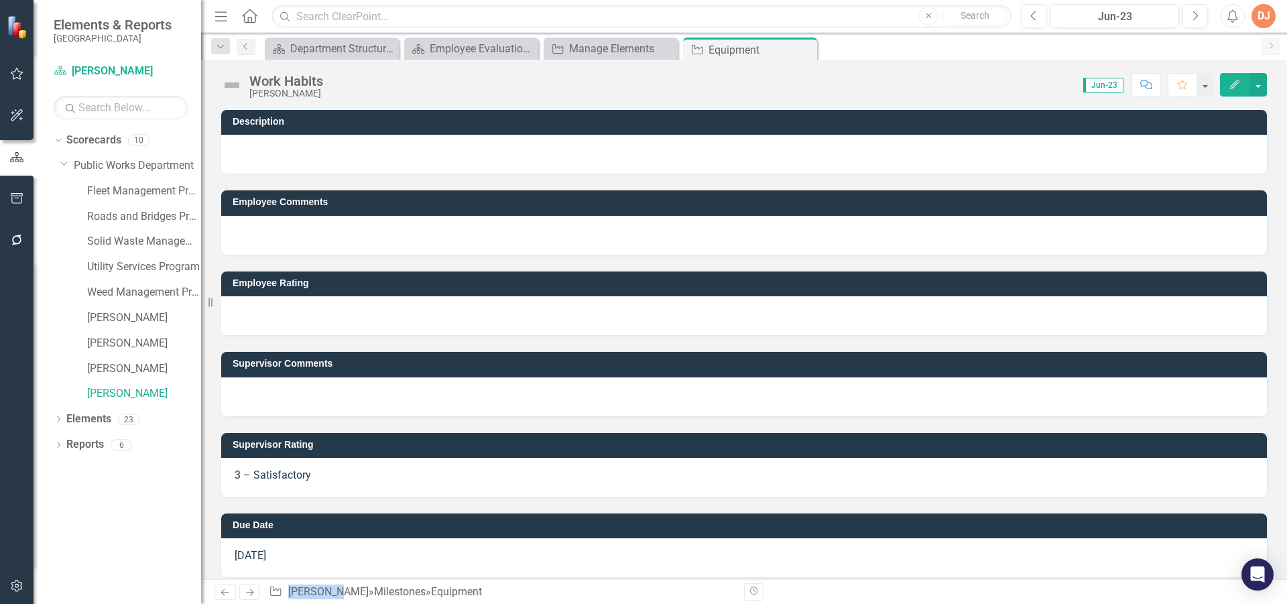
click at [351, 260] on div "Employee Rating" at bounding box center [744, 295] width 1066 height 80
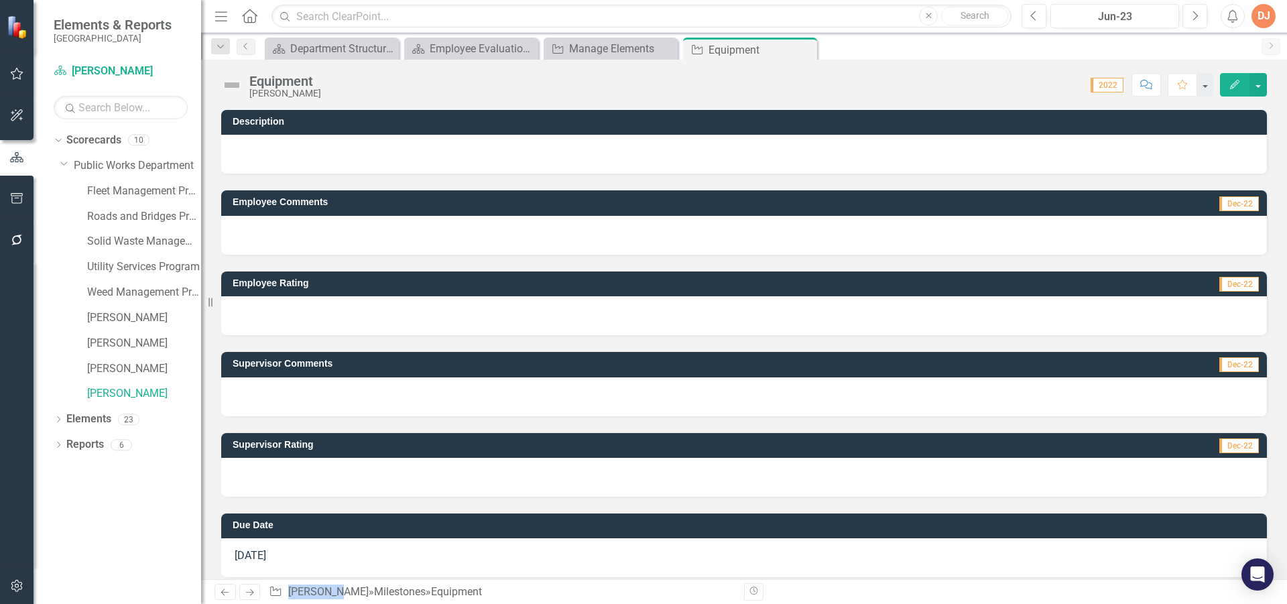
click at [343, 389] on div at bounding box center [744, 396] width 1046 height 39
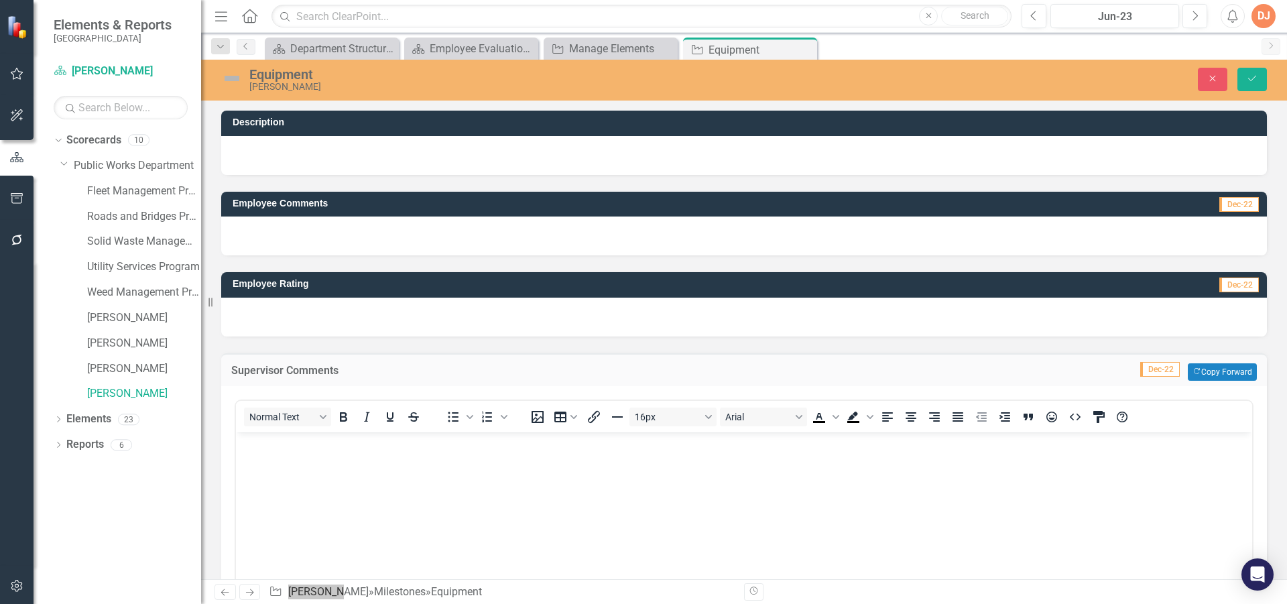
click at [505, 490] on body "Rich Text Area. Press ALT-0 for help." at bounding box center [744, 532] width 1016 height 201
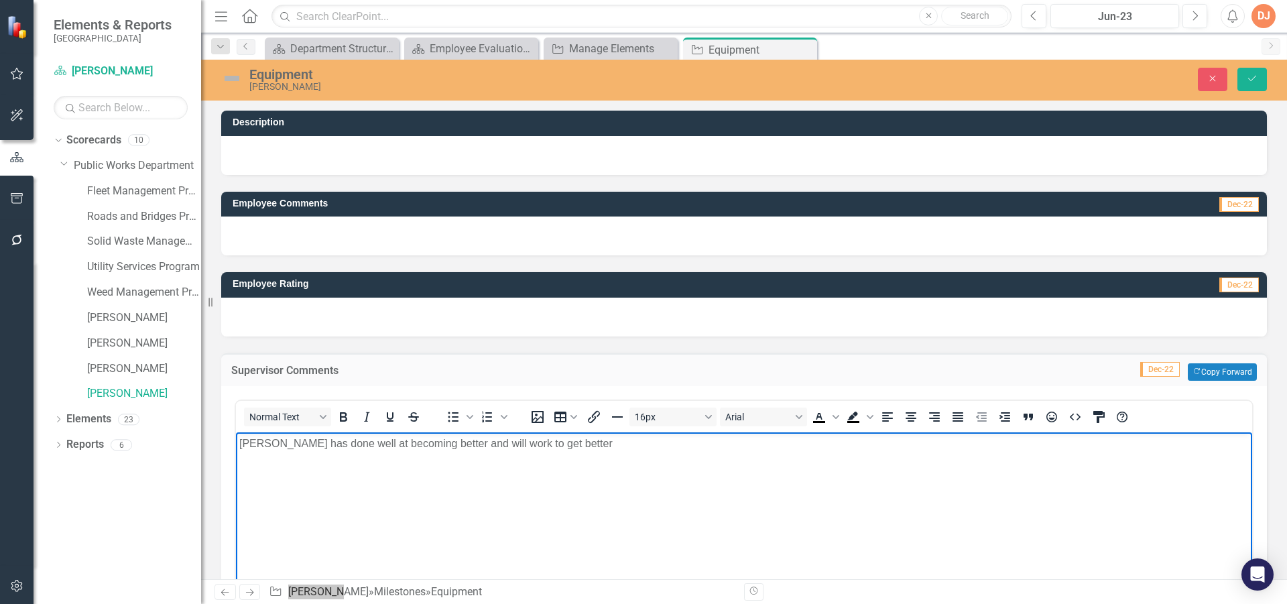
scroll to position [313, 0]
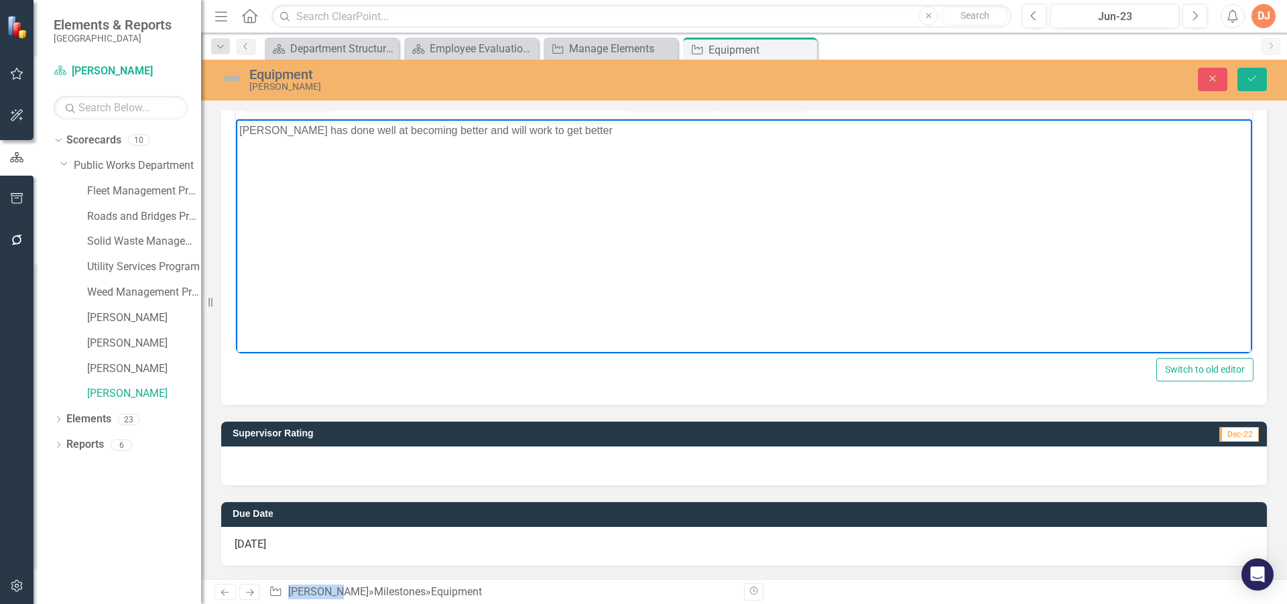
click at [477, 471] on div at bounding box center [744, 465] width 1046 height 39
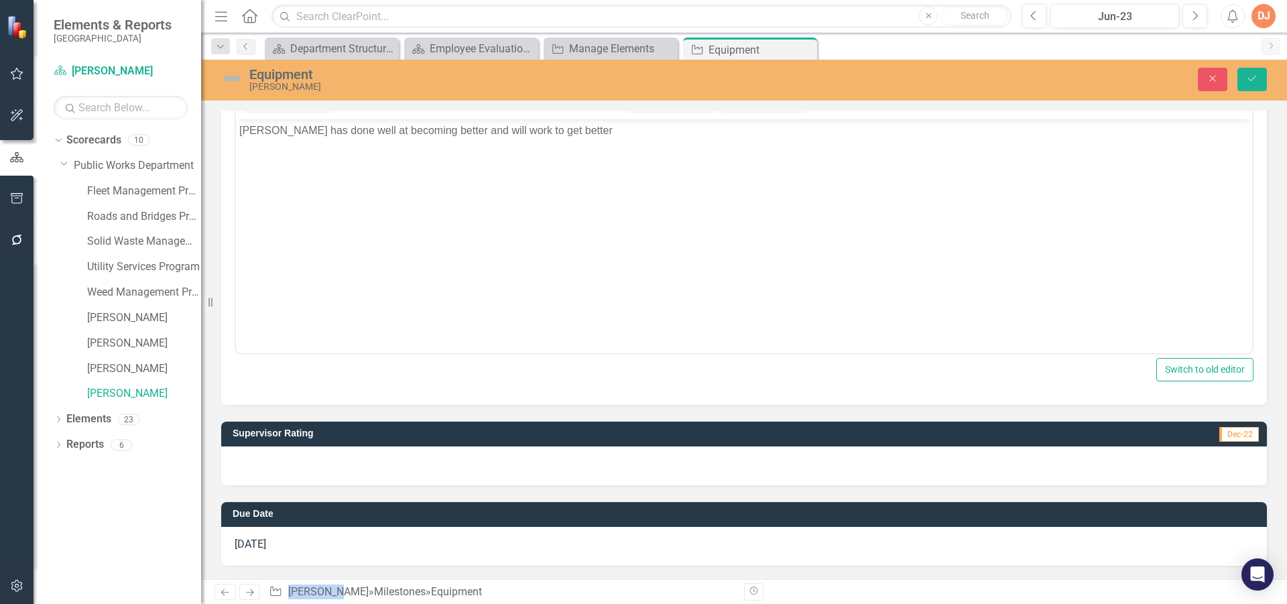
click at [477, 471] on div at bounding box center [744, 465] width 1046 height 39
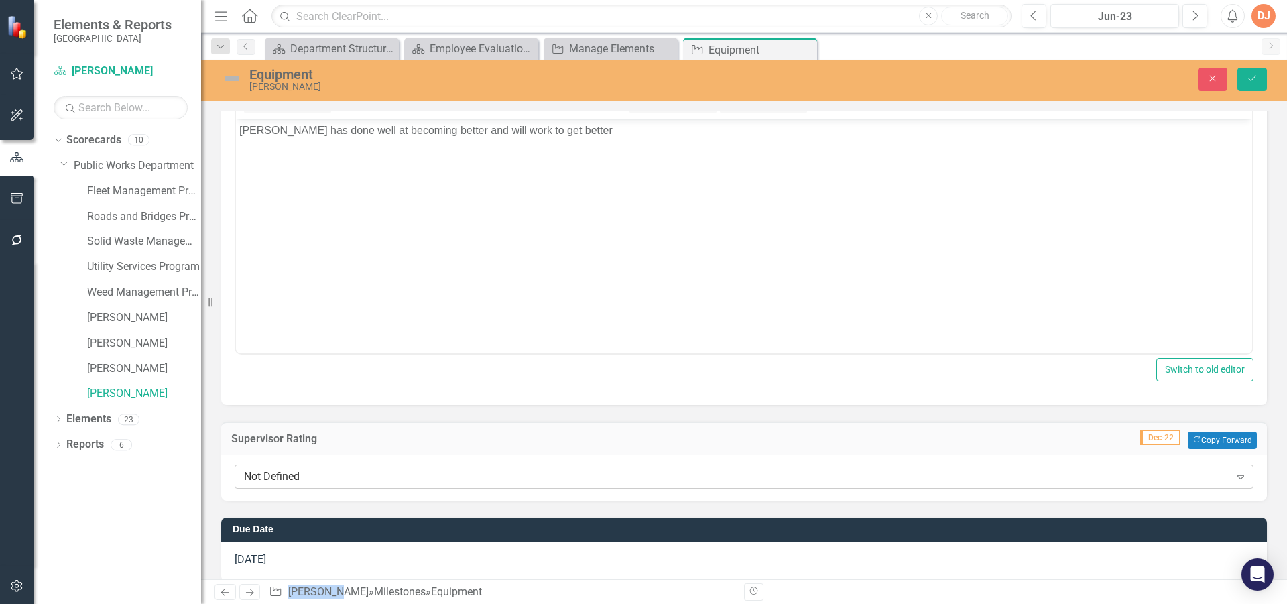
click at [477, 472] on div "Not Defined" at bounding box center [737, 475] width 986 height 15
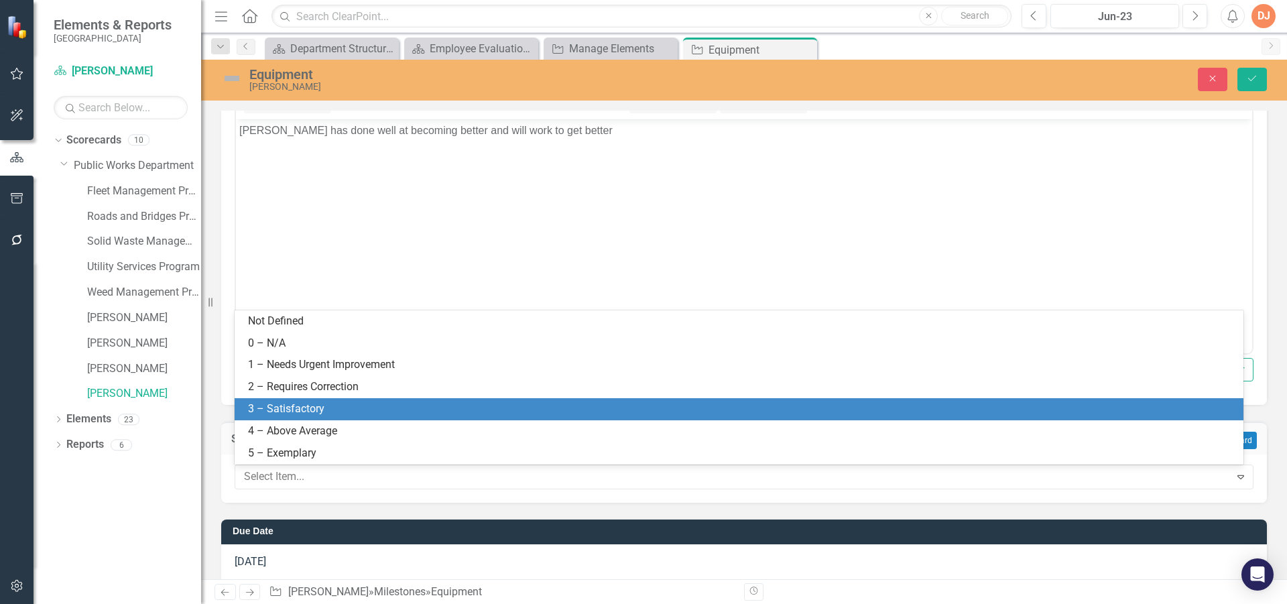
click at [374, 415] on div "3 – Satisfactory" at bounding box center [741, 408] width 987 height 15
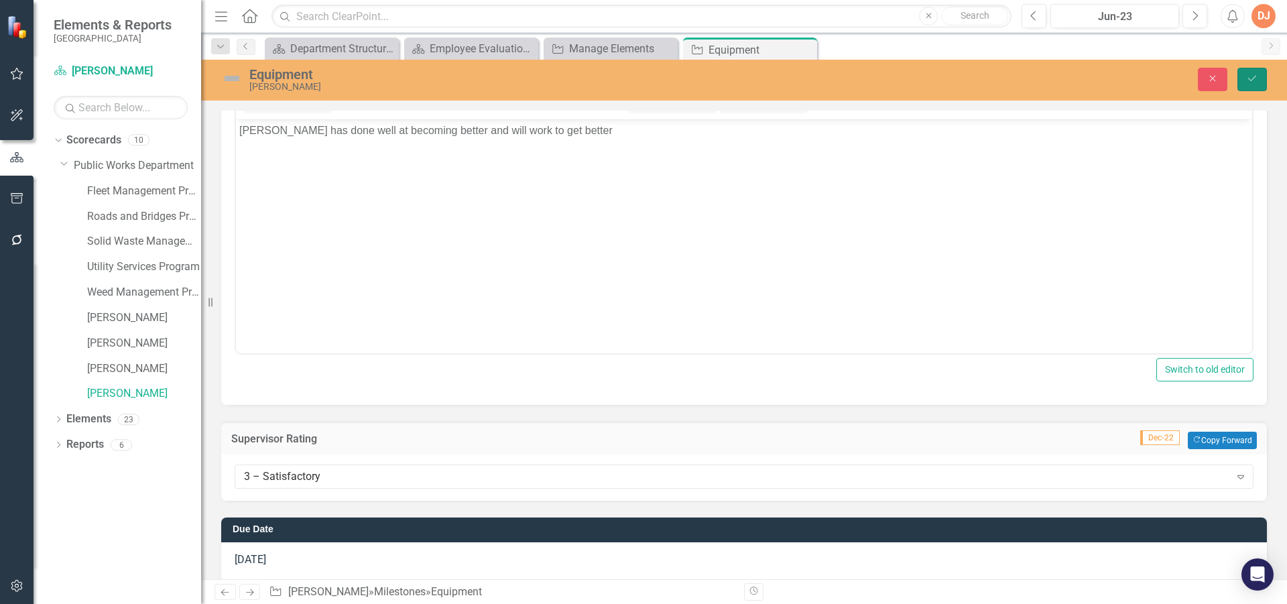
click at [1256, 84] on button "Save" at bounding box center [1251, 79] width 29 height 23
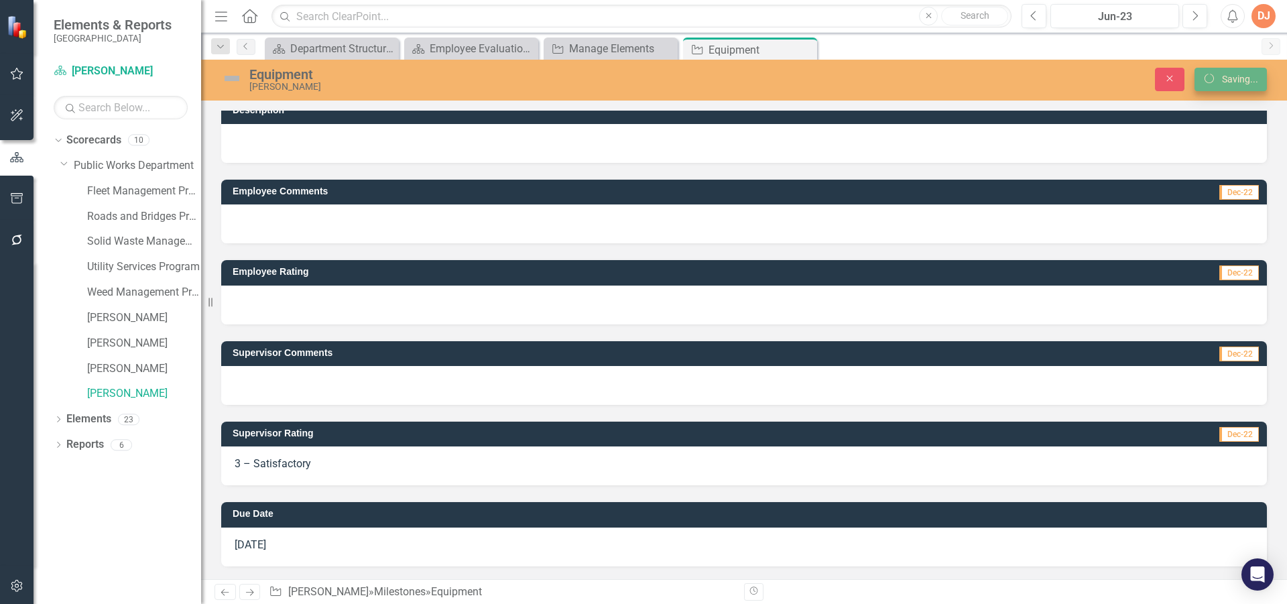
scroll to position [12, 0]
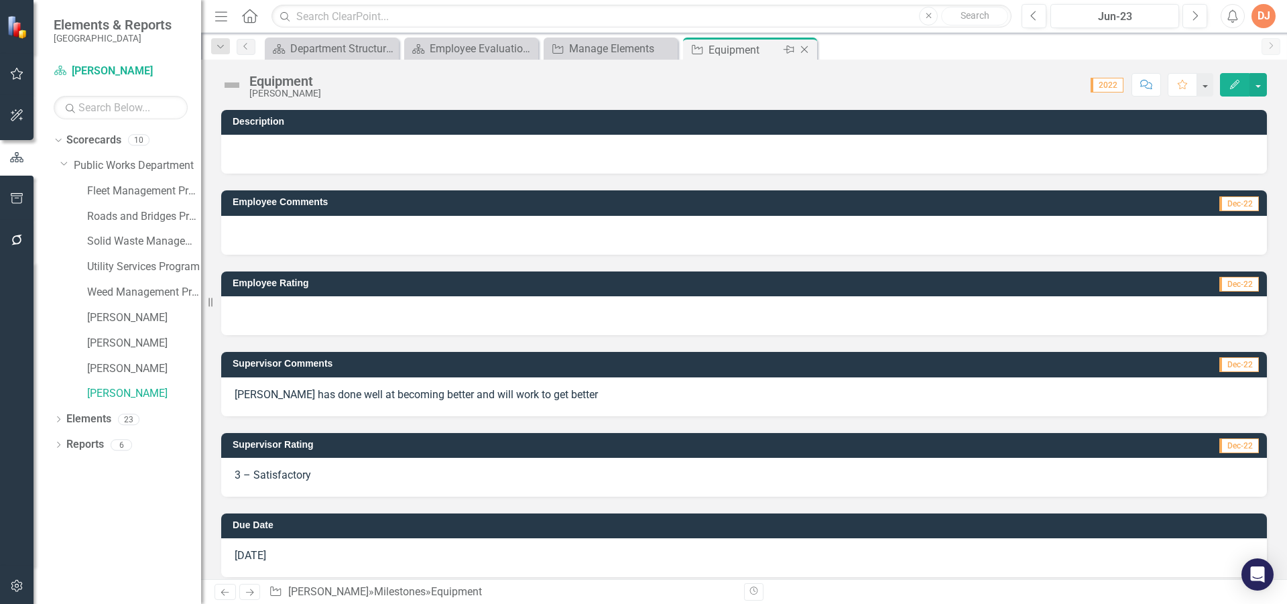
click at [801, 47] on icon "Close" at bounding box center [804, 49] width 13 height 11
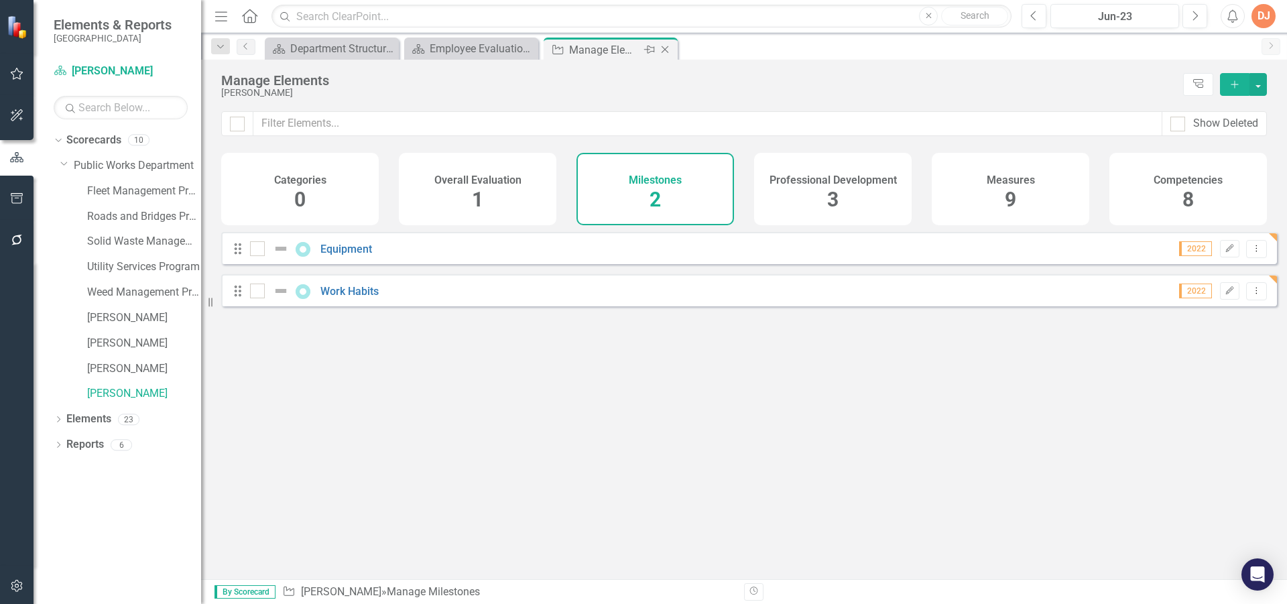
click at [665, 50] on icon at bounding box center [665, 49] width 7 height 7
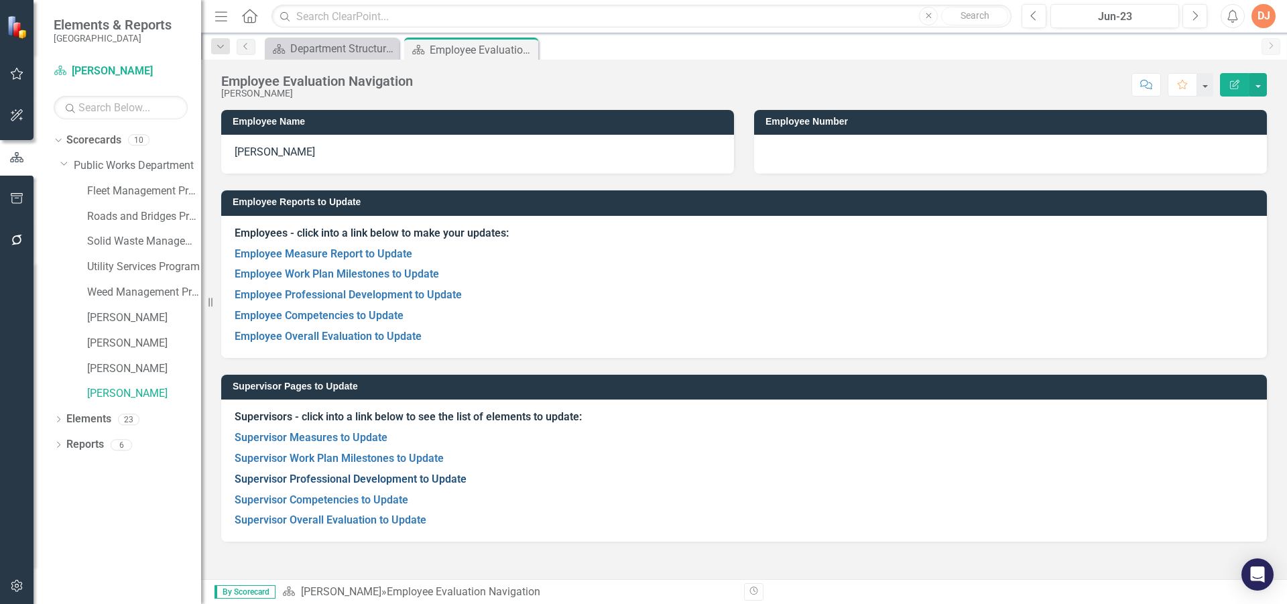
click at [363, 477] on link "Supervisor Professional Development to Update" at bounding box center [351, 479] width 232 height 13
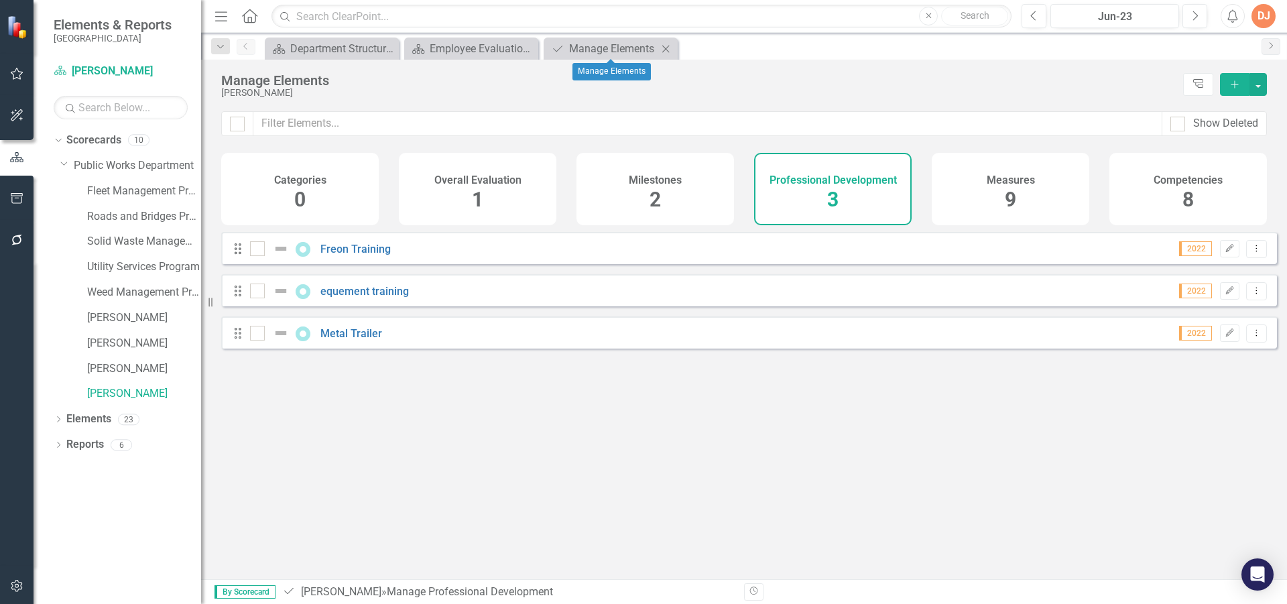
click at [668, 47] on icon at bounding box center [665, 48] width 7 height 7
click at [666, 48] on icon "Close" at bounding box center [665, 49] width 13 height 11
click at [501, 48] on div "Employee Evaluation Navigation" at bounding box center [474, 48] width 88 height 17
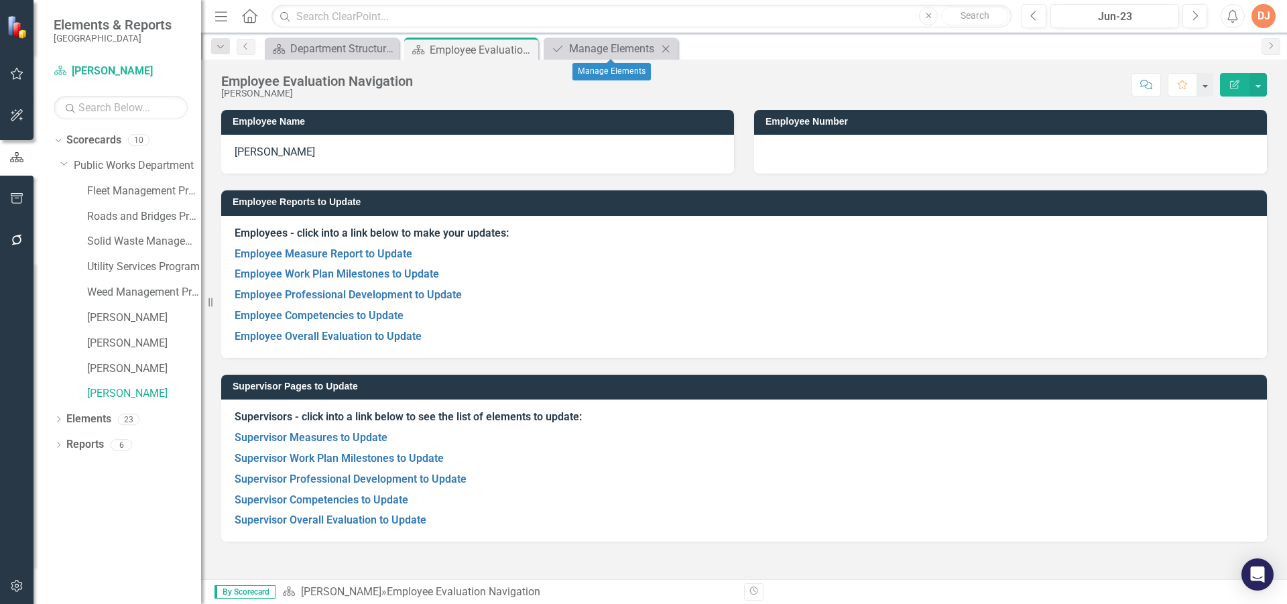
click at [666, 50] on icon "Close" at bounding box center [665, 49] width 13 height 11
click at [527, 48] on icon at bounding box center [525, 49] width 7 height 7
